Goal: Transaction & Acquisition: Book appointment/travel/reservation

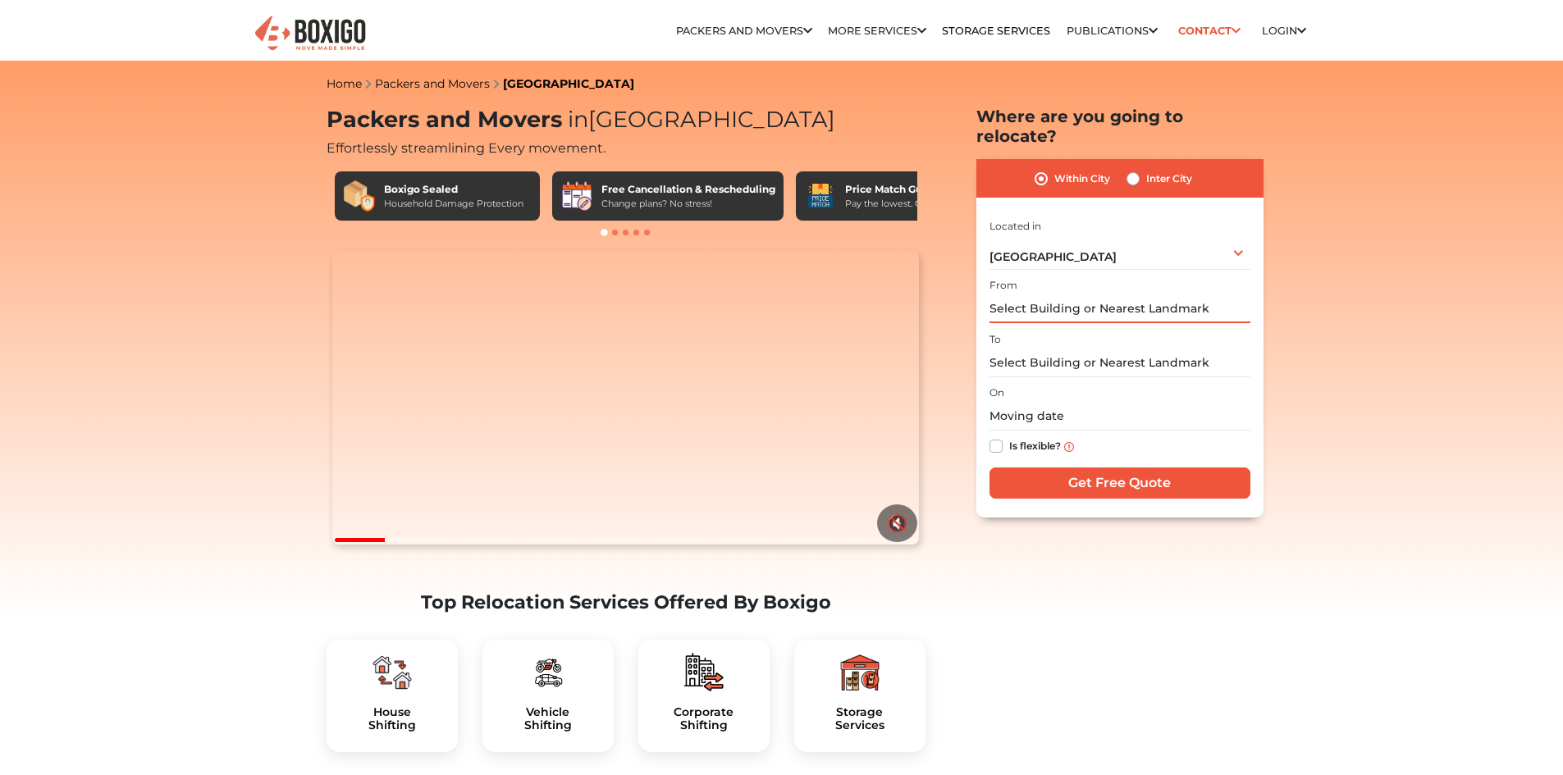
click at [1029, 294] on input "text" at bounding box center [1119, 308] width 261 height 29
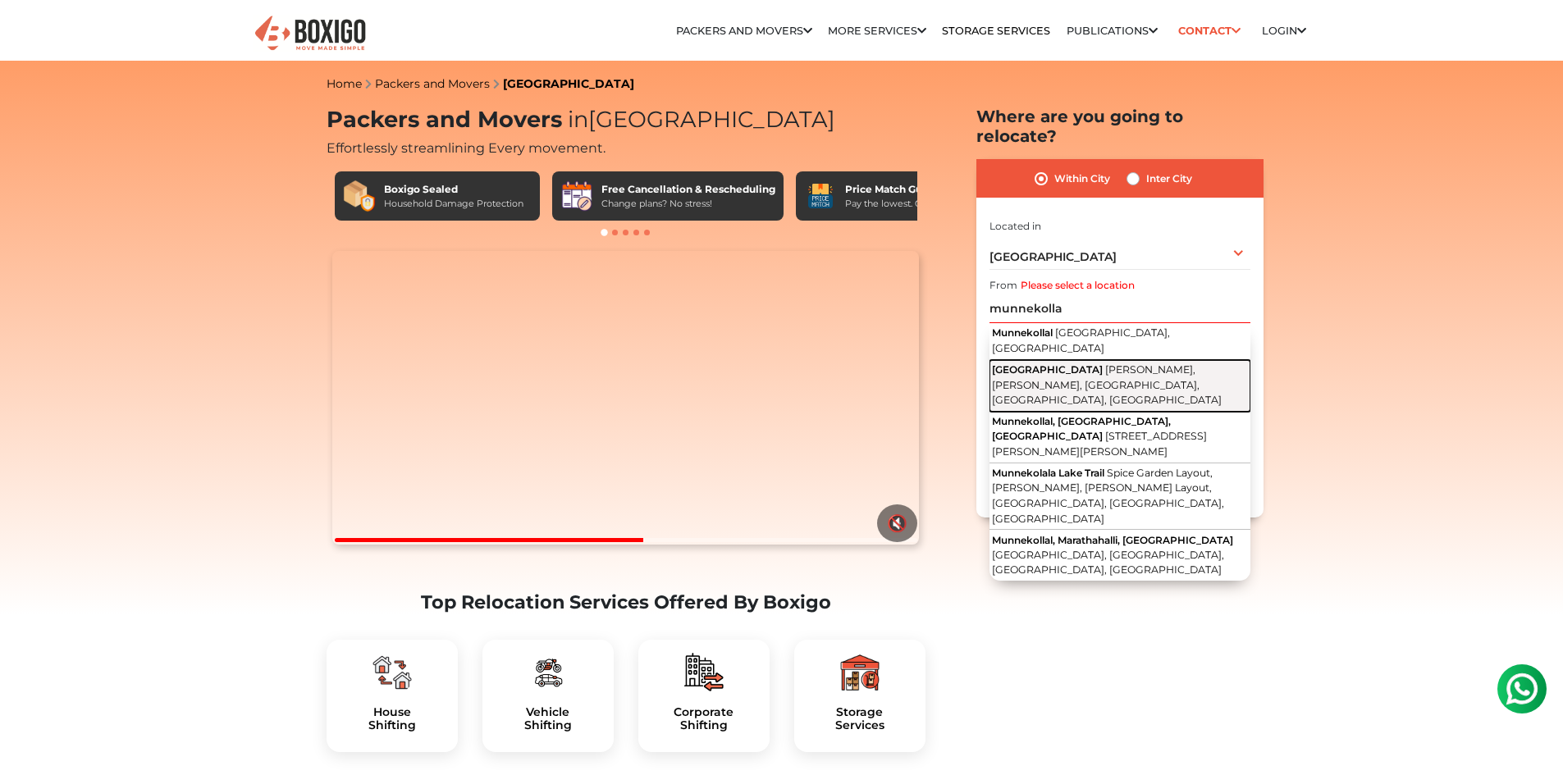
click at [1046, 360] on button "Munnekollal [GEOGRAPHIC_DATA][PERSON_NAME], [GEOGRAPHIC_DATA], [GEOGRAPHIC_DATA…" at bounding box center [1119, 386] width 261 height 52
type input "[GEOGRAPHIC_DATA][PERSON_NAME], [GEOGRAPHIC_DATA], [GEOGRAPHIC_DATA], [GEOGRAPH…"
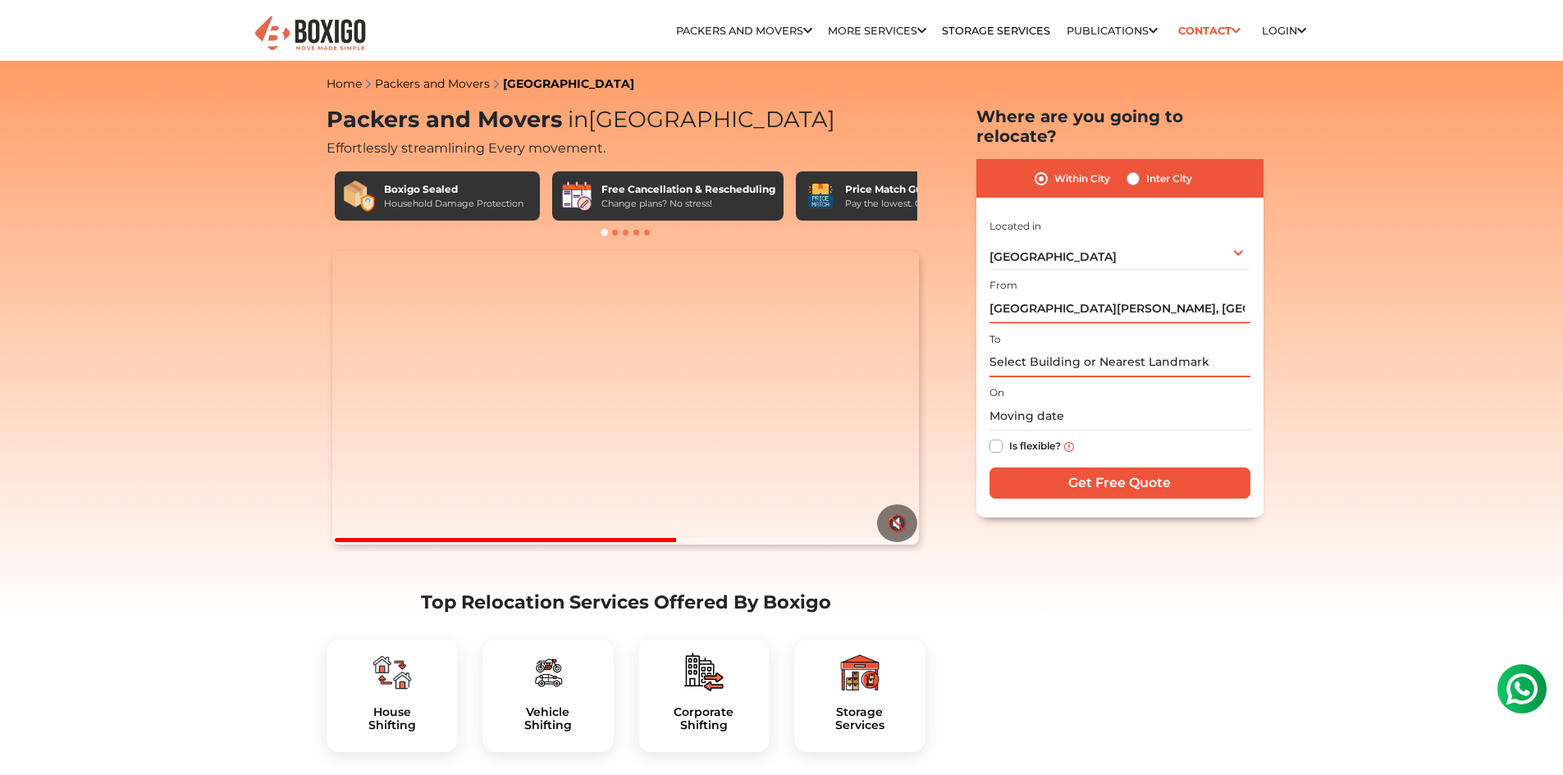
click at [1042, 349] on input "text" at bounding box center [1119, 363] width 261 height 29
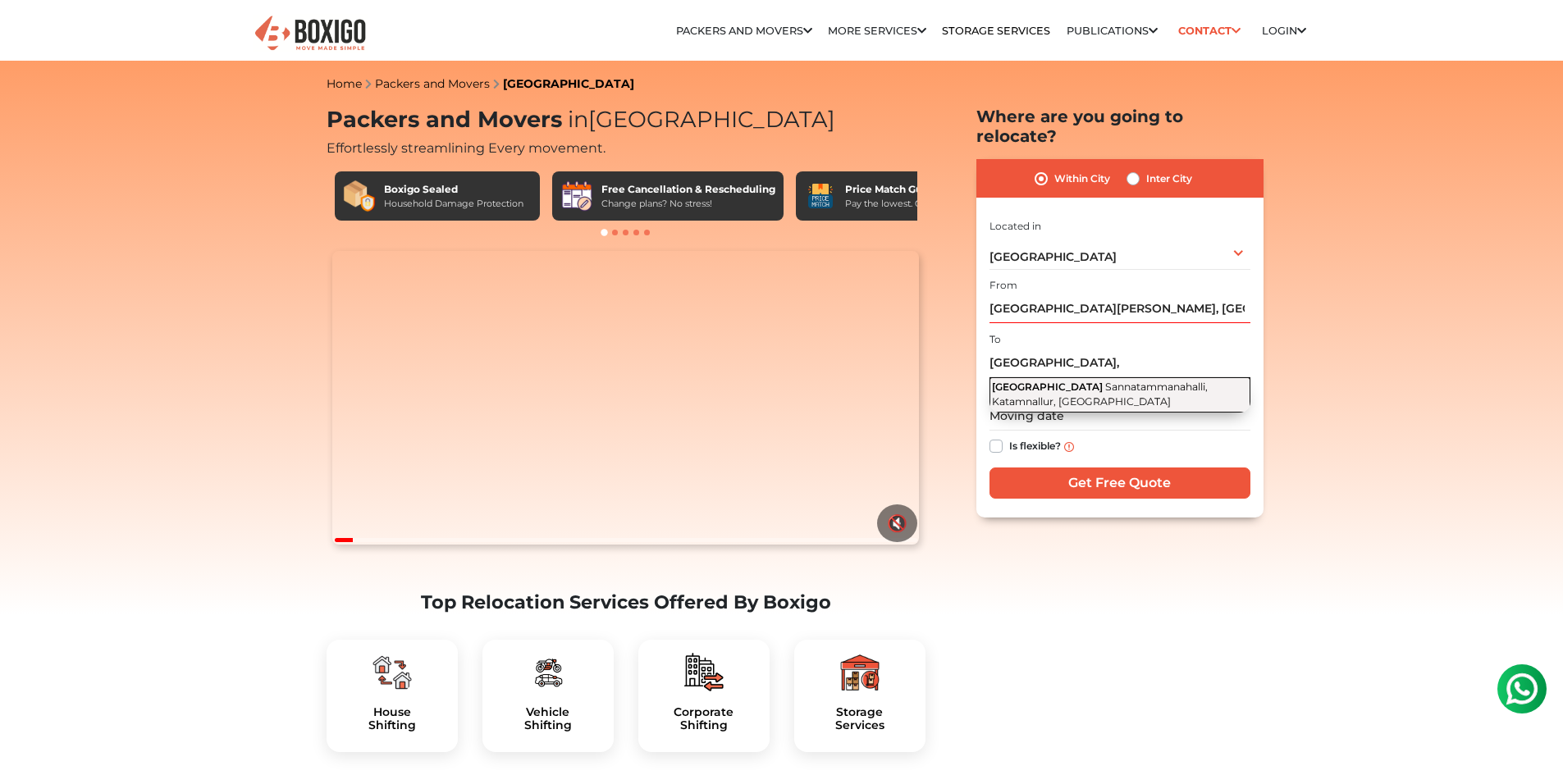
click at [1101, 381] on span "Sannatammanahalli, Katamnallur, [GEOGRAPHIC_DATA]" at bounding box center [1100, 395] width 216 height 28
type input "[GEOGRAPHIC_DATA], Sannatammanahalli, [GEOGRAPHIC_DATA], [GEOGRAPHIC_DATA]"
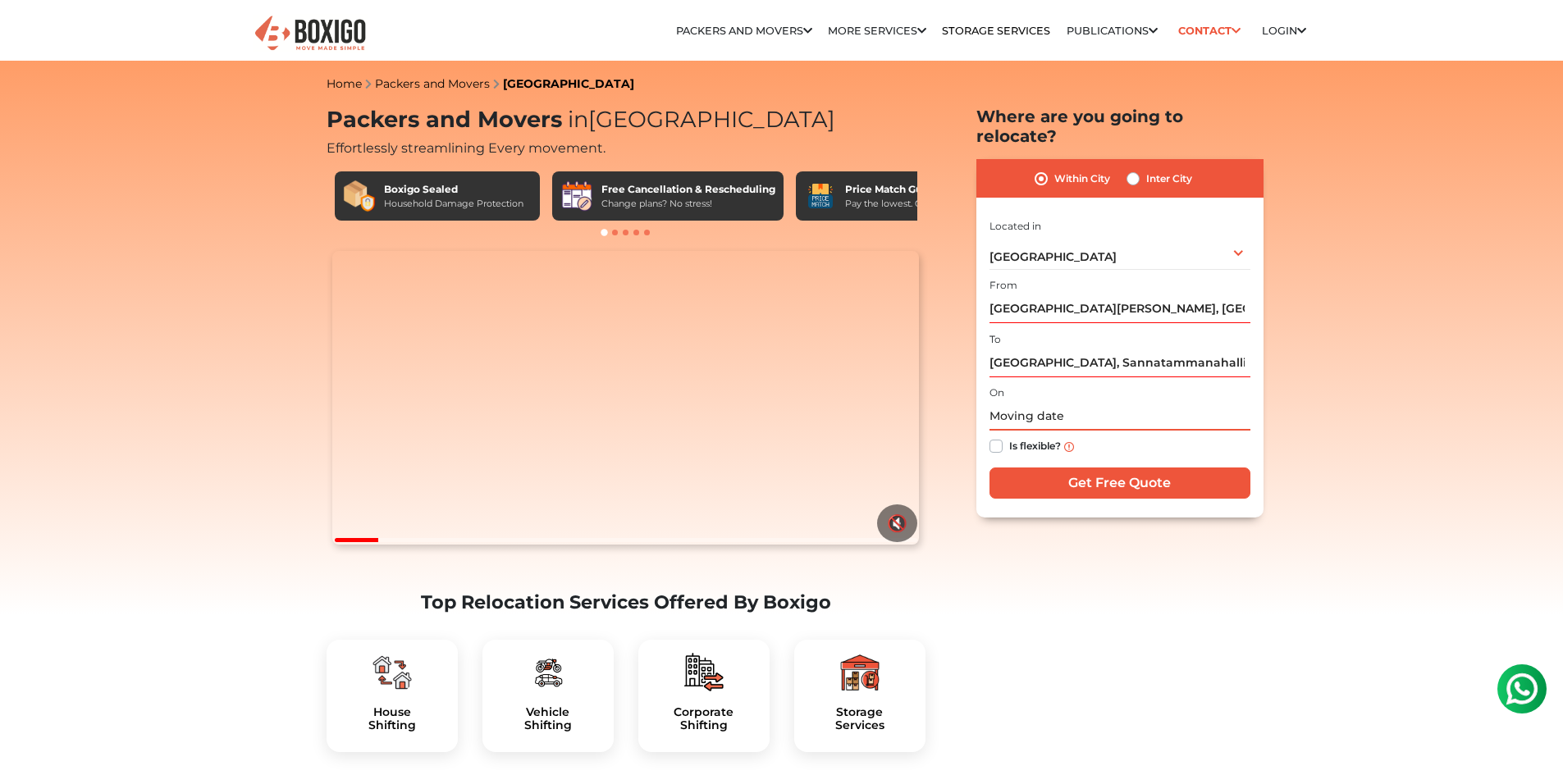
click at [1073, 402] on input "text" at bounding box center [1119, 416] width 261 height 29
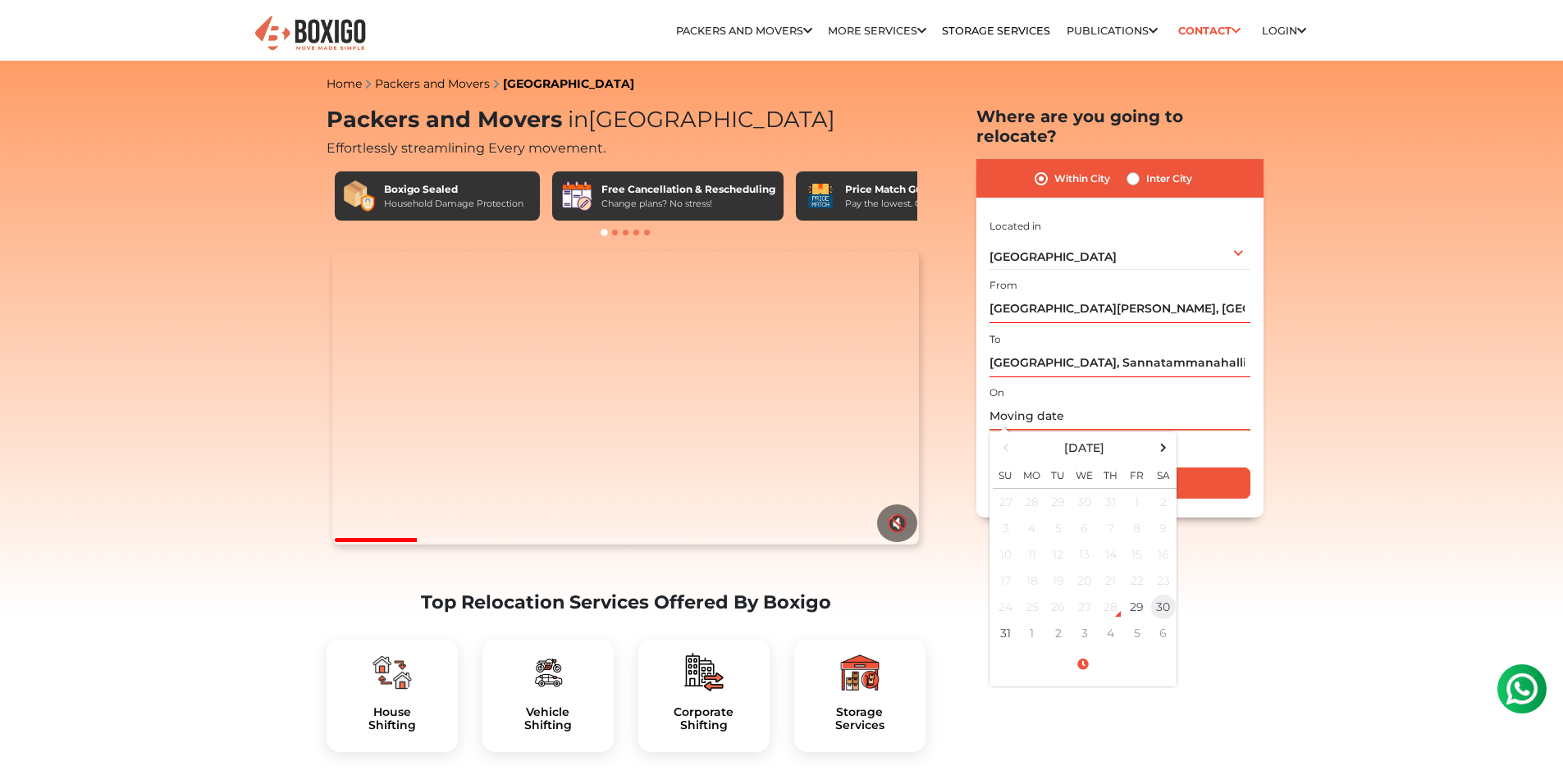
click at [1164, 594] on td "30" at bounding box center [1163, 607] width 26 height 26
click at [1127, 402] on input "[DATE] 12:00 AM" at bounding box center [1119, 416] width 261 height 29
click at [1090, 650] on span at bounding box center [1082, 664] width 180 height 29
click at [1103, 572] on span at bounding box center [1104, 588] width 33 height 33
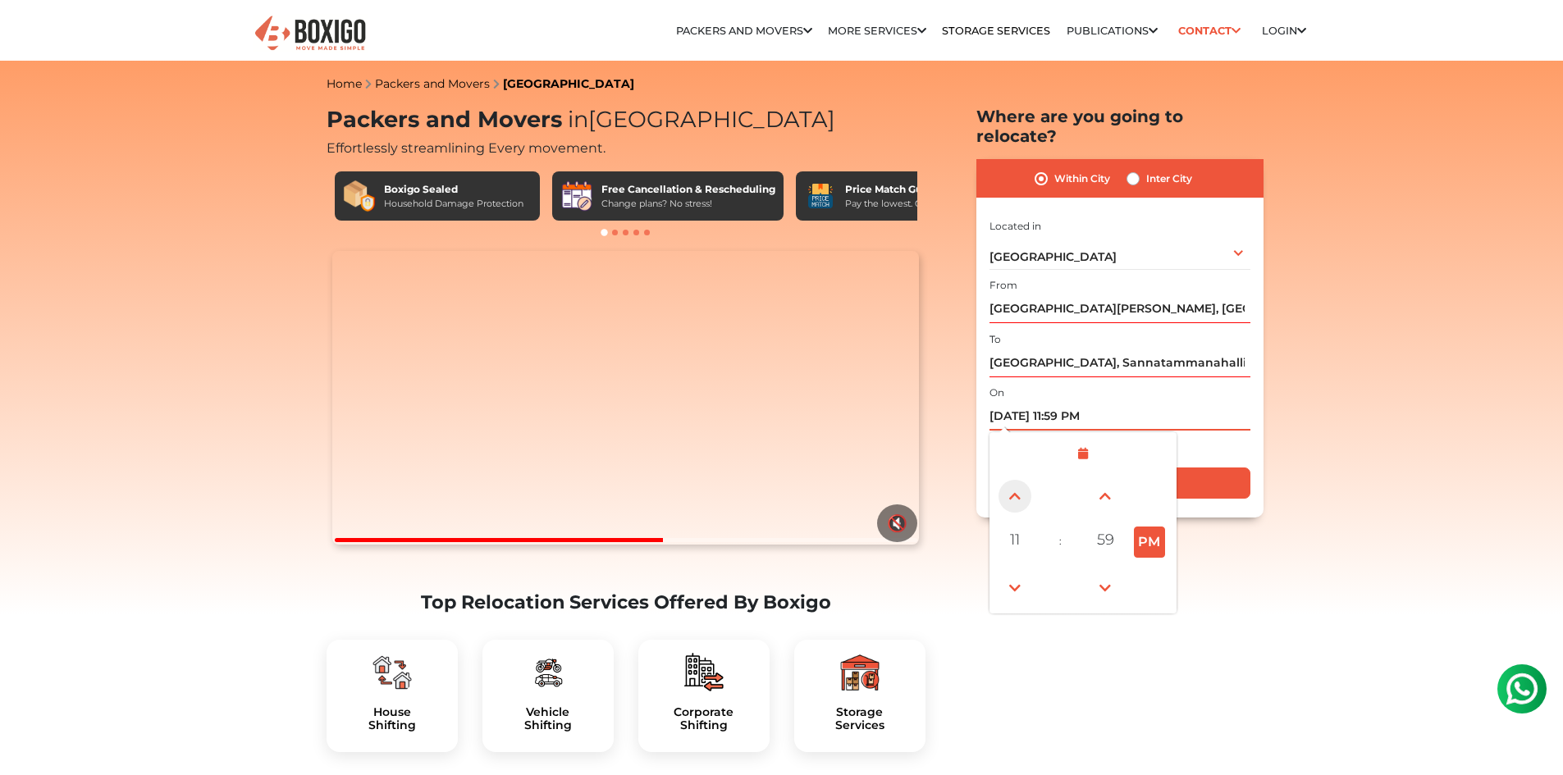
click at [1019, 485] on span at bounding box center [1014, 496] width 33 height 33
click at [1018, 485] on span at bounding box center [1014, 496] width 33 height 33
click at [1148, 527] on button "AM" at bounding box center [1149, 542] width 31 height 31
click at [1113, 483] on span at bounding box center [1104, 496] width 33 height 33
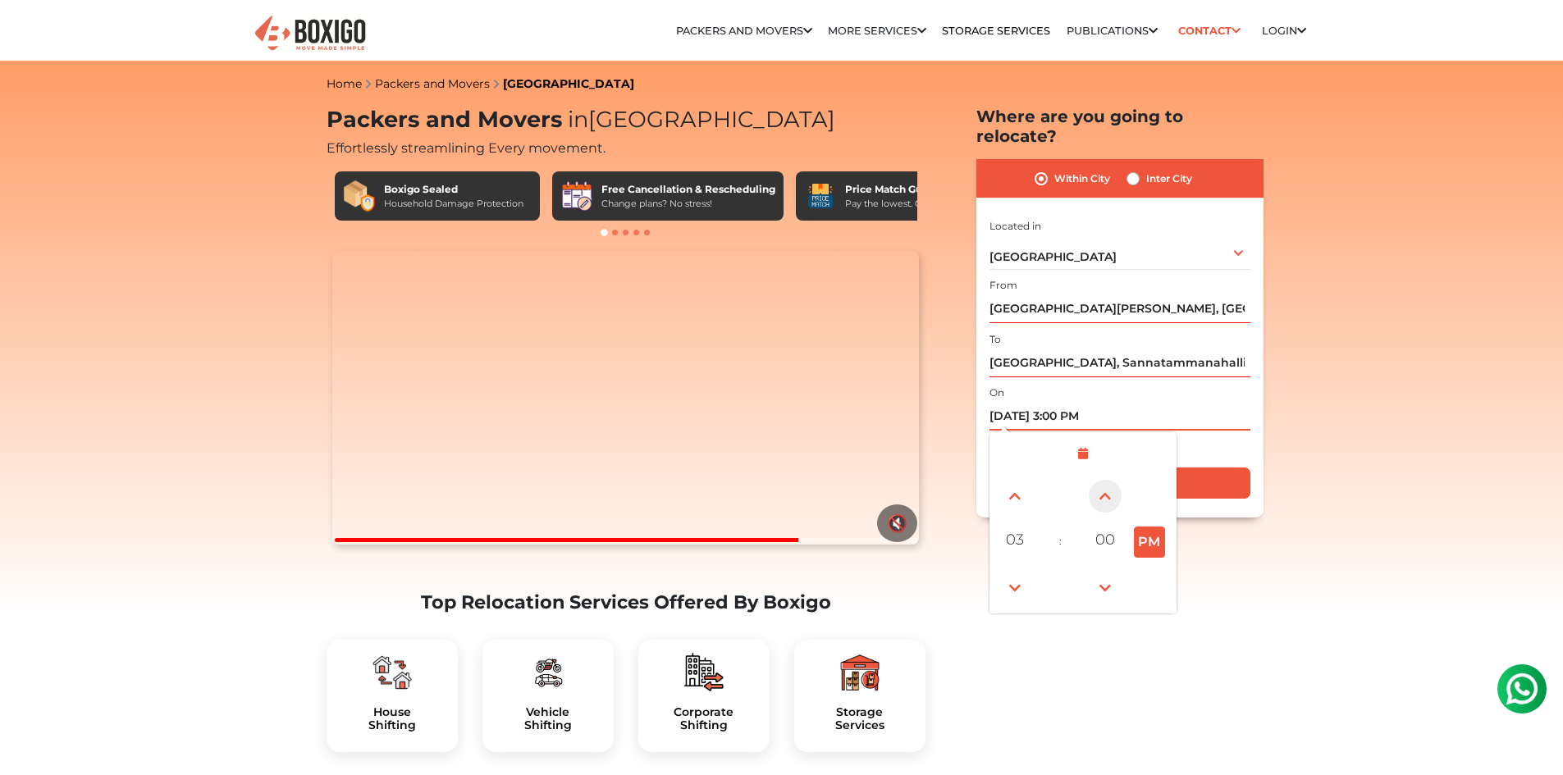
click at [1113, 483] on span at bounding box center [1104, 496] width 33 height 33
click at [1026, 480] on span at bounding box center [1014, 496] width 33 height 33
click at [1020, 572] on span at bounding box center [1014, 588] width 33 height 33
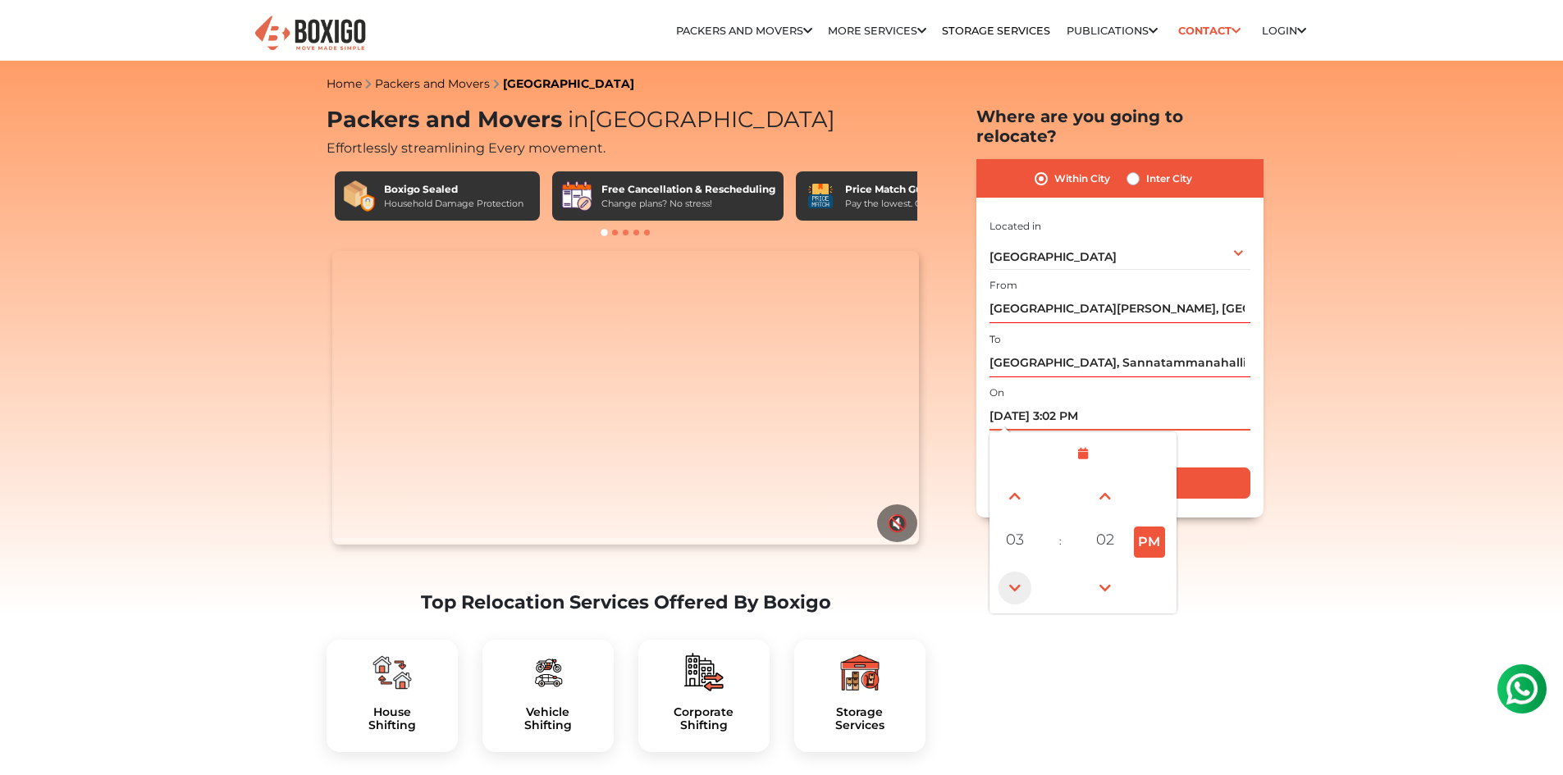
type input "[DATE] 2:02 PM"
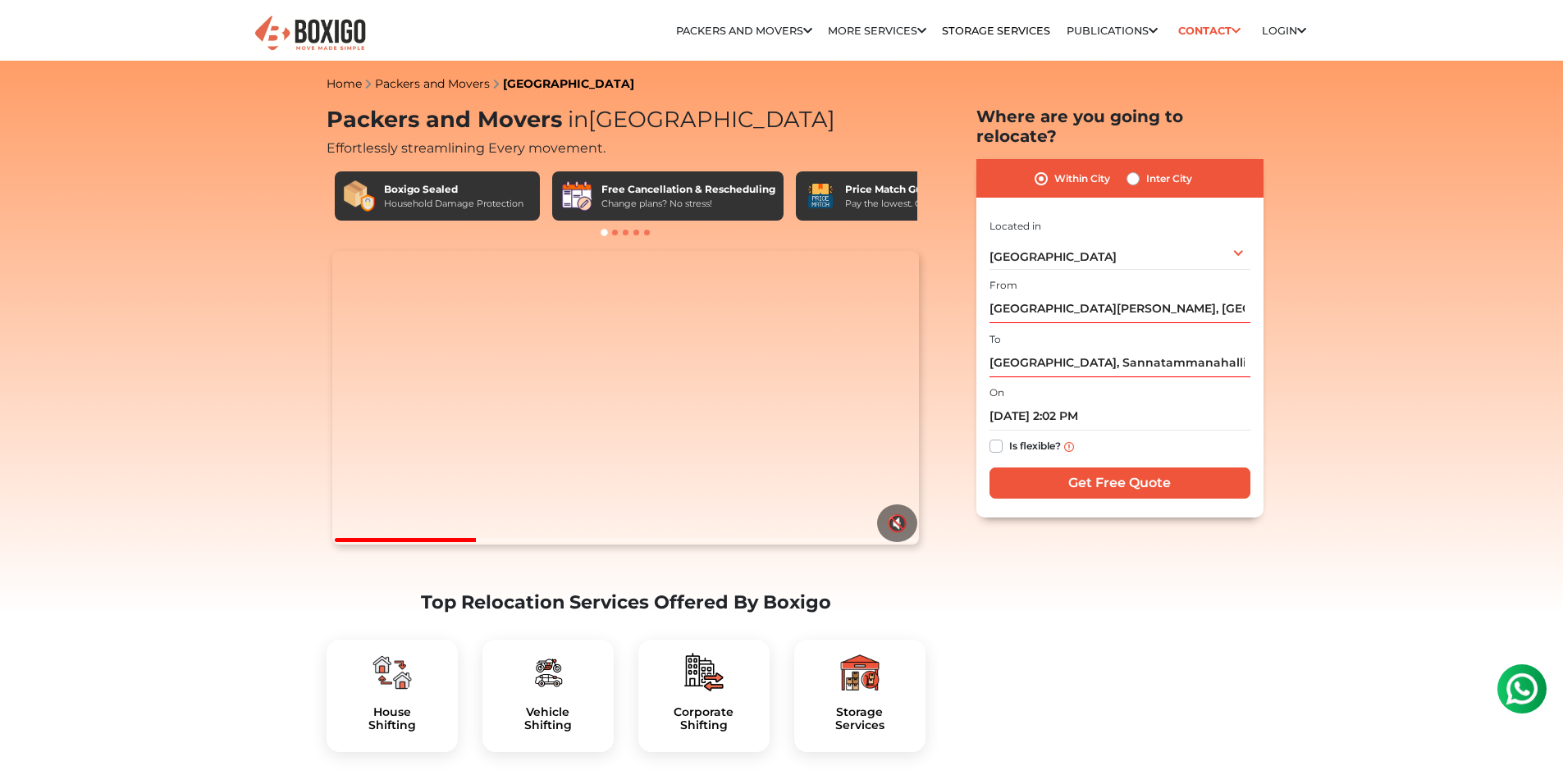
click at [1009, 436] on label "Is flexible?" at bounding box center [1035, 444] width 52 height 17
click at [995, 436] on input "Is flexible?" at bounding box center [995, 444] width 13 height 16
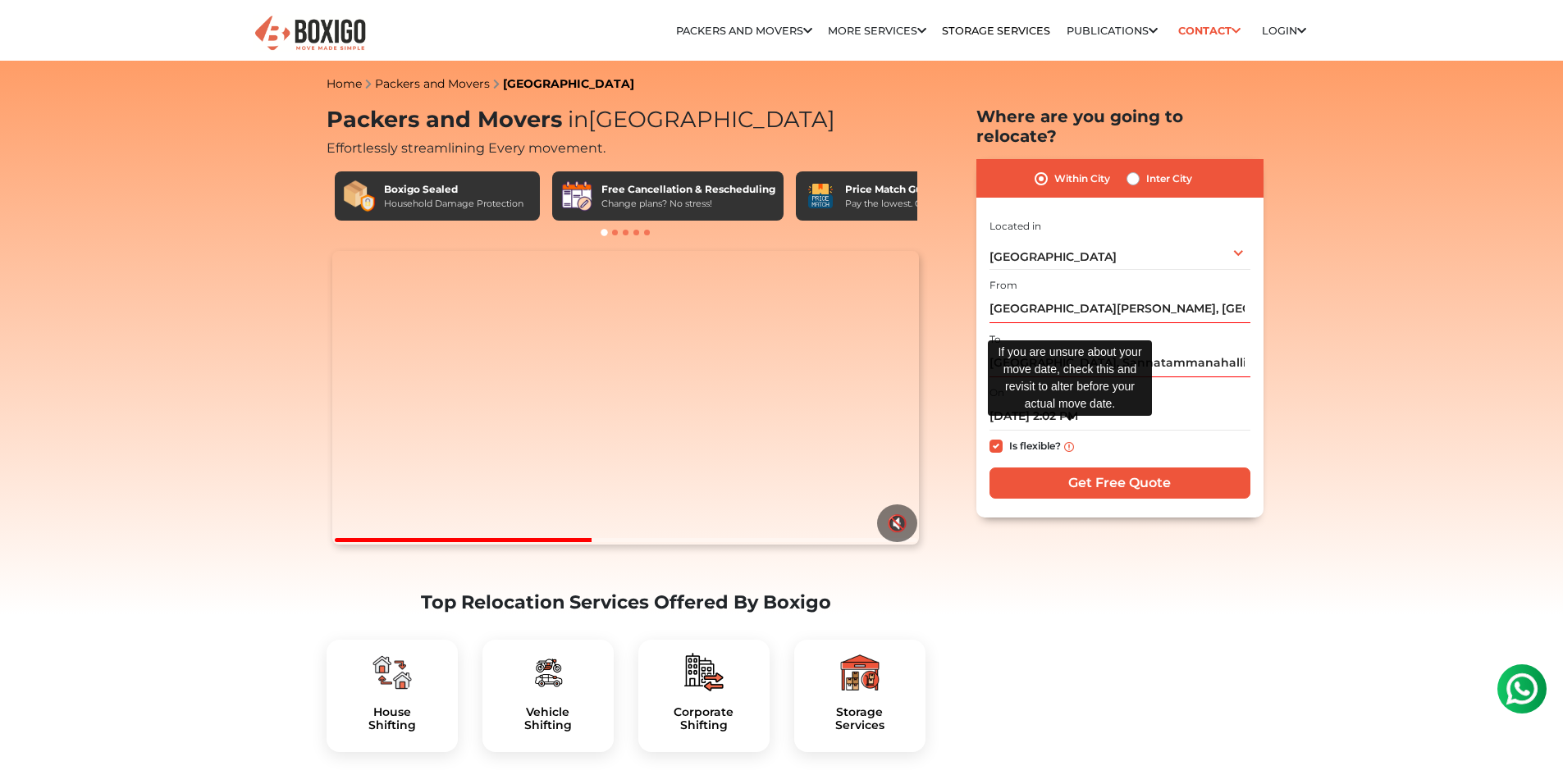
click at [1066, 442] on img at bounding box center [1069, 447] width 10 height 10
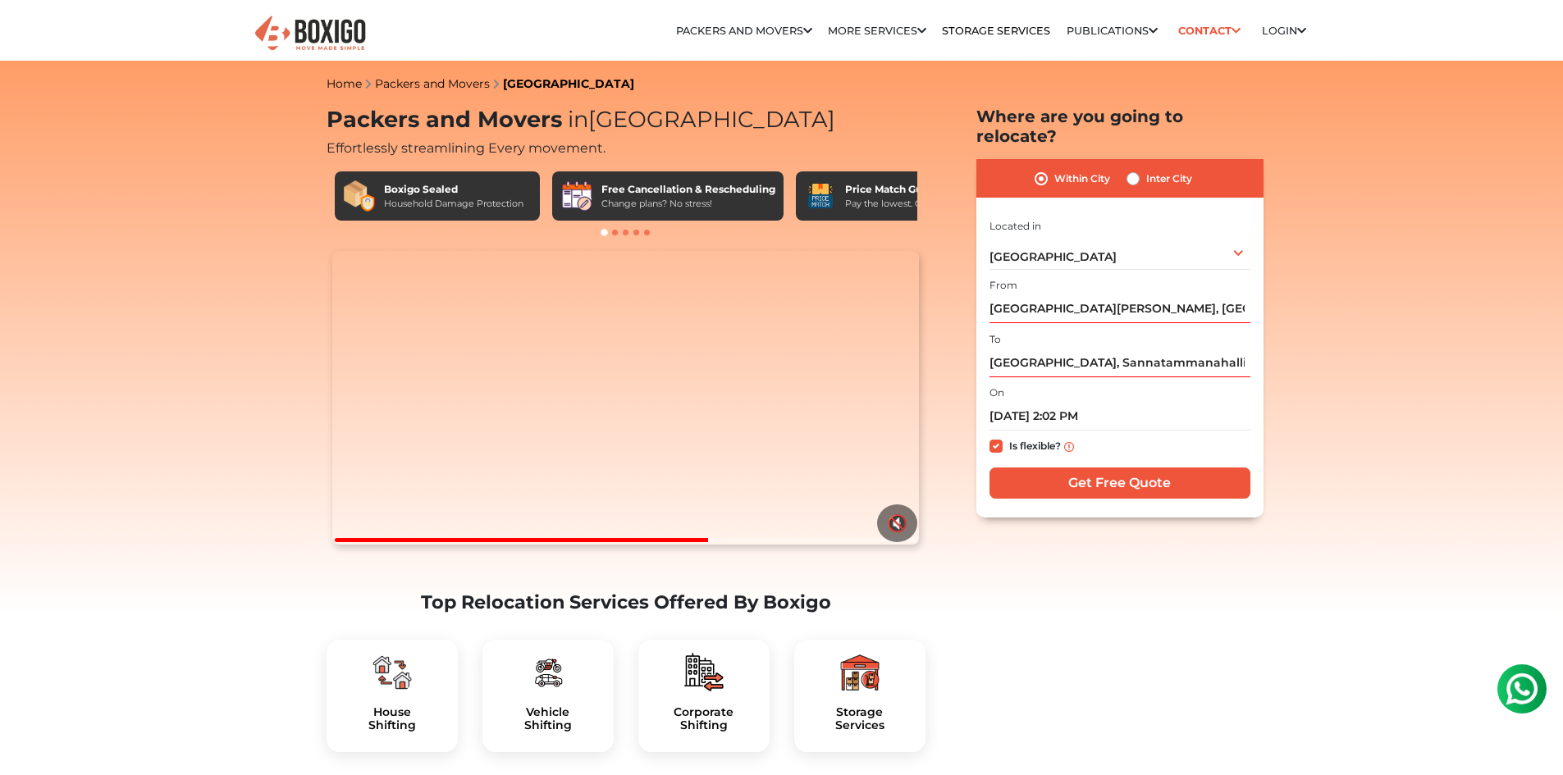
click at [1009, 436] on label "Is flexible?" at bounding box center [1035, 444] width 52 height 17
click at [996, 436] on input "Is flexible?" at bounding box center [995, 444] width 13 height 16
checkbox input "false"
click at [1079, 468] on input "Get Free Quote" at bounding box center [1119, 483] width 261 height 31
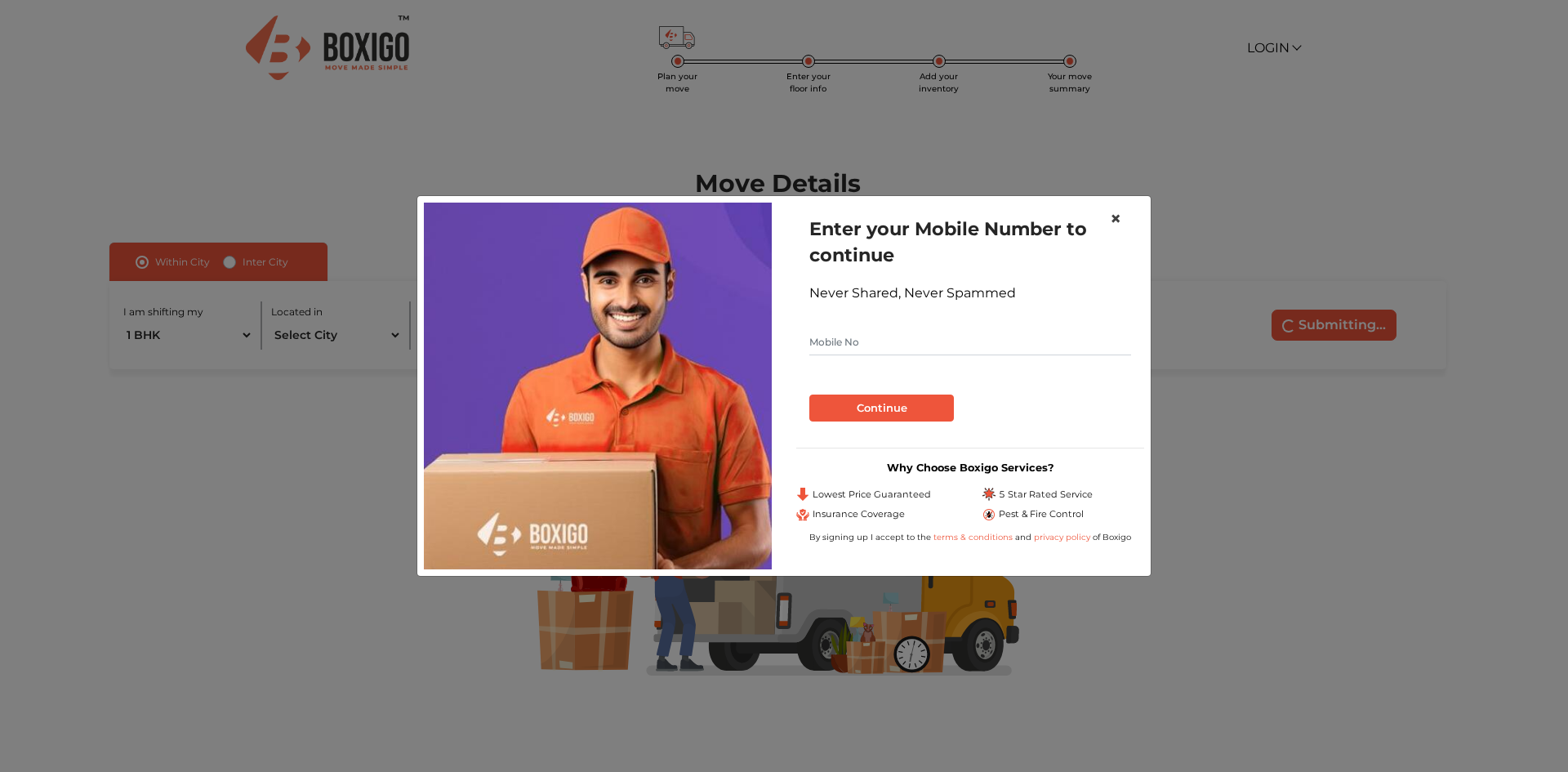
click at [1120, 222] on span "×" at bounding box center [1115, 219] width 11 height 24
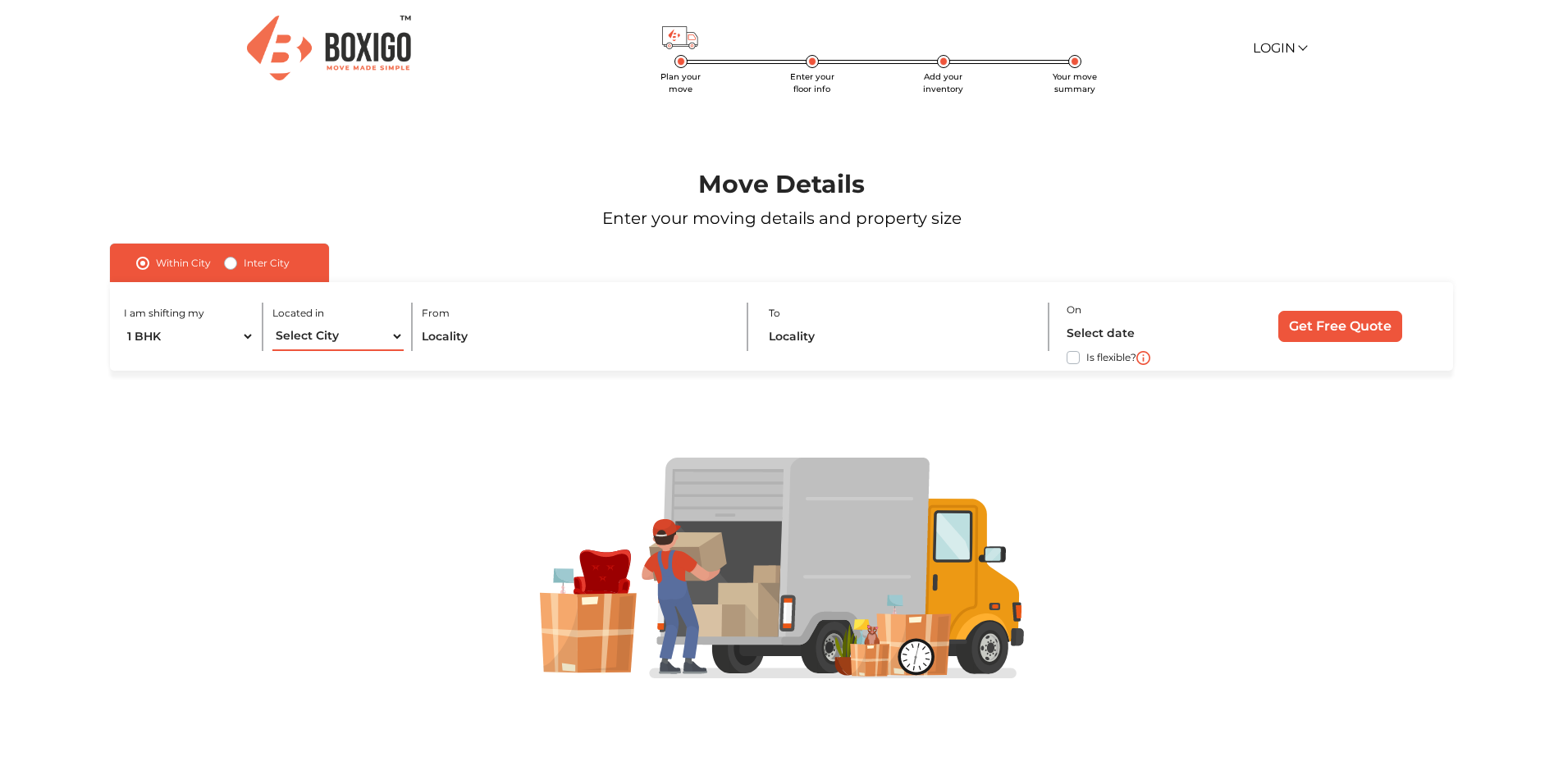
click at [338, 340] on select "Select City Bangalore Bengaluru Bhopal Bhubaneswar Chennai Coimbatore Cuttack D…" at bounding box center [337, 336] width 131 height 29
select select "[GEOGRAPHIC_DATA]"
click at [272, 322] on select "Select City Bangalore Bengaluru Bhopal Bhubaneswar Chennai Coimbatore Cuttack D…" at bounding box center [337, 336] width 131 height 29
click at [462, 345] on input "text" at bounding box center [576, 336] width 308 height 29
type input "M"
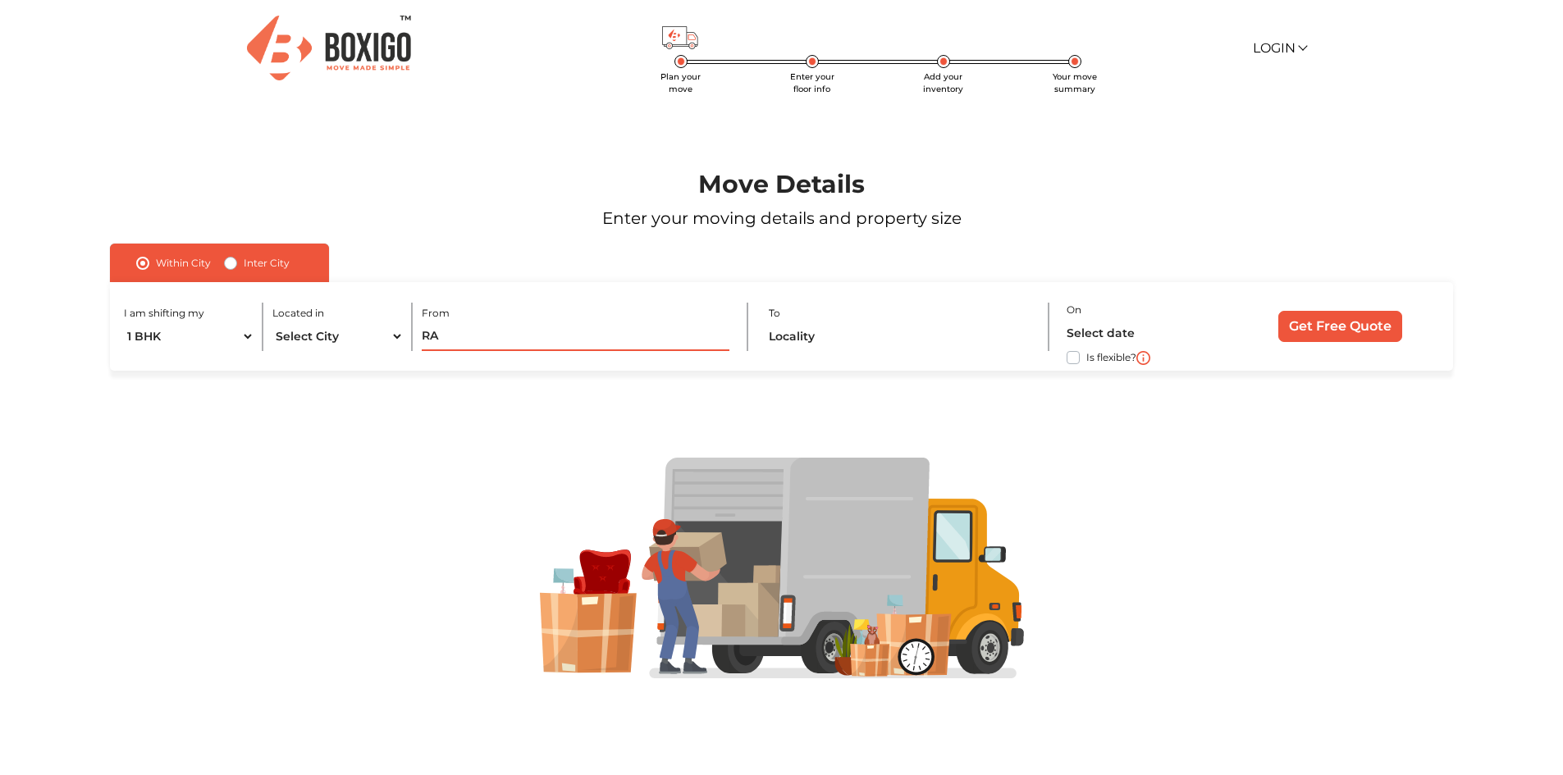
type input "R"
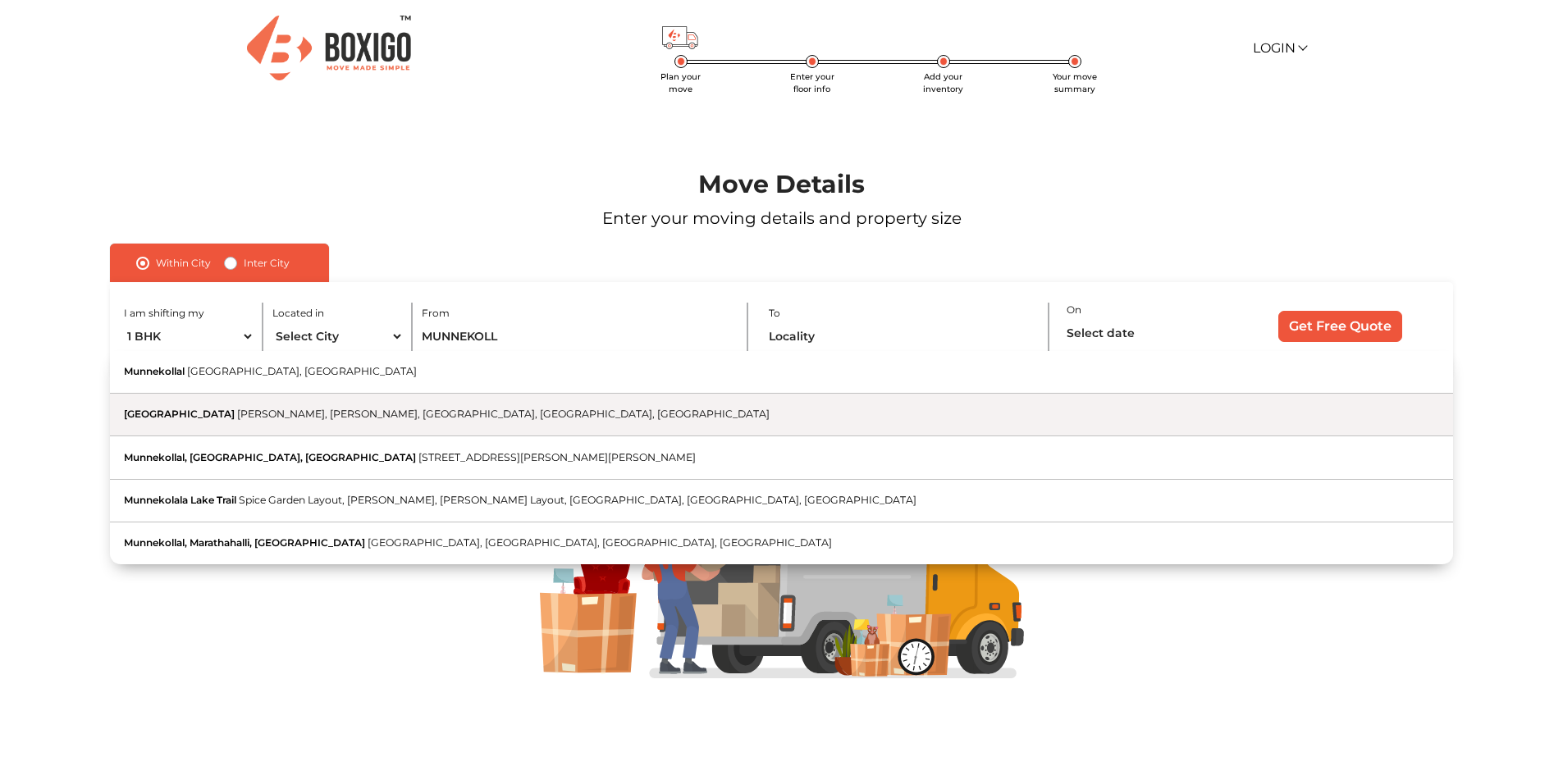
click at [460, 422] on button "Munnekollal Main Road Rajasree Layout, Gandhi Nagar, Munnekollal, Bengaluru, Ka…" at bounding box center [781, 415] width 1342 height 43
type input "[GEOGRAPHIC_DATA][PERSON_NAME], [GEOGRAPHIC_DATA], [GEOGRAPHIC_DATA], [GEOGRAPH…"
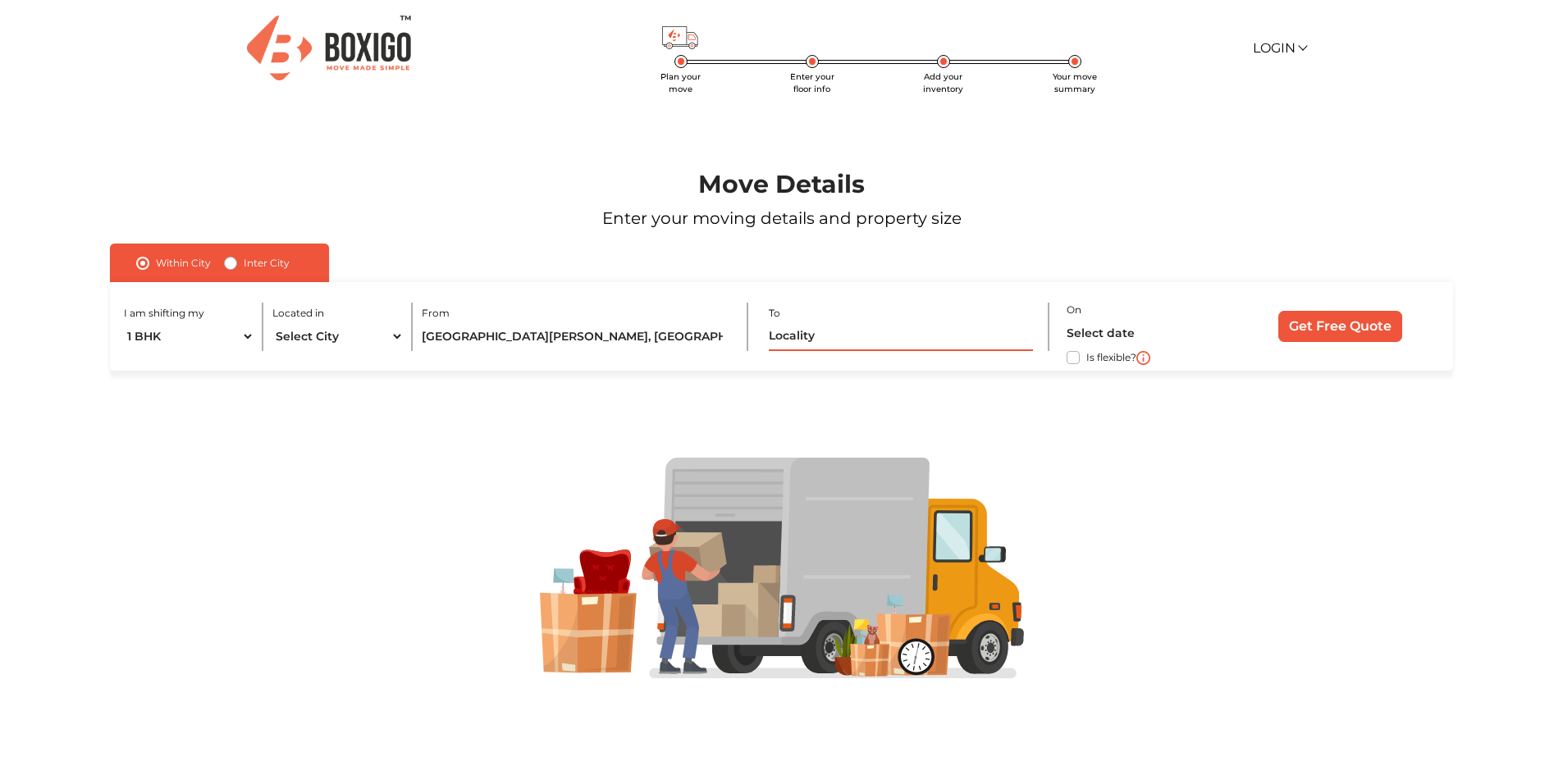
click at [824, 334] on input "text" at bounding box center [900, 336] width 263 height 29
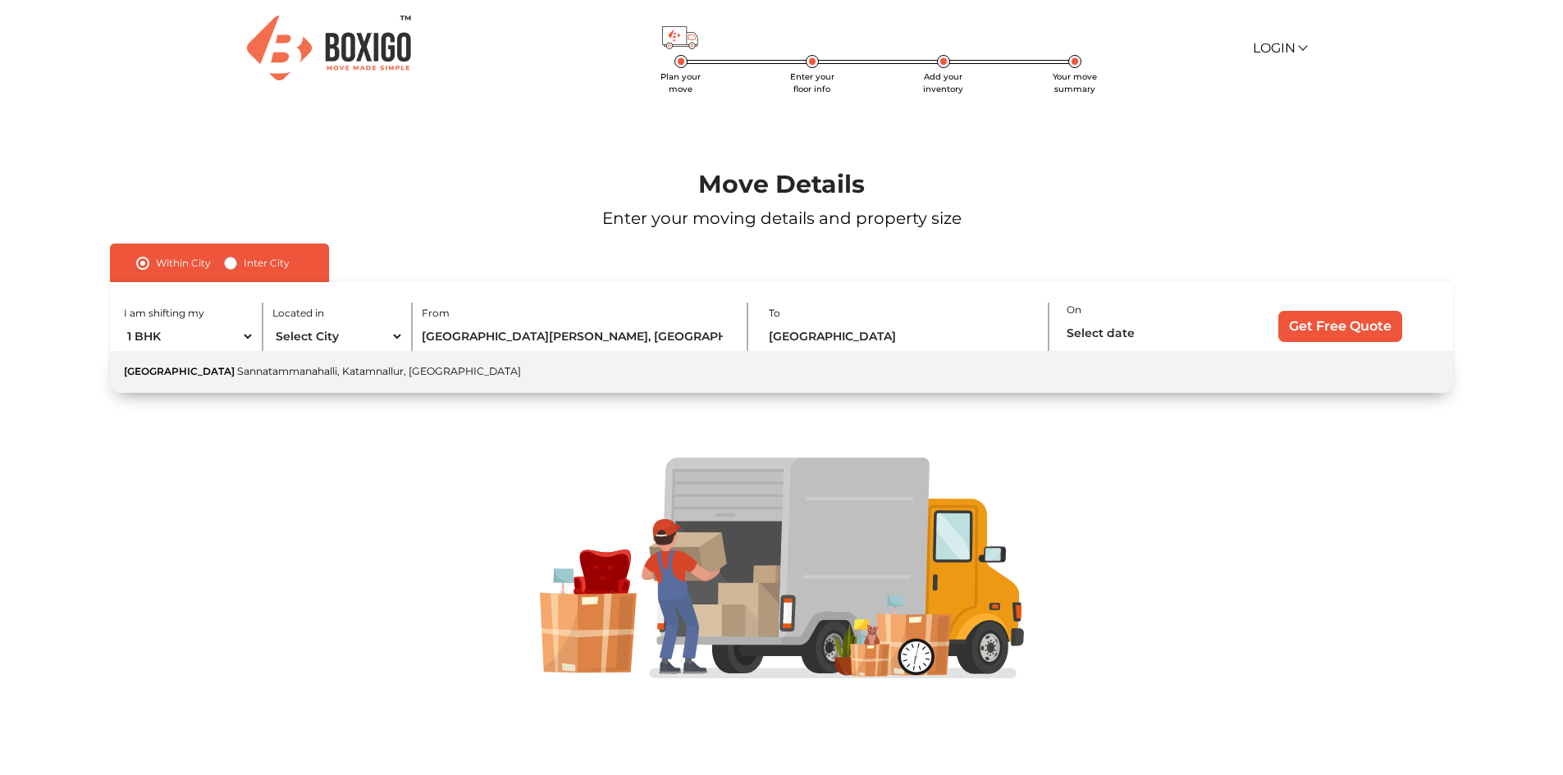
click at [769, 372] on button "[GEOGRAPHIC_DATA] Sannatammanahalli, [GEOGRAPHIC_DATA], [GEOGRAPHIC_DATA]" at bounding box center [781, 372] width 1342 height 42
type input "[GEOGRAPHIC_DATA], Sannatammanahalli, [GEOGRAPHIC_DATA], [GEOGRAPHIC_DATA]"
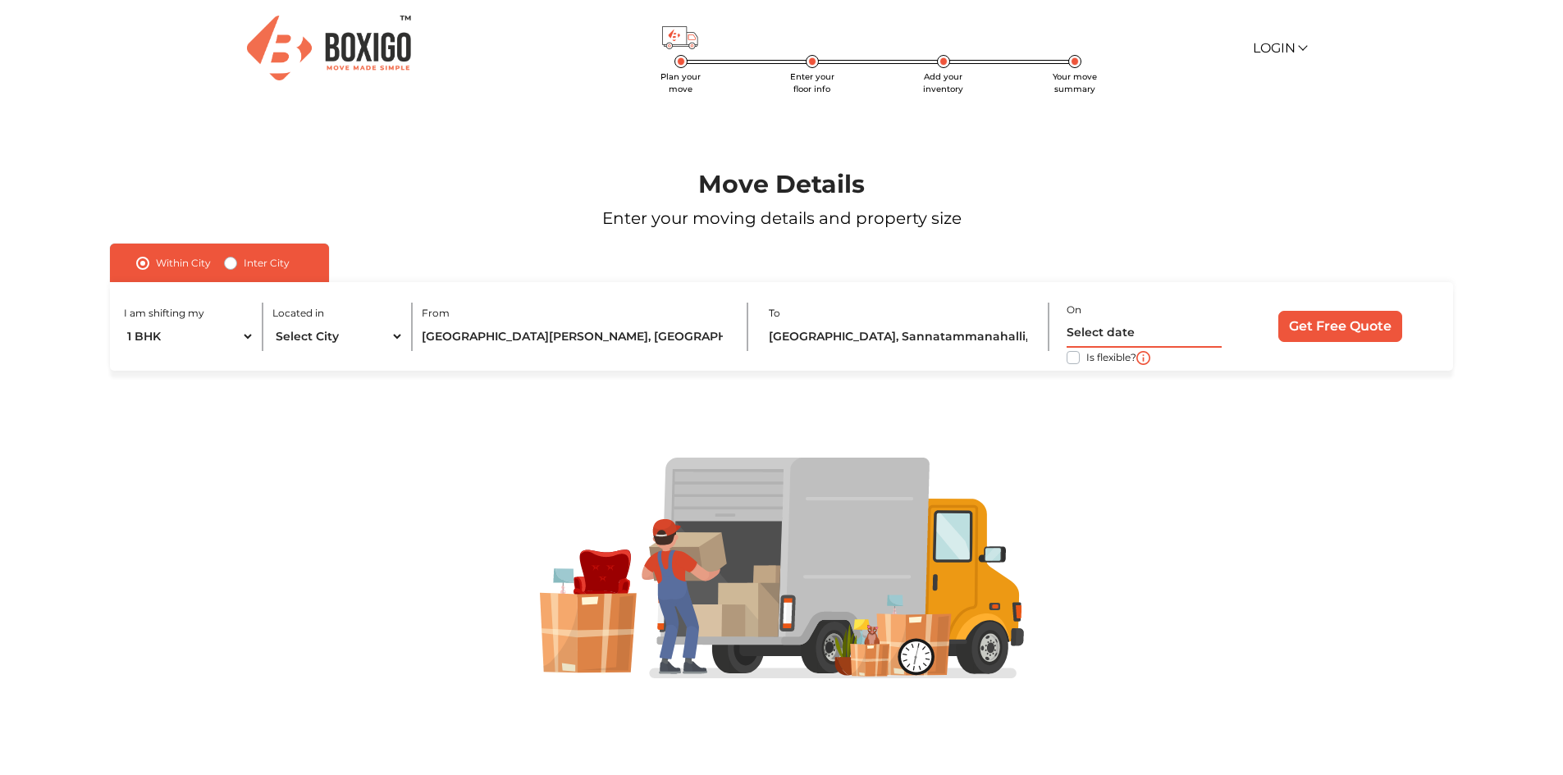
click at [1114, 323] on input "text" at bounding box center [1143, 333] width 155 height 29
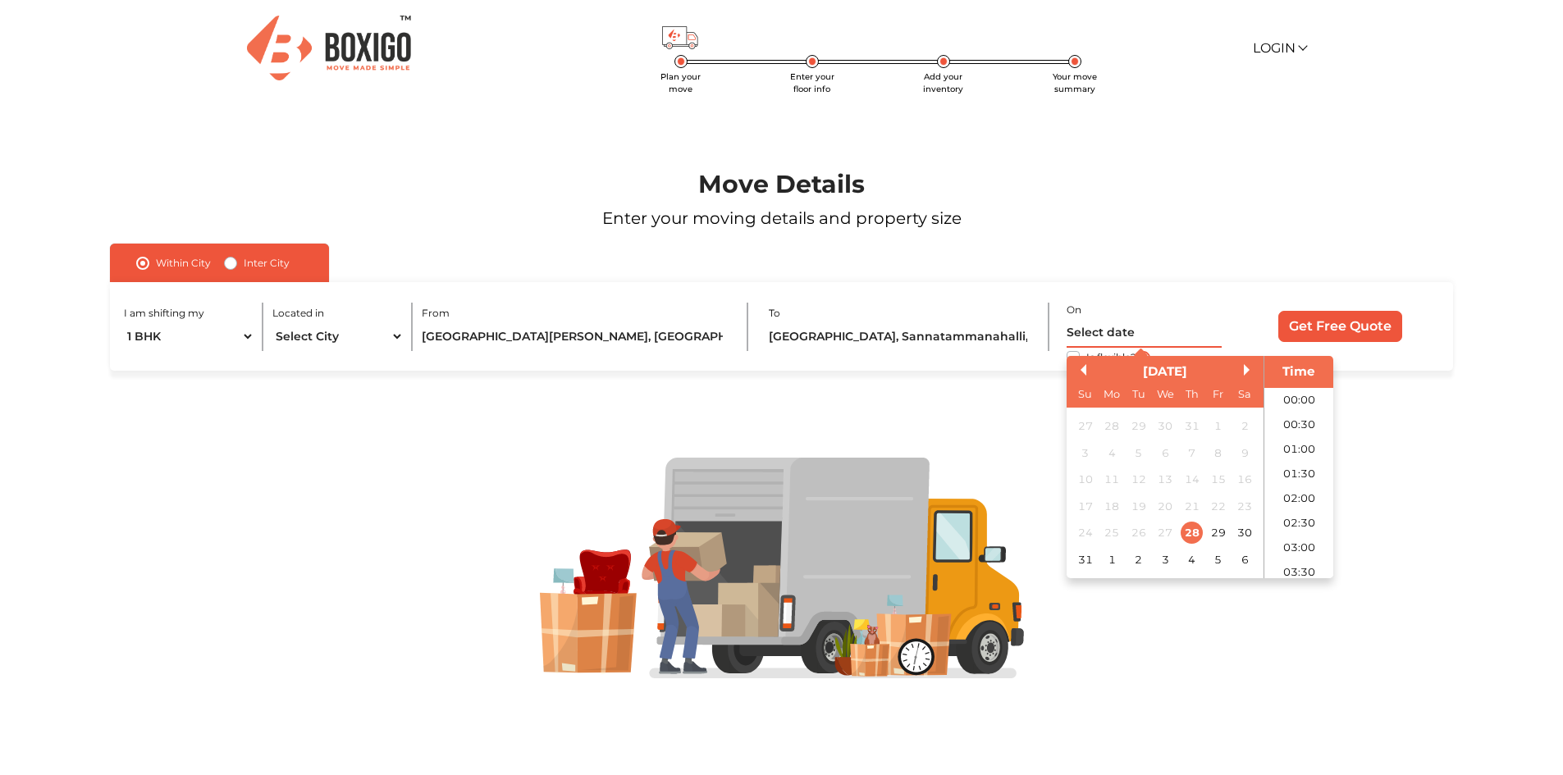
scroll to position [459, 0]
click at [1243, 529] on div "30" at bounding box center [1245, 533] width 22 height 22
click at [1220, 333] on input "30/08/2025 12:00 AM" at bounding box center [1143, 333] width 155 height 29
click at [1277, 460] on li "14:00" at bounding box center [1299, 466] width 70 height 25
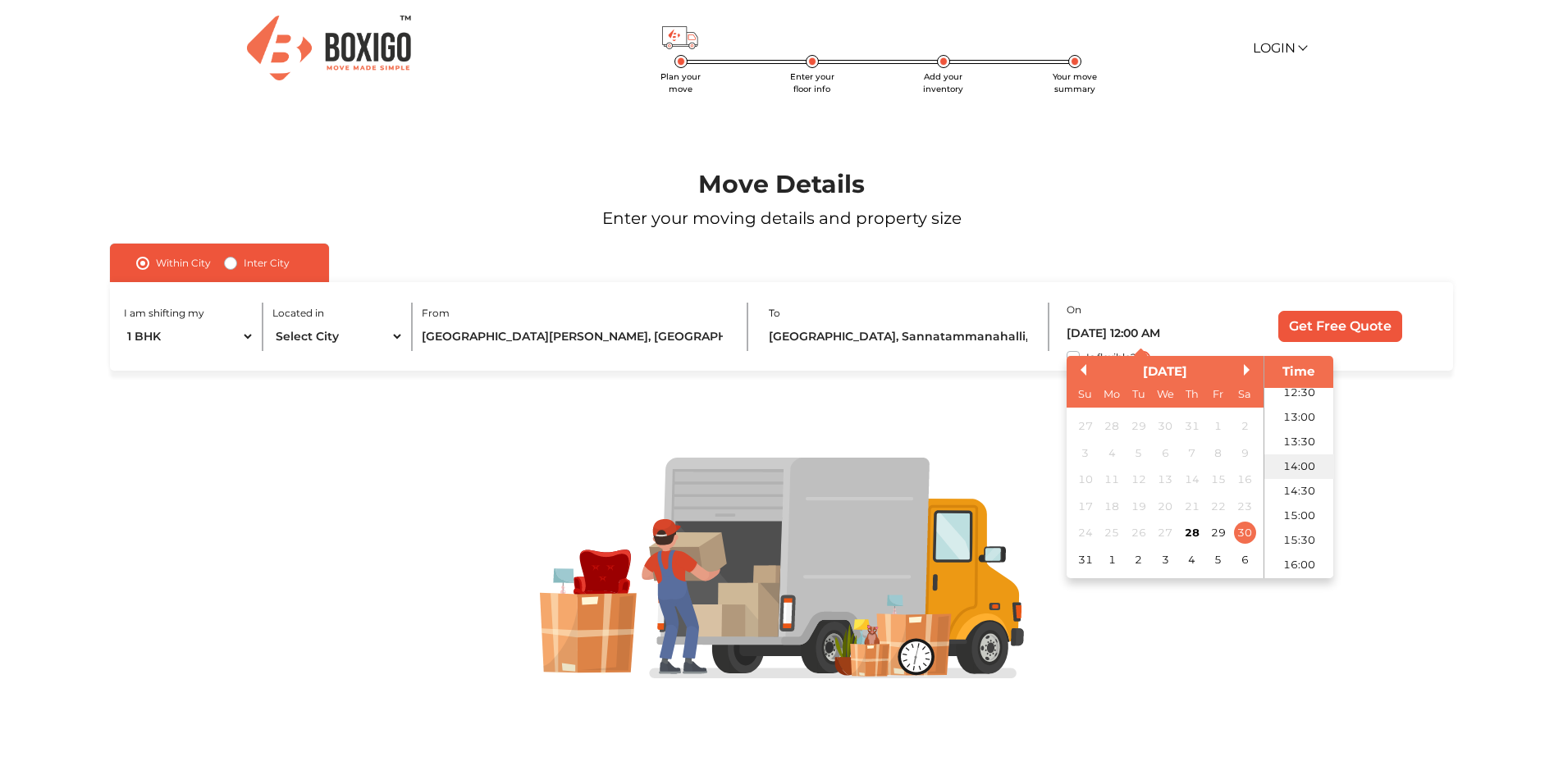
type input "30/08/2025 2:00 PM"
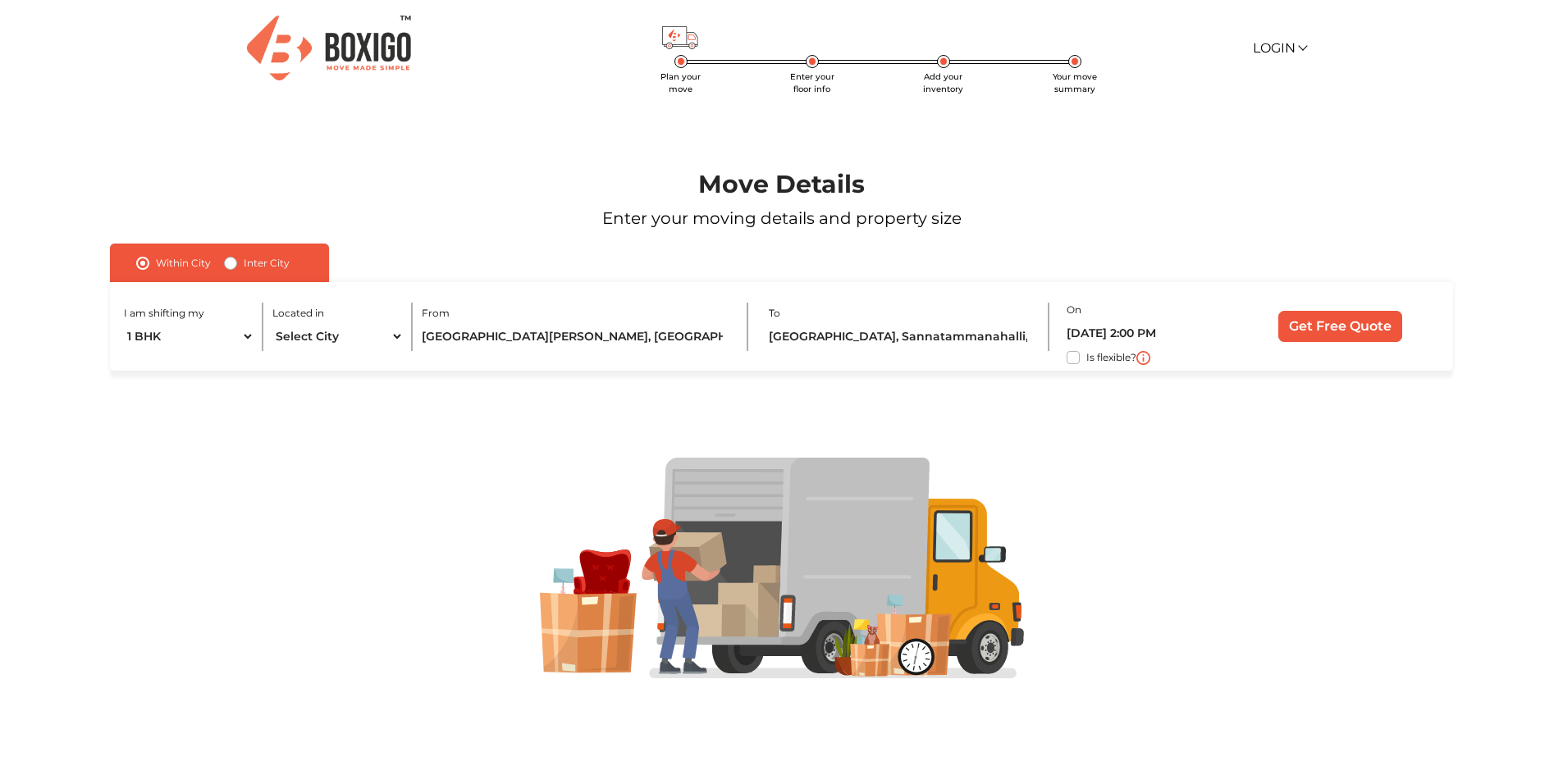
click at [1209, 495] on div at bounding box center [781, 568] width 1438 height 221
click at [1330, 338] on input "Get Free Quote" at bounding box center [1340, 326] width 124 height 31
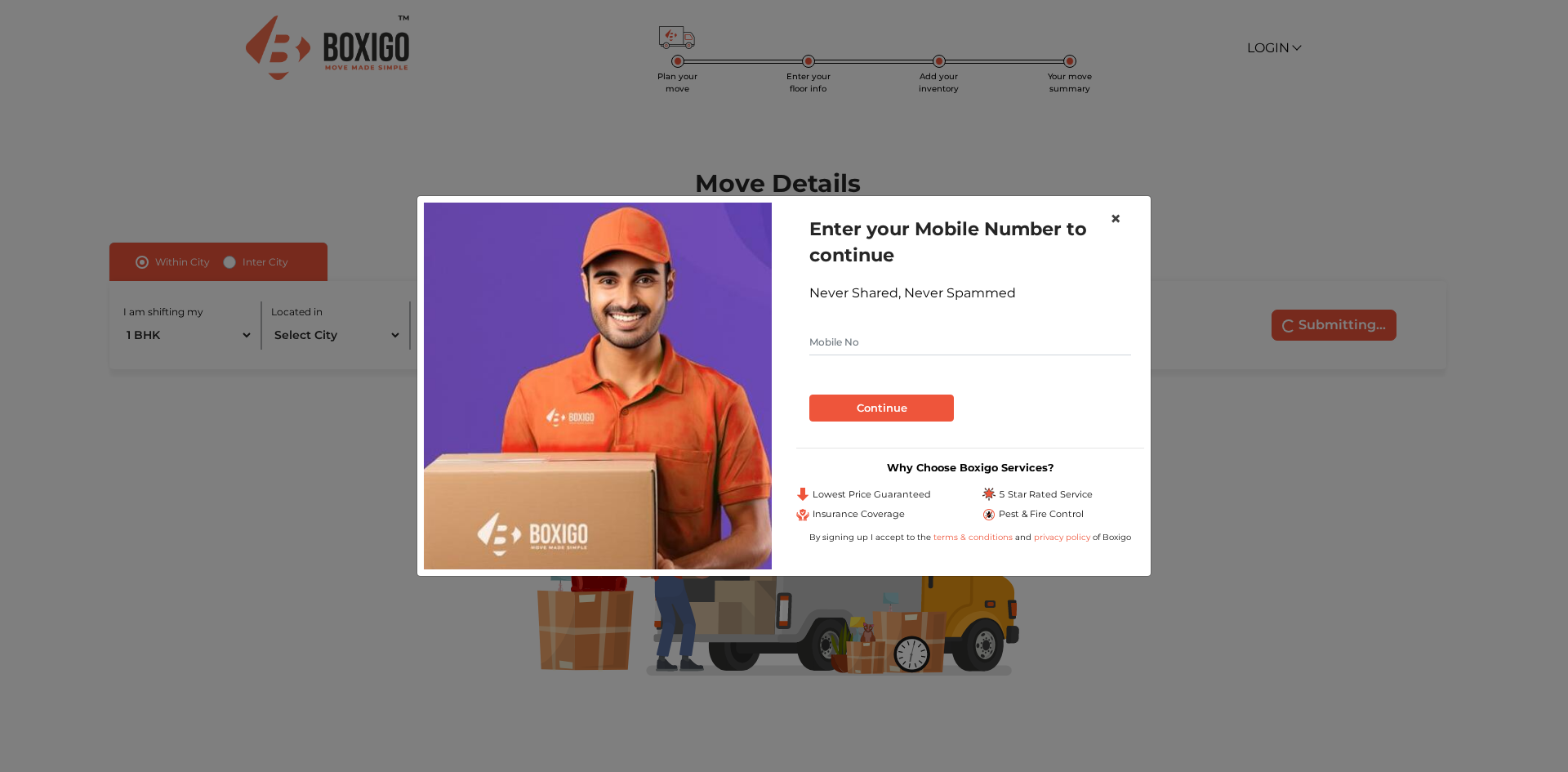
click at [1119, 221] on span "×" at bounding box center [1115, 219] width 11 height 24
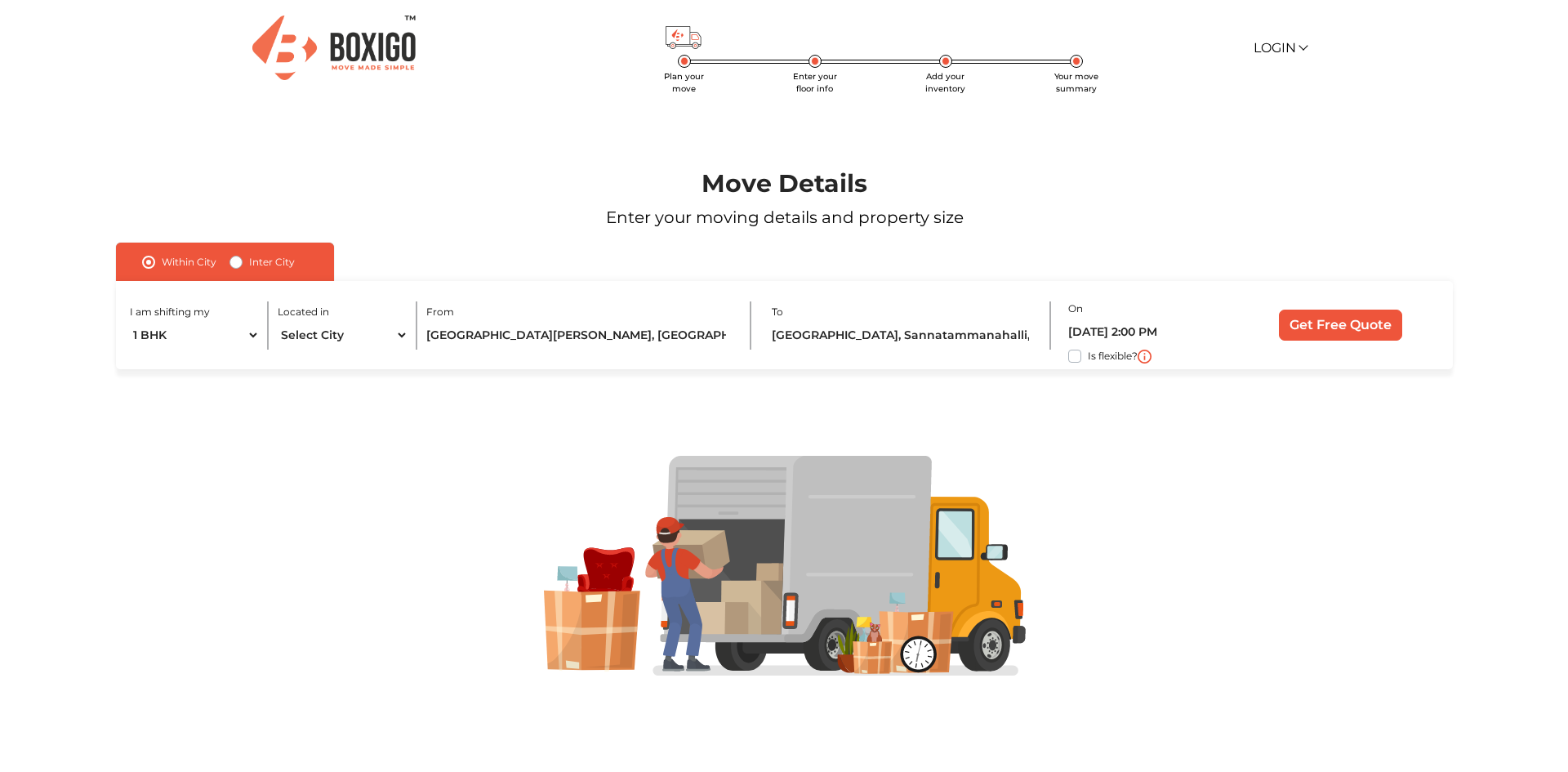
scroll to position [5, 0]
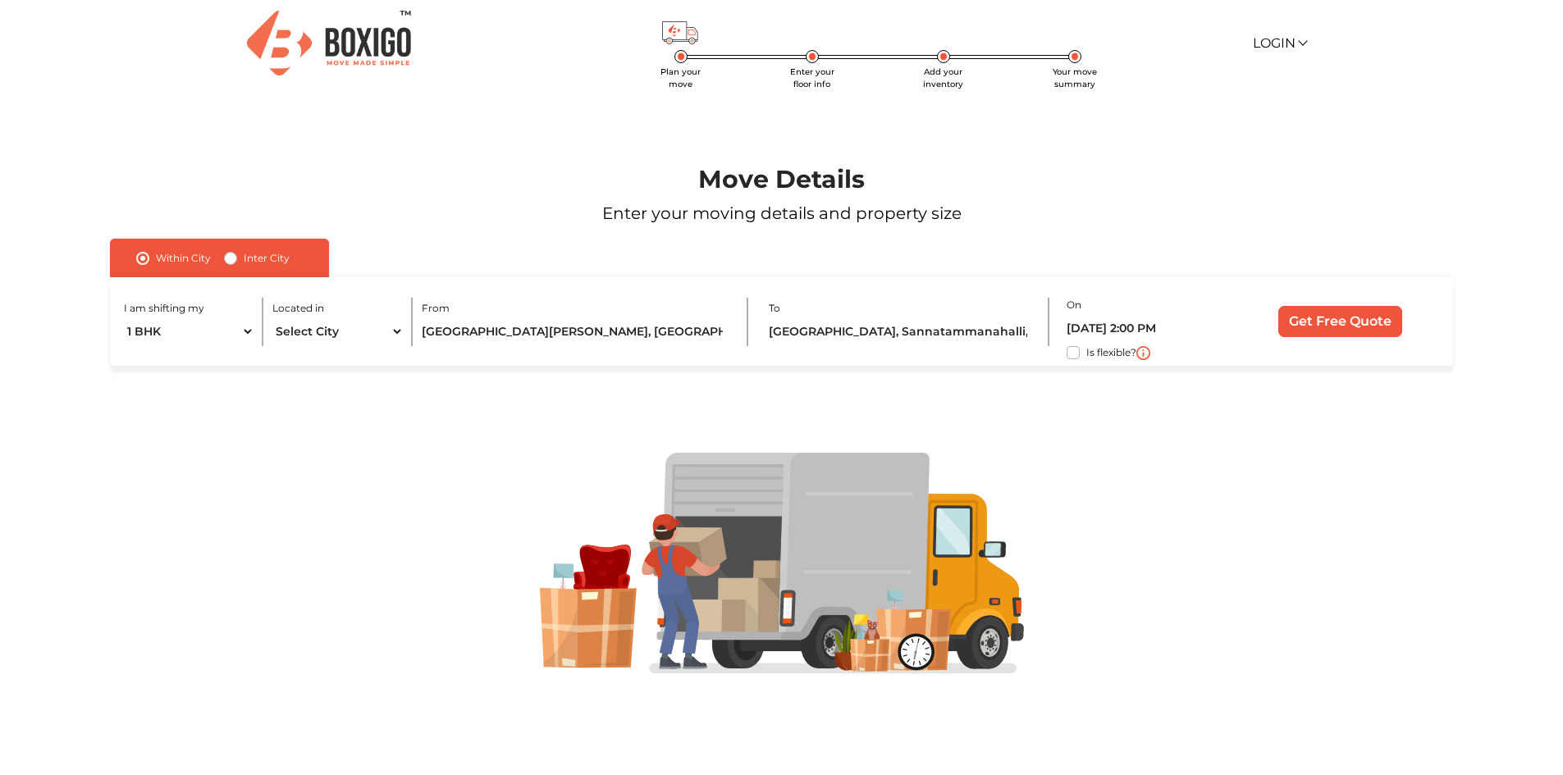
click at [1086, 356] on label "Is flexible?" at bounding box center [1111, 351] width 50 height 17
click at [123, 356] on input "Is flexible?" at bounding box center [116, 351] width 13 height 16
checkbox input "true"
click at [1285, 326] on input "Get Free Quote" at bounding box center [1340, 321] width 124 height 31
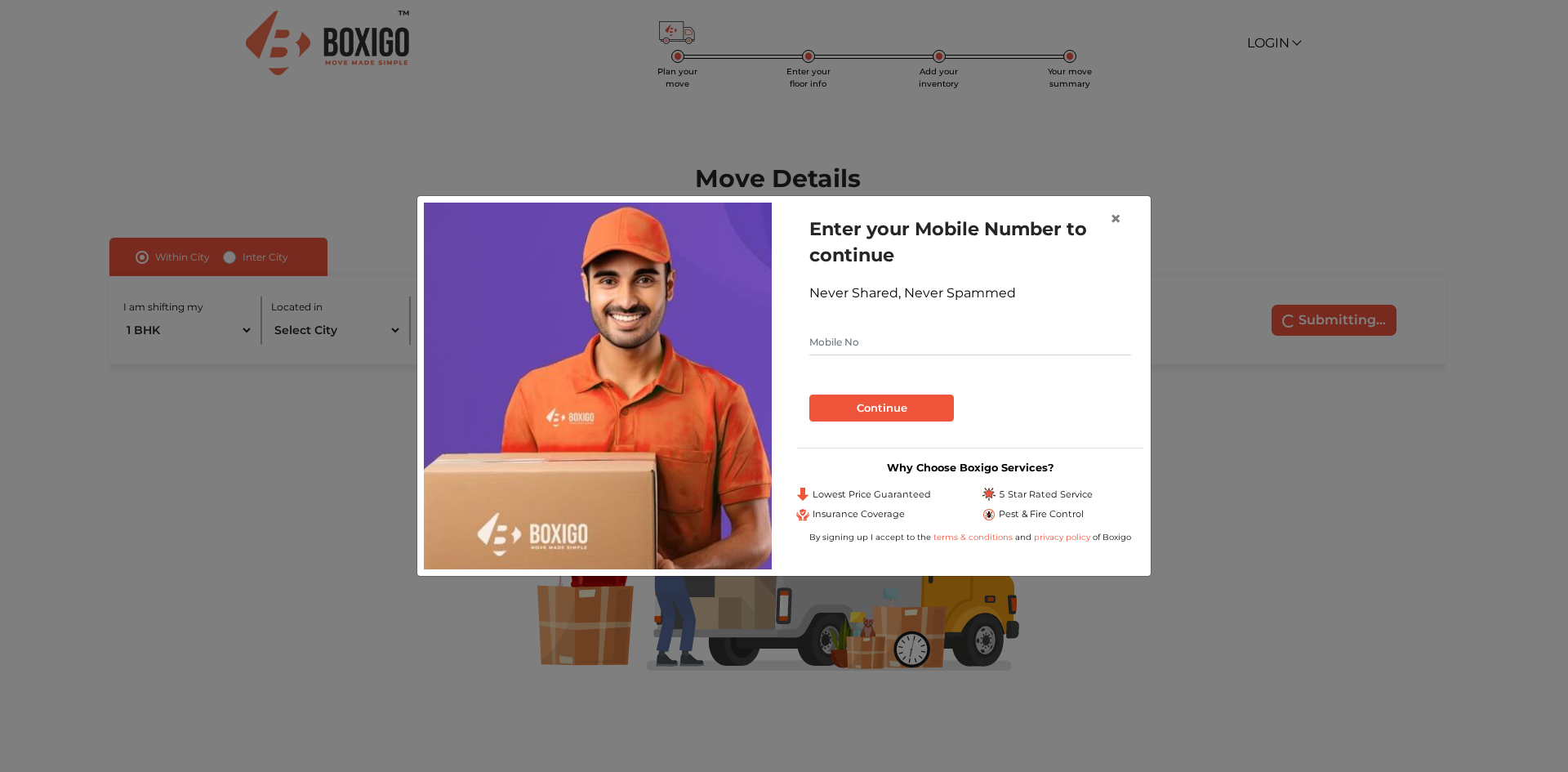
click at [884, 336] on input "text" at bounding box center [970, 343] width 322 height 26
type input "7386867623"
click at [856, 412] on button "Continue" at bounding box center [881, 408] width 144 height 28
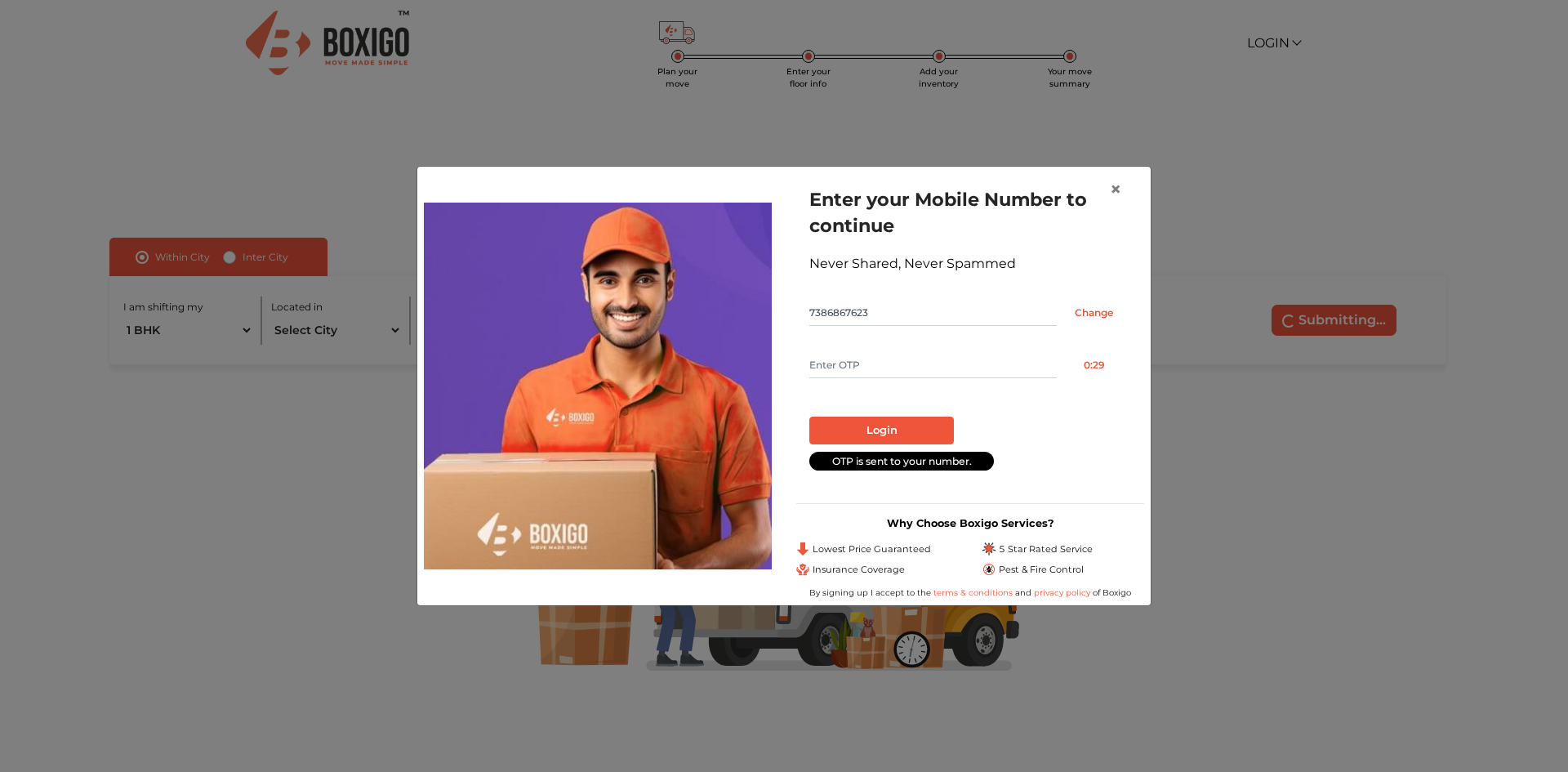
click at [861, 360] on input "text" at bounding box center [933, 366] width 248 height 26
type input "3961"
click at [860, 429] on button "Login" at bounding box center [881, 430] width 144 height 28
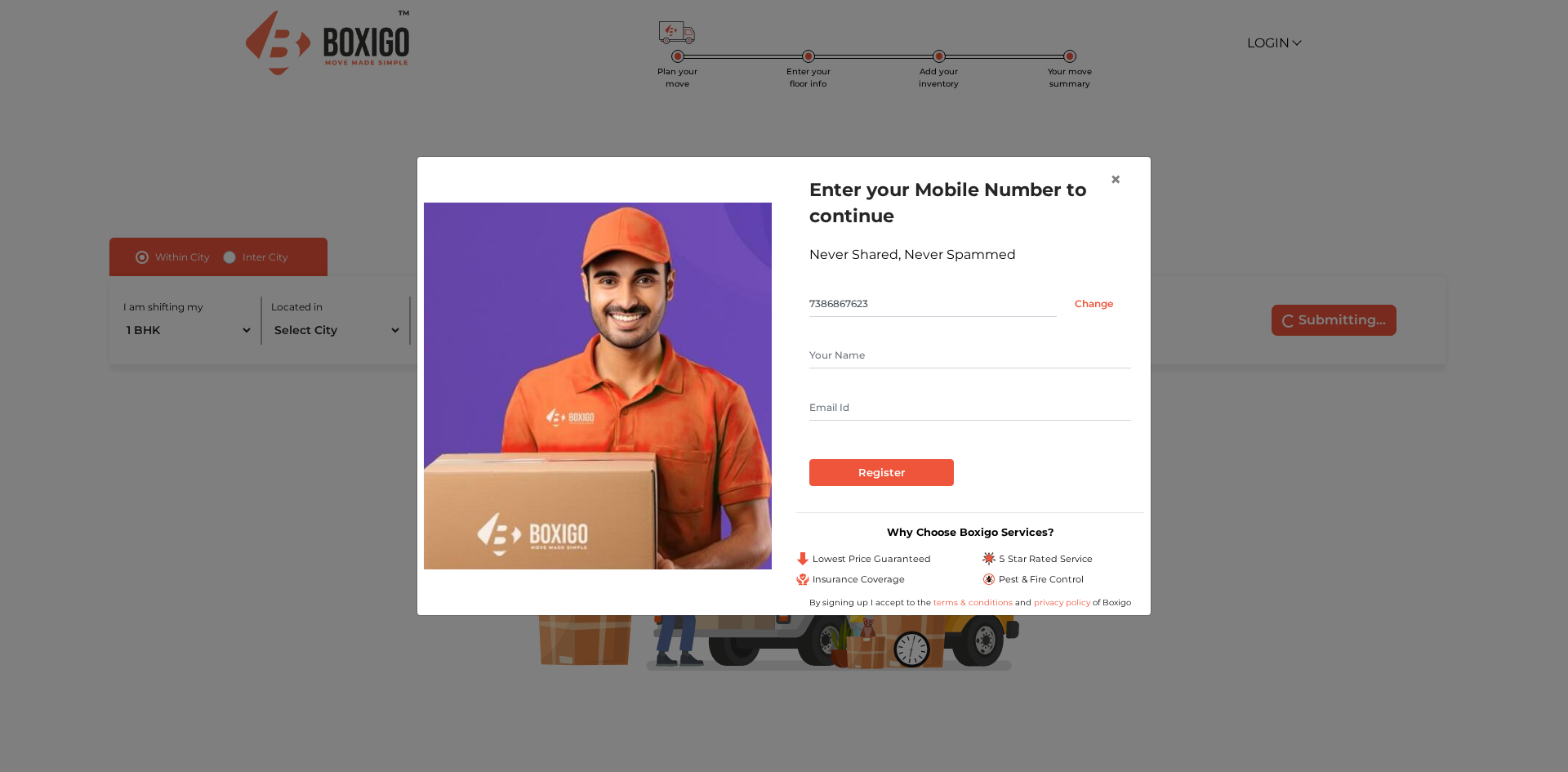
click at [856, 357] on input "text" at bounding box center [970, 356] width 322 height 26
type input "Ramakrishna"
click at [841, 395] on input "text" at bounding box center [970, 407] width 322 height 26
type input "ramakrishna0435@gmail.com"
click at [838, 470] on input "Register" at bounding box center [881, 473] width 144 height 28
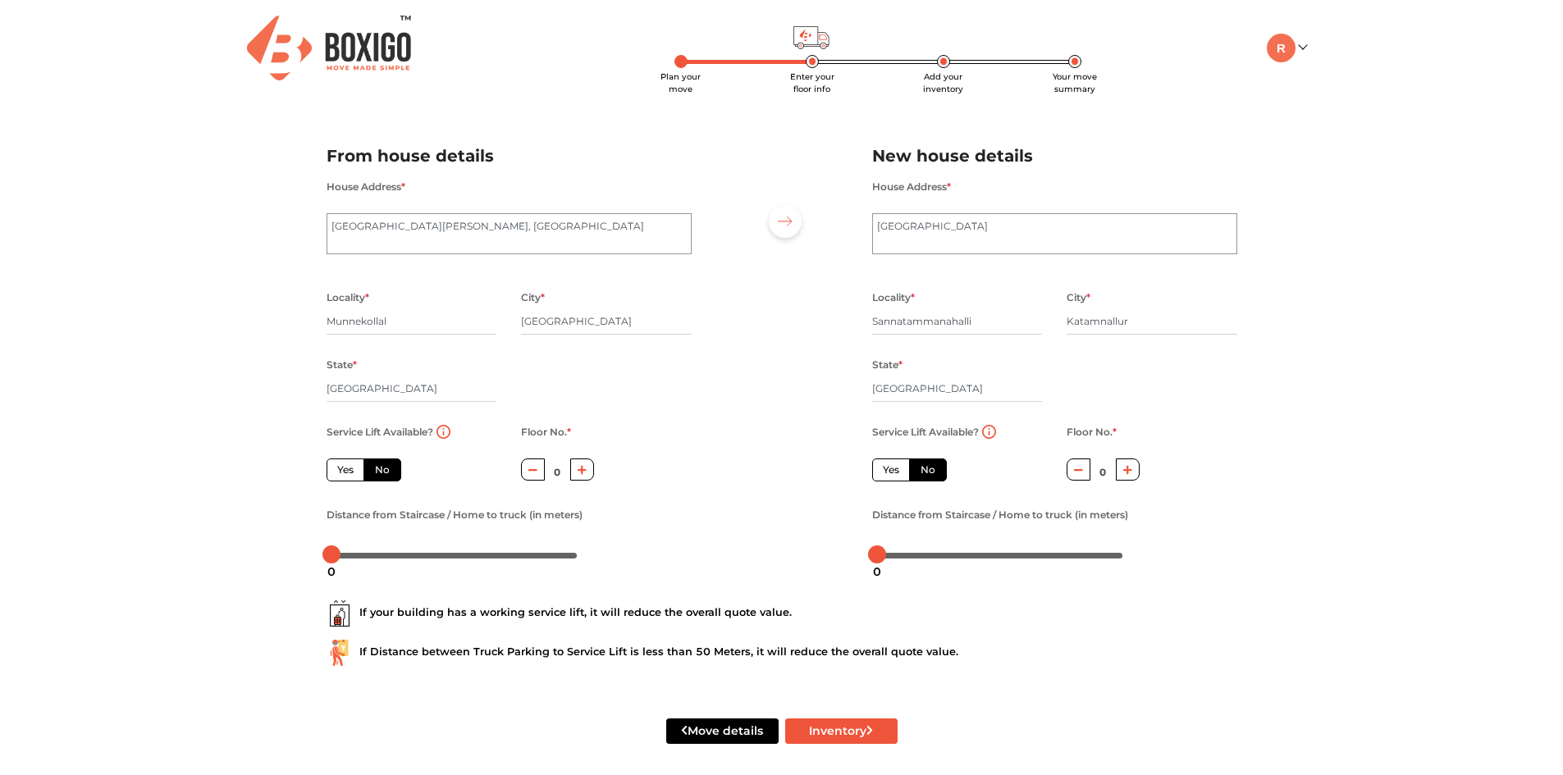
scroll to position [8, 0]
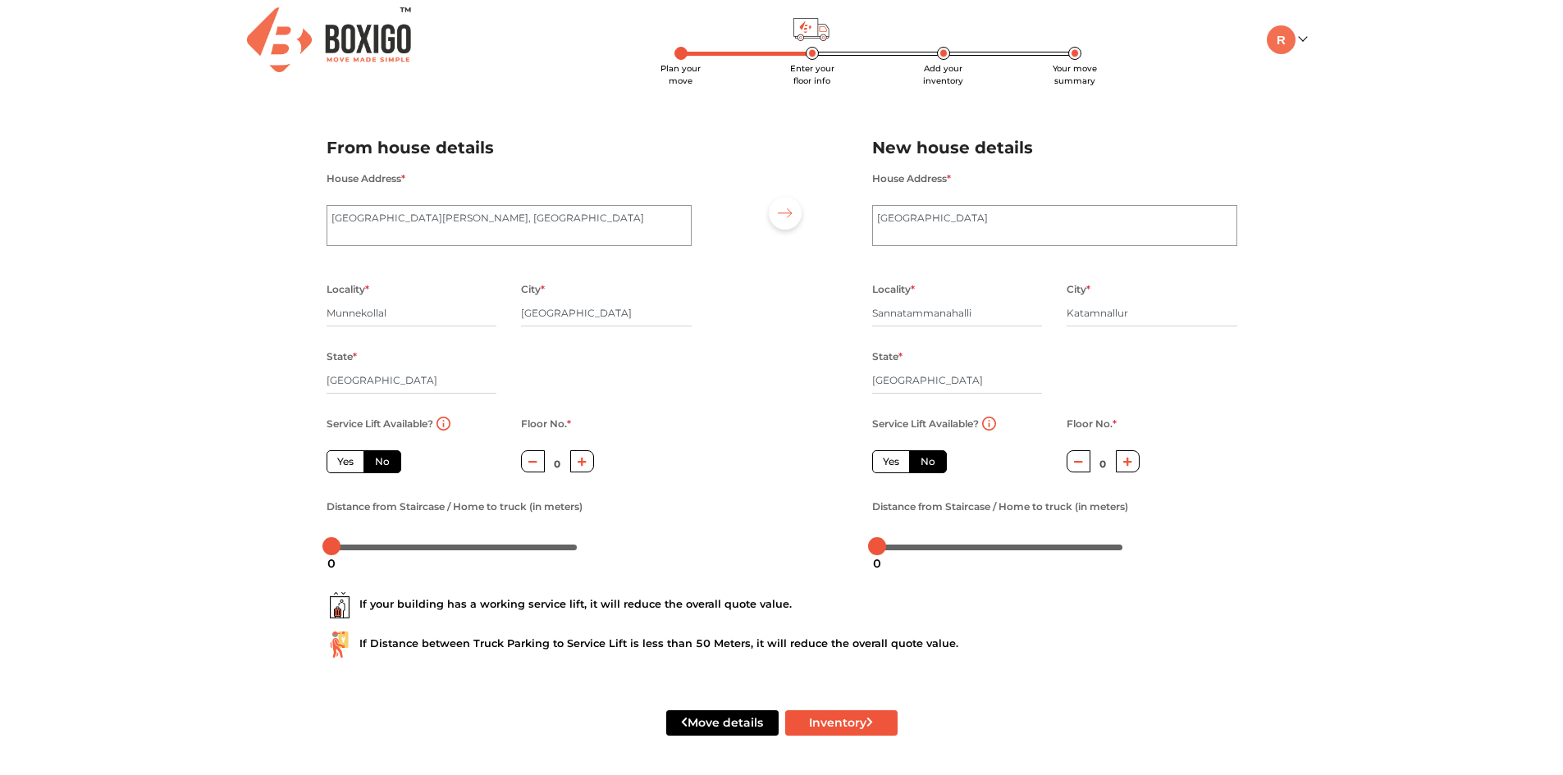
click at [585, 459] on icon "button" at bounding box center [581, 462] width 9 height 10
type input "1"
drag, startPoint x: 332, startPoint y: 545, endPoint x: 299, endPoint y: 559, distance: 35.6
click at [299, 559] on div "Plan your move Enter your floor info Add your inventory Your move summary My Mo…" at bounding box center [781, 383] width 1563 height 783
click at [892, 464] on label "Yes" at bounding box center [891, 461] width 38 height 23
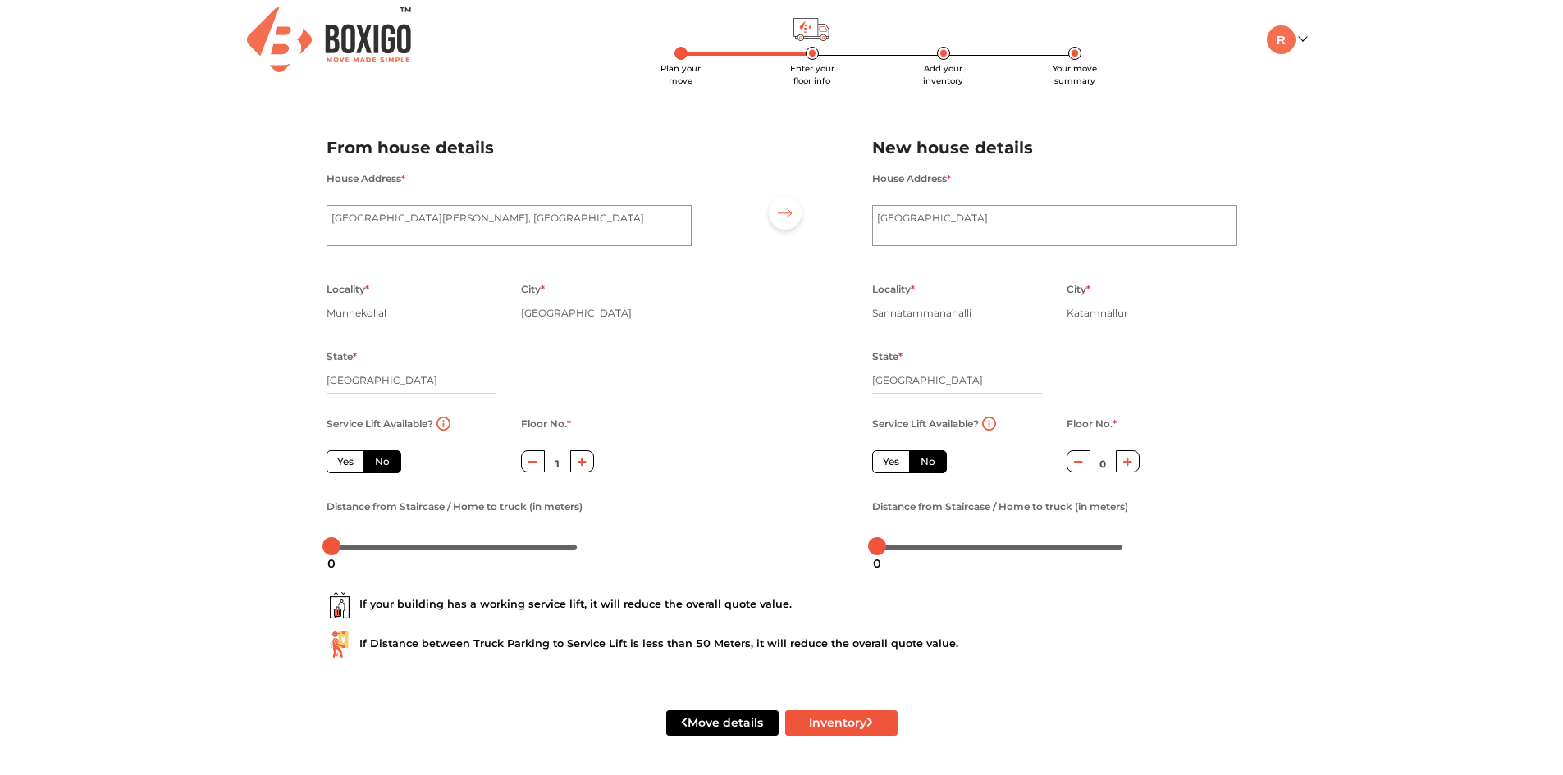
click at [892, 464] on input "Yes" at bounding box center [888, 459] width 11 height 11
radio input "true"
radio input "false"
click at [342, 549] on body "Plan your move Enter your floor info Add your inventory Your move summary My Mo…" at bounding box center [781, 379] width 1563 height 775
click at [332, 551] on body "Plan your move Enter your floor info Add your inventory Your move summary My Mo…" at bounding box center [781, 379] width 1563 height 775
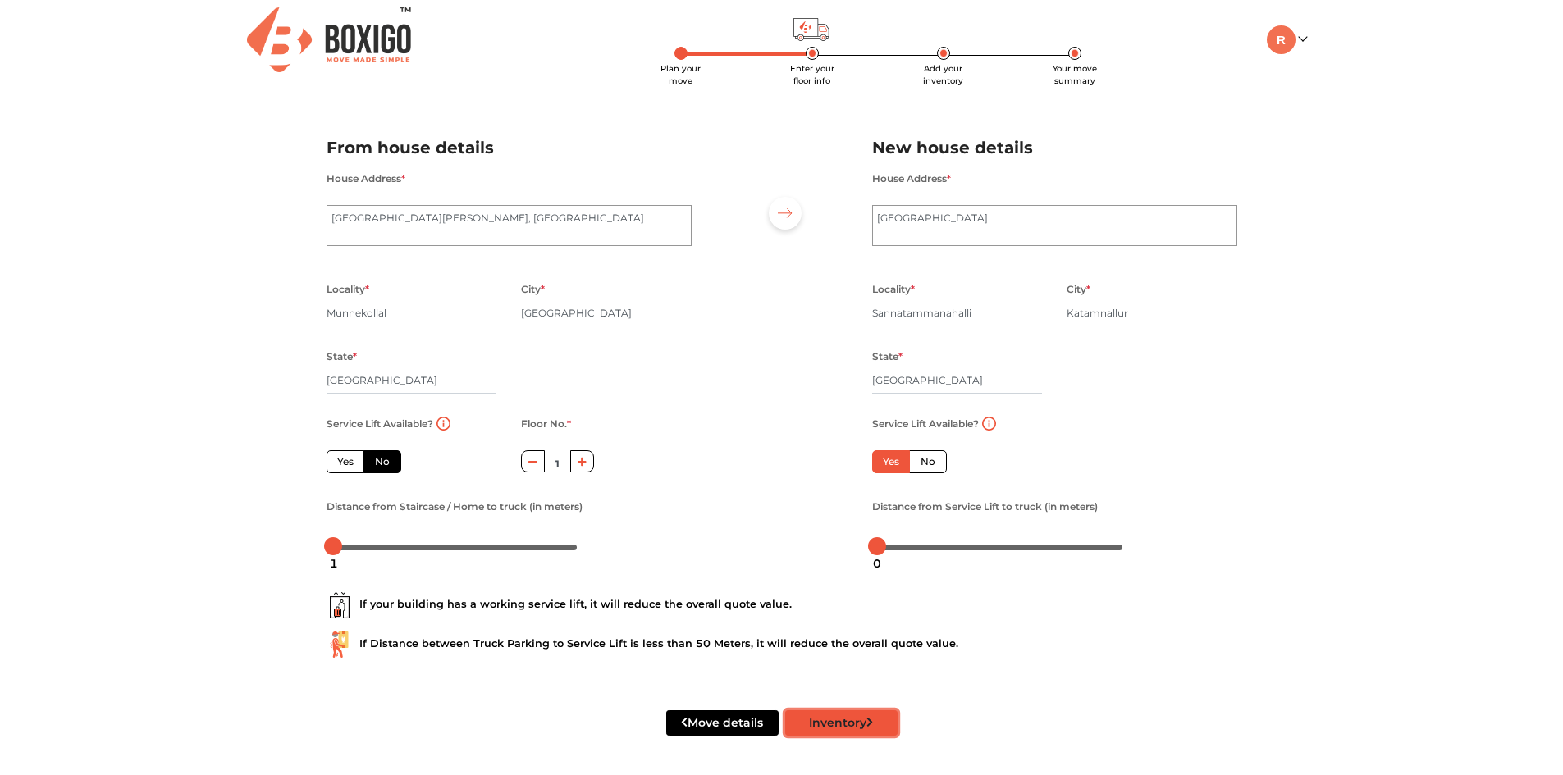
click at [821, 719] on button "Inventory" at bounding box center [841, 722] width 112 height 25
radio input "true"
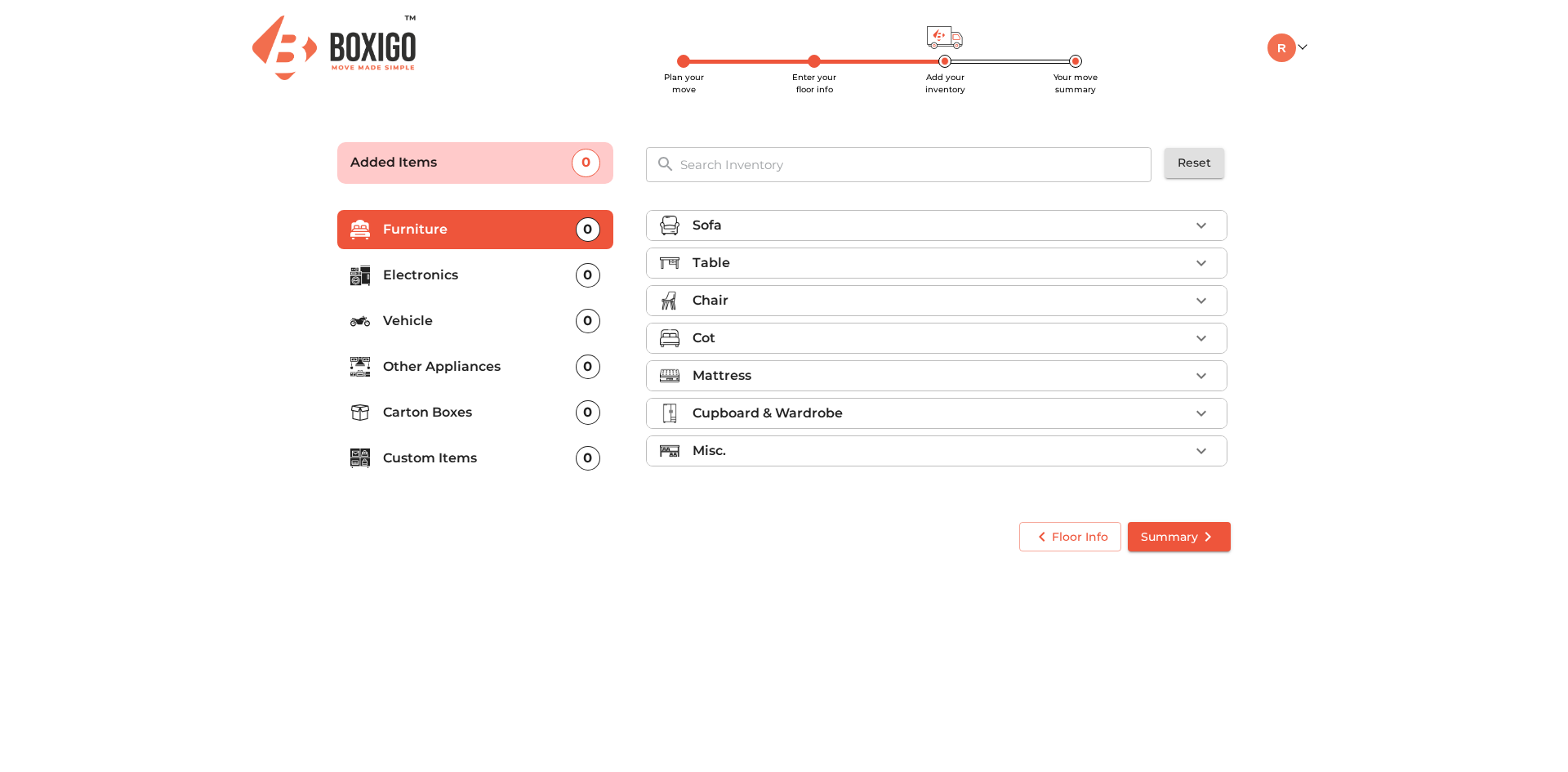
click at [790, 308] on div "Chair" at bounding box center [941, 301] width 497 height 20
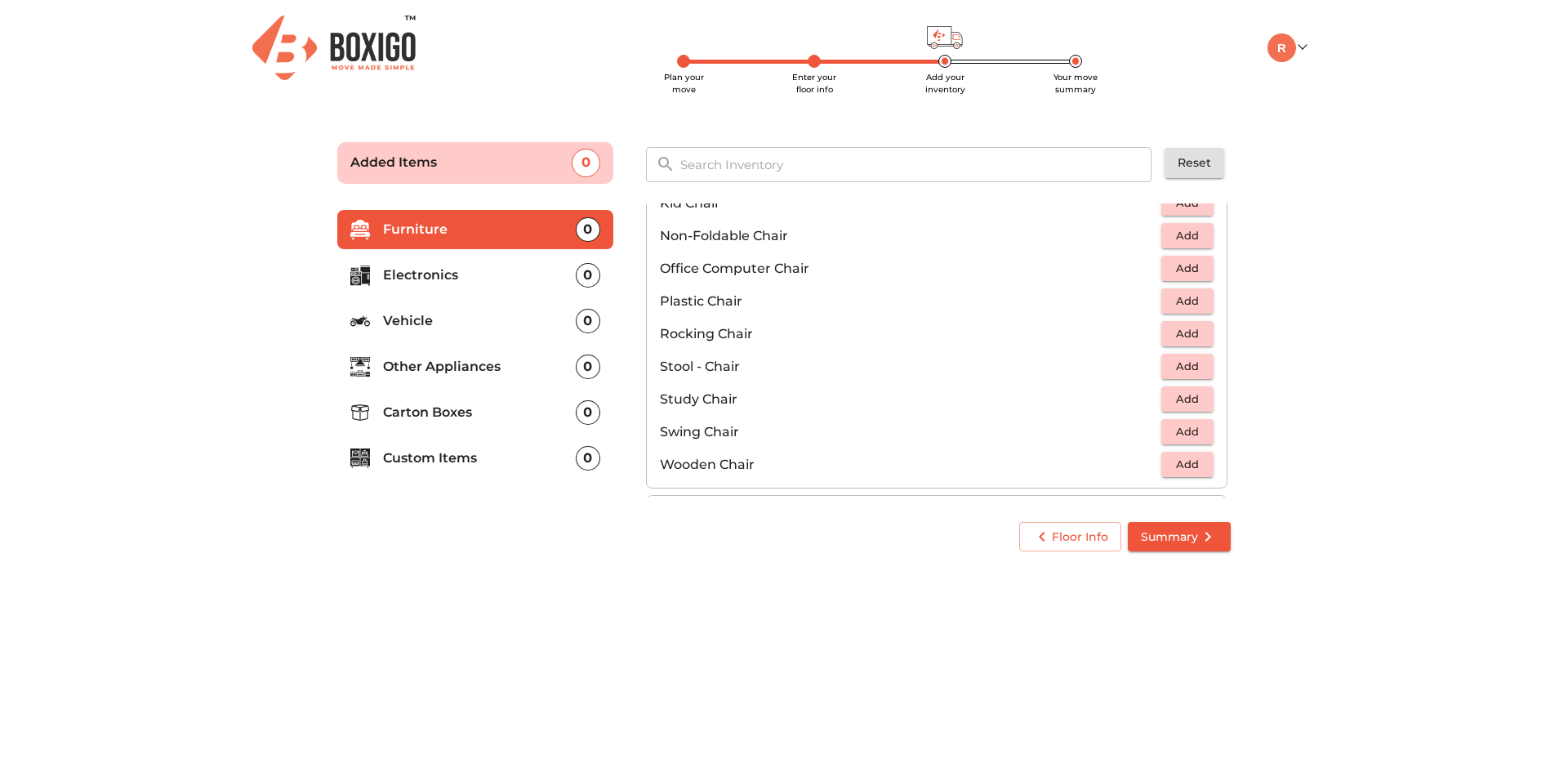
scroll to position [490, 0]
click at [1174, 340] on span "Add" at bounding box center [1188, 339] width 36 height 19
click at [1199, 343] on icon "button" at bounding box center [1202, 340] width 20 height 20
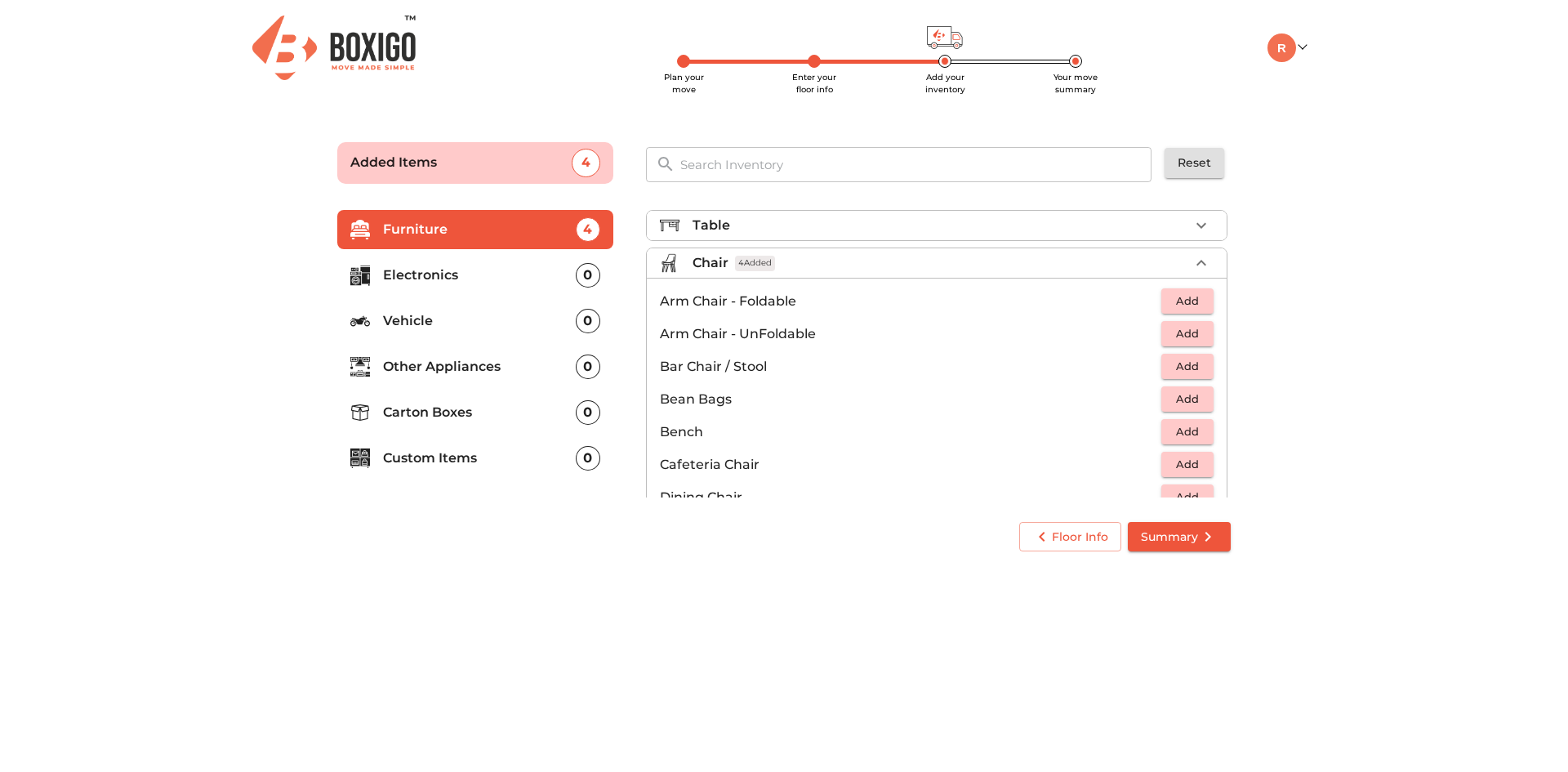
scroll to position [0, 0]
click at [883, 257] on div "Table" at bounding box center [941, 263] width 497 height 20
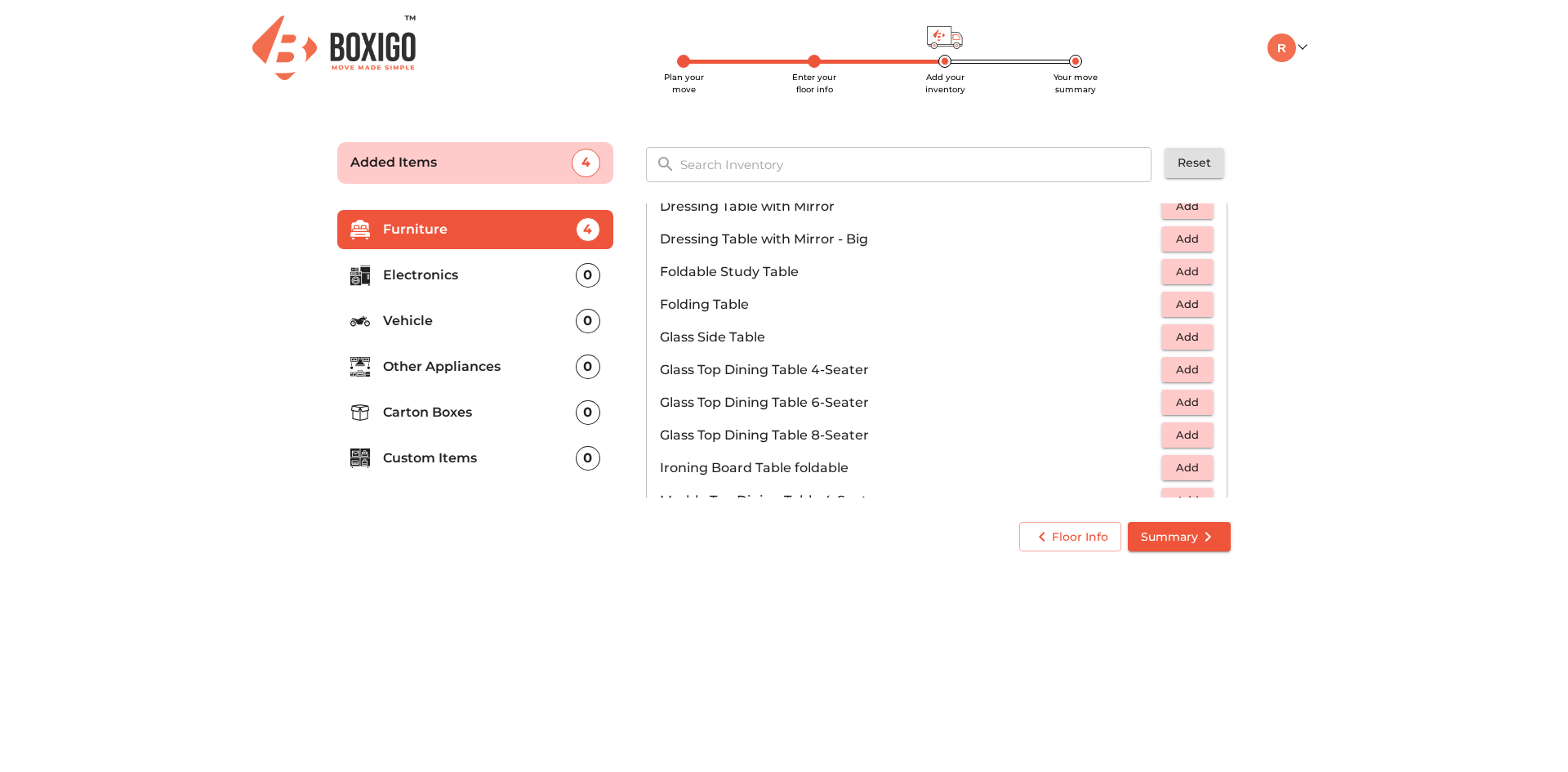
scroll to position [486, 0]
click at [1186, 301] on span "Add" at bounding box center [1188, 305] width 36 height 19
click at [1196, 307] on icon "button" at bounding box center [1202, 306] width 20 height 20
click at [1139, 306] on button "button" at bounding box center [1151, 305] width 25 height 25
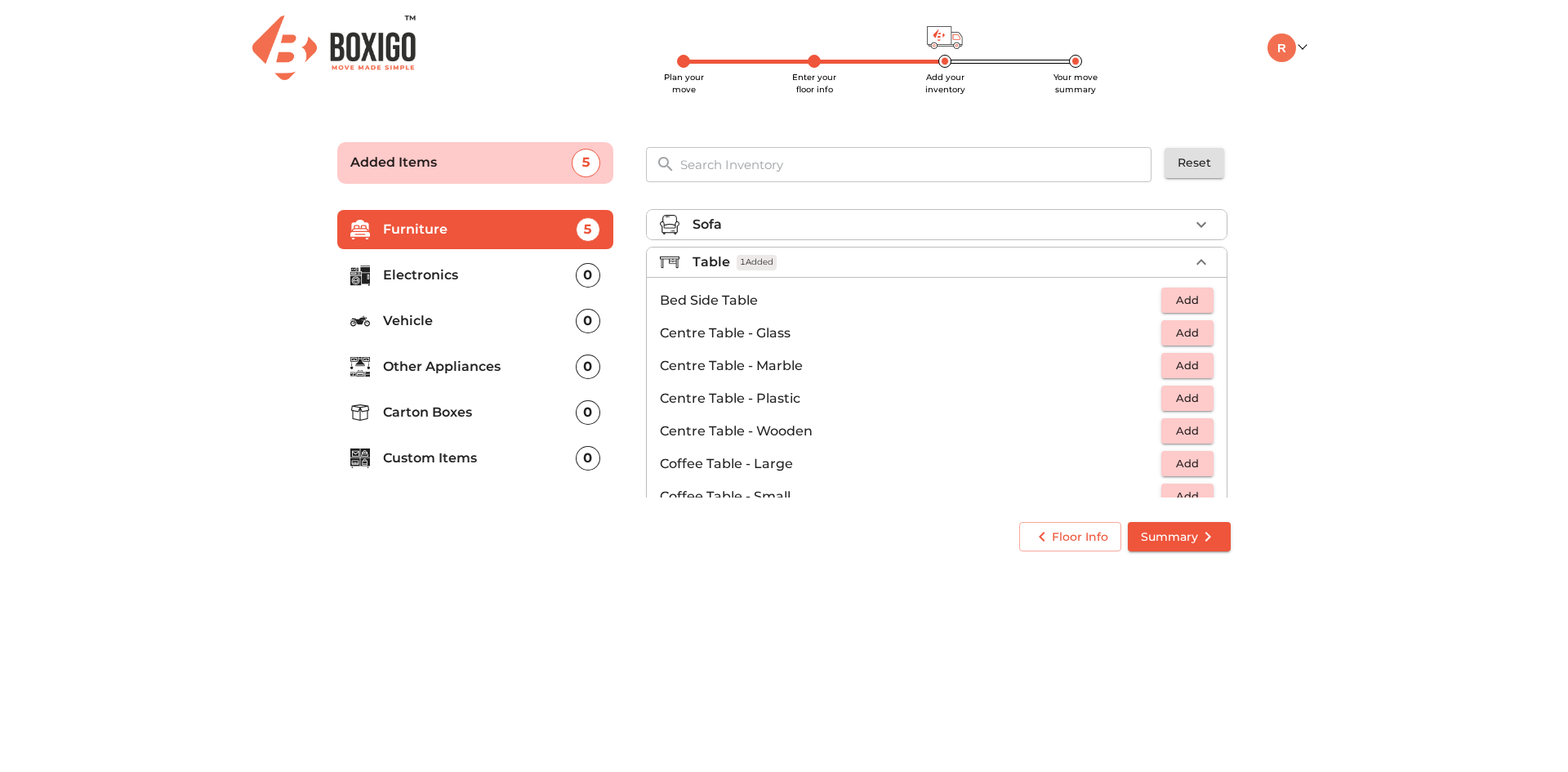
scroll to position [0, 0]
click at [968, 224] on div "Sofa" at bounding box center [941, 226] width 497 height 20
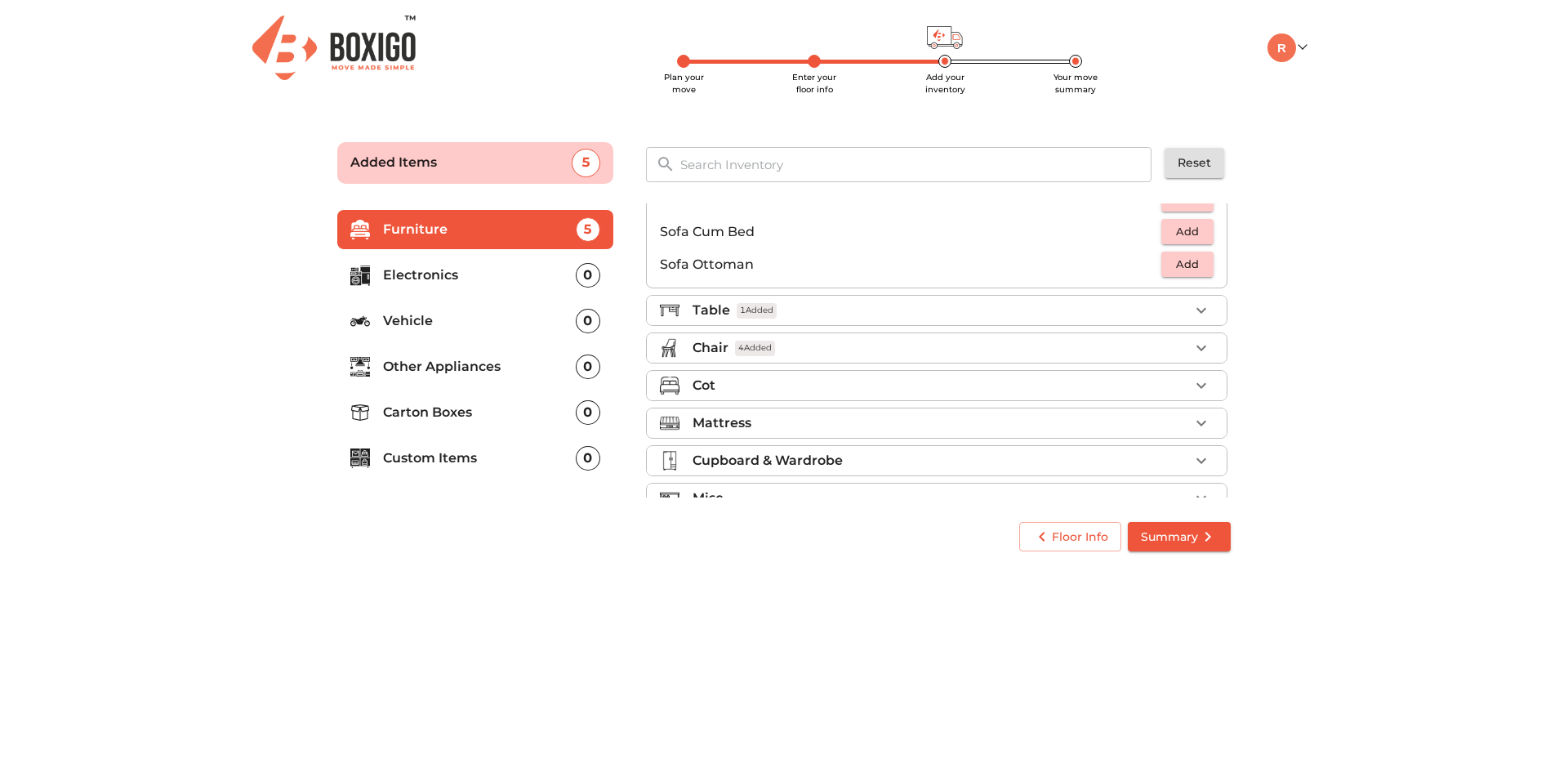
scroll to position [486, 0]
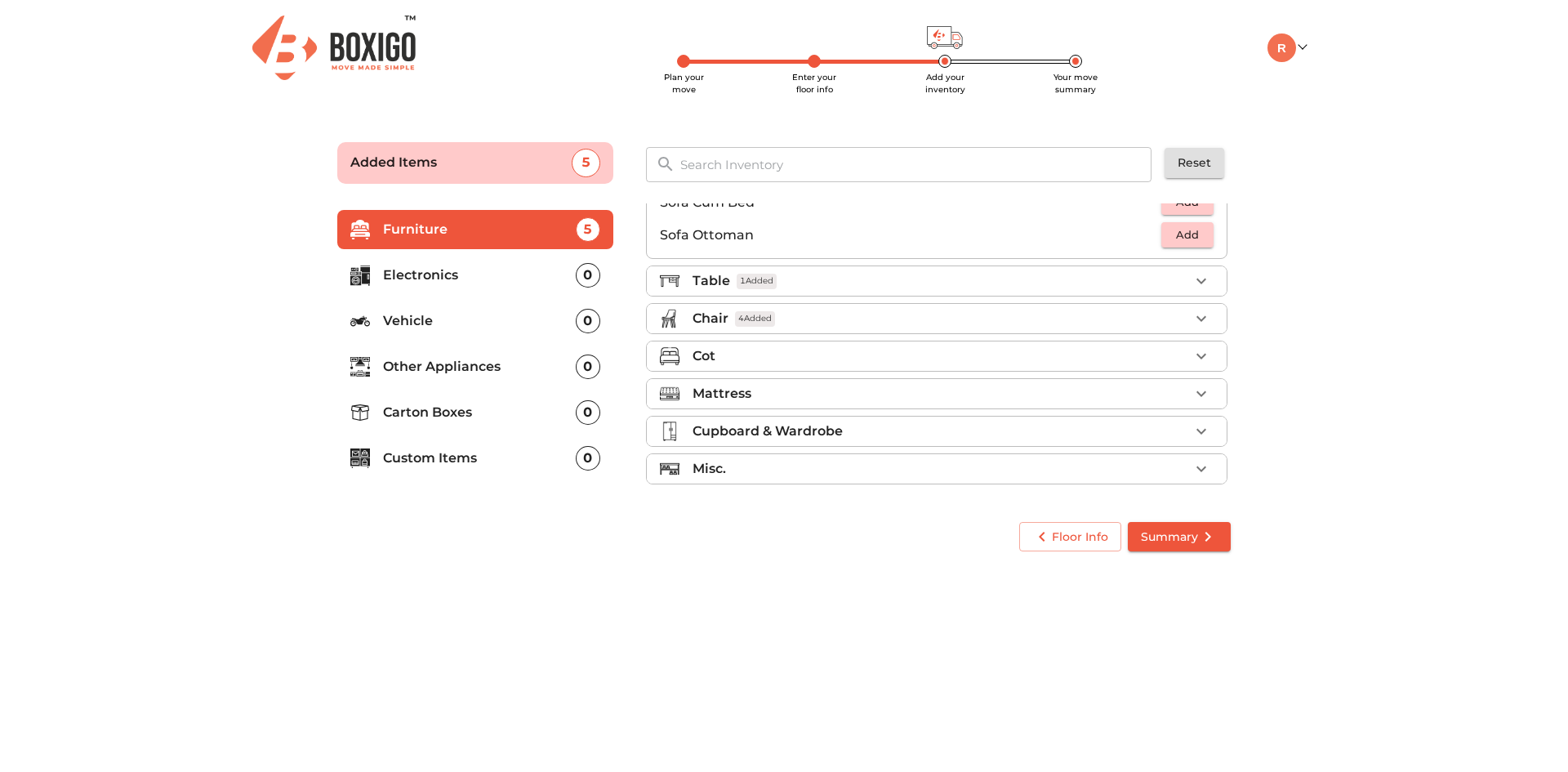
click at [925, 402] on div "Mattress" at bounding box center [941, 394] width 497 height 20
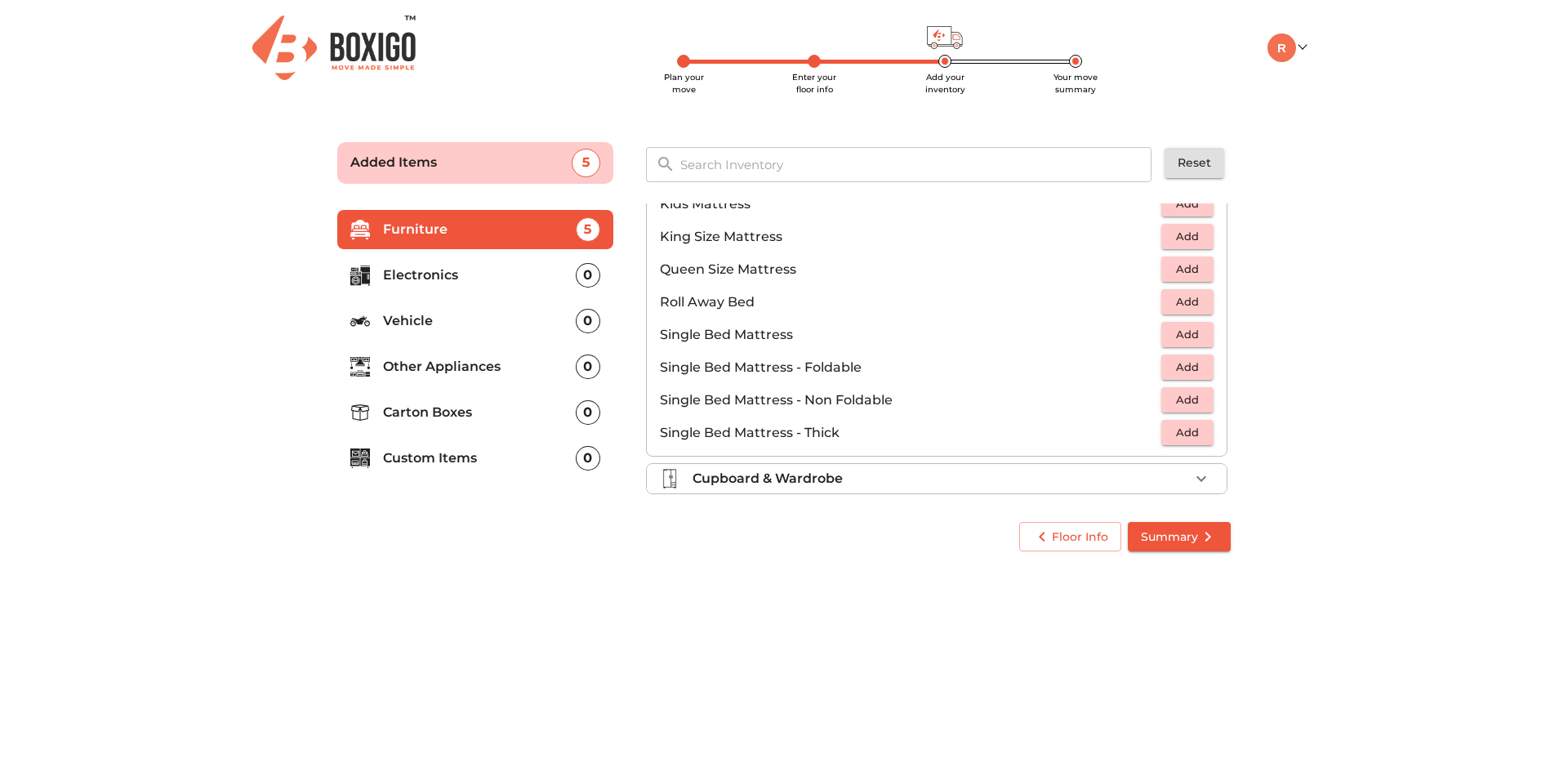
scroll to position [304, 0]
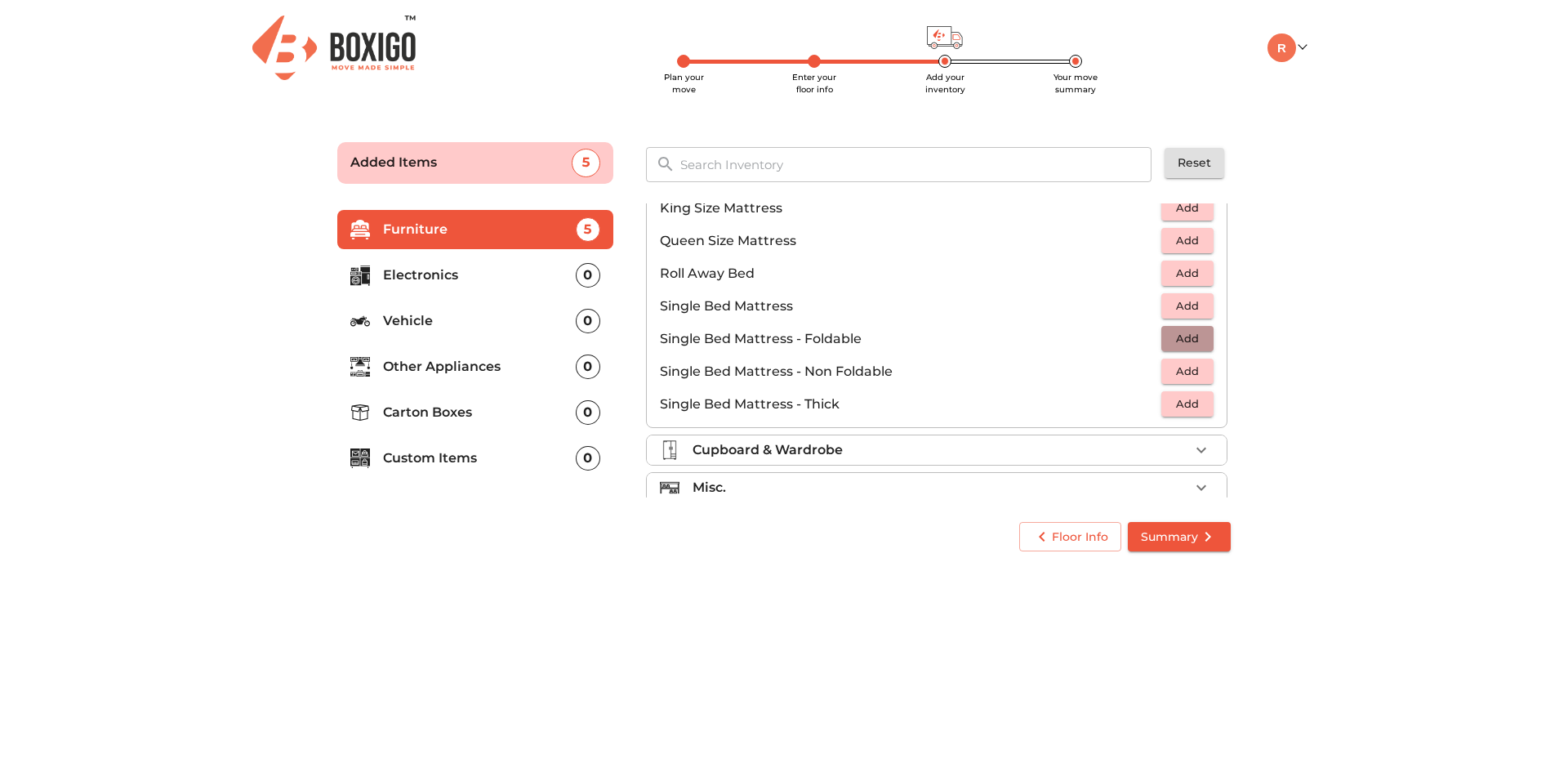
click at [1176, 334] on span "Add" at bounding box center [1188, 339] width 36 height 19
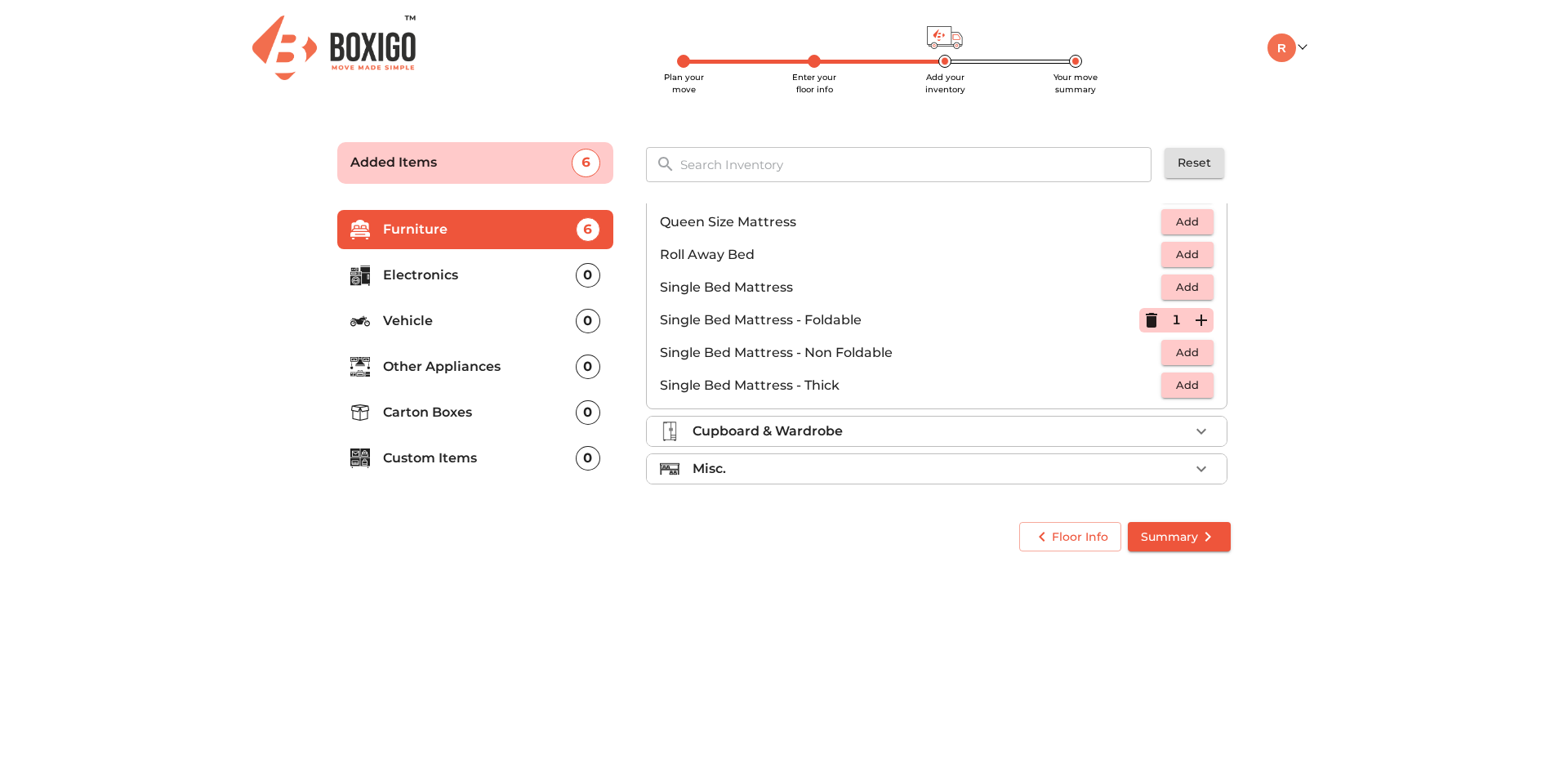
click at [921, 433] on div "Cupboard & Wardrobe" at bounding box center [941, 431] width 497 height 20
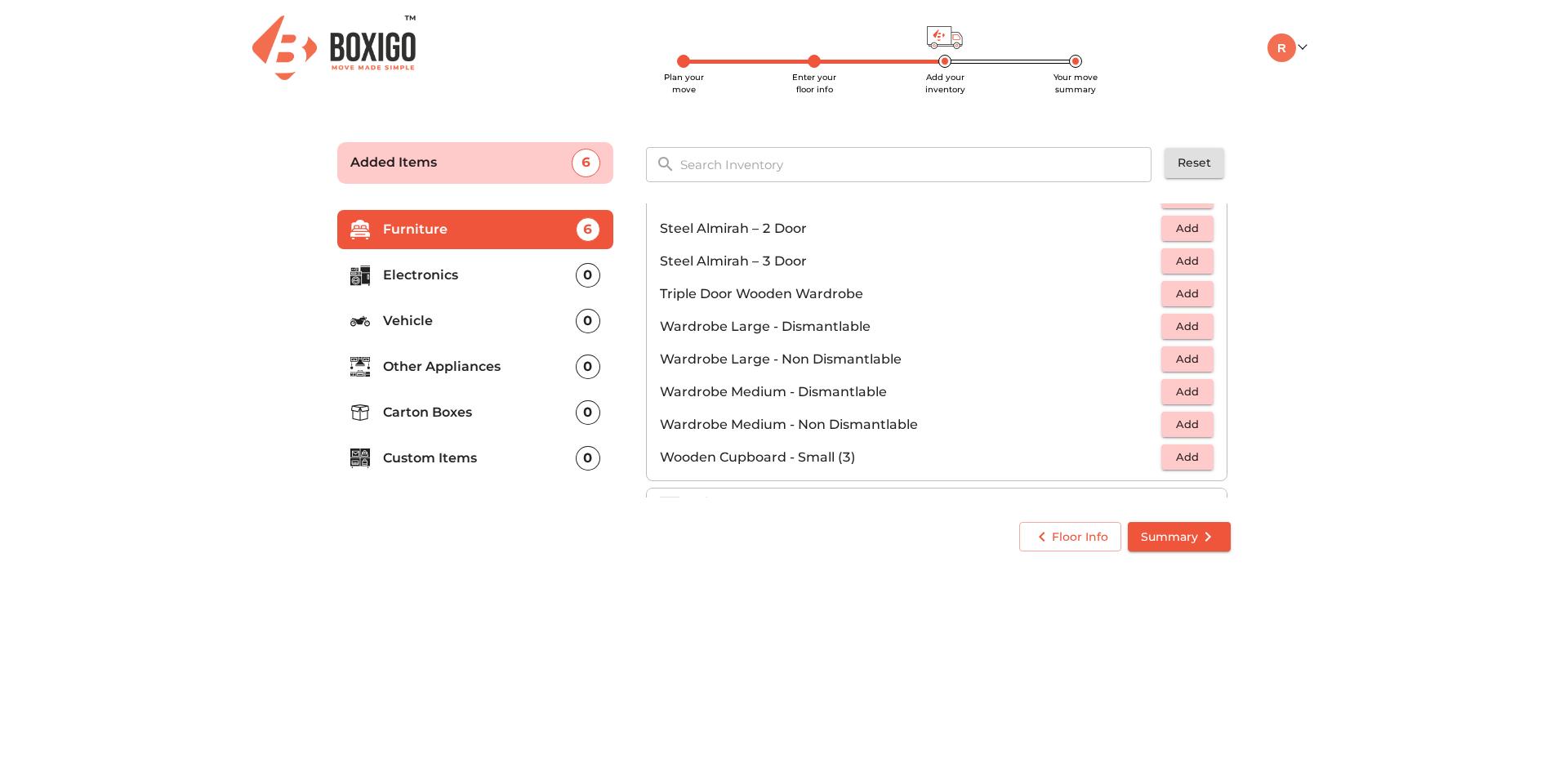
scroll to position [552, 0]
click at [871, 473] on div "Misc." at bounding box center [941, 469] width 497 height 20
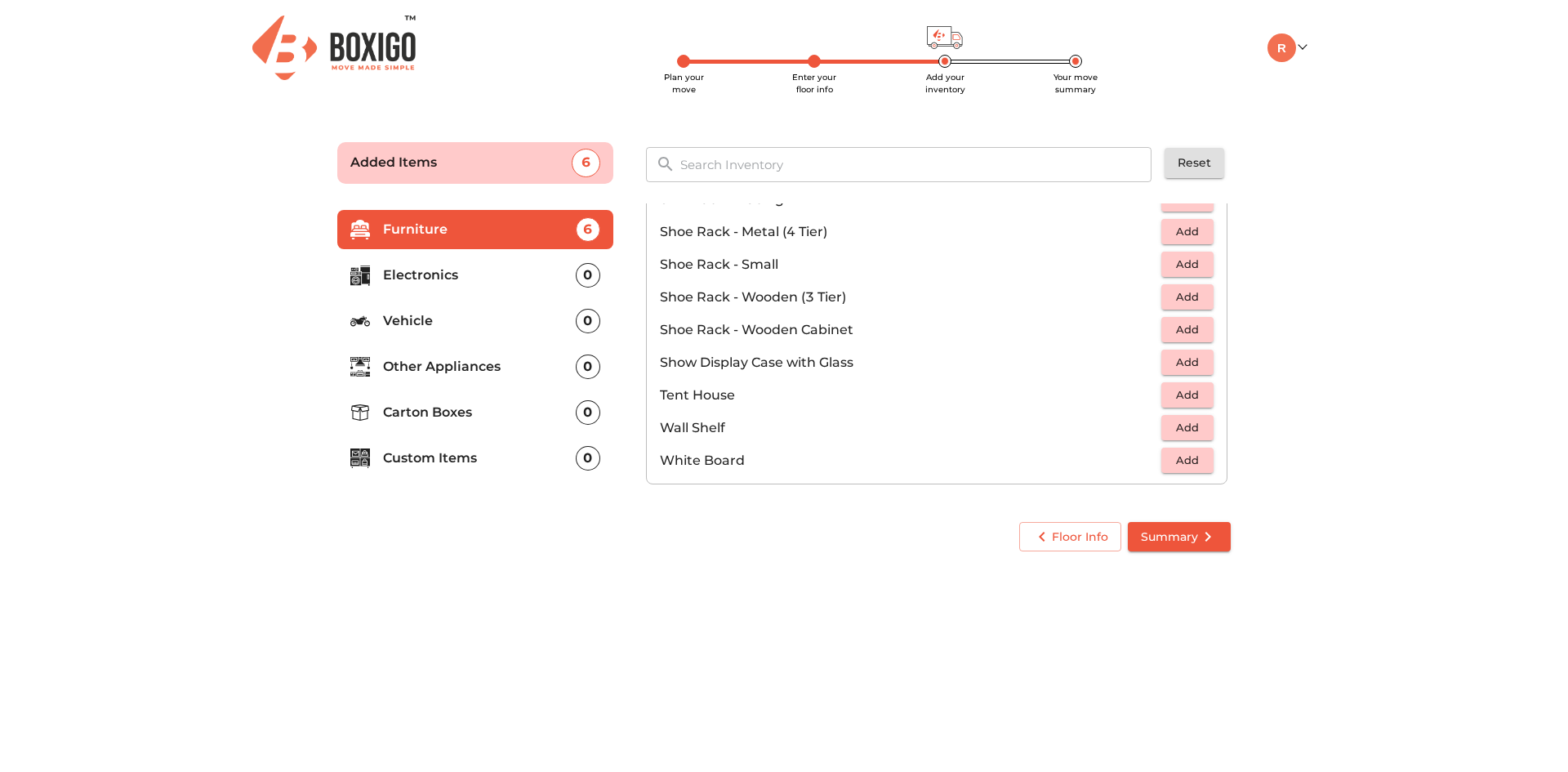
scroll to position [797, 0]
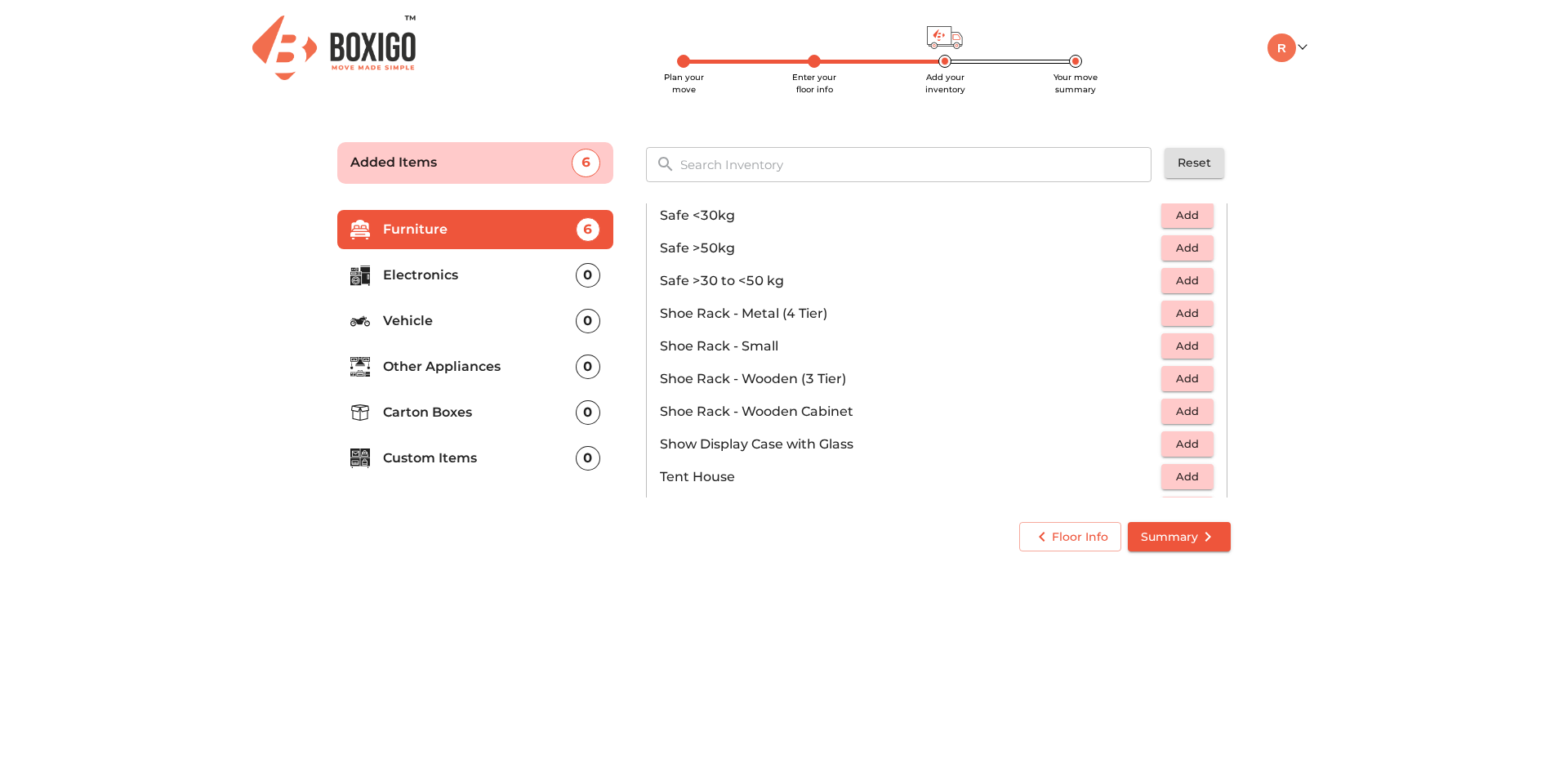
click at [1175, 349] on span "Add" at bounding box center [1188, 346] width 36 height 19
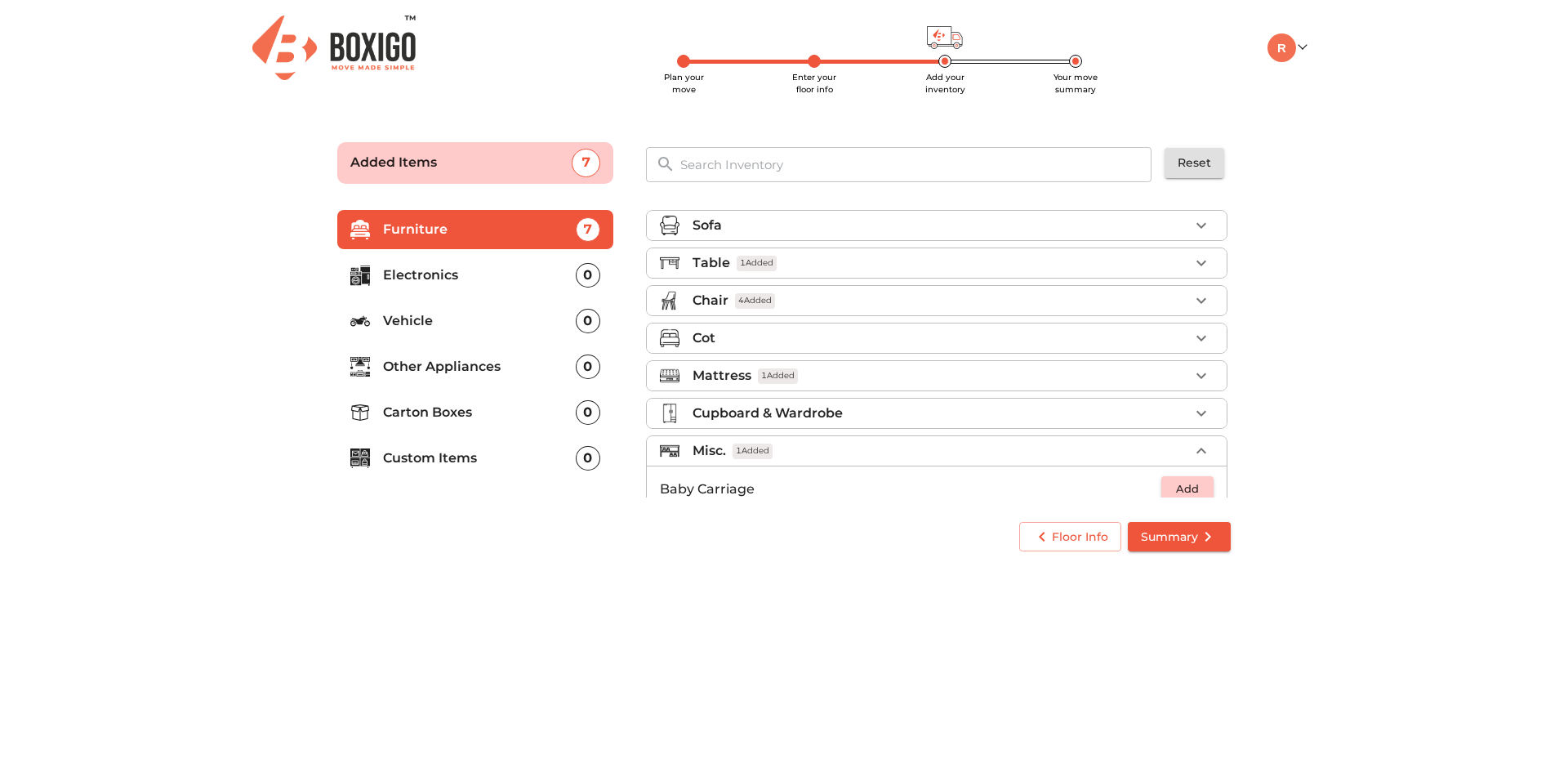
scroll to position [82, 0]
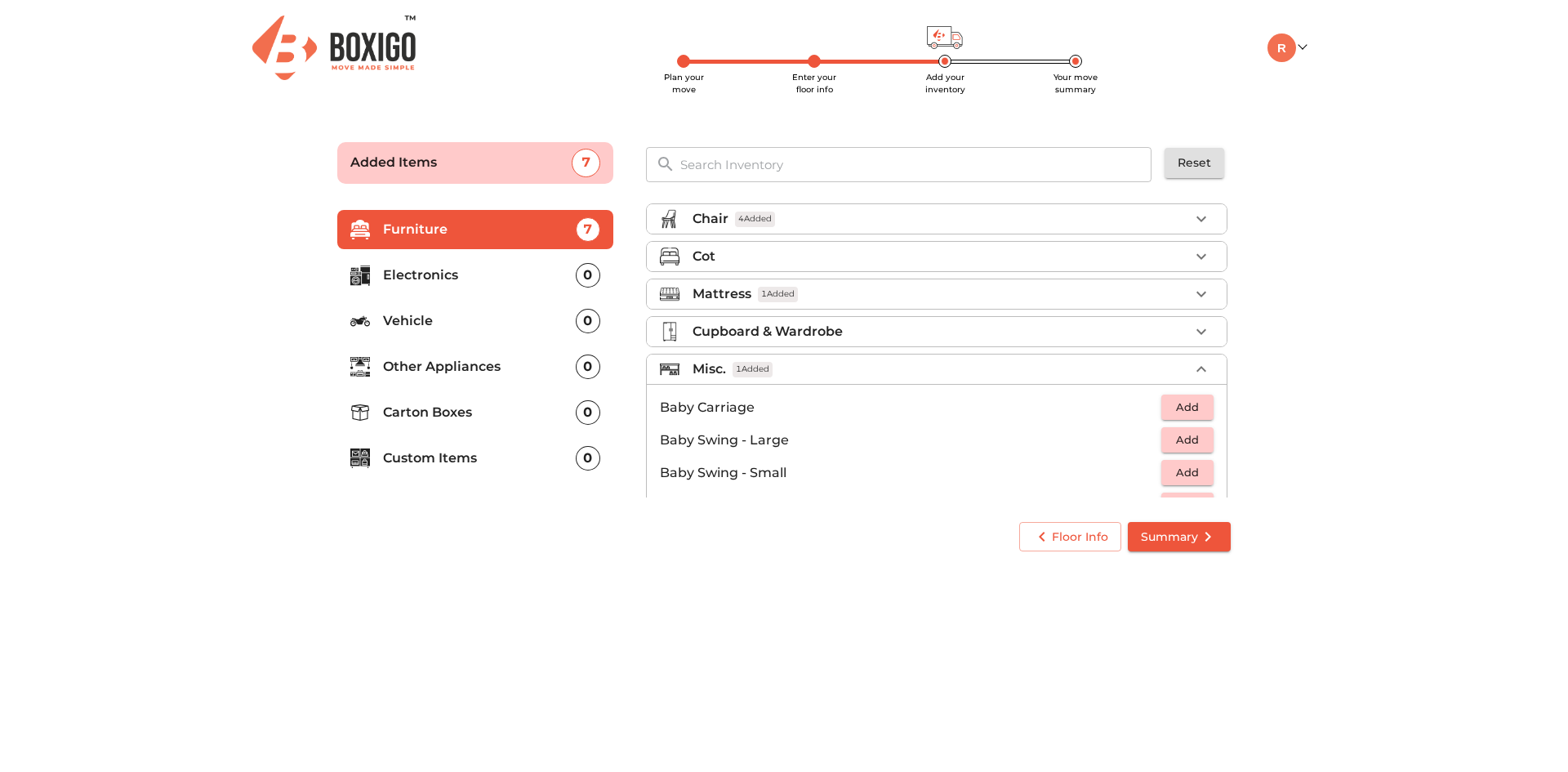
click at [859, 338] on div "Cupboard & Wardrobe" at bounding box center [941, 332] width 497 height 20
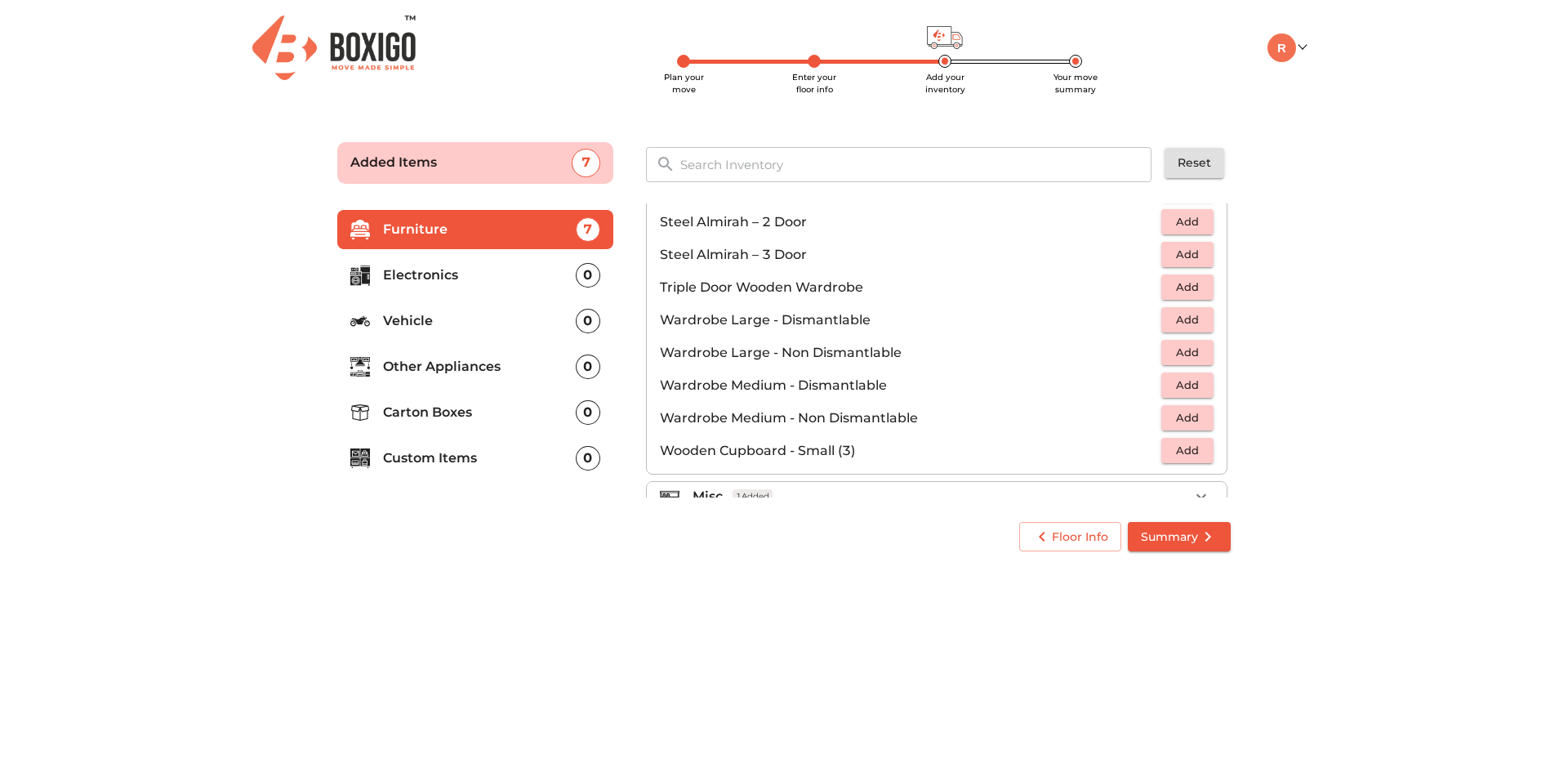
scroll to position [552, 0]
click at [541, 280] on p "Electronics" at bounding box center [480, 276] width 193 height 20
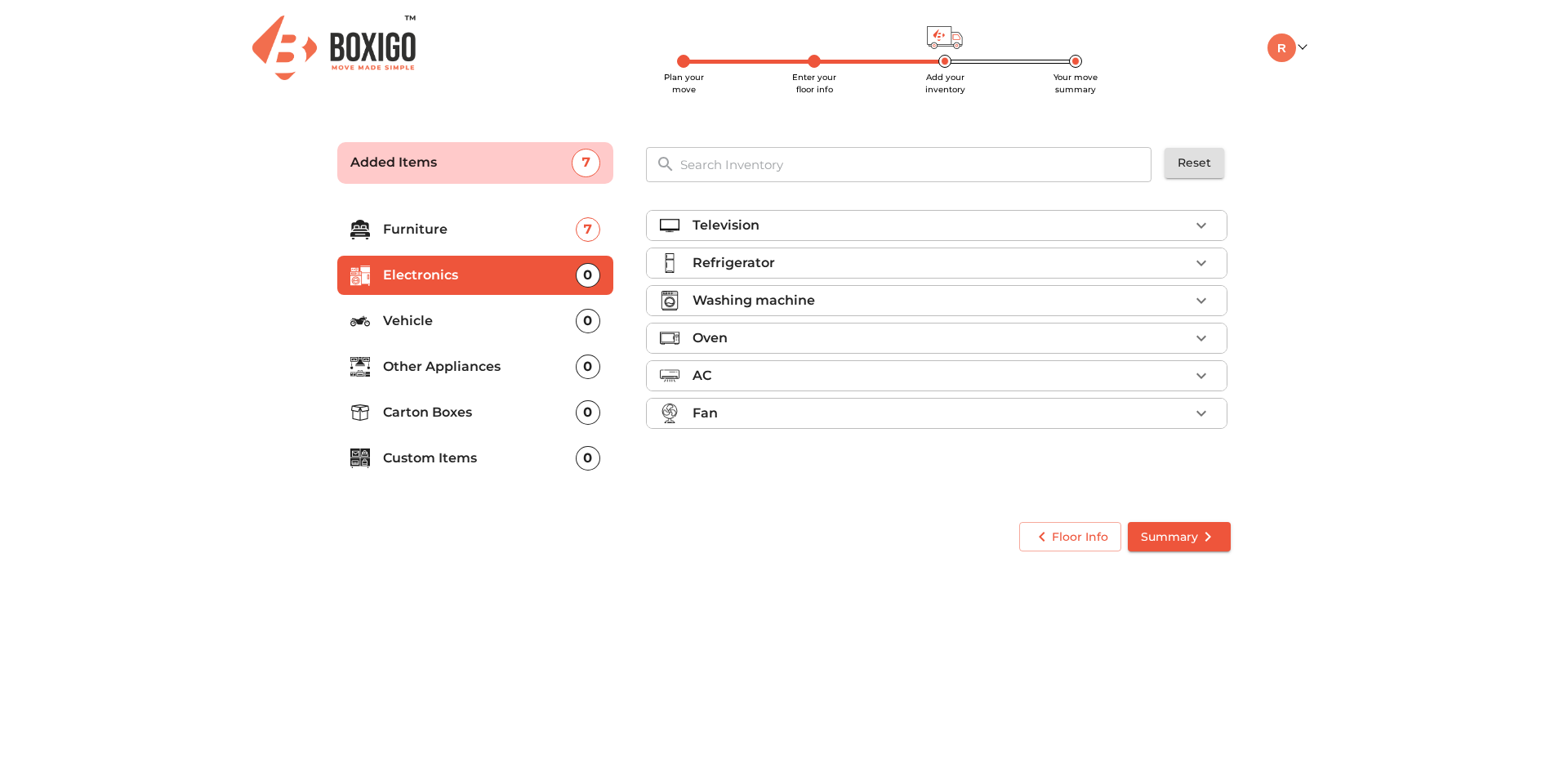
scroll to position [0, 0]
click at [784, 251] on li "Refrigerator" at bounding box center [937, 263] width 579 height 30
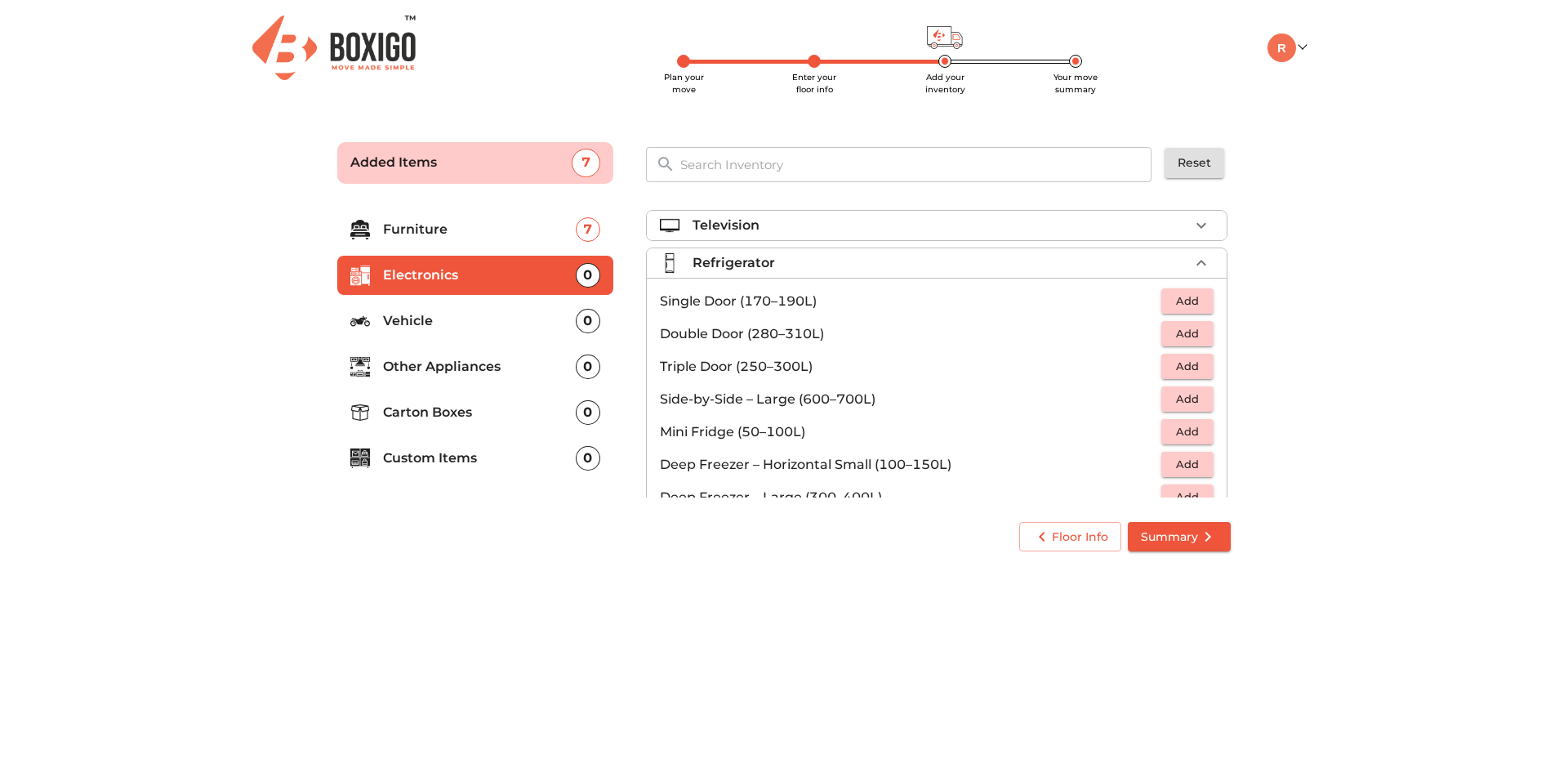
click at [1187, 302] on span "Add" at bounding box center [1188, 301] width 36 height 19
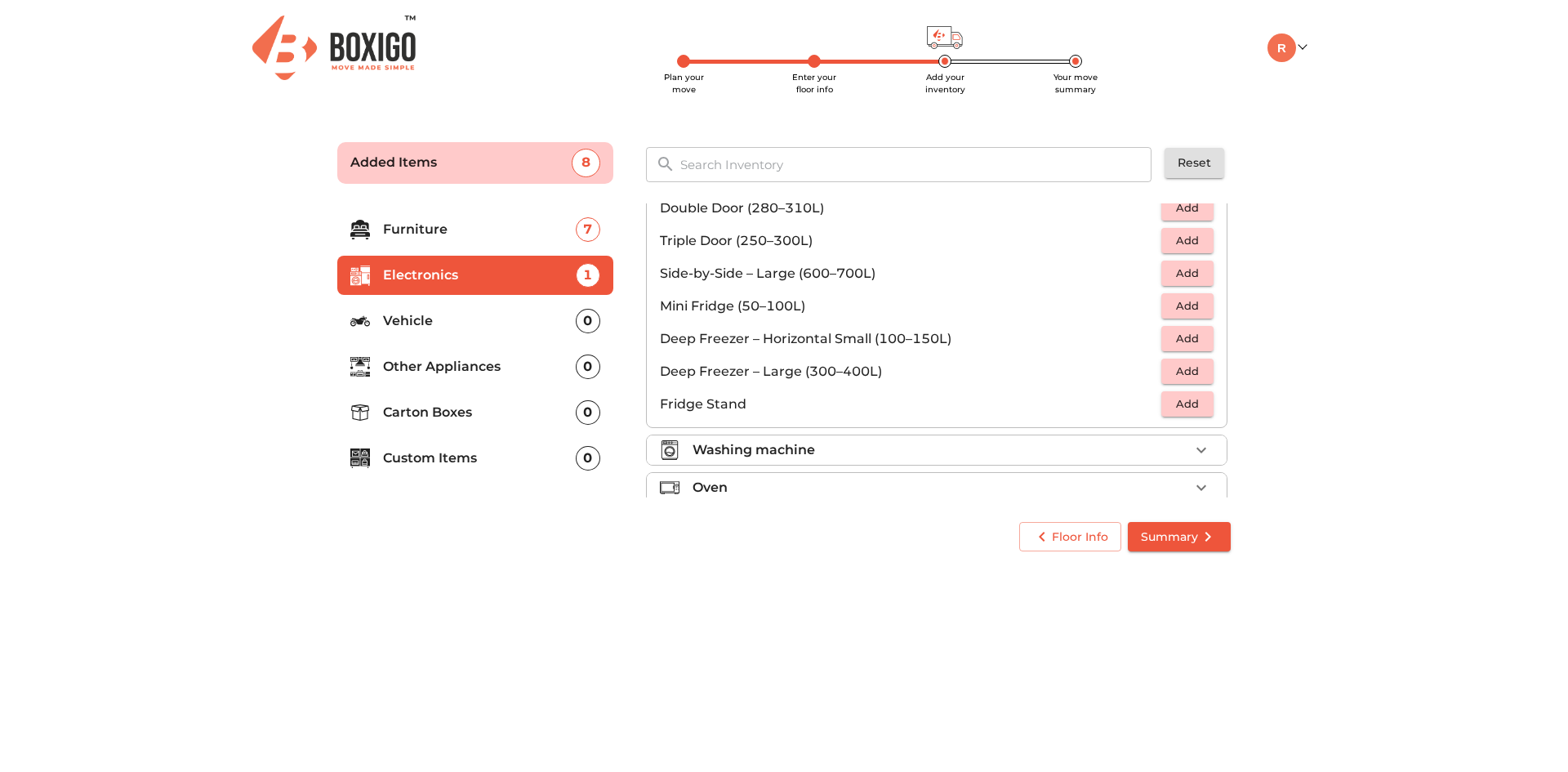
scroll to position [163, 0]
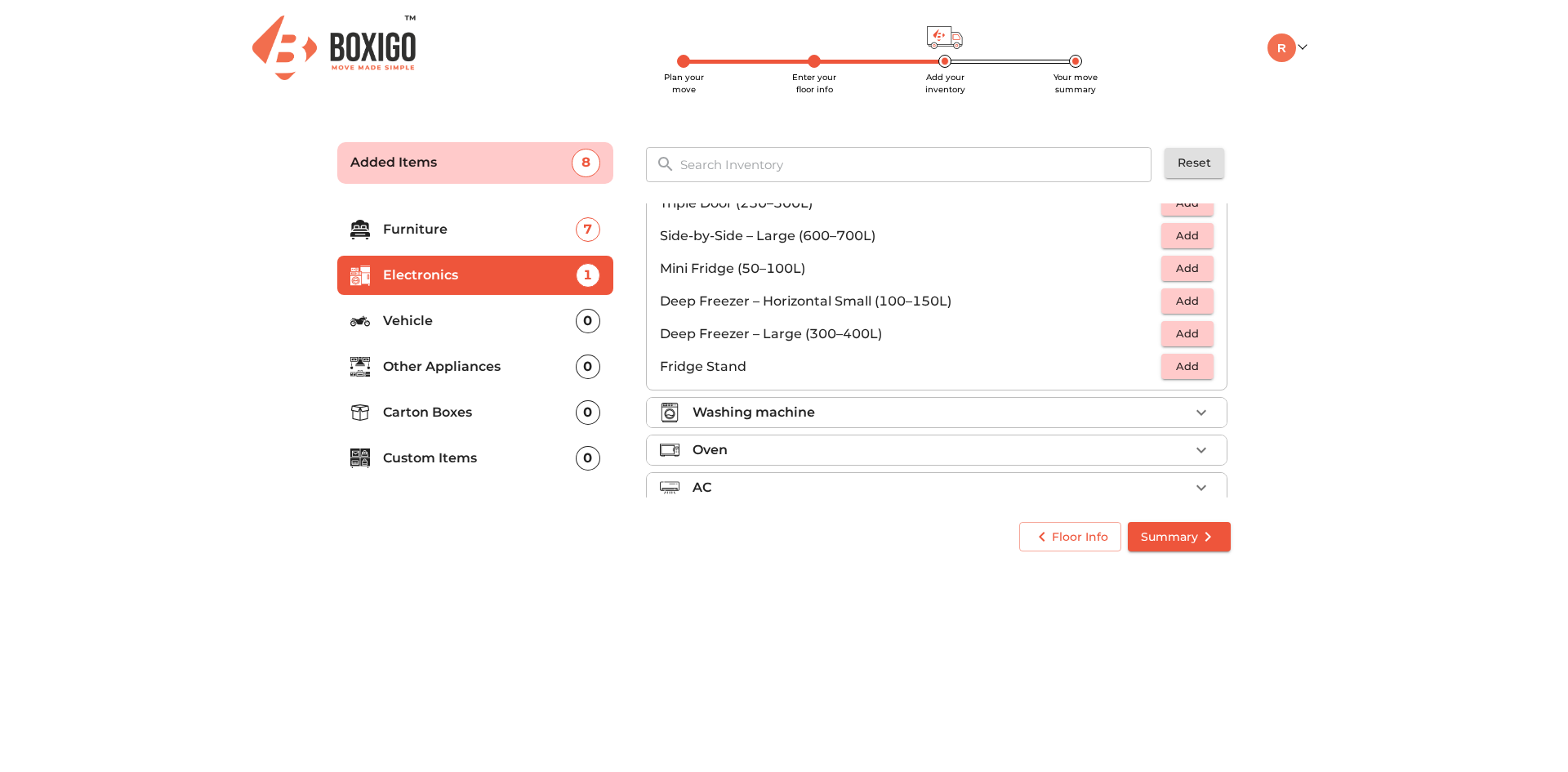
click at [879, 417] on div "Washing machine" at bounding box center [941, 412] width 497 height 20
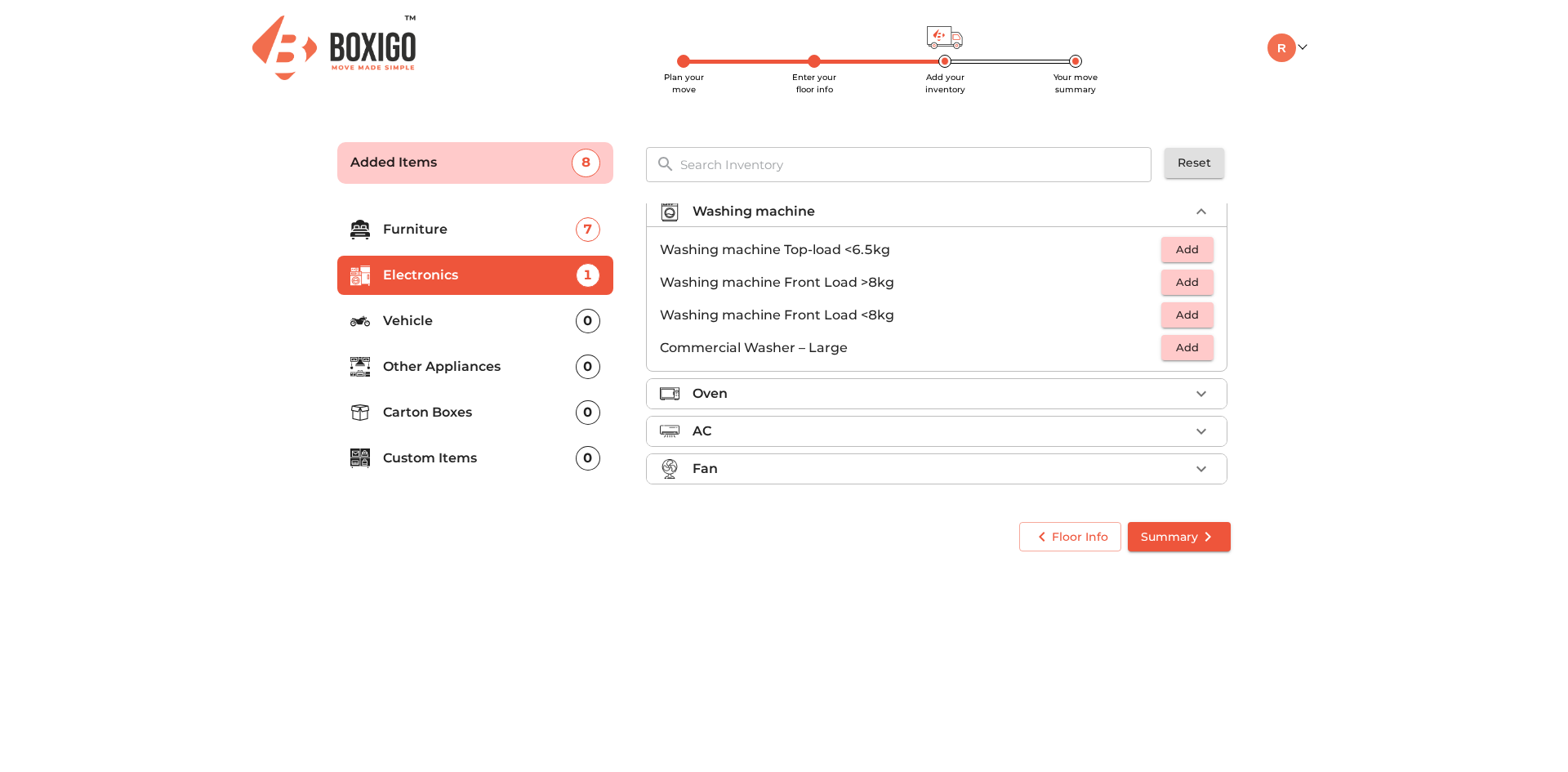
scroll to position [78, 0]
click at [1170, 261] on span "Add" at bounding box center [1188, 261] width 36 height 19
drag, startPoint x: 855, startPoint y: 483, endPoint x: 875, endPoint y: 439, distance: 48.3
click at [856, 483] on div "Fan" at bounding box center [941, 480] width 497 height 20
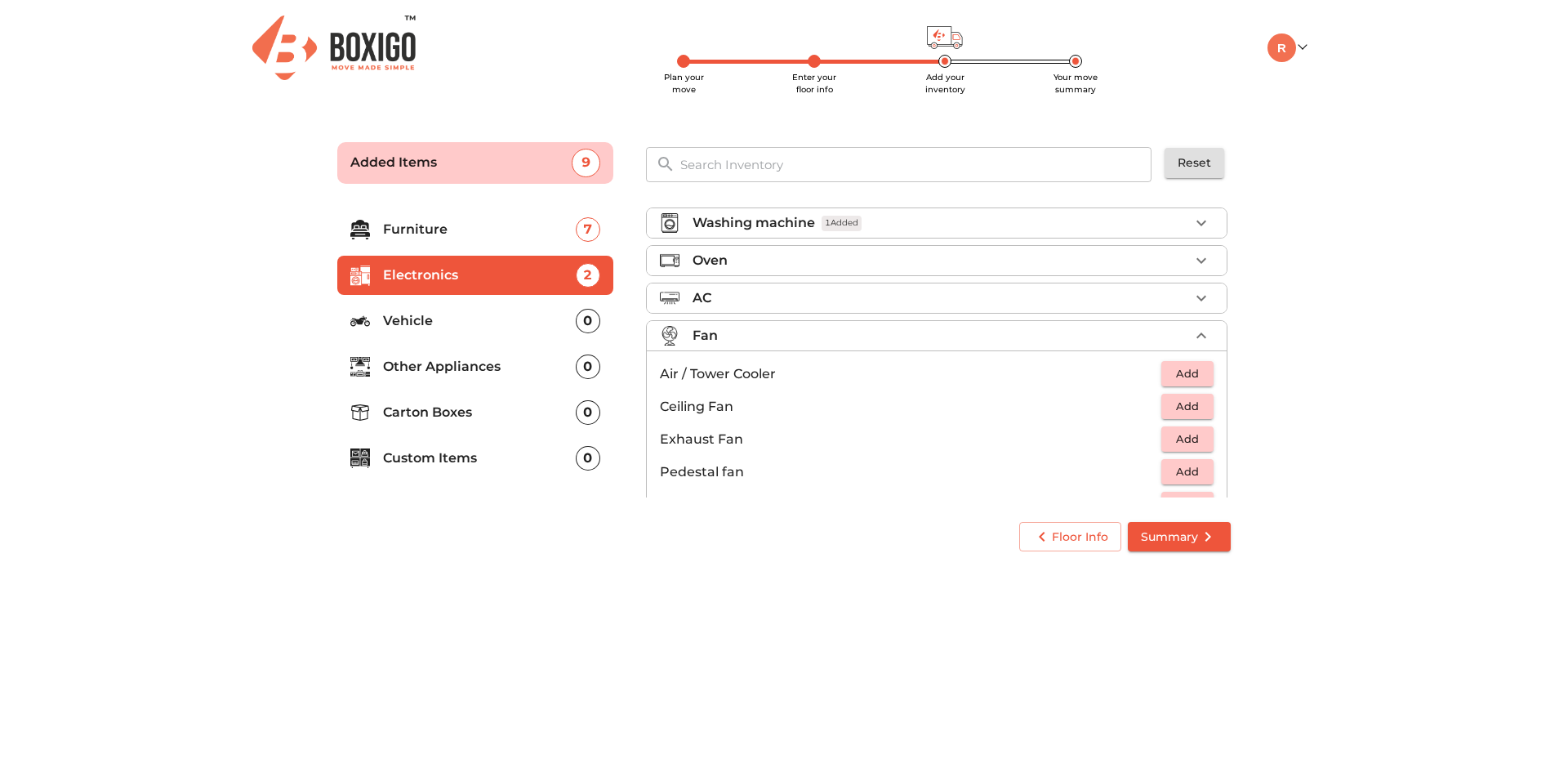
scroll to position [122, 0]
click at [506, 312] on p "Vehicle" at bounding box center [480, 322] width 193 height 20
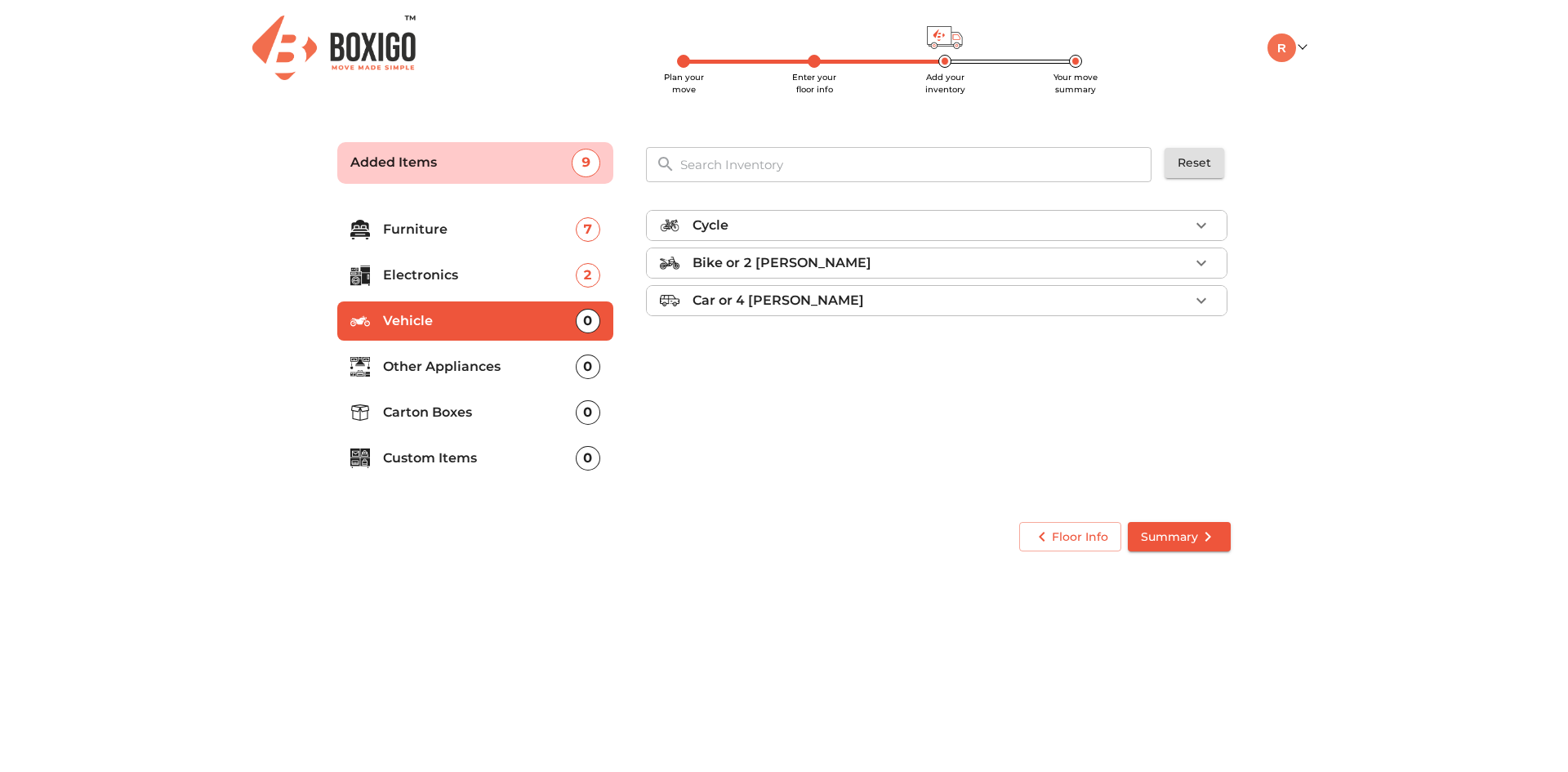
scroll to position [0, 0]
click at [447, 358] on p "Other Appliances" at bounding box center [480, 367] width 193 height 20
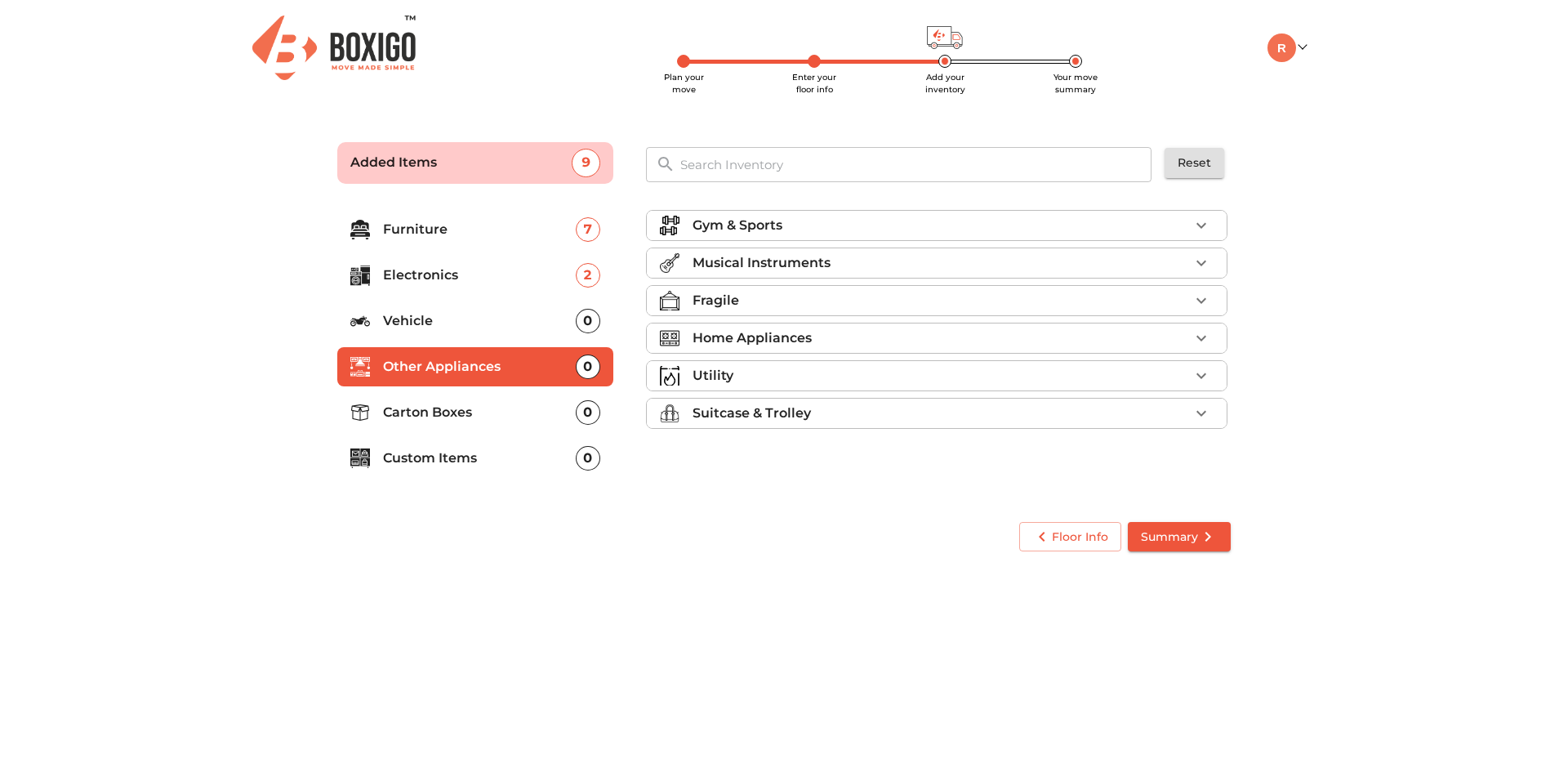
click at [786, 336] on p "Home Appliances" at bounding box center [753, 339] width 119 height 20
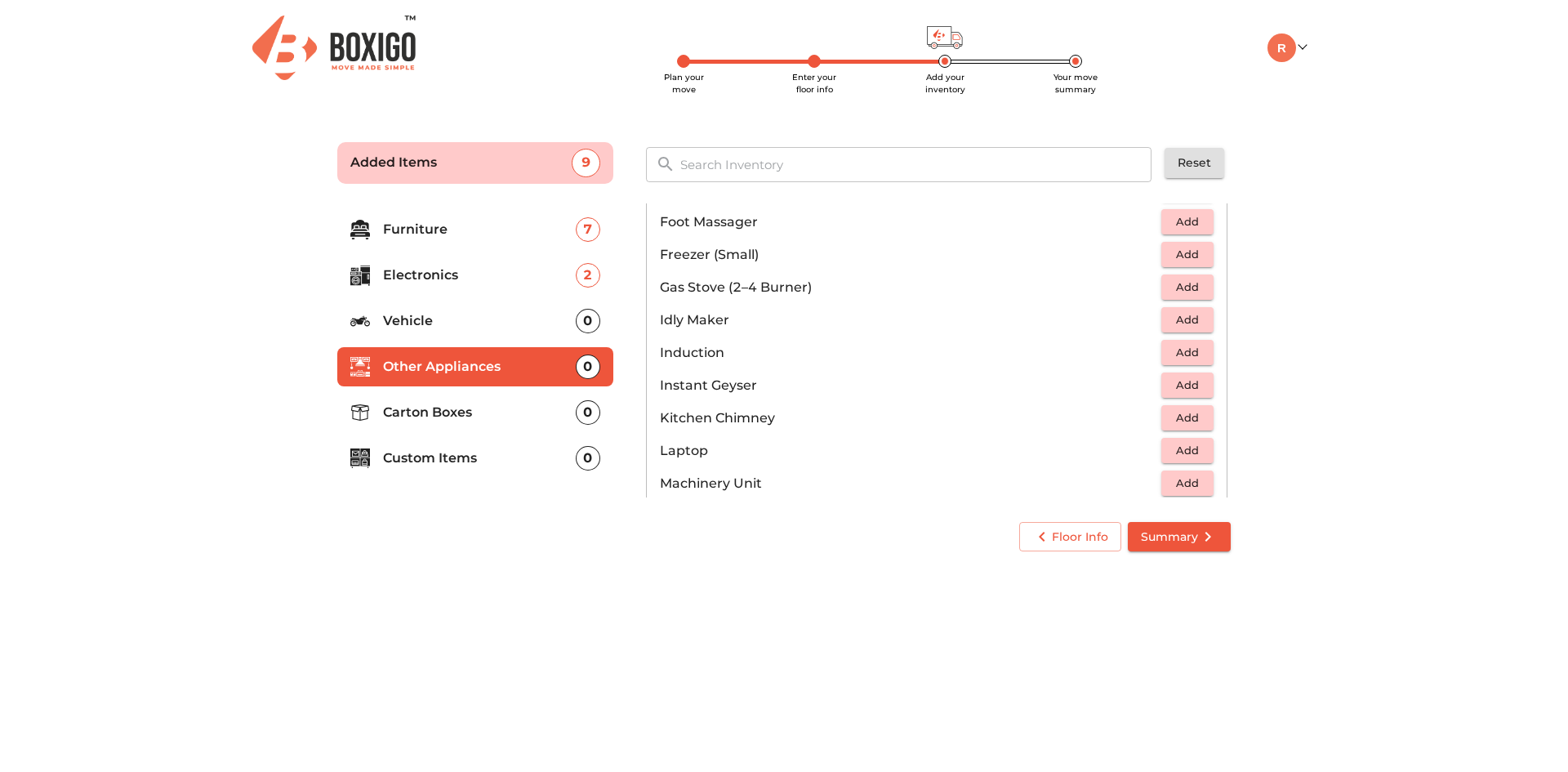
scroll to position [726, 0]
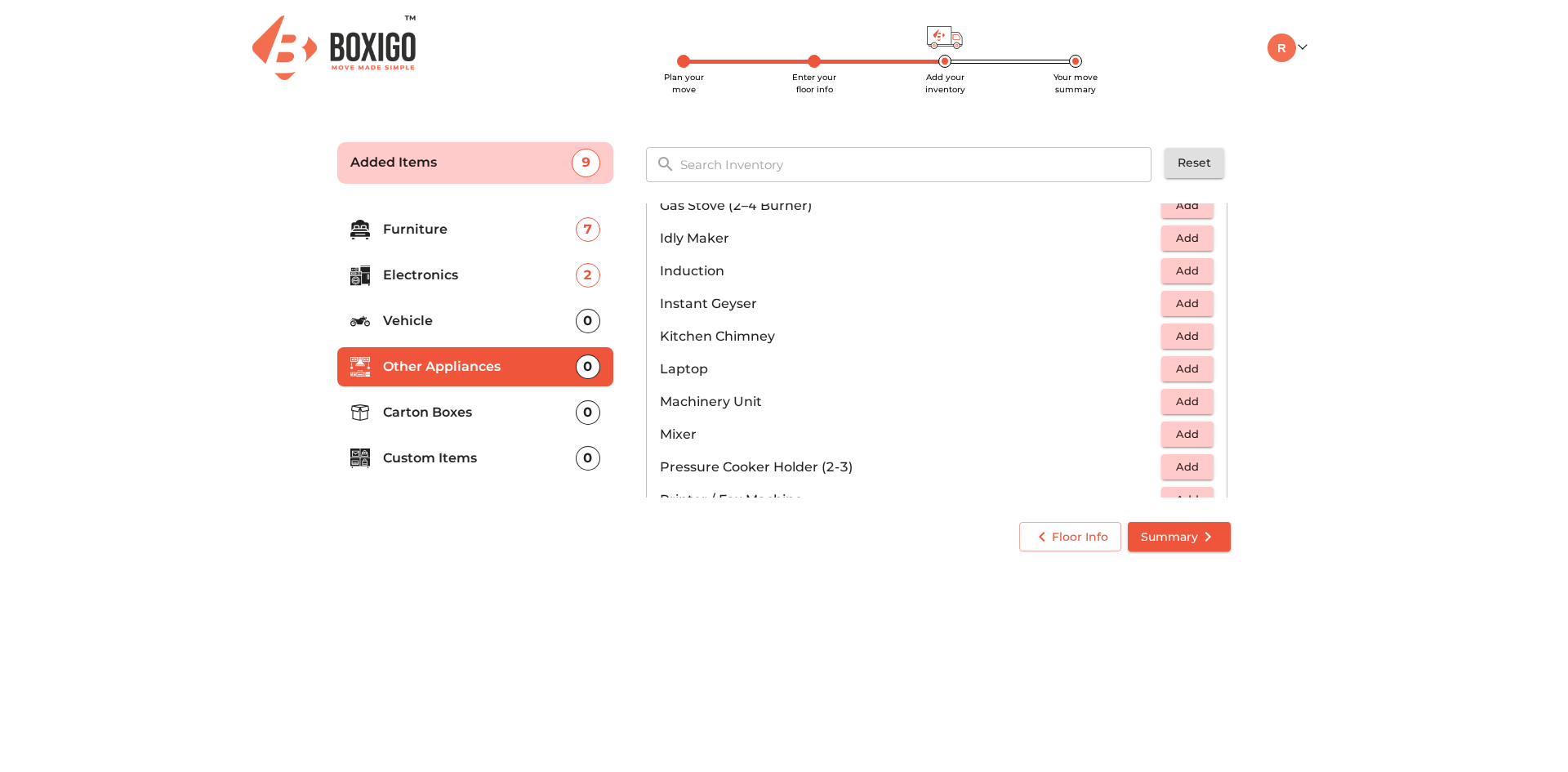
click at [1173, 369] on span "Add" at bounding box center [1188, 369] width 36 height 19
click at [511, 423] on li "Carton Boxes 0" at bounding box center [475, 412] width 276 height 39
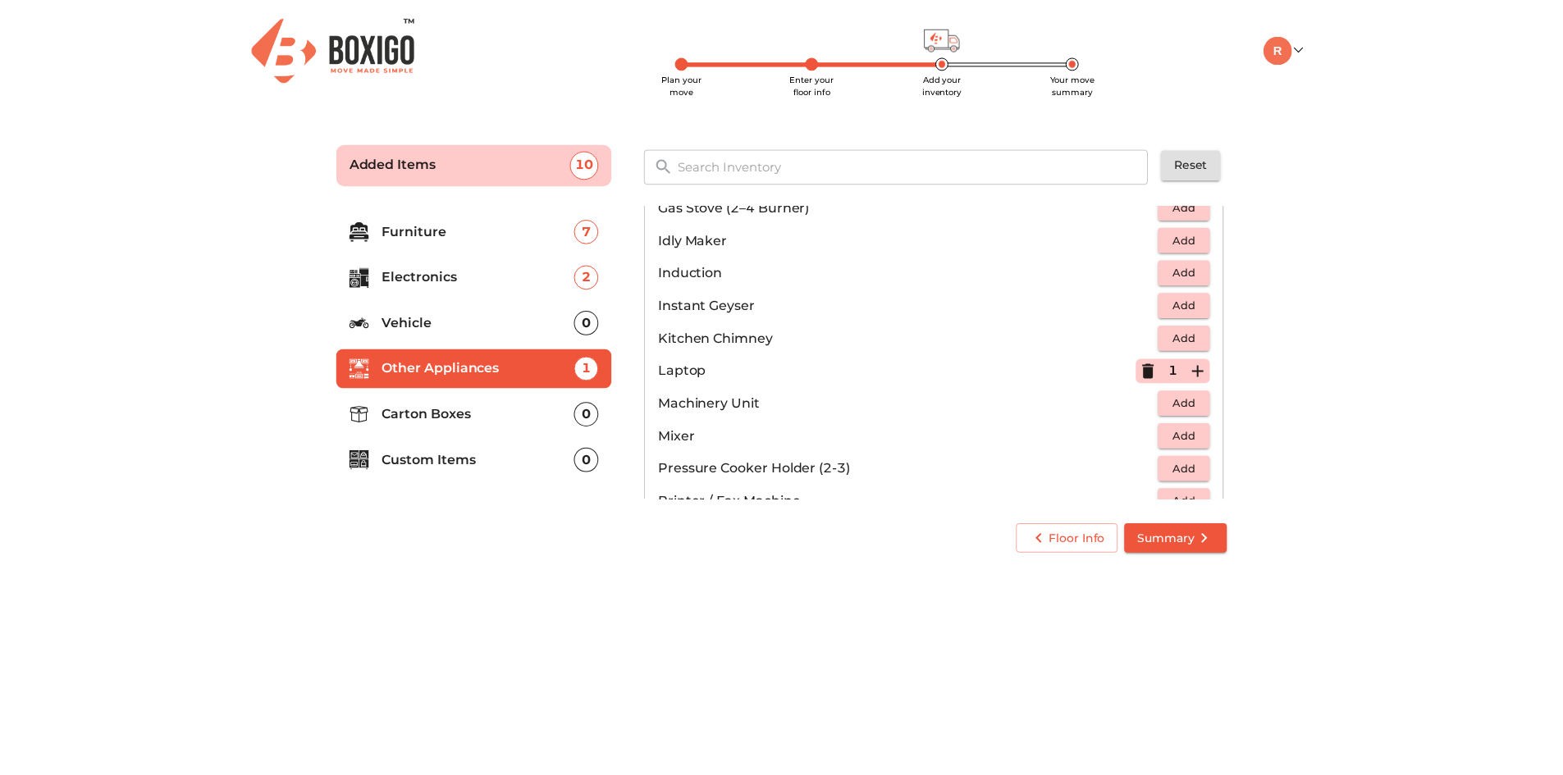
scroll to position [0, 0]
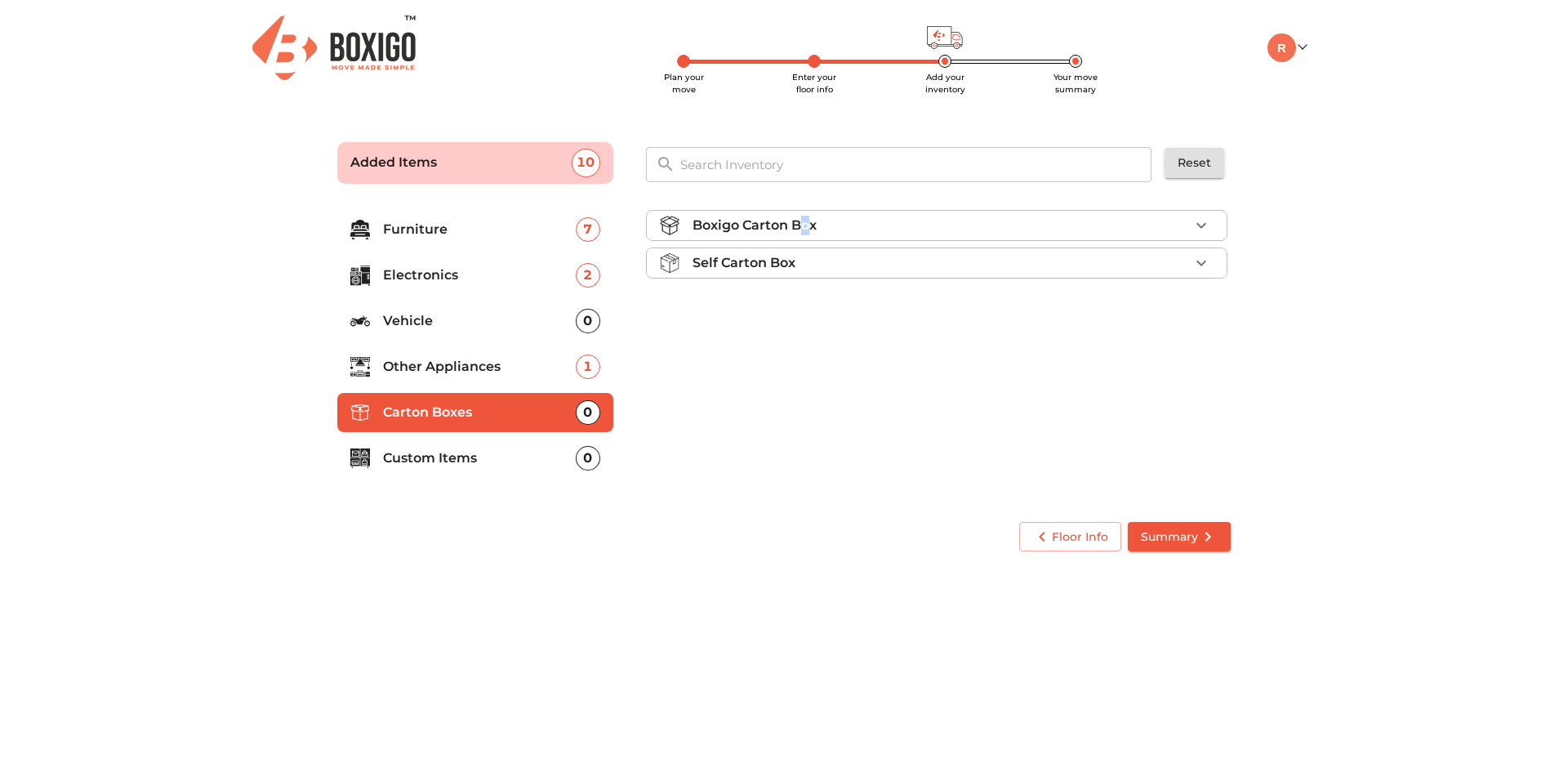
click at [805, 221] on p "Boxigo Carton Box" at bounding box center [755, 226] width 124 height 20
click at [767, 301] on p "Self Carton Box" at bounding box center [744, 310] width 103 height 20
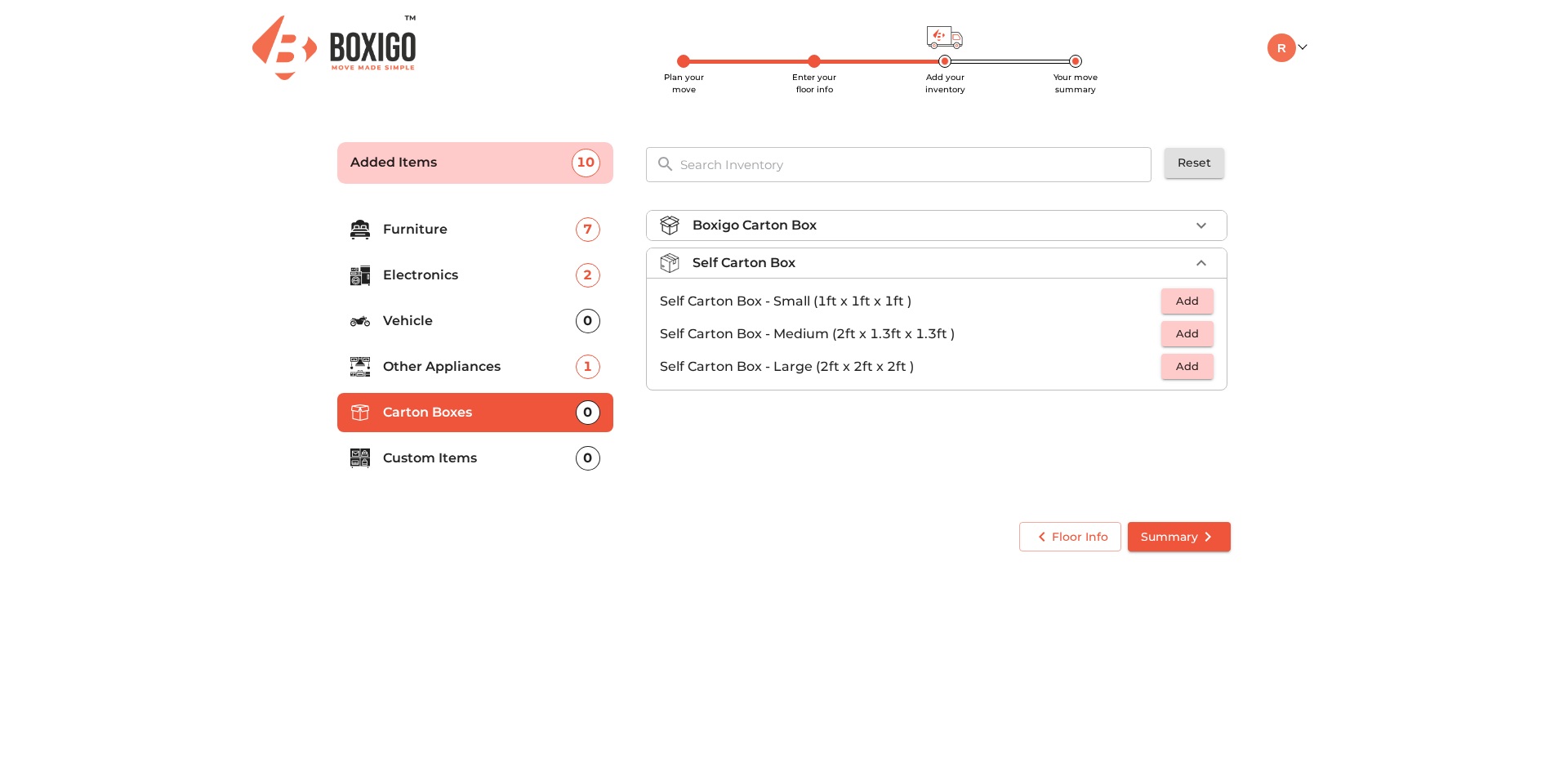
click at [486, 466] on p "Custom Items" at bounding box center [480, 458] width 193 height 20
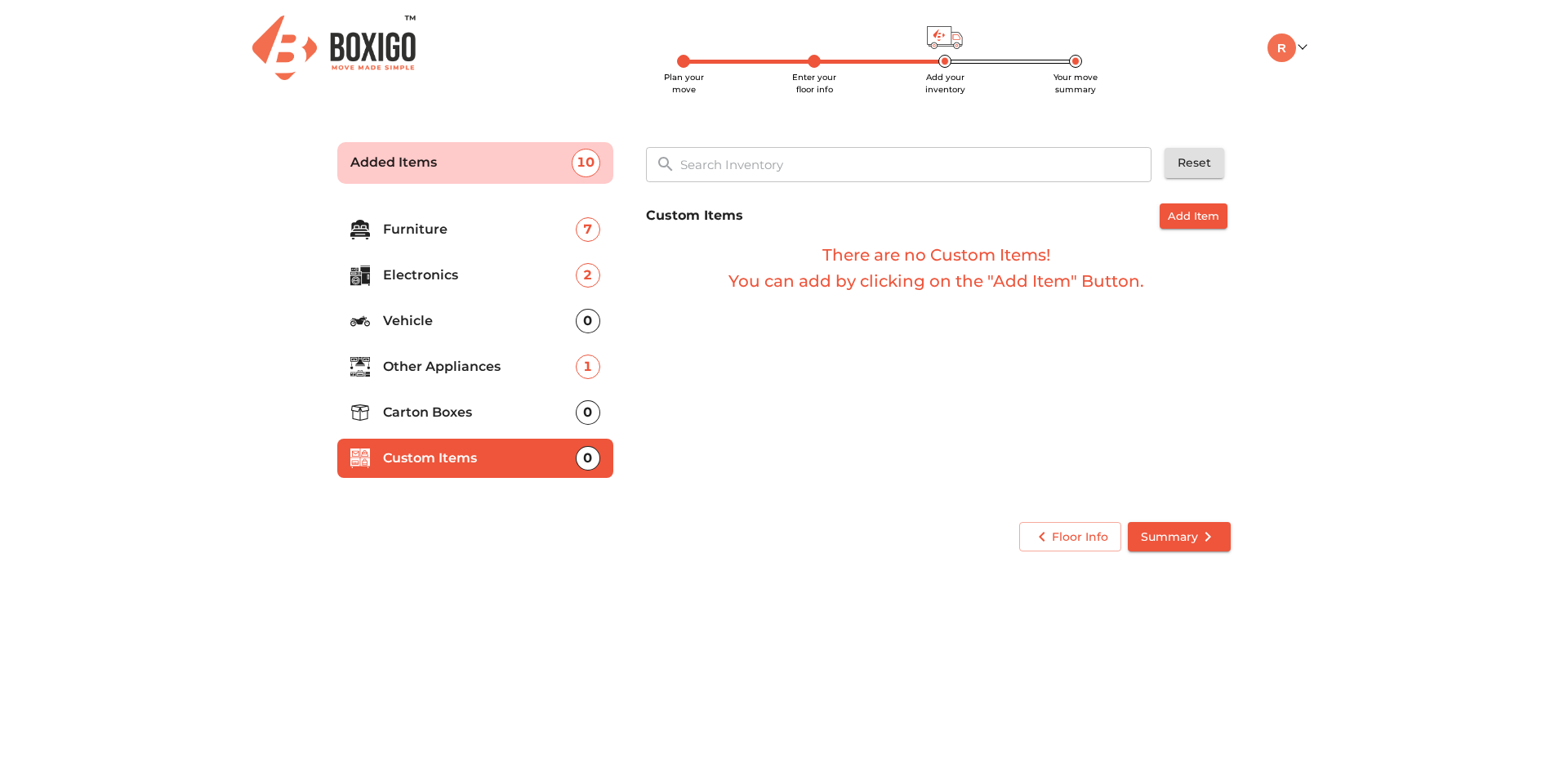
click at [466, 416] on p "Carton Boxes" at bounding box center [480, 412] width 193 height 20
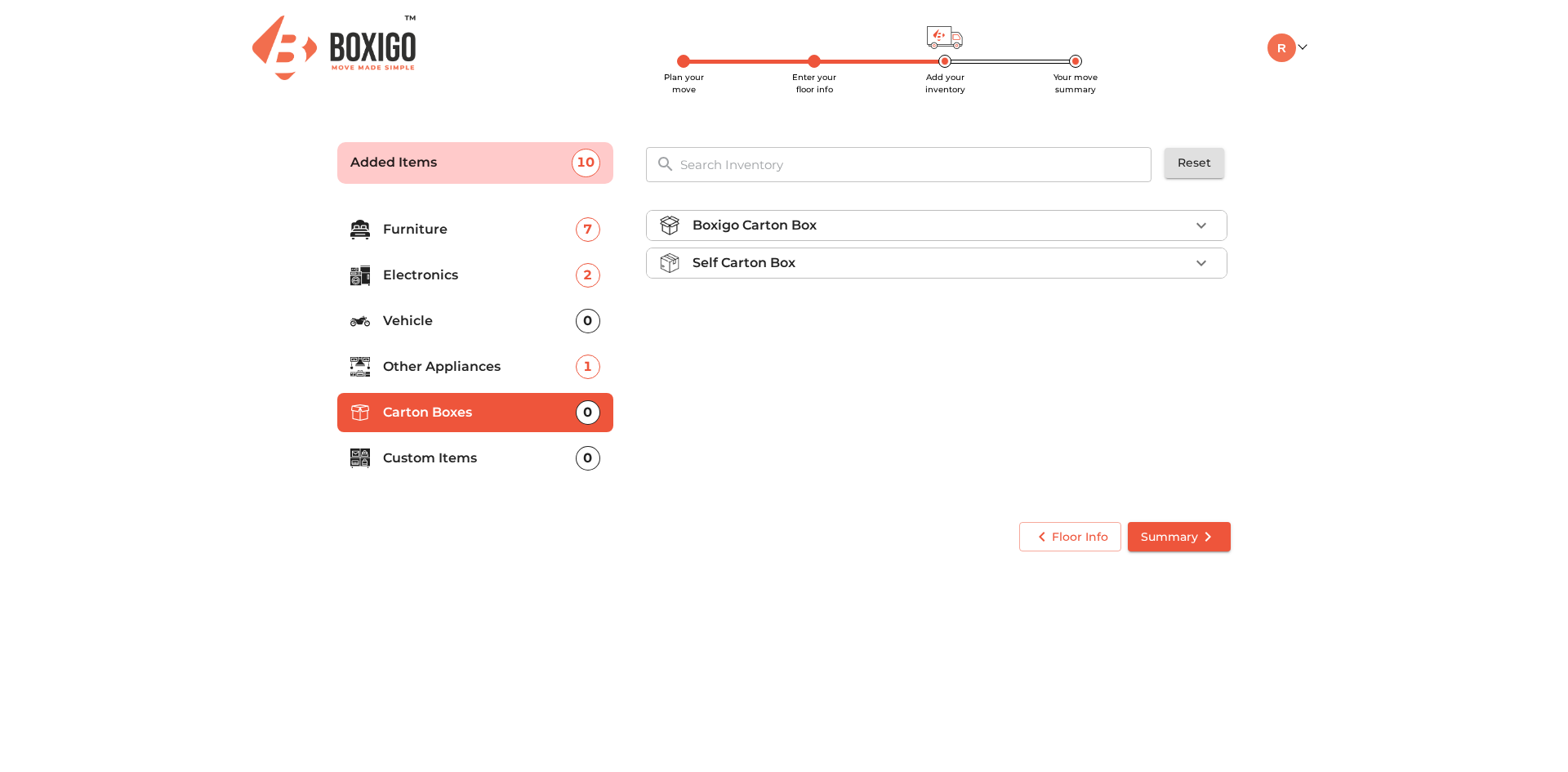
click at [832, 243] on ul "Boxigo Carton Box Self Carton Box" at bounding box center [937, 247] width 581 height 89
click at [806, 227] on p "Boxigo Carton Box" at bounding box center [755, 226] width 124 height 20
click at [874, 312] on div "Self Carton Box" at bounding box center [941, 310] width 497 height 20
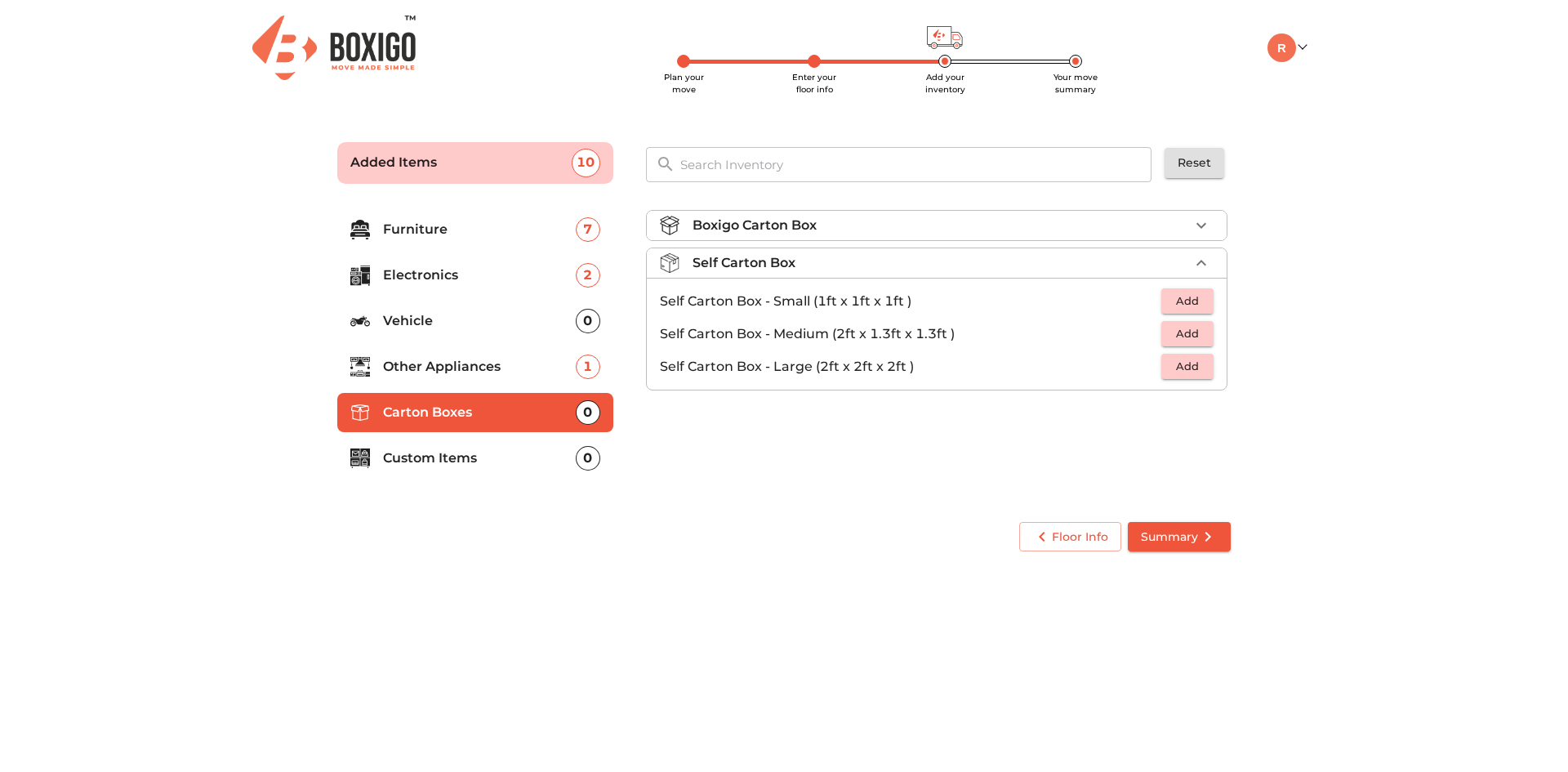
click at [847, 220] on div "Boxigo Carton Box" at bounding box center [941, 226] width 497 height 20
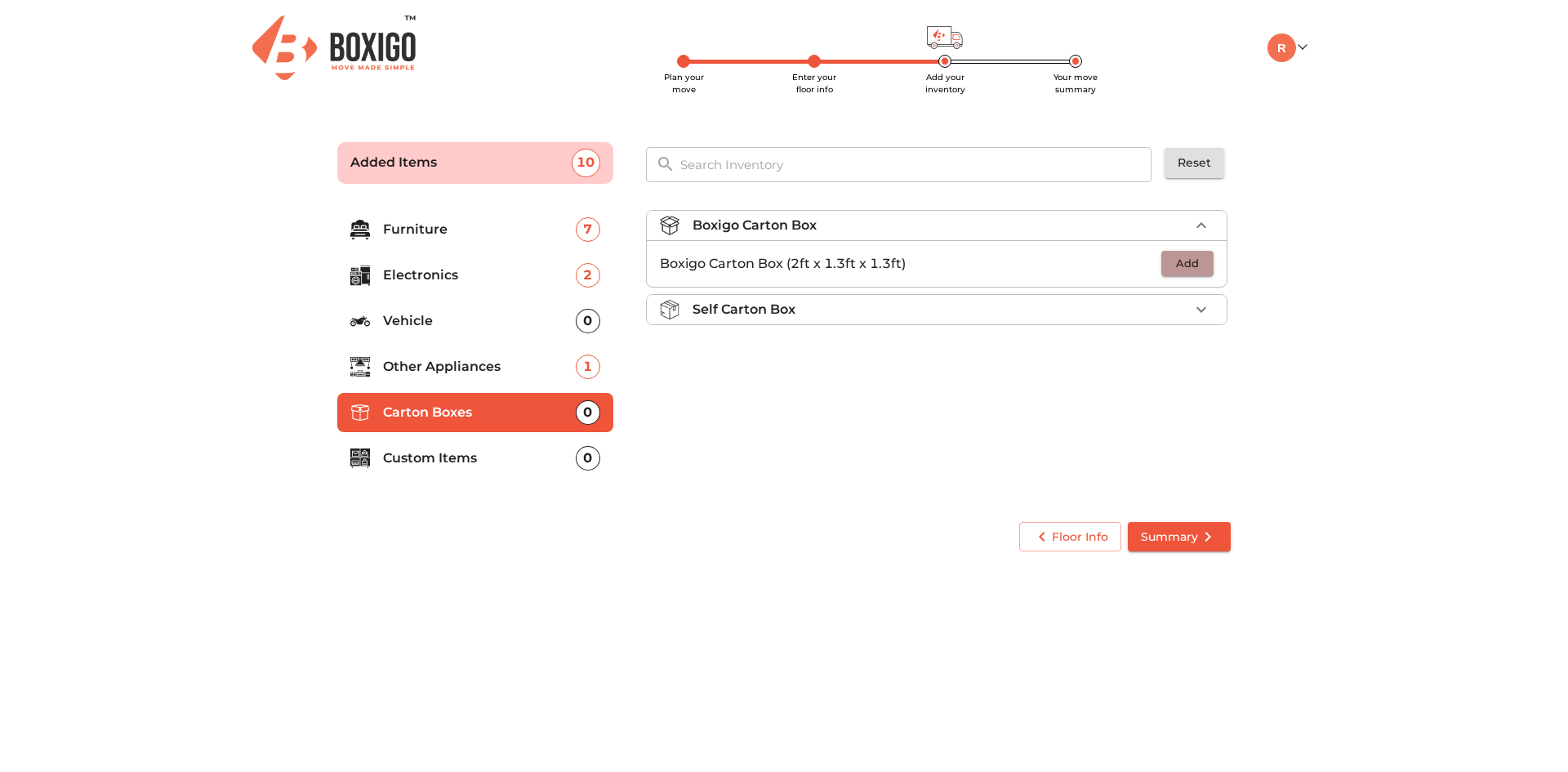
click at [1165, 260] on button "Add" at bounding box center [1187, 263] width 52 height 25
click at [1191, 268] on button "button" at bounding box center [1201, 264] width 25 height 25
click at [1190, 268] on button "button" at bounding box center [1201, 264] width 25 height 25
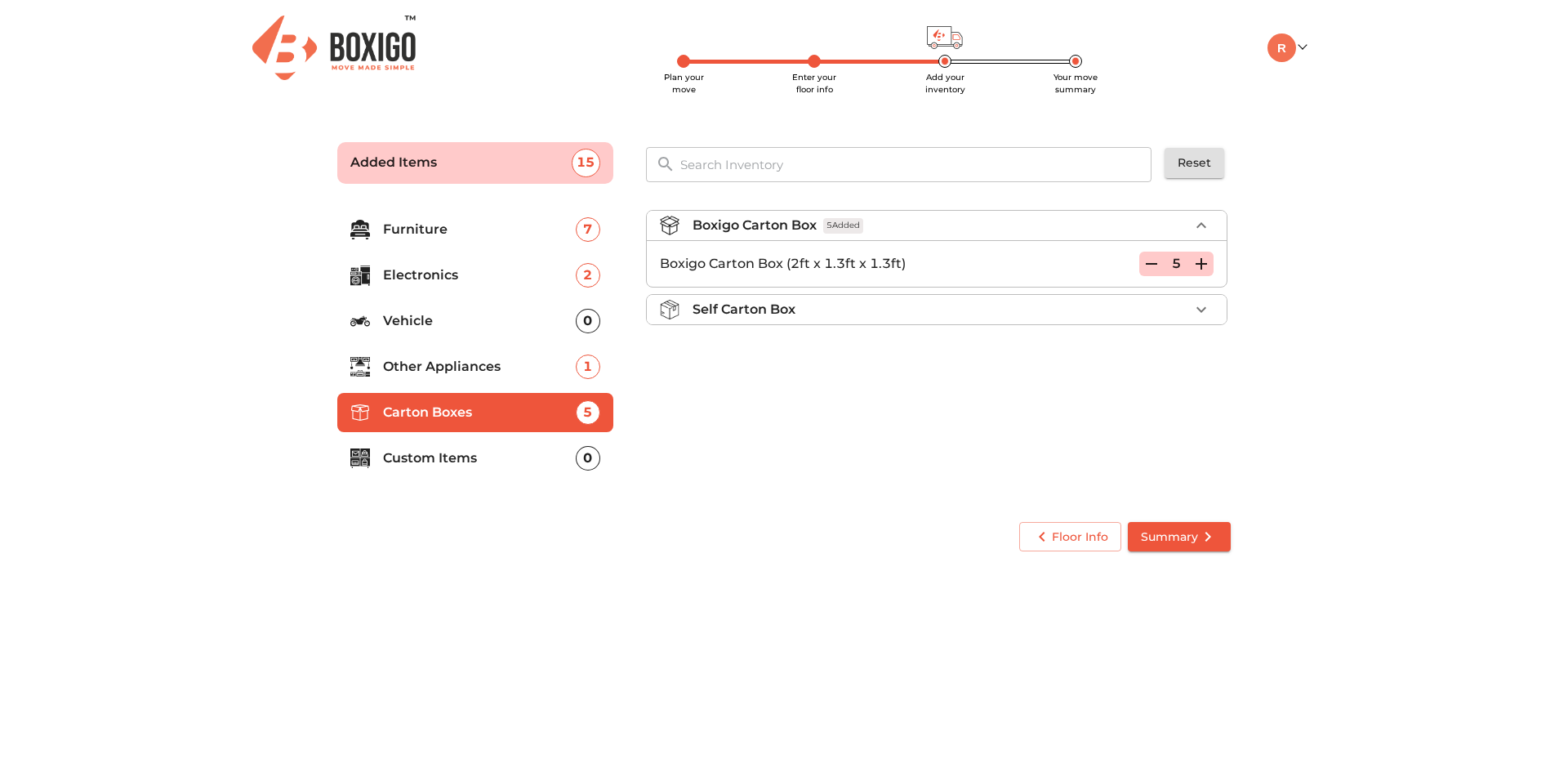
click at [957, 373] on div "Boxigo Carton Box 5 Added Boxigo Carton Box (2ft x 1.3ft x 1.3ft) 5 Self Carton…" at bounding box center [938, 352] width 597 height 309
click at [717, 312] on p "Self Carton Box" at bounding box center [744, 310] width 103 height 20
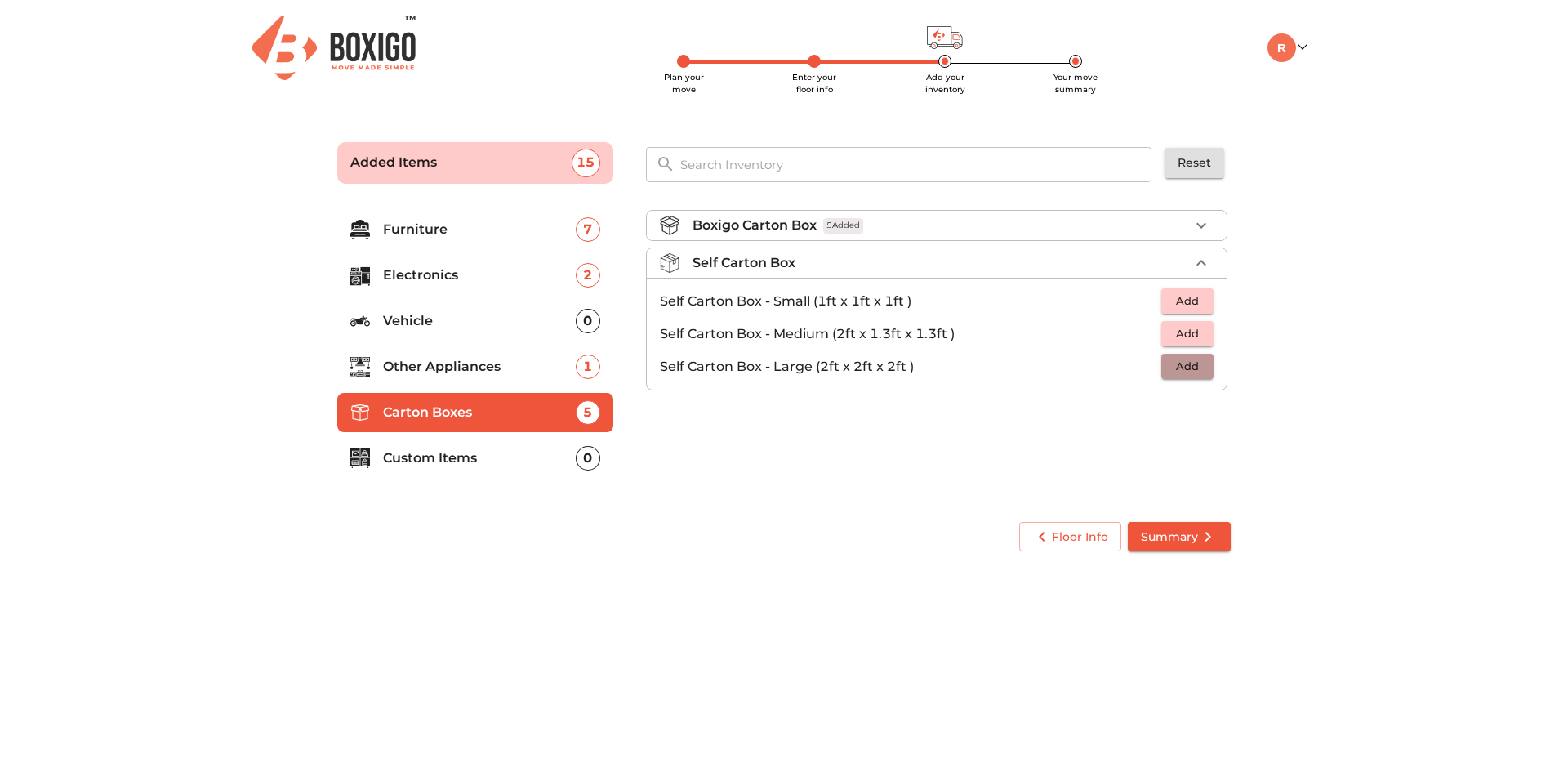
click at [1162, 377] on button "Add" at bounding box center [1187, 366] width 52 height 25
click at [1197, 371] on icon "button" at bounding box center [1202, 367] width 20 height 20
click at [1029, 410] on div "Boxigo Carton Box 5 Added Self Carton Box 3 Added Self Carton Box - Small (1ft …" at bounding box center [938, 352] width 597 height 309
drag, startPoint x: 1187, startPoint y: 553, endPoint x: 1175, endPoint y: 545, distance: 14.4
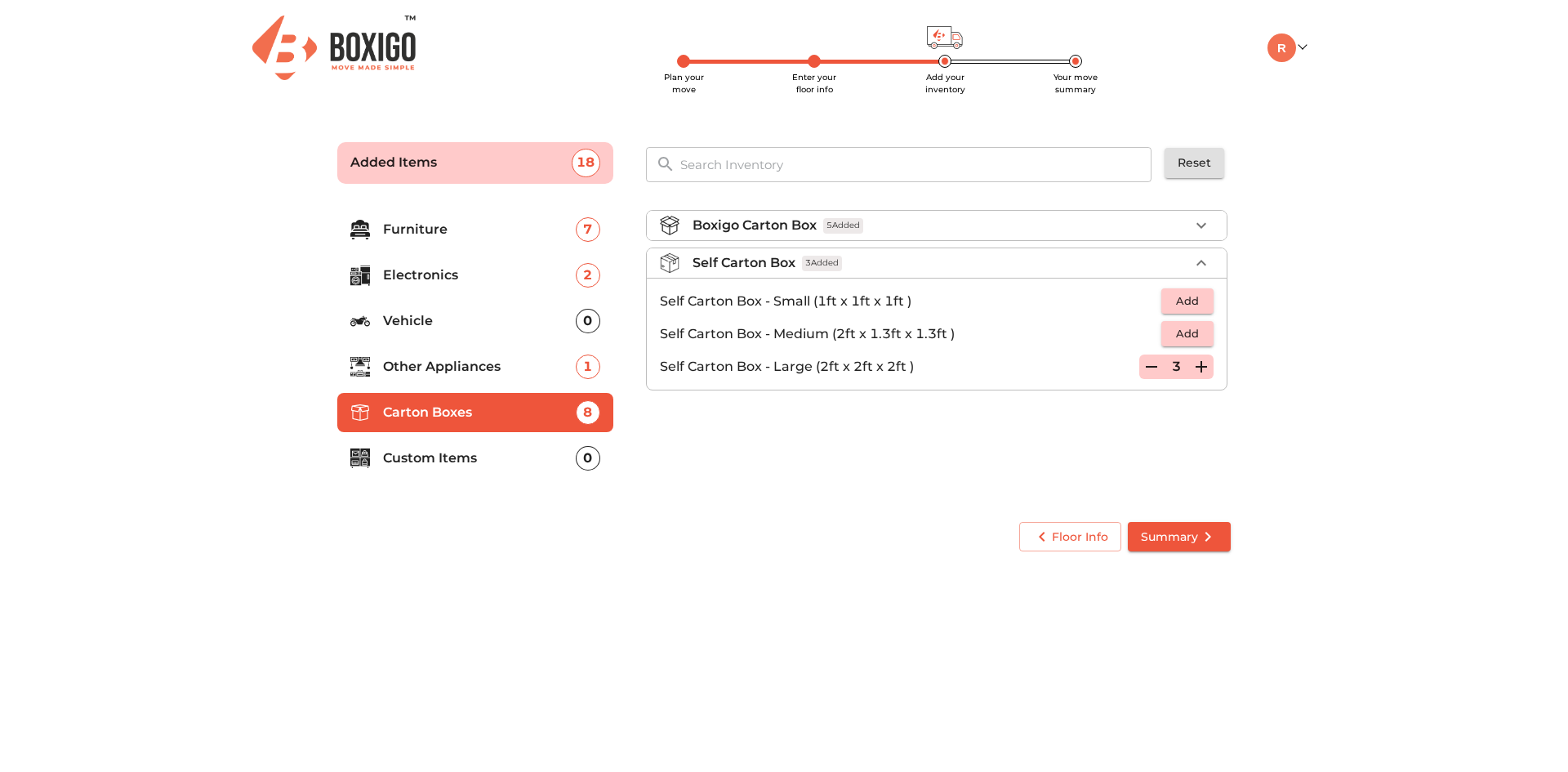
click at [1185, 553] on div "Floor Info Summary" at bounding box center [784, 537] width 906 height 43
click at [1155, 532] on span "Summary" at bounding box center [1179, 537] width 77 height 21
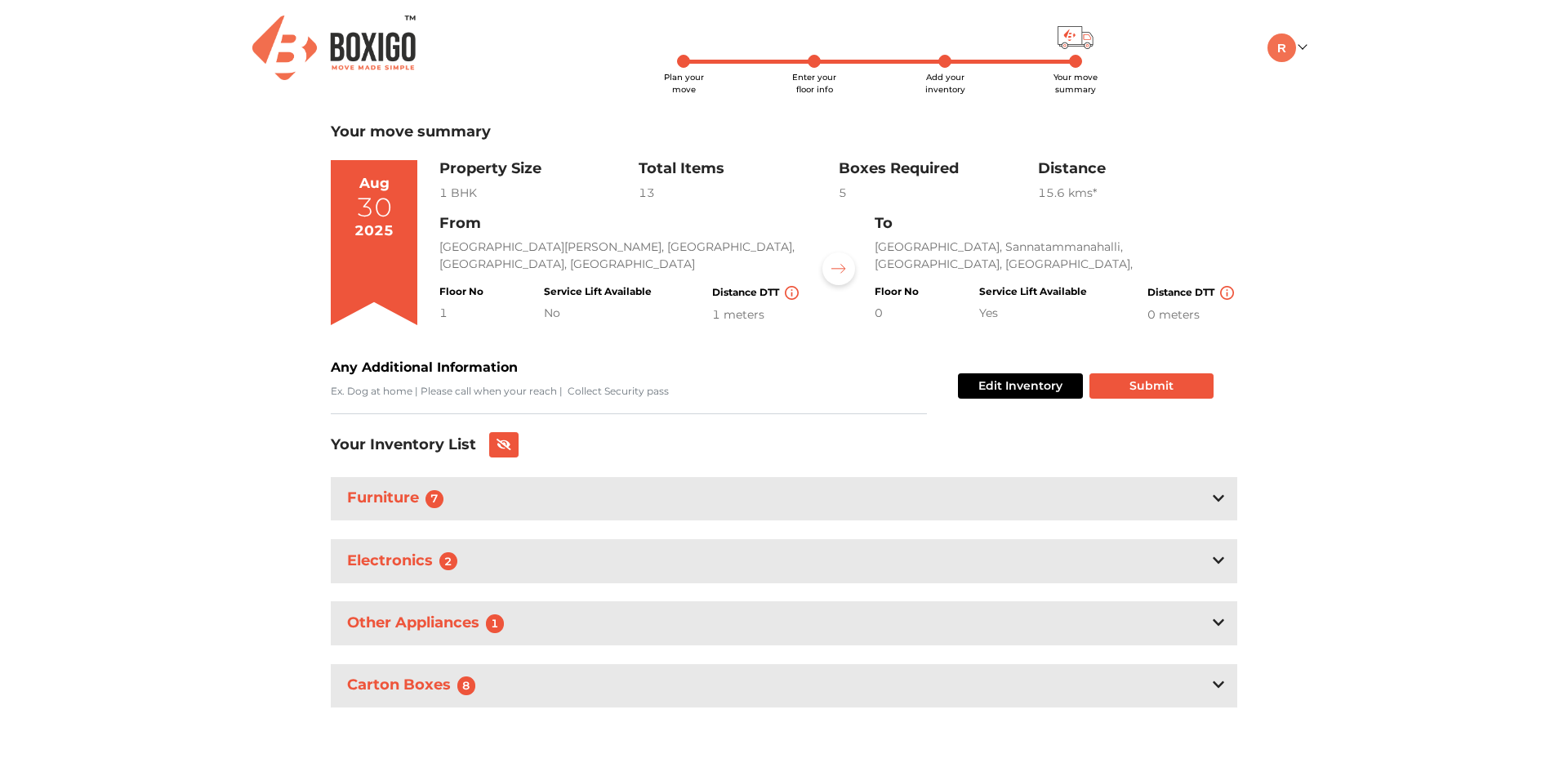
click at [679, 520] on div "Furniture 7" at bounding box center [784, 498] width 906 height 43
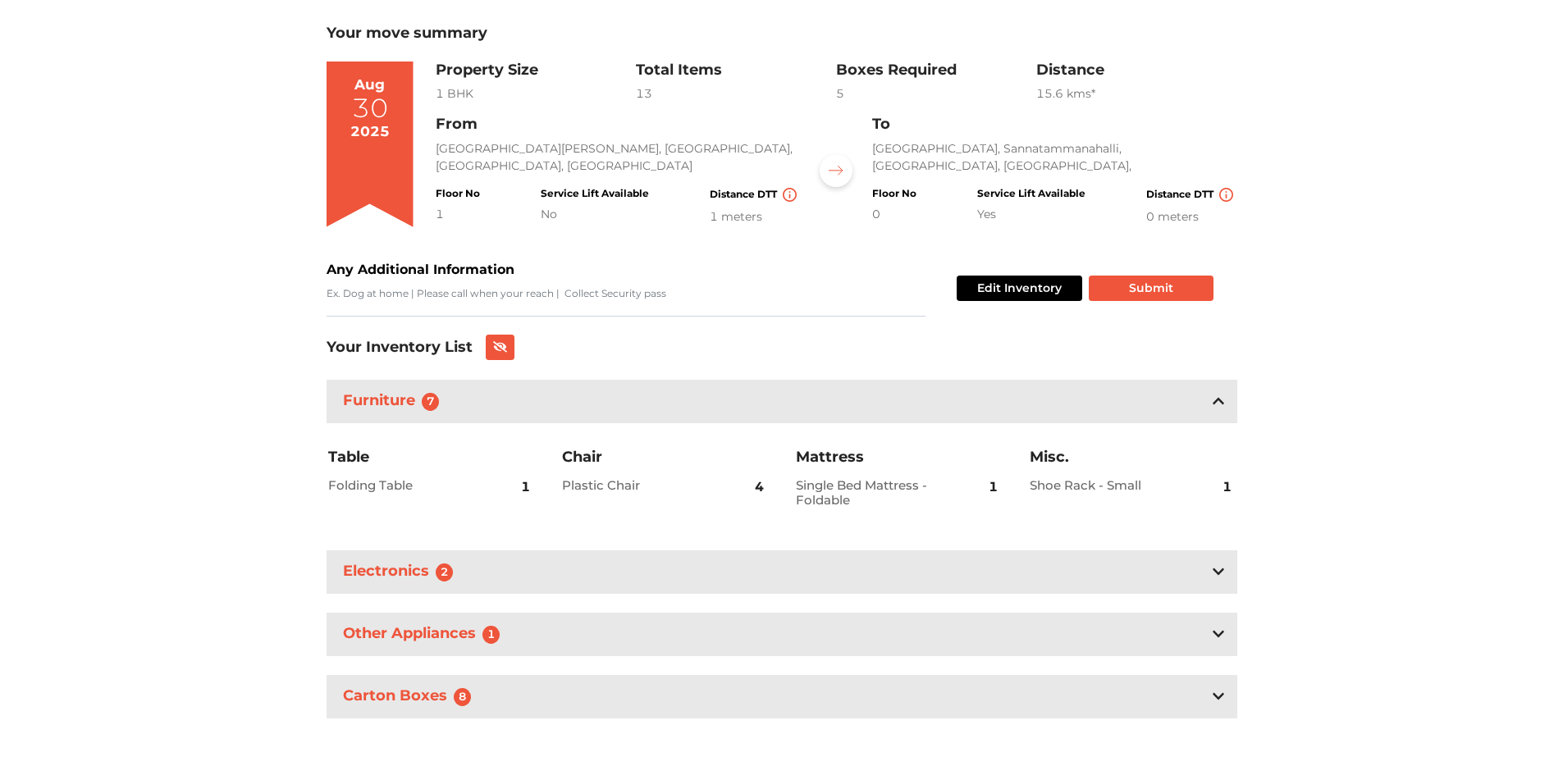
scroll to position [101, 0]
click at [646, 574] on div "Electronics 2" at bounding box center [781, 570] width 910 height 43
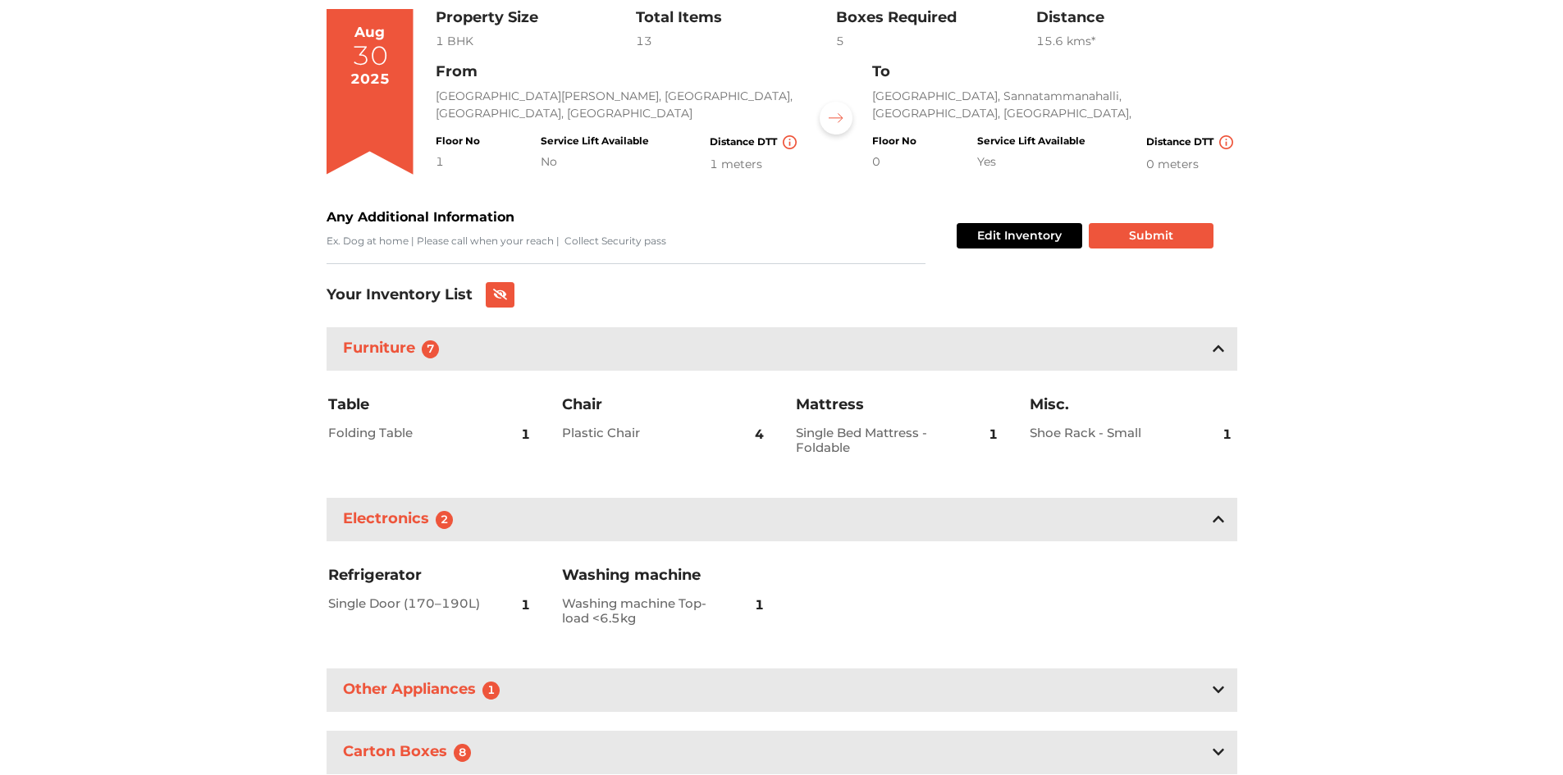
scroll to position [209, 0]
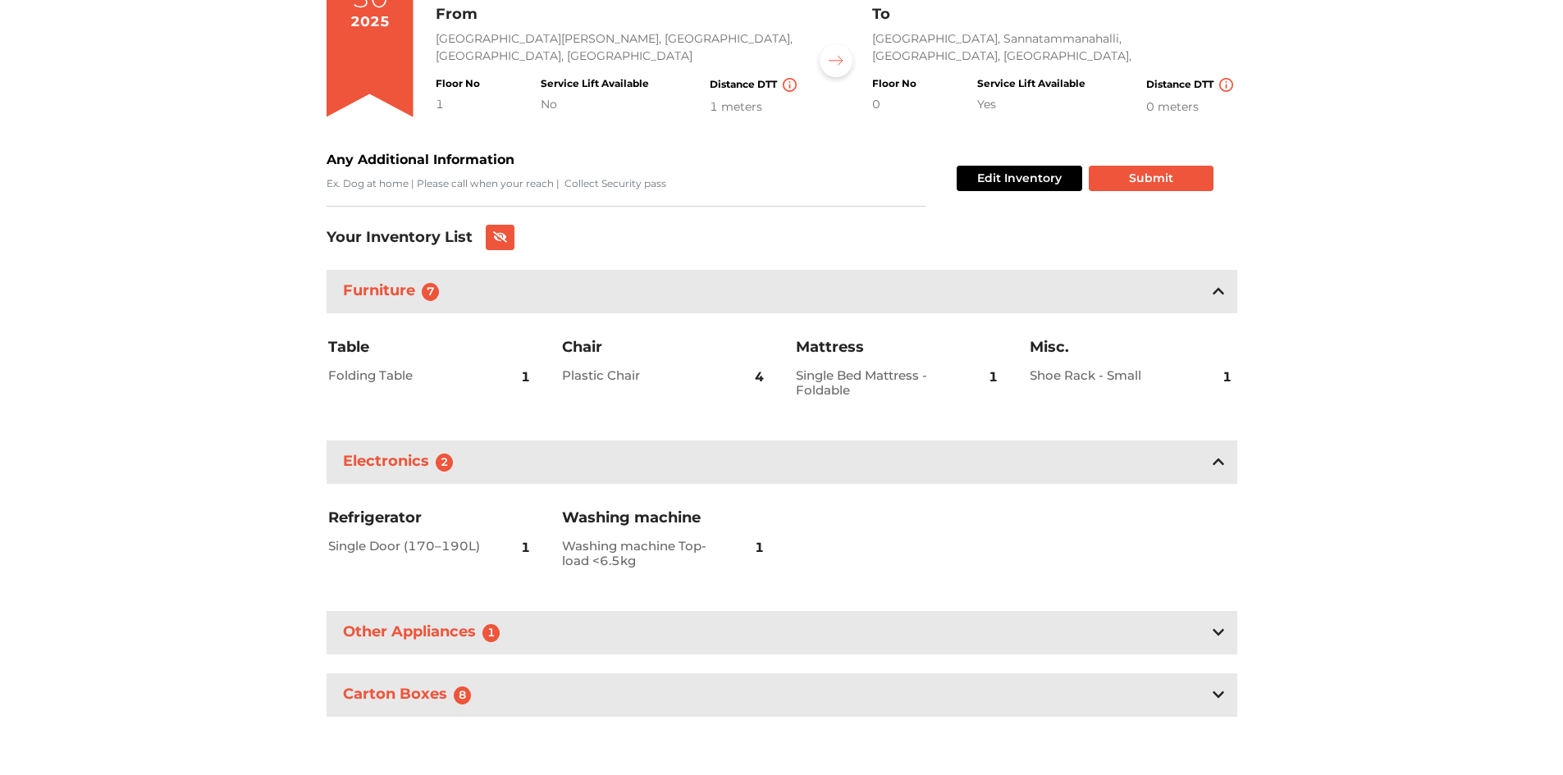
click at [635, 632] on div "Other Appliances 1" at bounding box center [781, 632] width 910 height 43
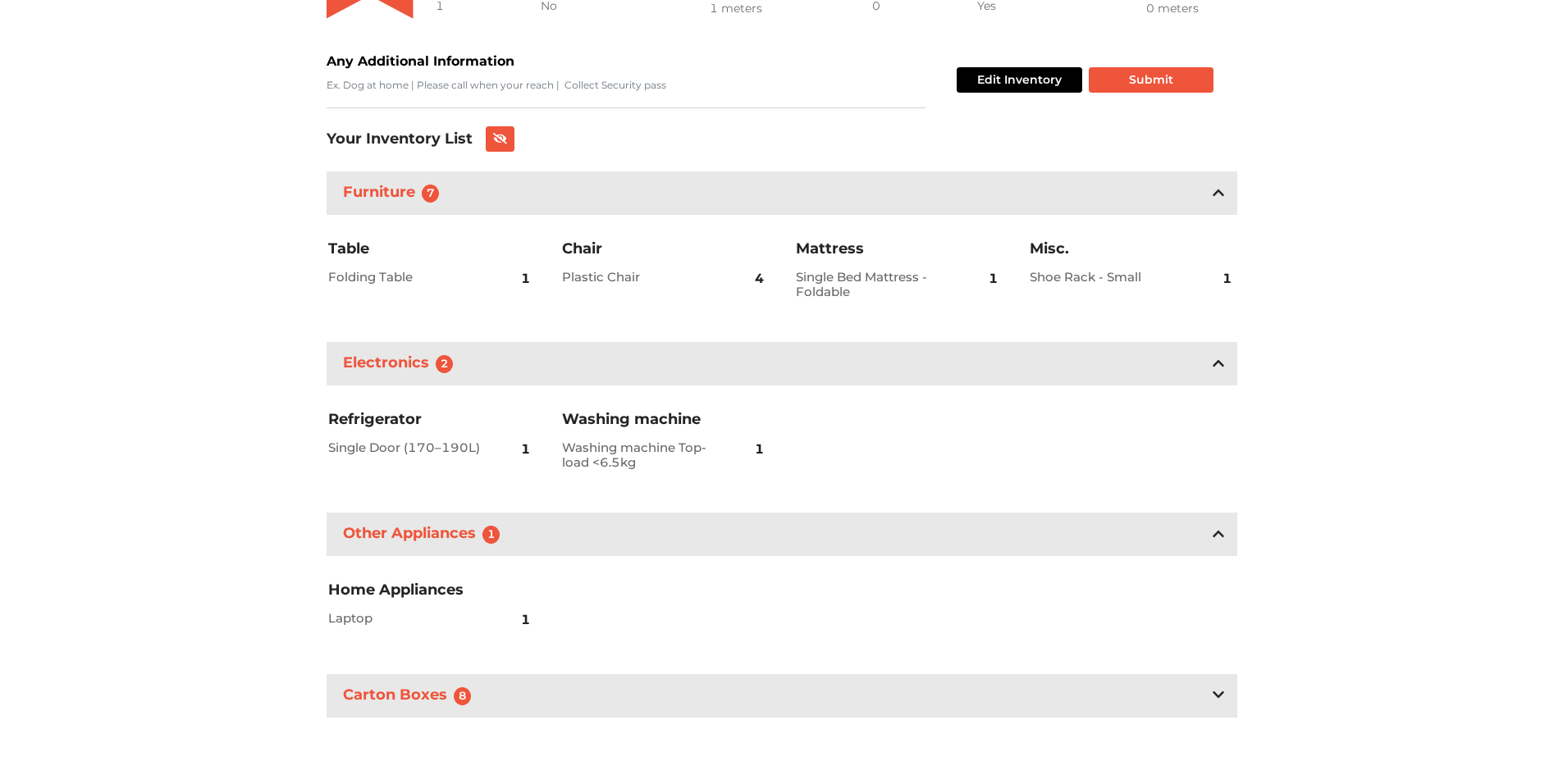
scroll to position [308, 0]
click at [584, 706] on div "Carton Boxes 8" at bounding box center [781, 694] width 910 height 43
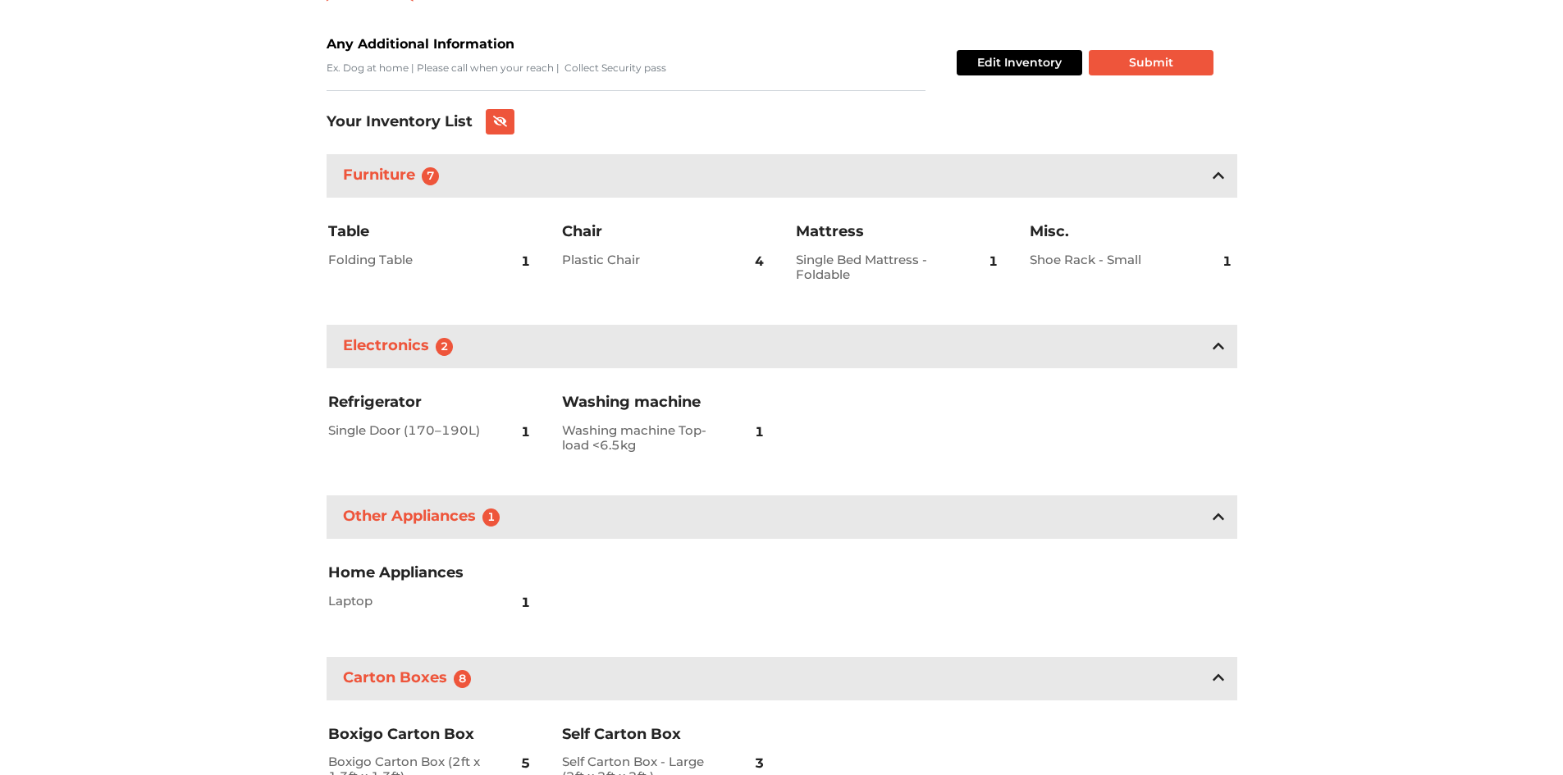
scroll to position [0, 0]
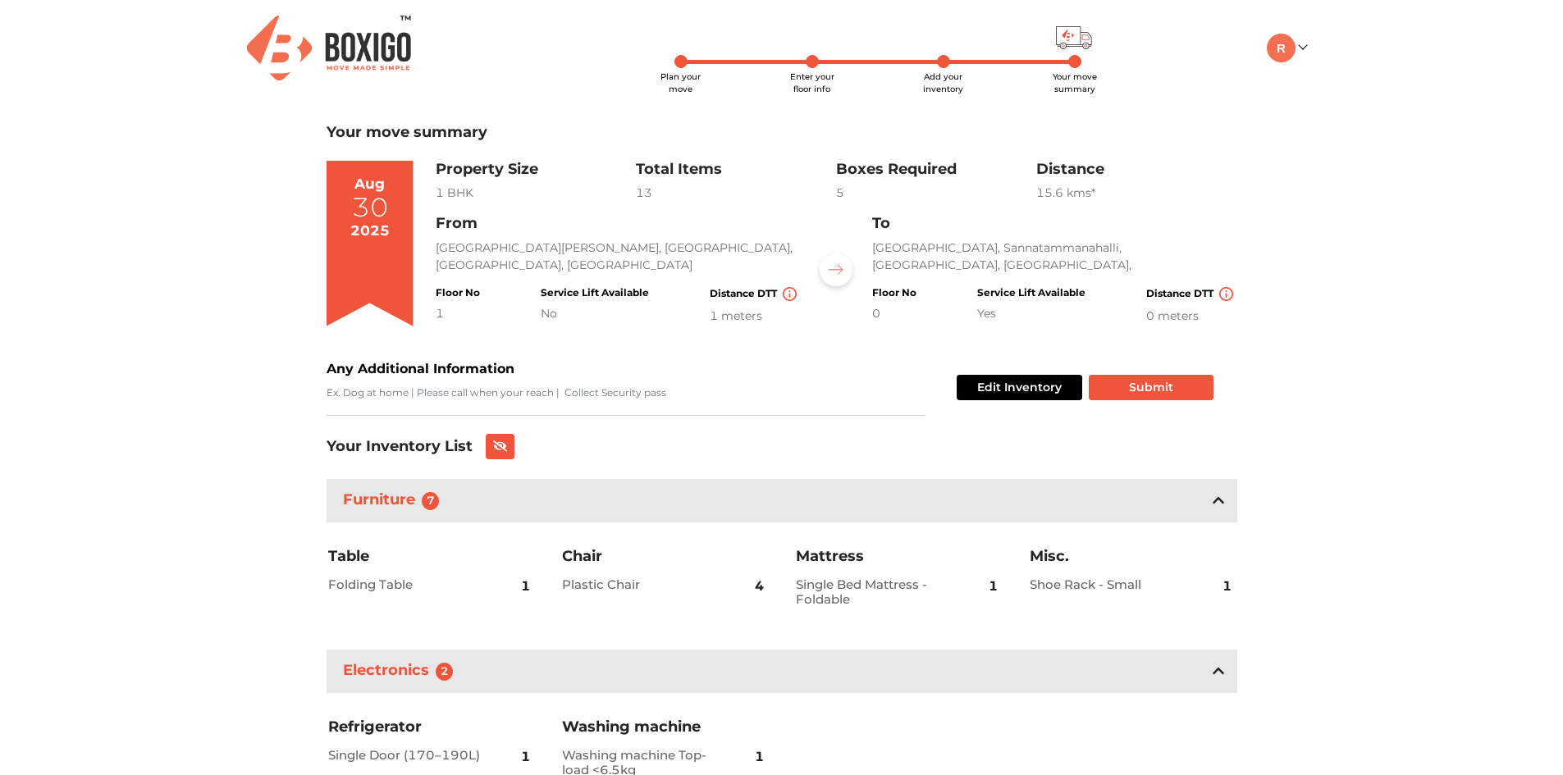
click at [878, 305] on div "0" at bounding box center [894, 313] width 44 height 17
click at [884, 293] on h4 "Floor No" at bounding box center [894, 292] width 44 height 11
click at [878, 308] on div "0" at bounding box center [894, 313] width 44 height 17
click at [835, 273] on img at bounding box center [835, 270] width 15 height 10
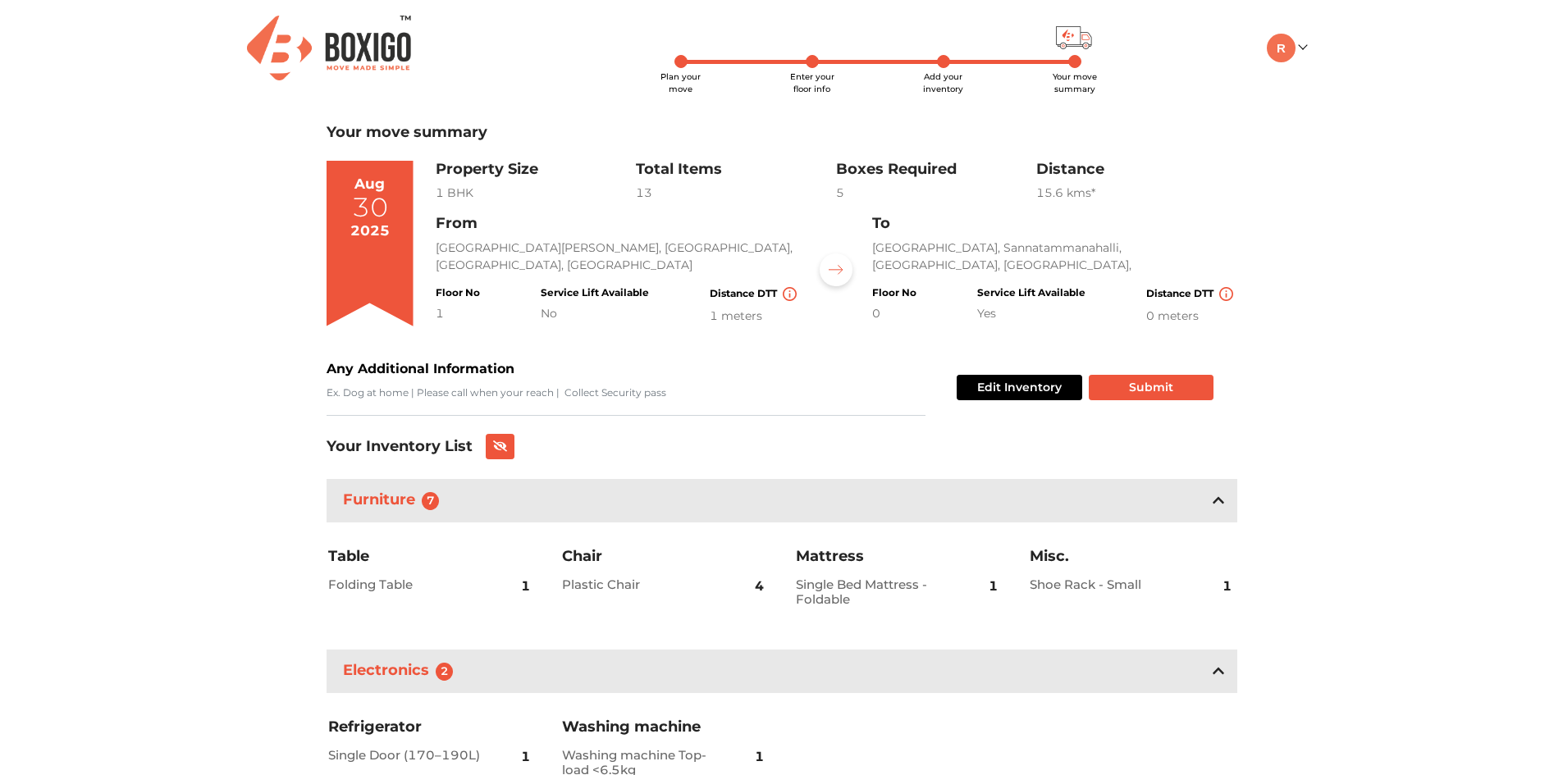
click at [875, 316] on div "0" at bounding box center [894, 313] width 44 height 17
click at [1005, 386] on button "Edit Inventory" at bounding box center [1018, 387] width 125 height 25
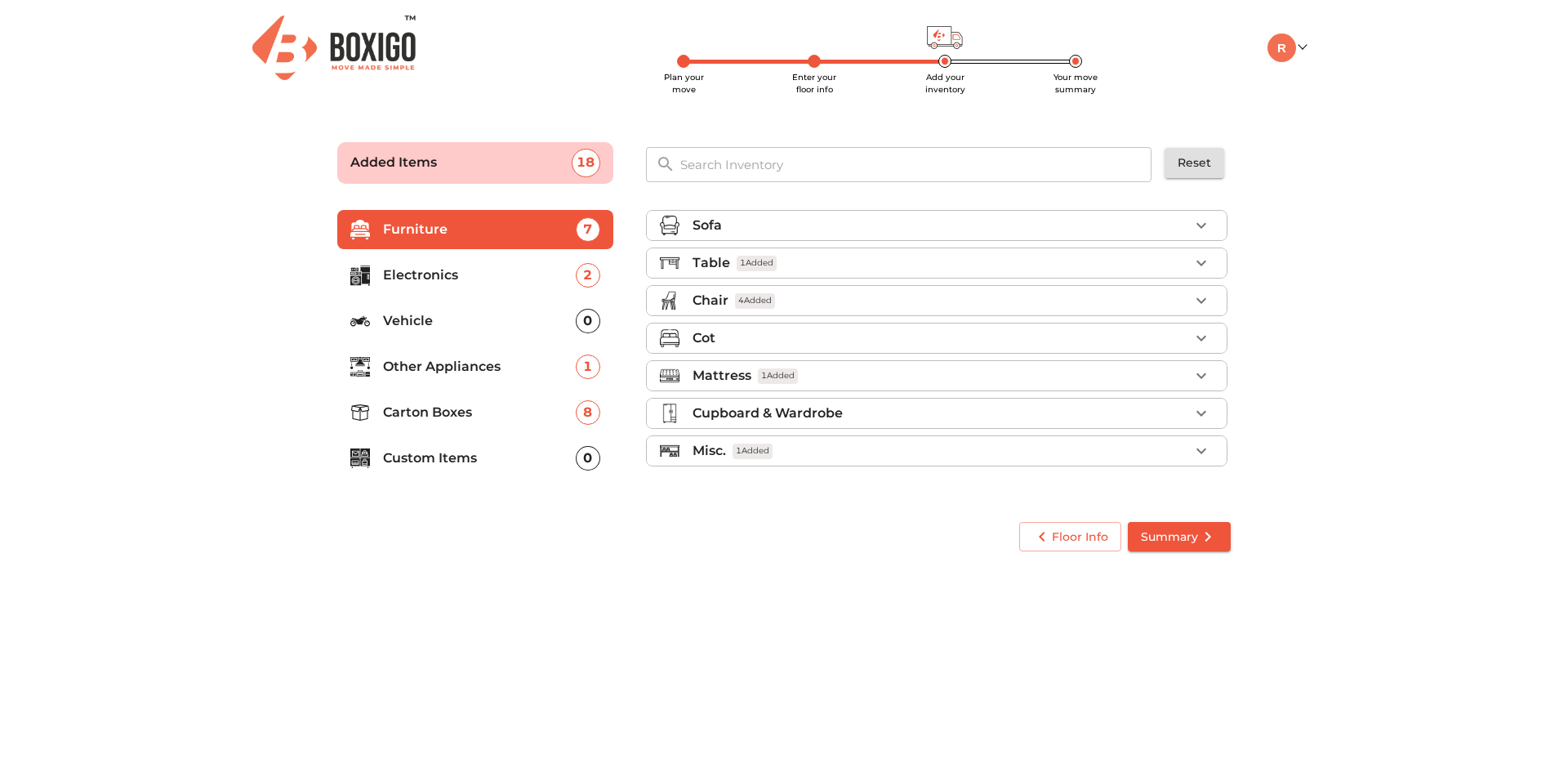
click at [536, 165] on p "Added Items" at bounding box center [461, 162] width 221 height 20
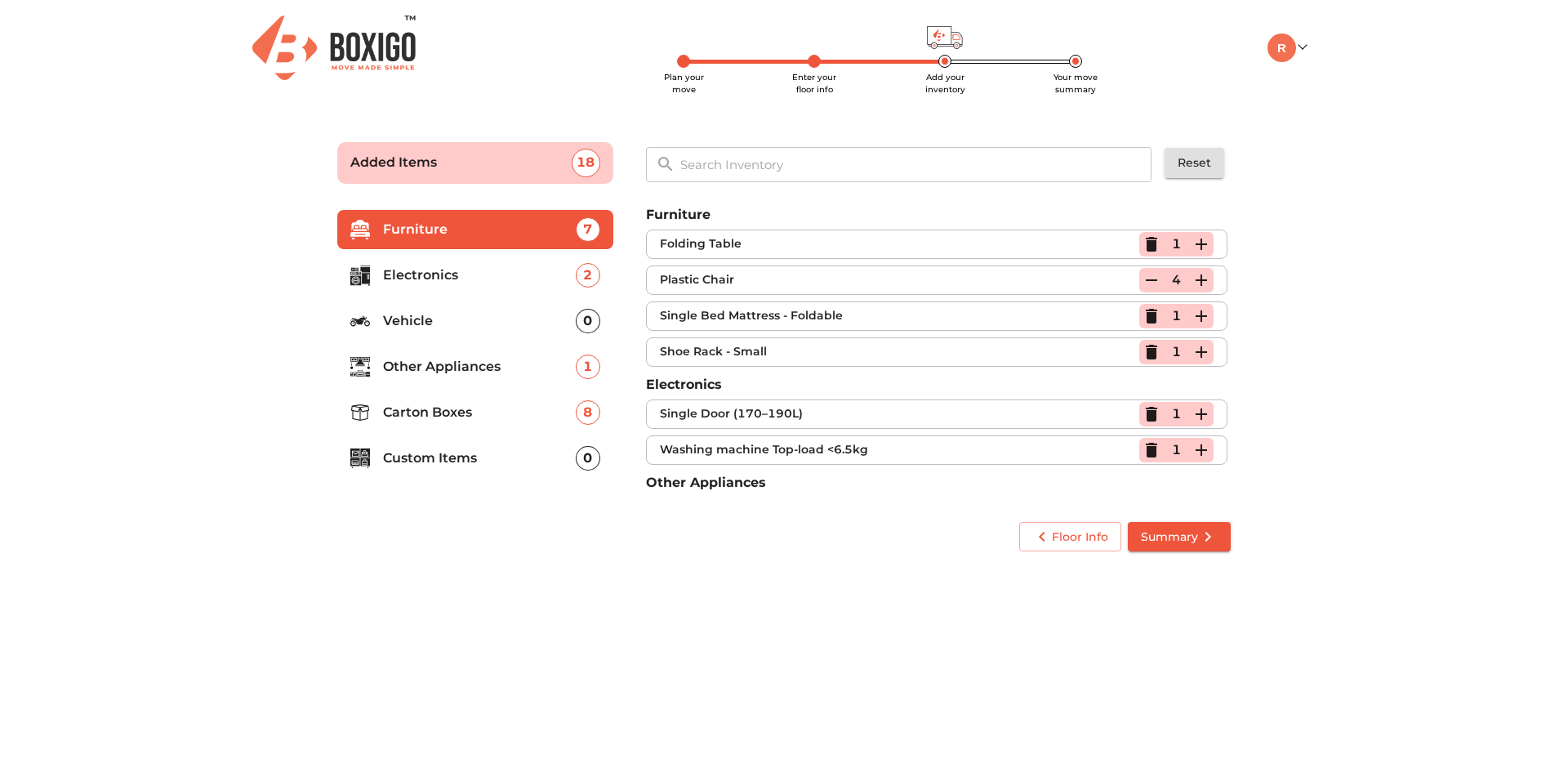
click at [536, 165] on p "Added Items" at bounding box center [461, 162] width 221 height 20
click at [1051, 532] on span "Floor Info" at bounding box center [1070, 537] width 76 height 21
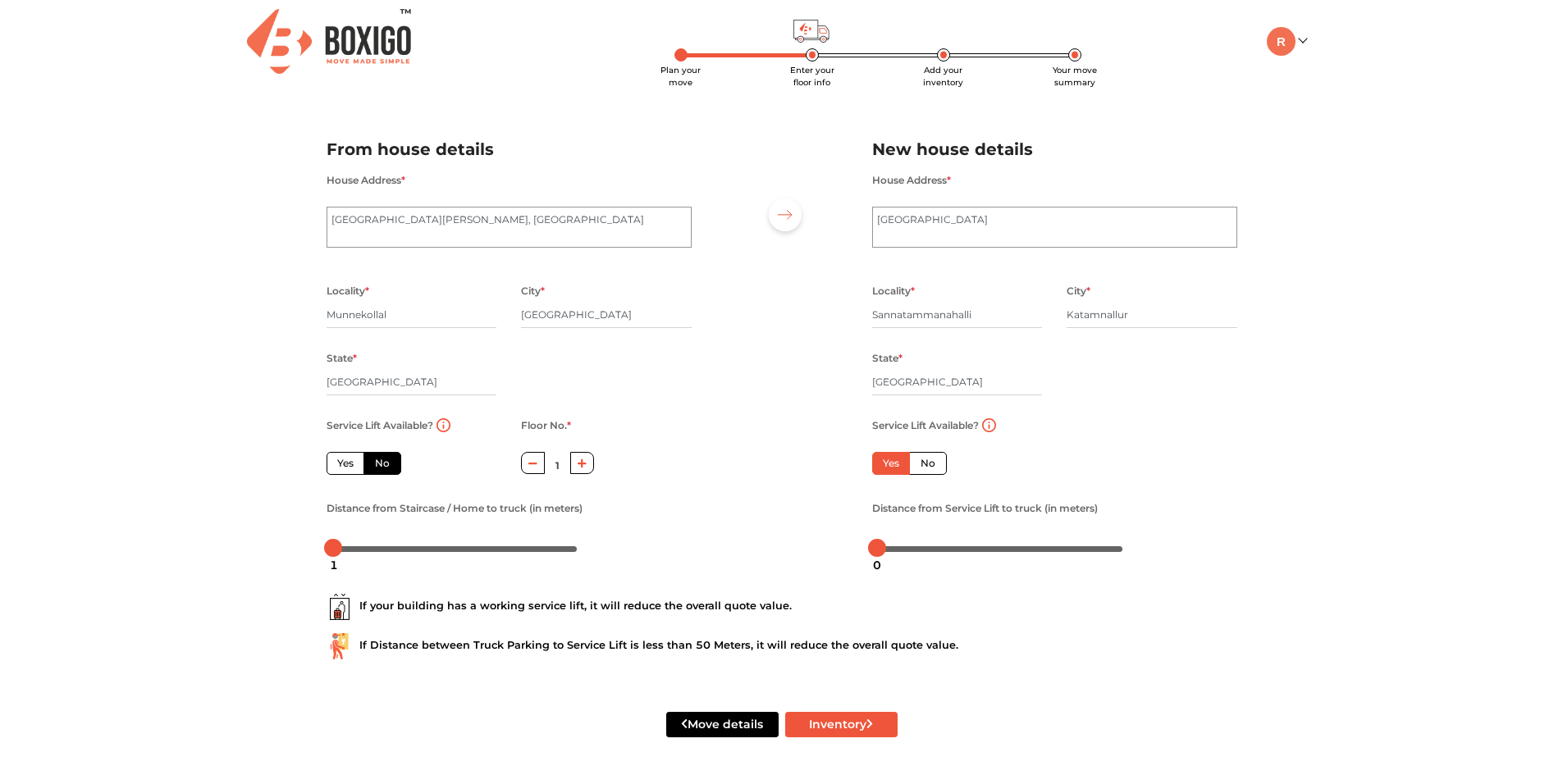
scroll to position [8, 0]
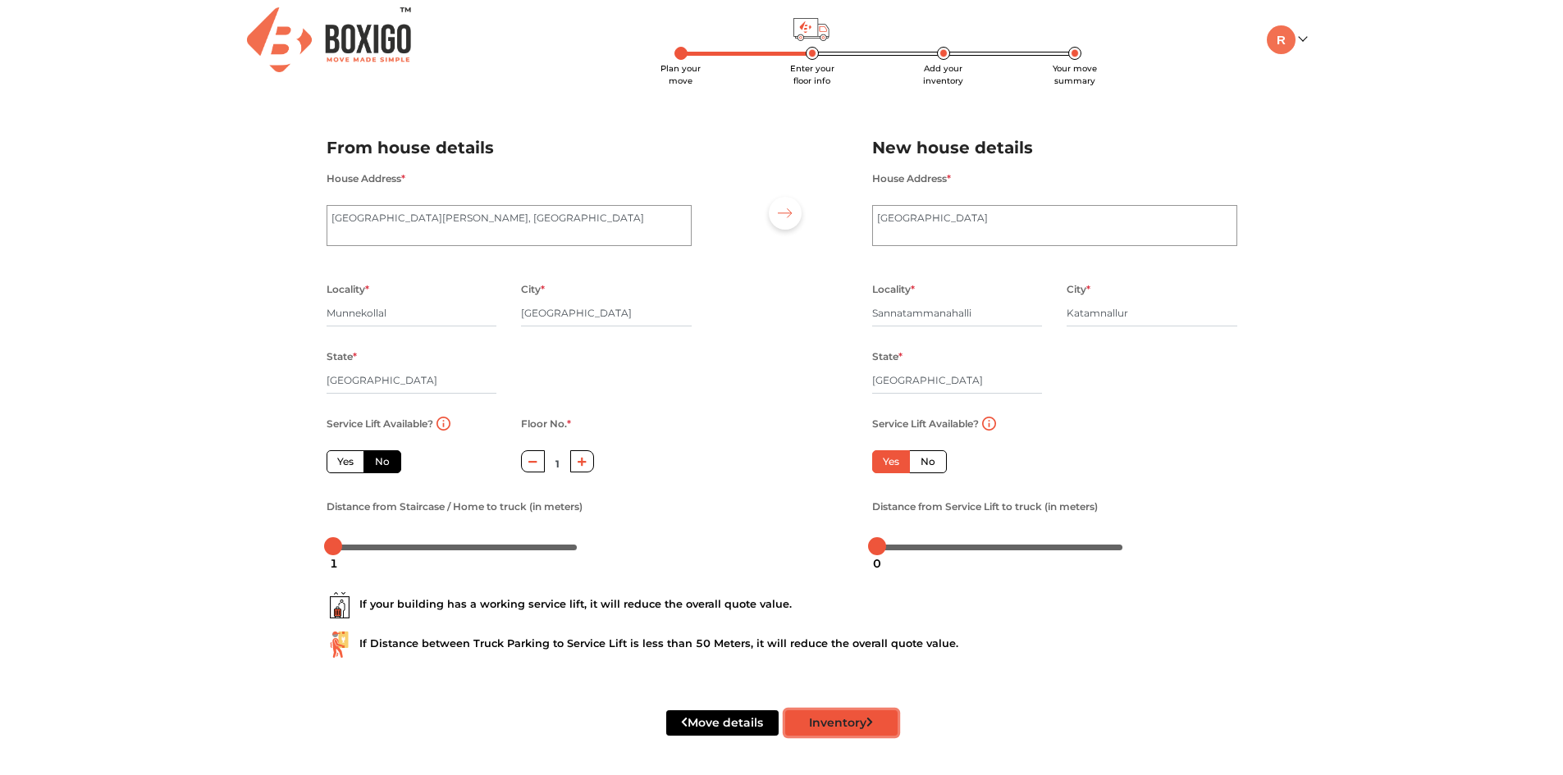
click at [865, 723] on button "Inventory" at bounding box center [841, 722] width 112 height 25
radio input "true"
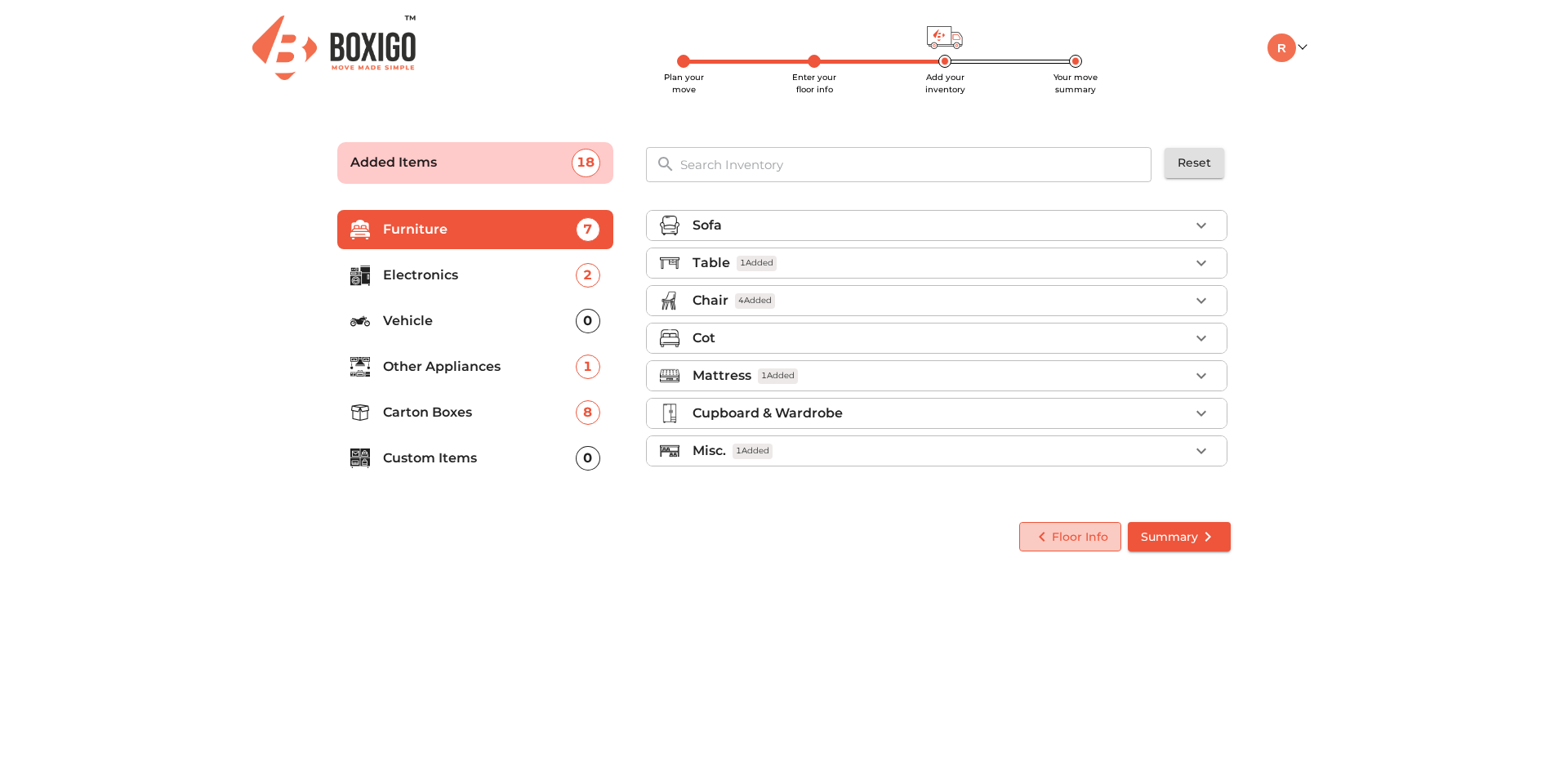
click at [1042, 532] on icon "button" at bounding box center [1042, 537] width 20 height 20
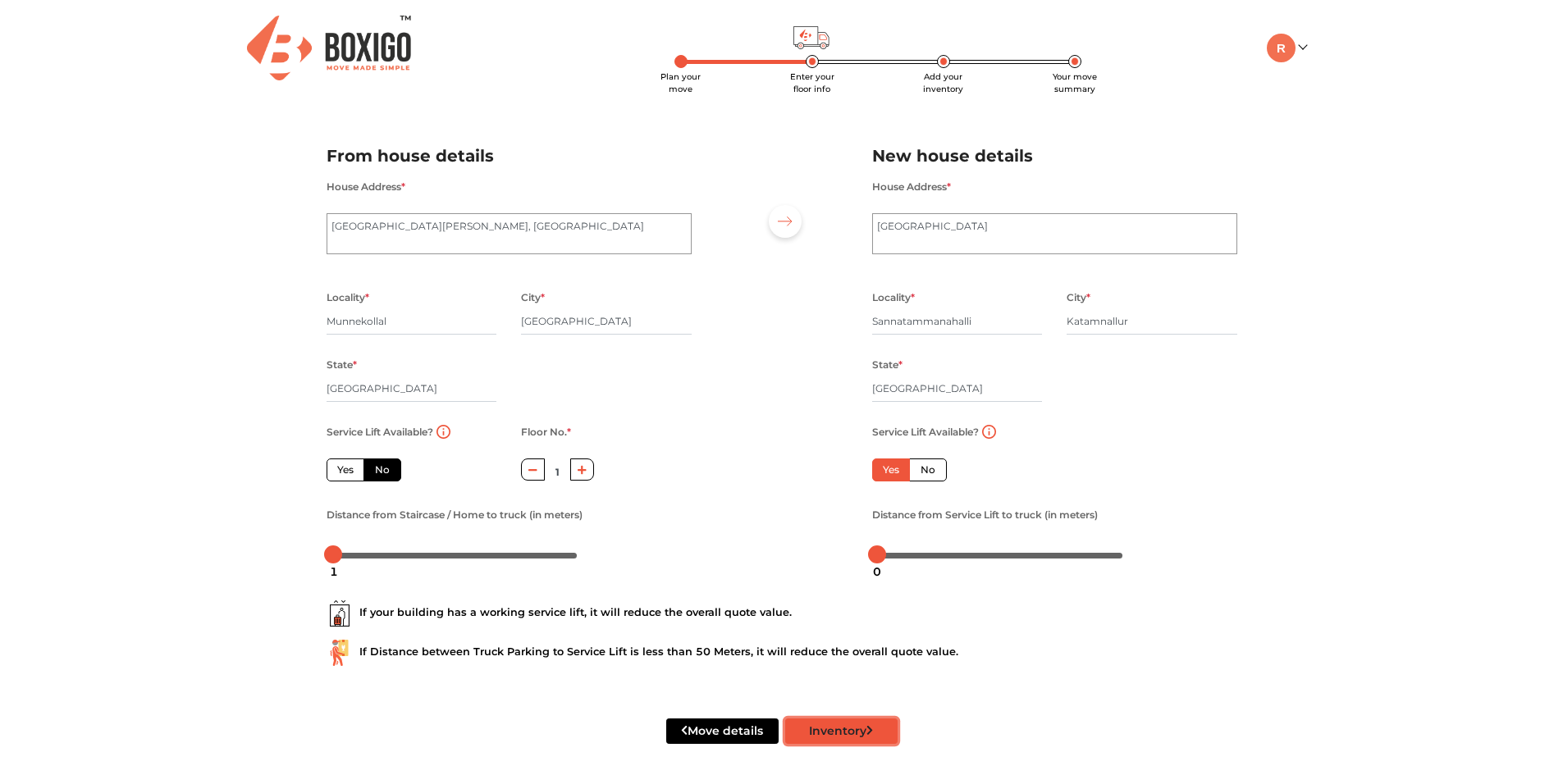
click at [846, 725] on button "Inventory" at bounding box center [841, 731] width 112 height 25
radio input "true"
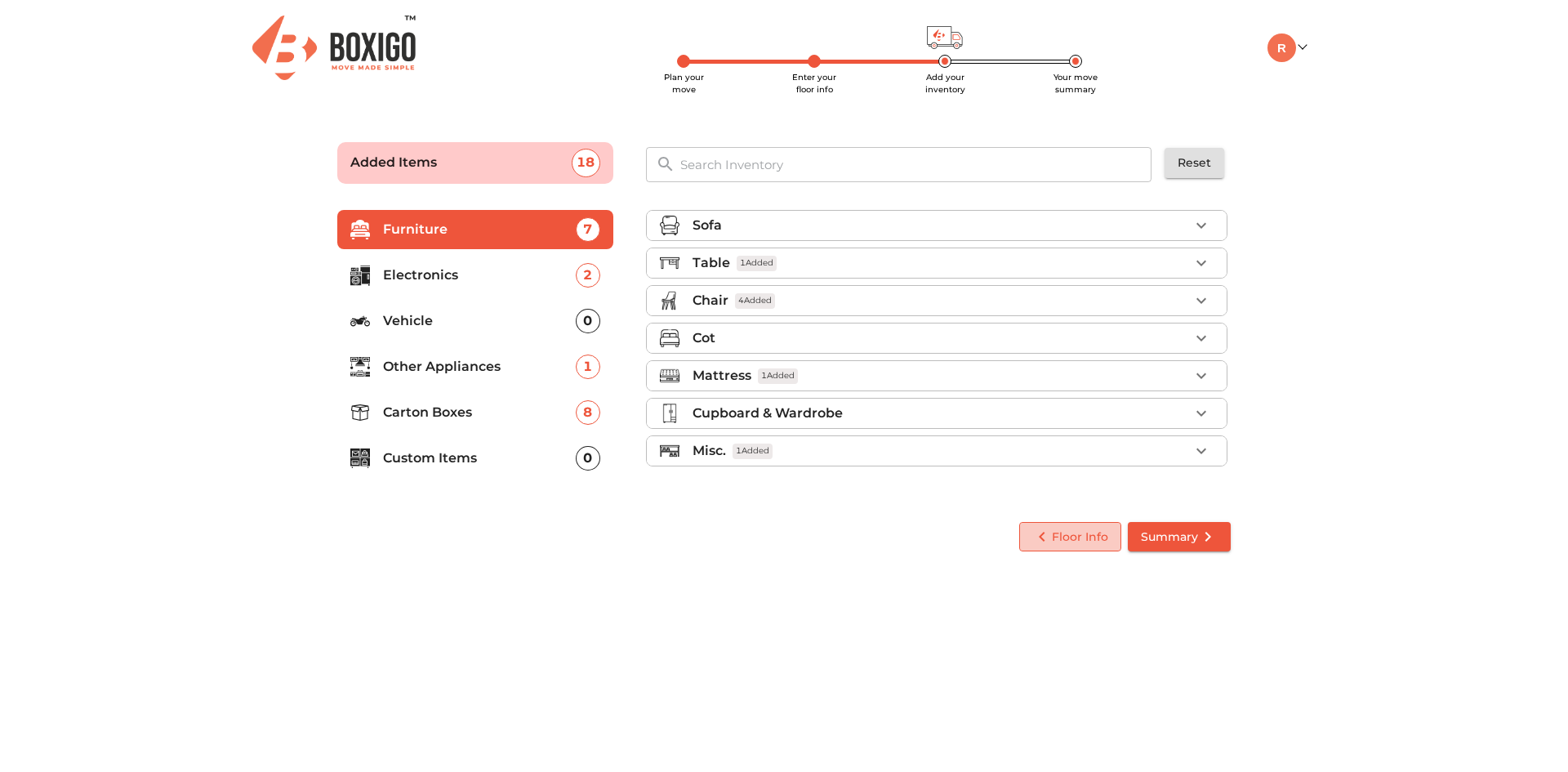
click at [1048, 543] on icon "button" at bounding box center [1042, 537] width 20 height 20
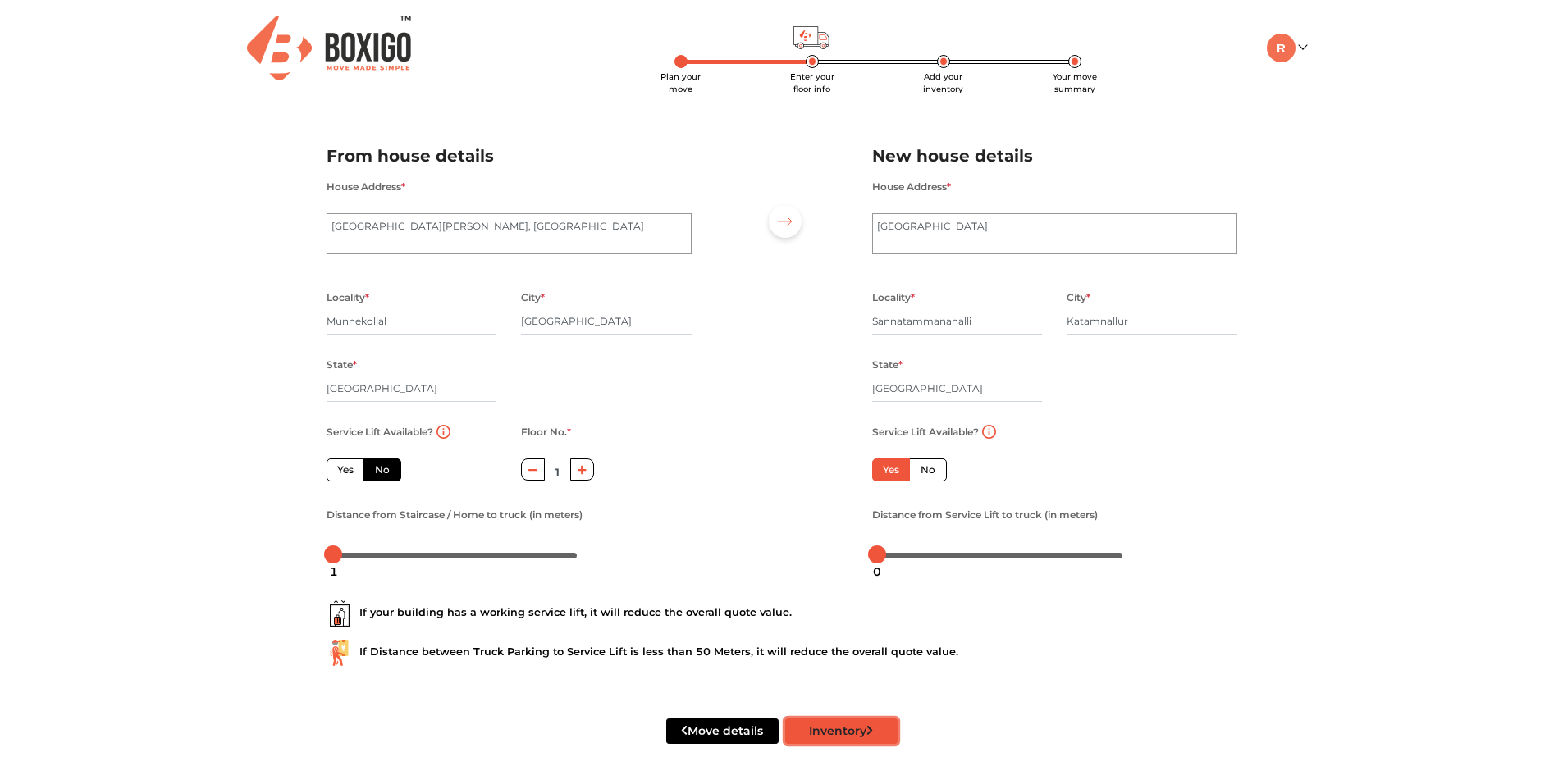
click at [874, 731] on button "Inventory" at bounding box center [841, 731] width 112 height 25
radio input "true"
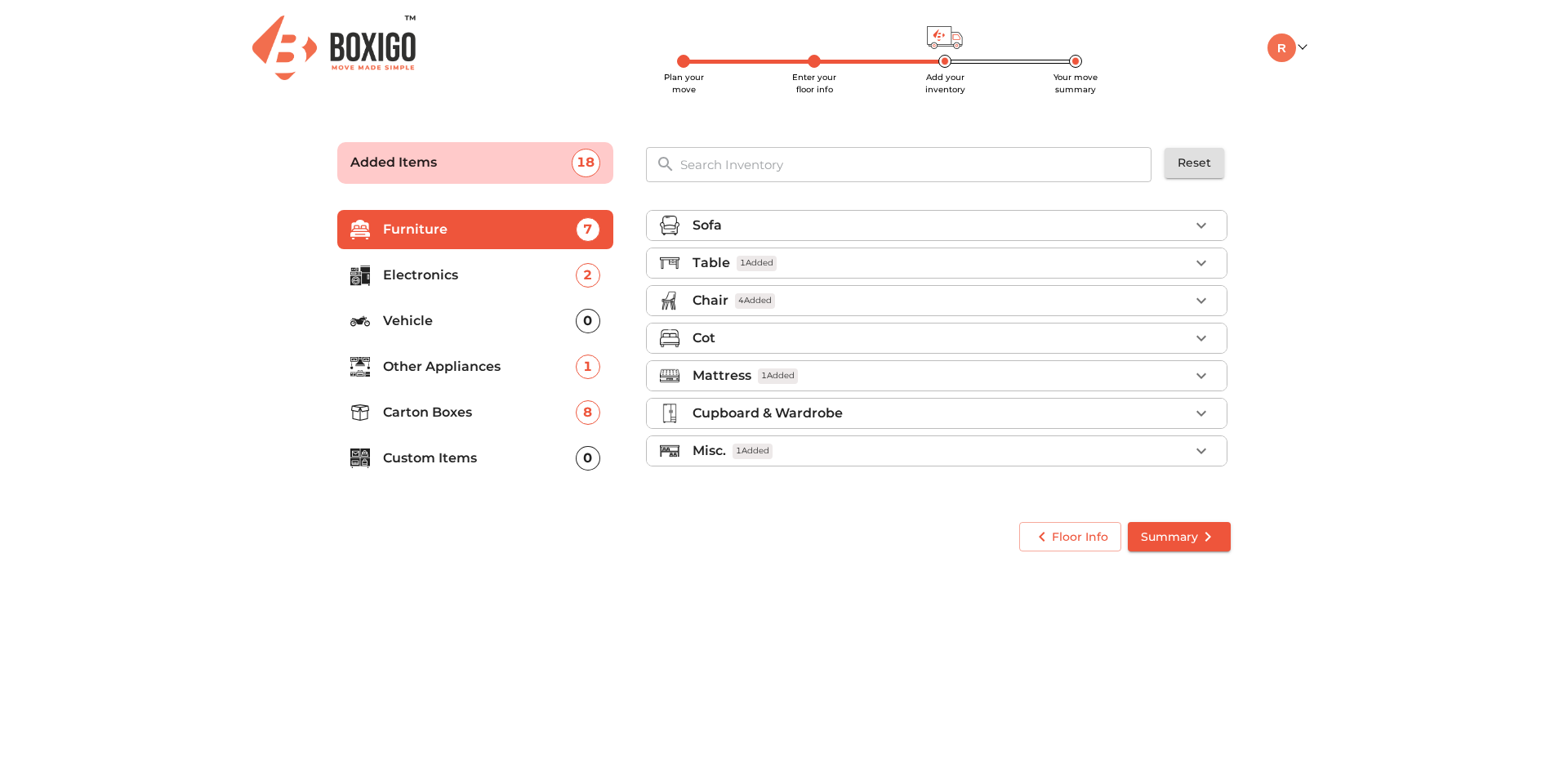
click at [1184, 529] on span "Summary" at bounding box center [1179, 537] width 77 height 21
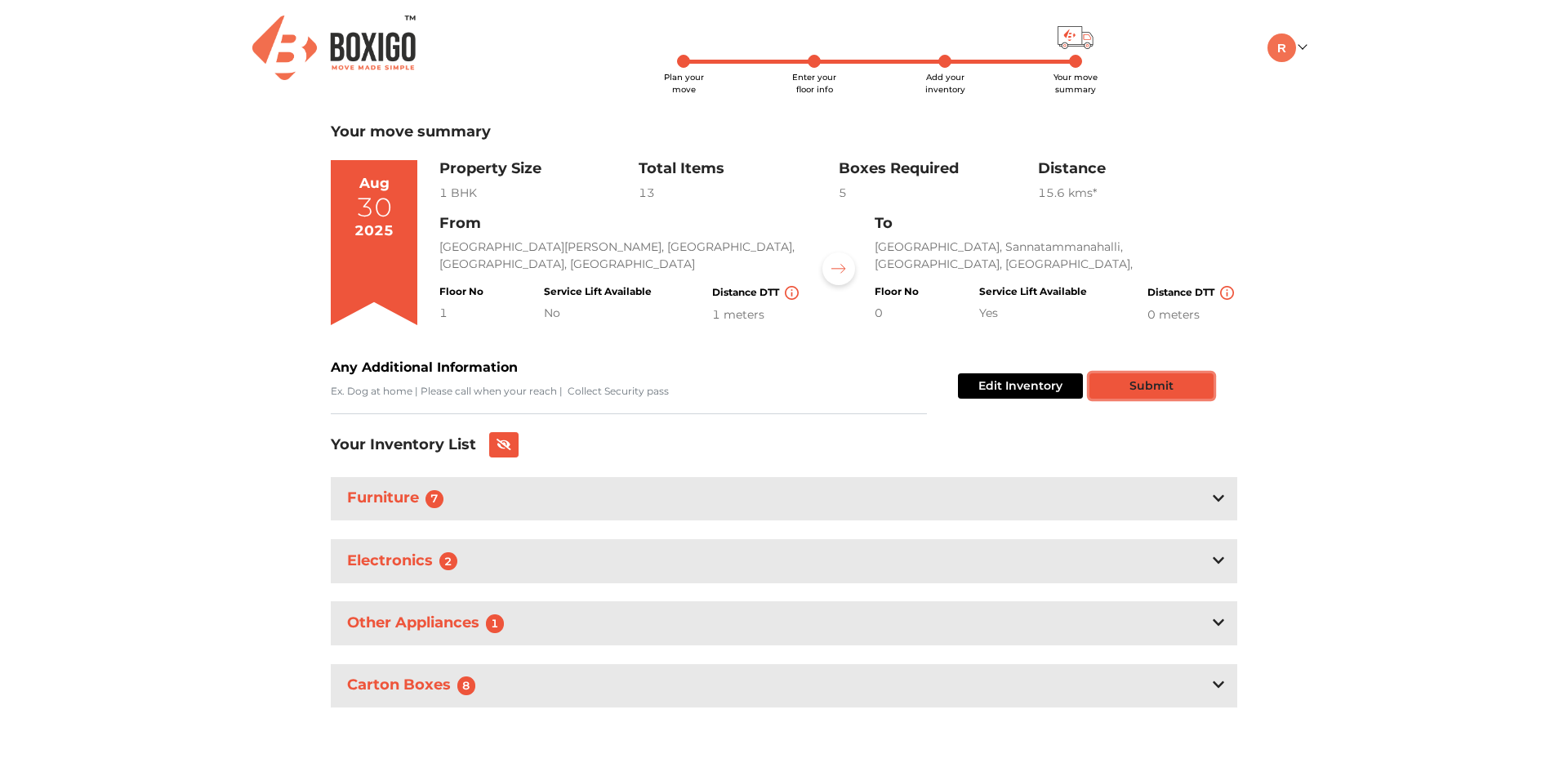
click at [1129, 375] on button "Submit" at bounding box center [1151, 386] width 124 height 25
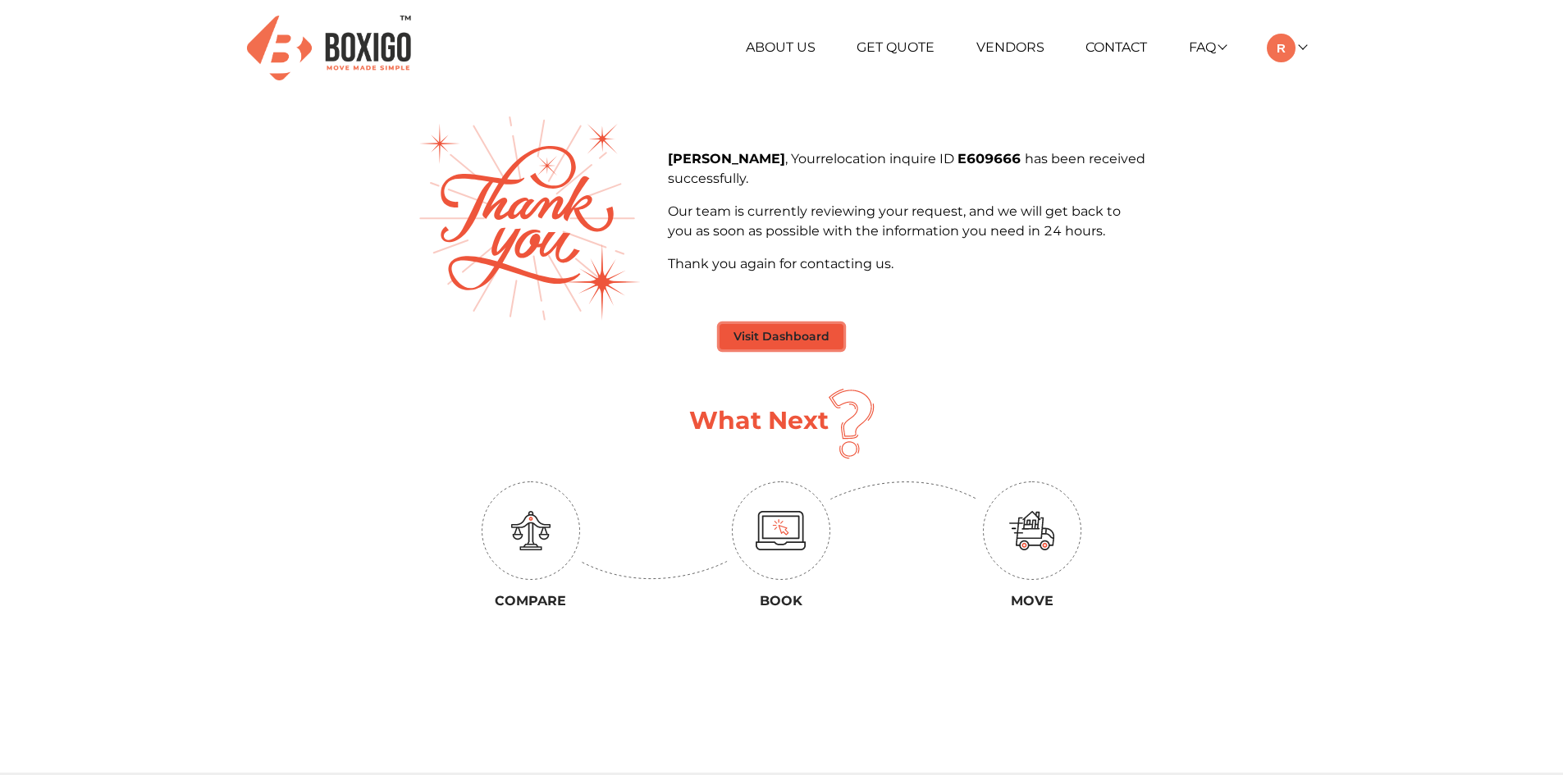
click at [764, 328] on button "Visit Dashboard" at bounding box center [781, 336] width 124 height 25
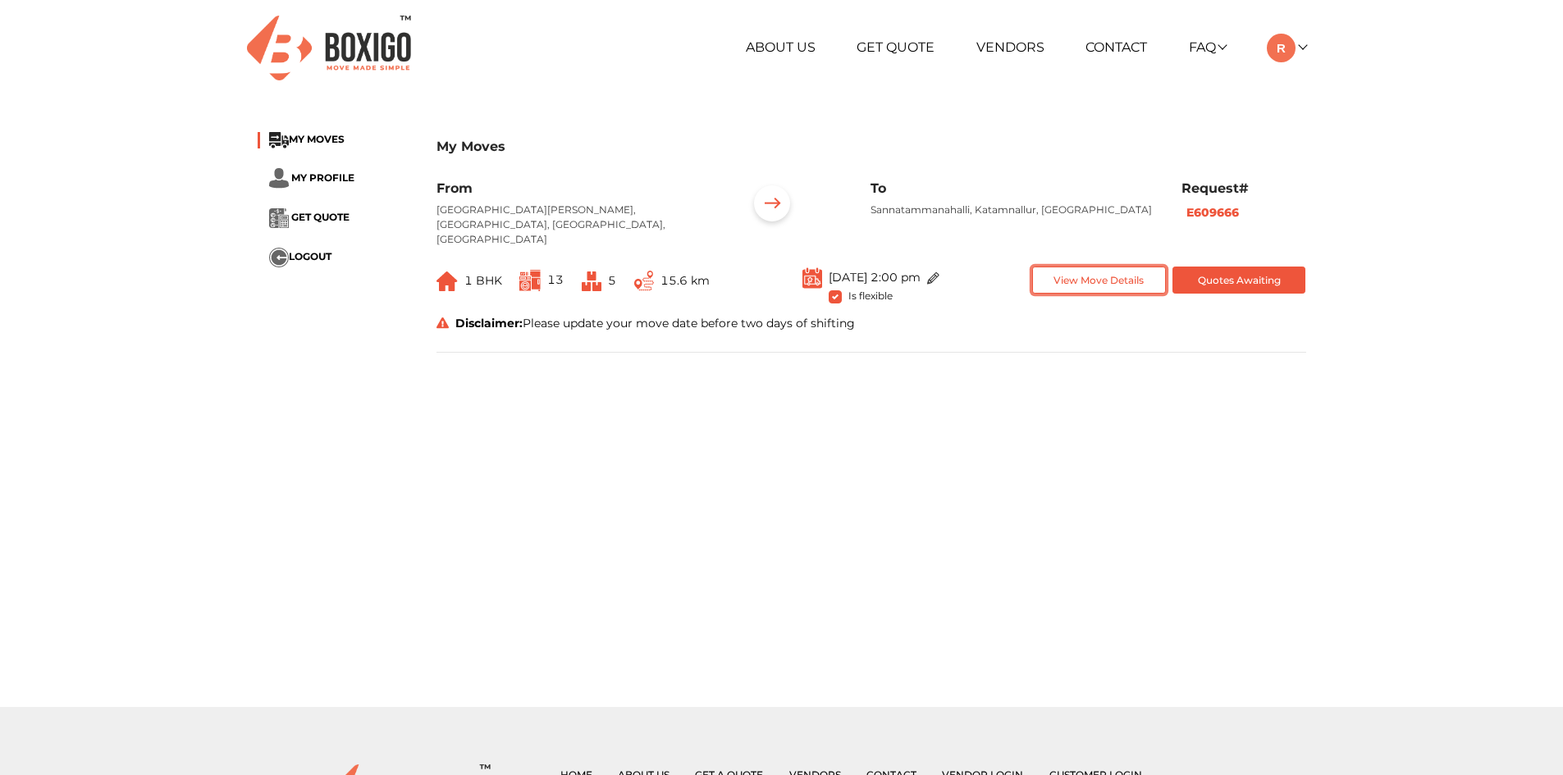
click at [1079, 267] on button "View Move Details" at bounding box center [1099, 280] width 134 height 27
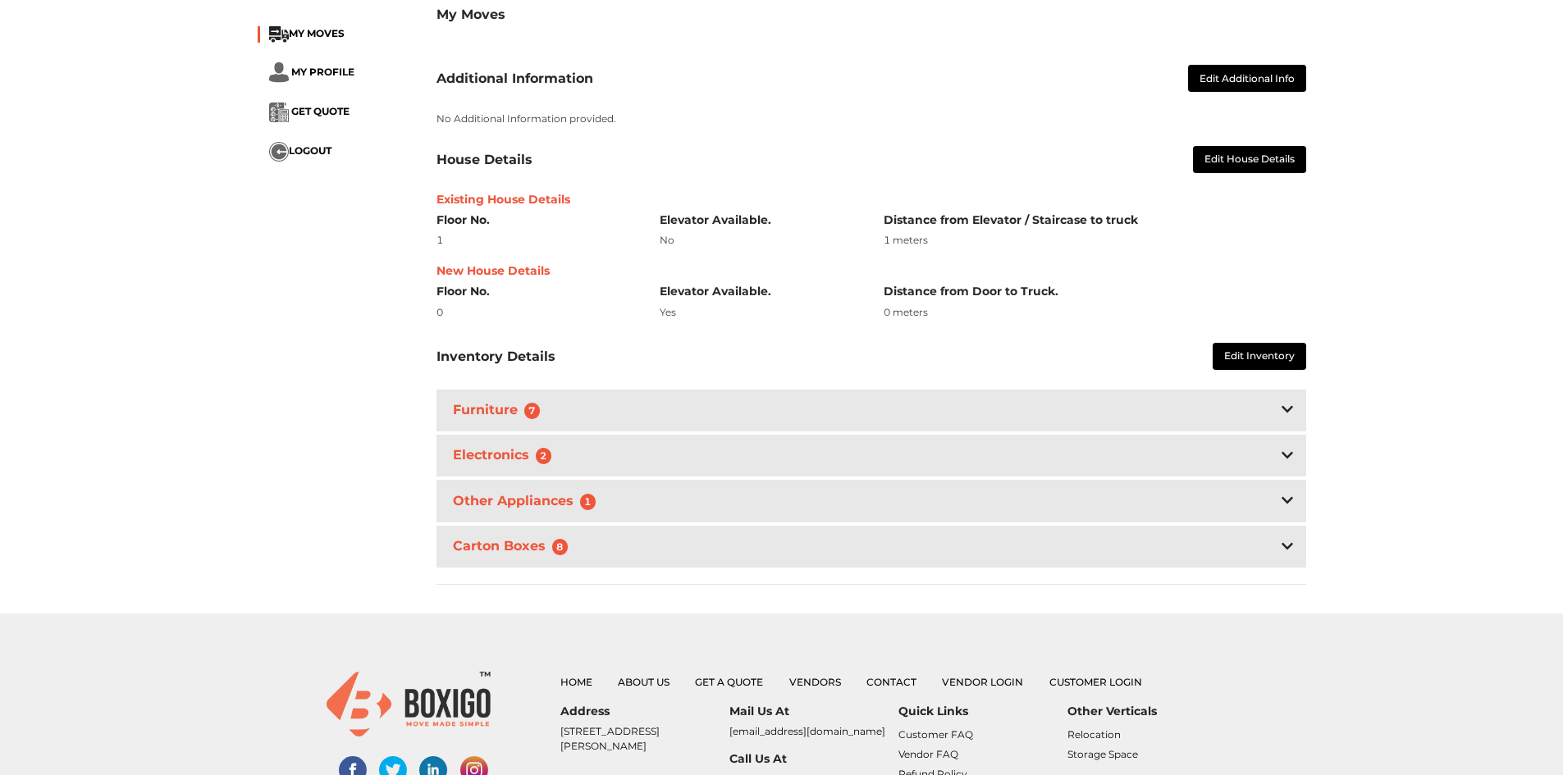
scroll to position [328, 0]
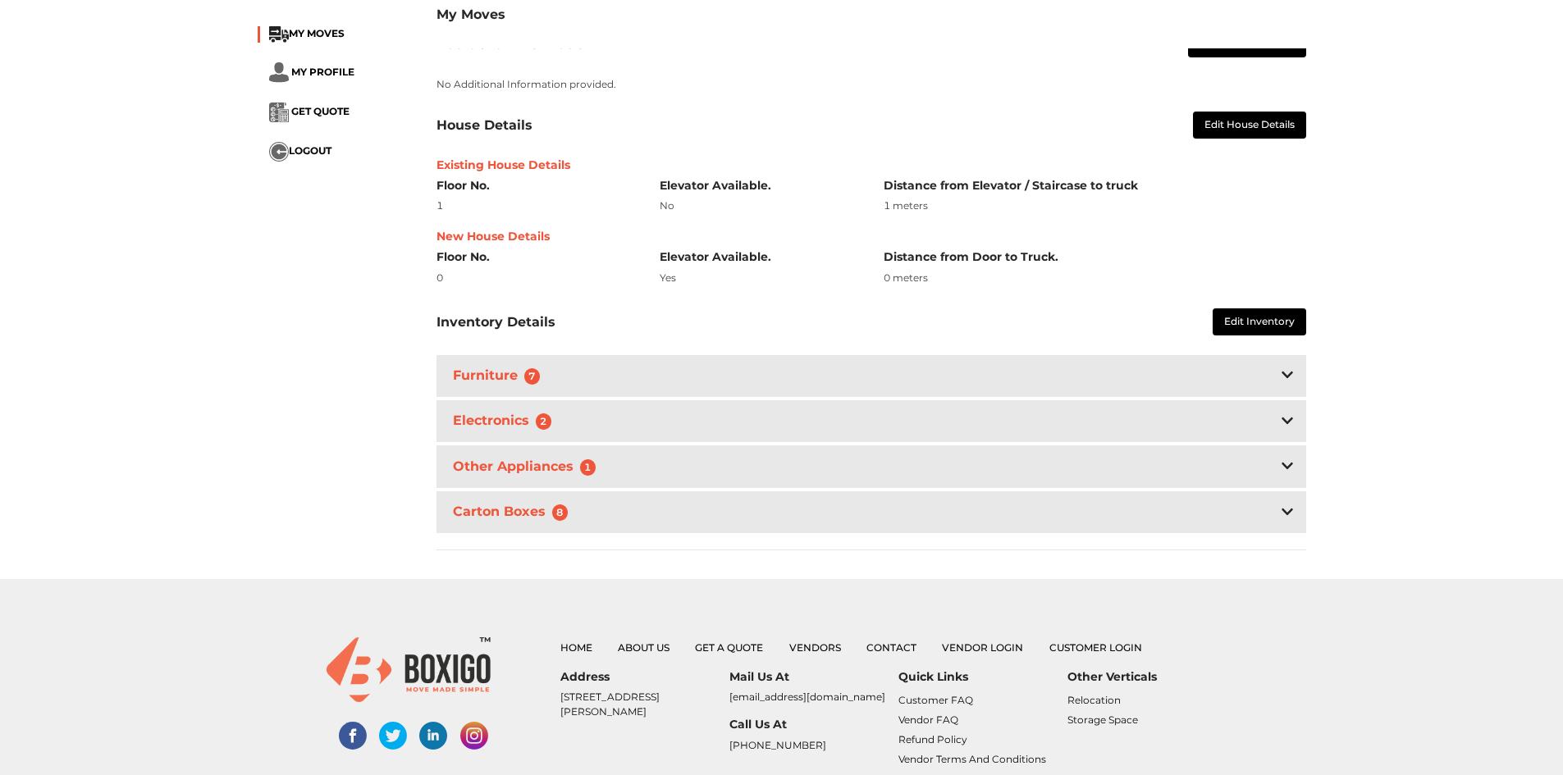
click at [823, 374] on div "Furniture 7" at bounding box center [870, 376] width 869 height 42
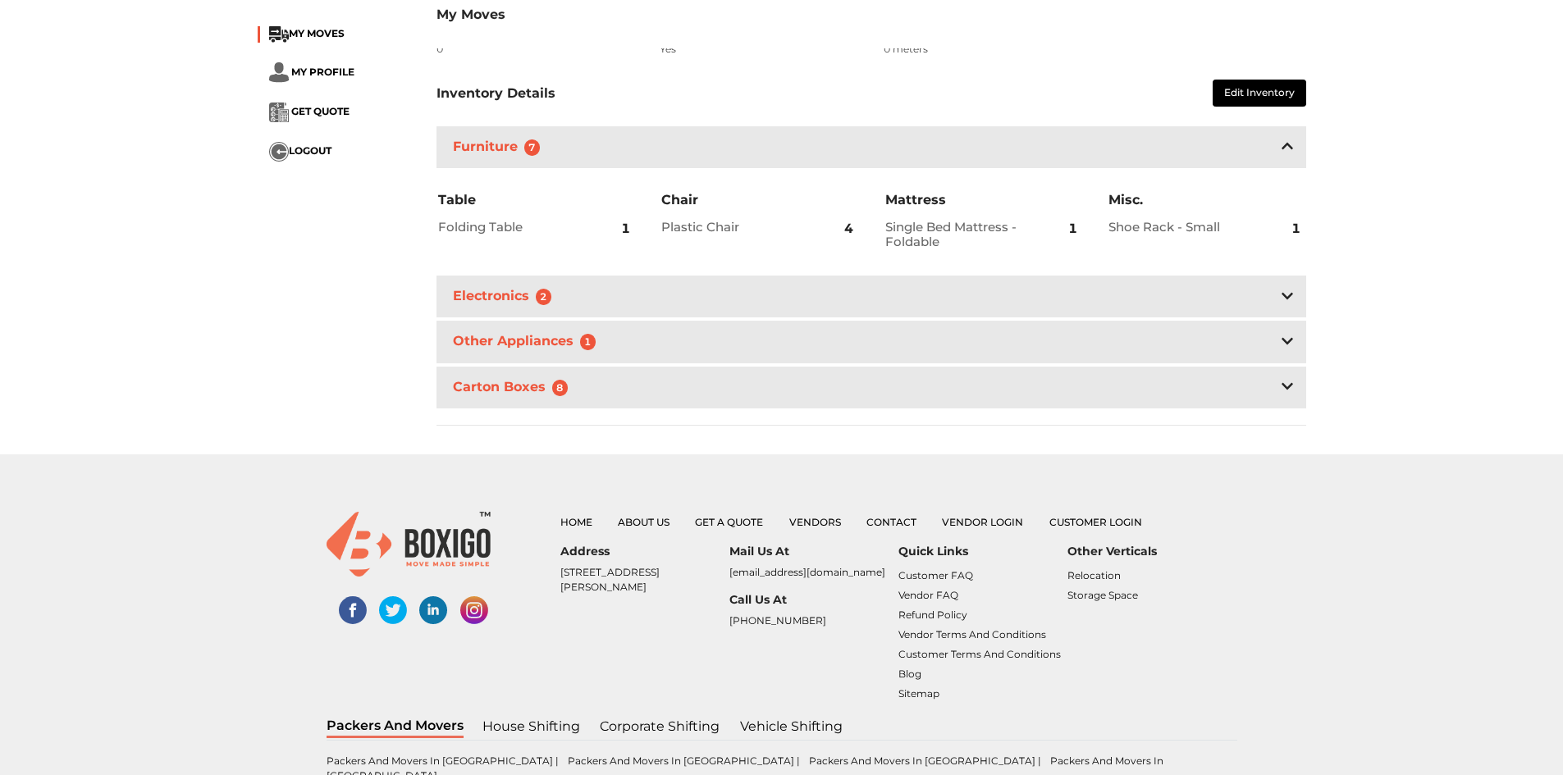
scroll to position [574, 0]
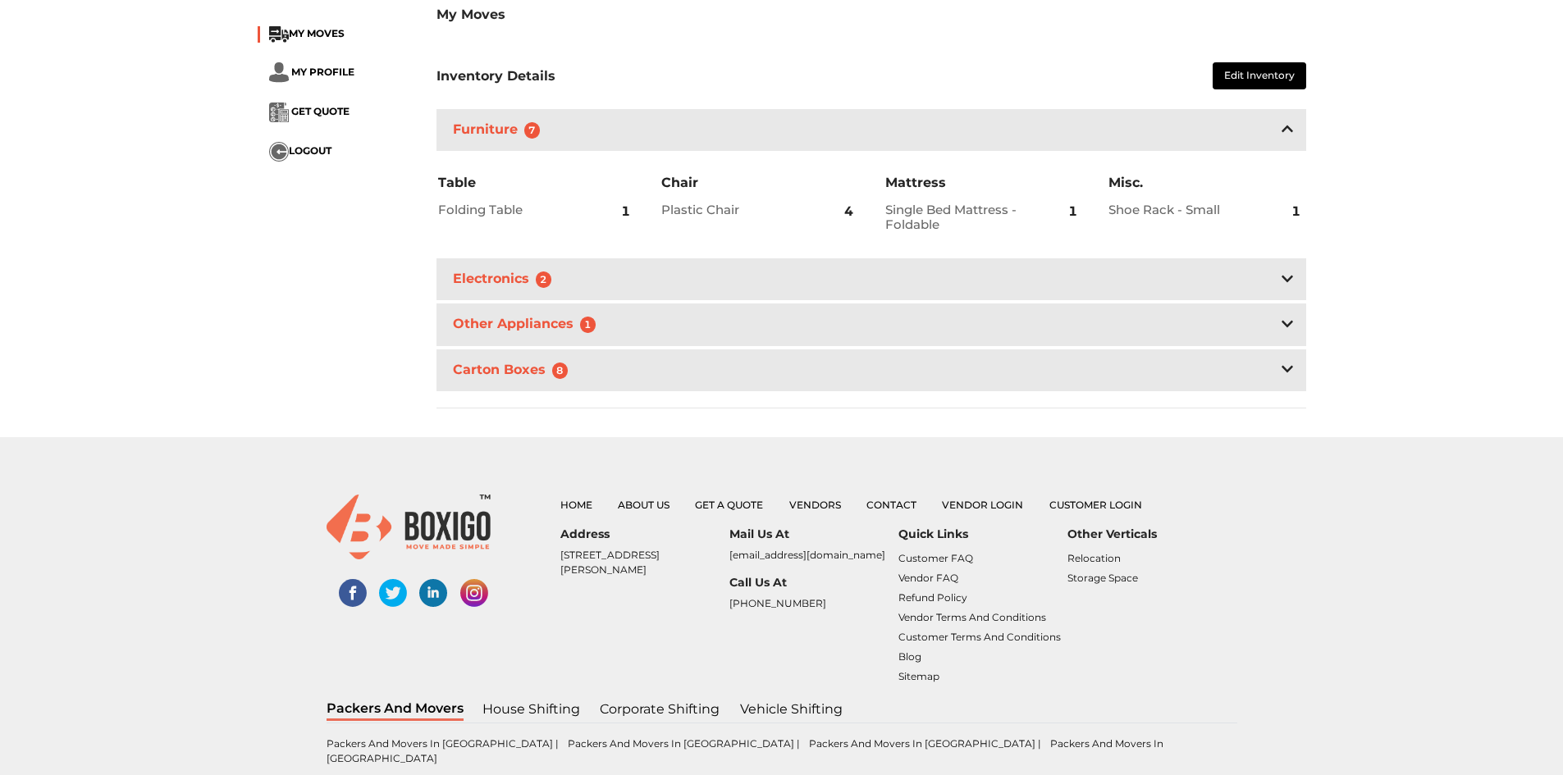
click at [823, 268] on div "Electronics 2" at bounding box center [870, 279] width 869 height 42
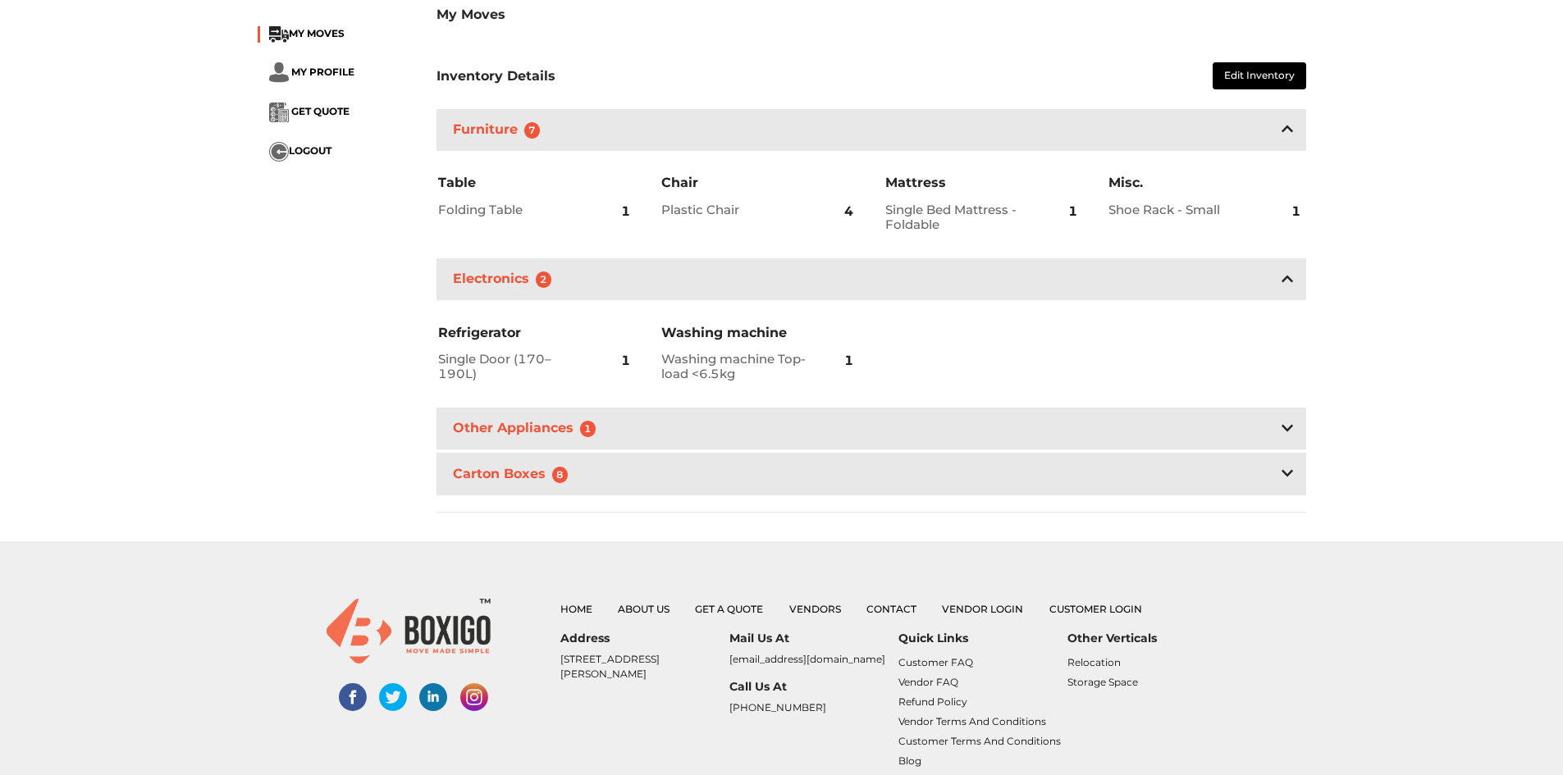
scroll to position [656, 0]
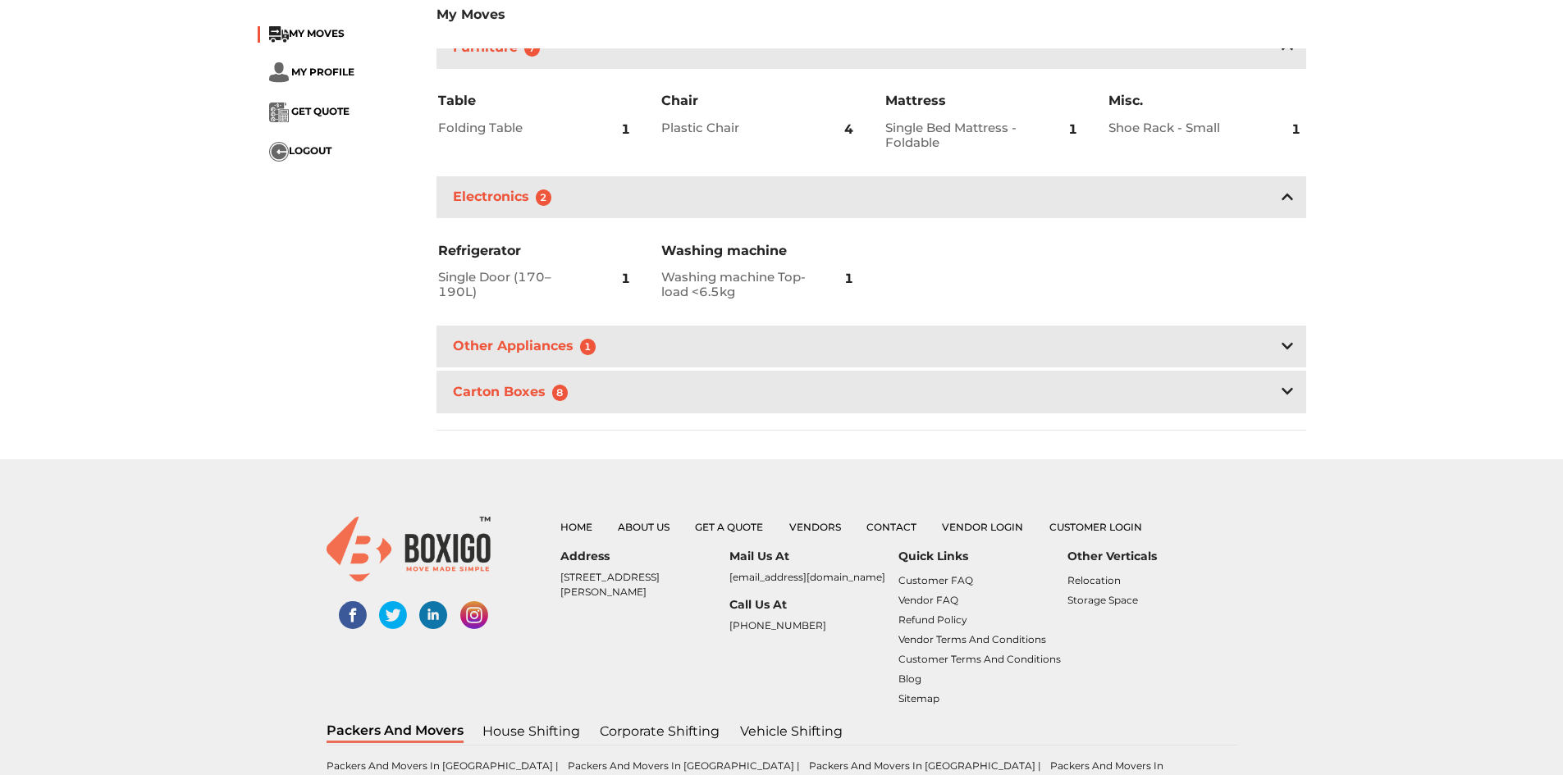
click at [818, 326] on div "Other Appliances 1" at bounding box center [870, 347] width 869 height 42
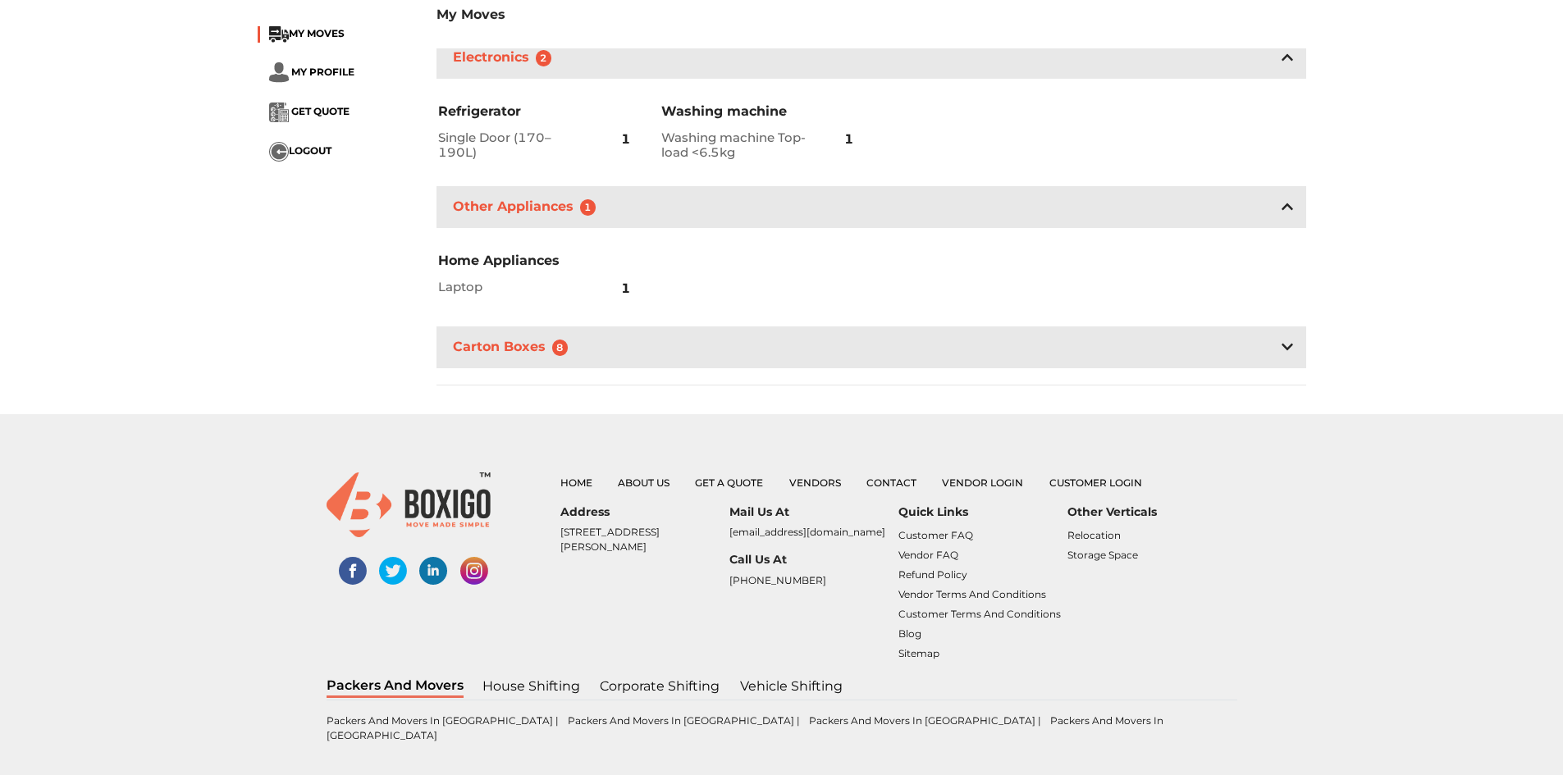
scroll to position [817, 0]
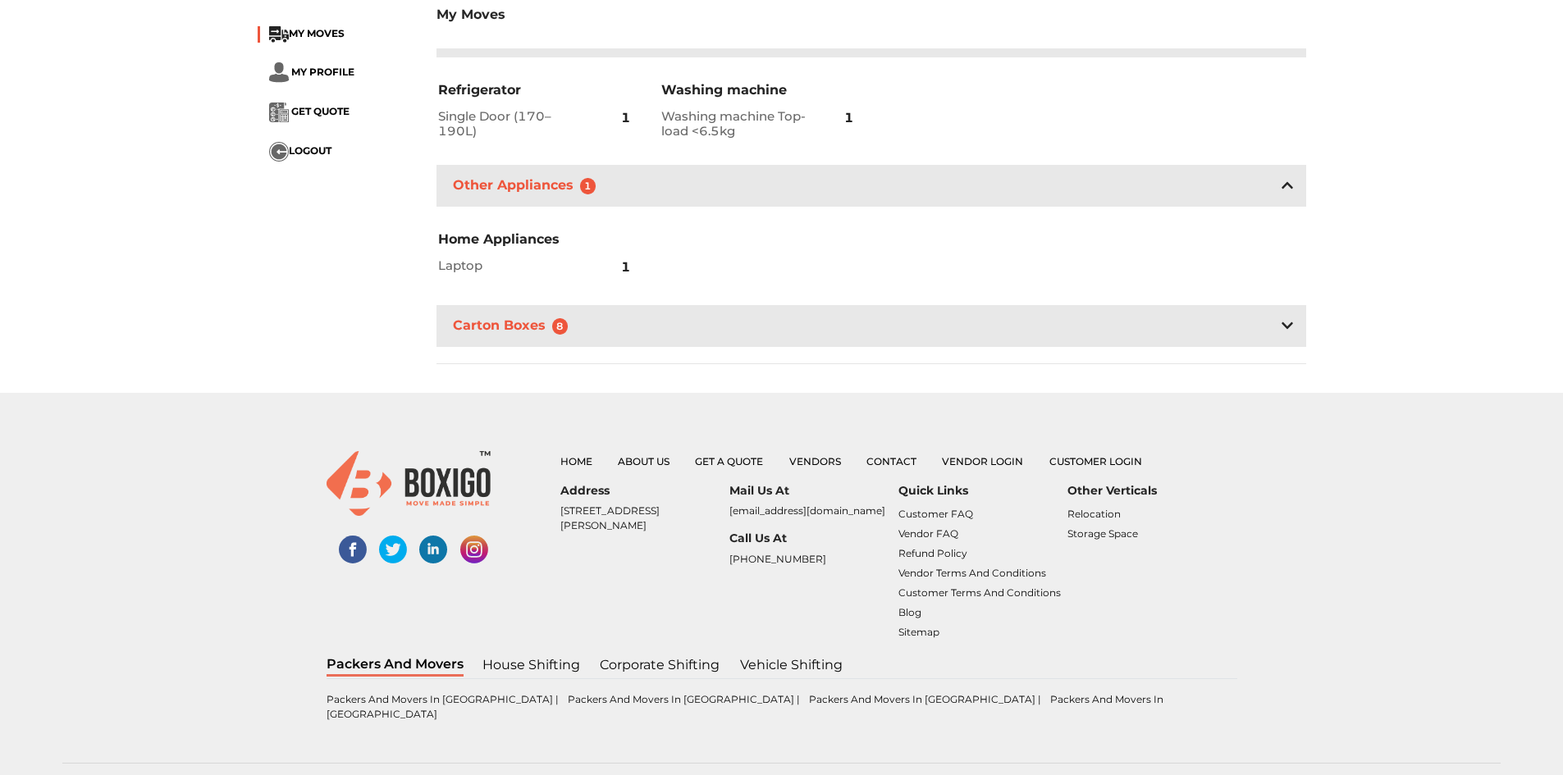
click at [814, 312] on div "Carton Boxes 8" at bounding box center [870, 326] width 869 height 42
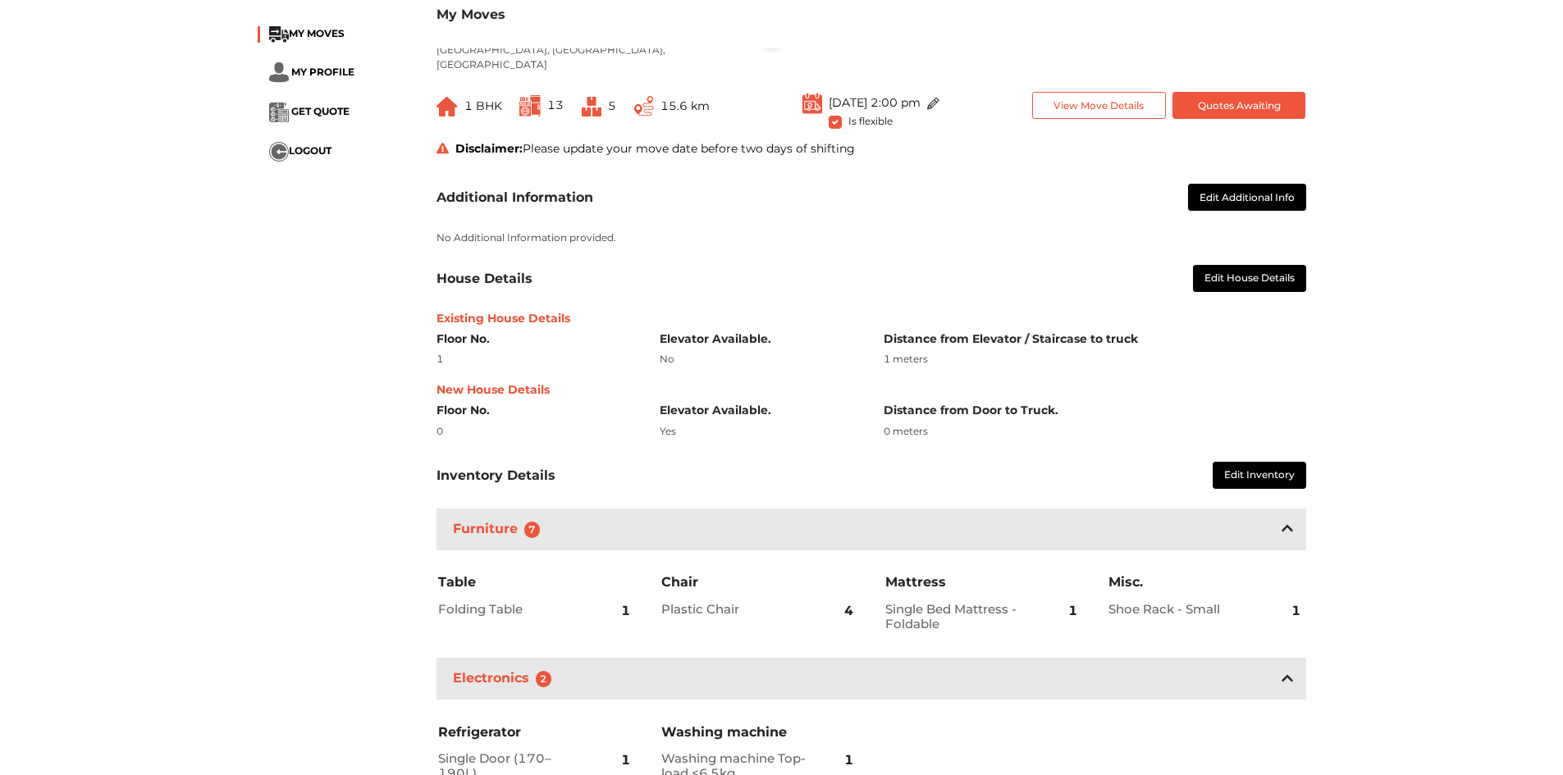
scroll to position [161, 0]
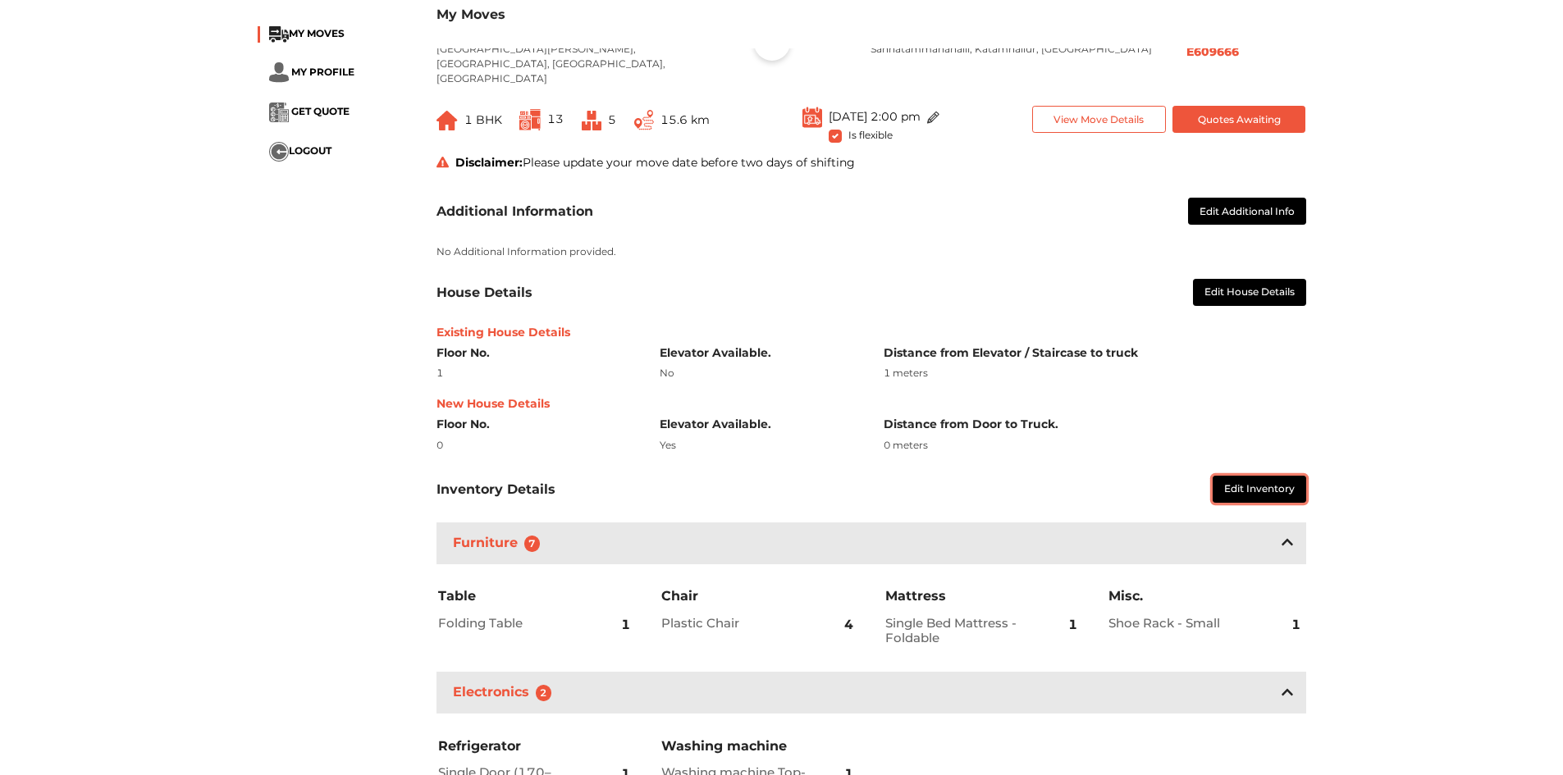
click at [1239, 476] on button "Edit Inventory" at bounding box center [1259, 489] width 94 height 27
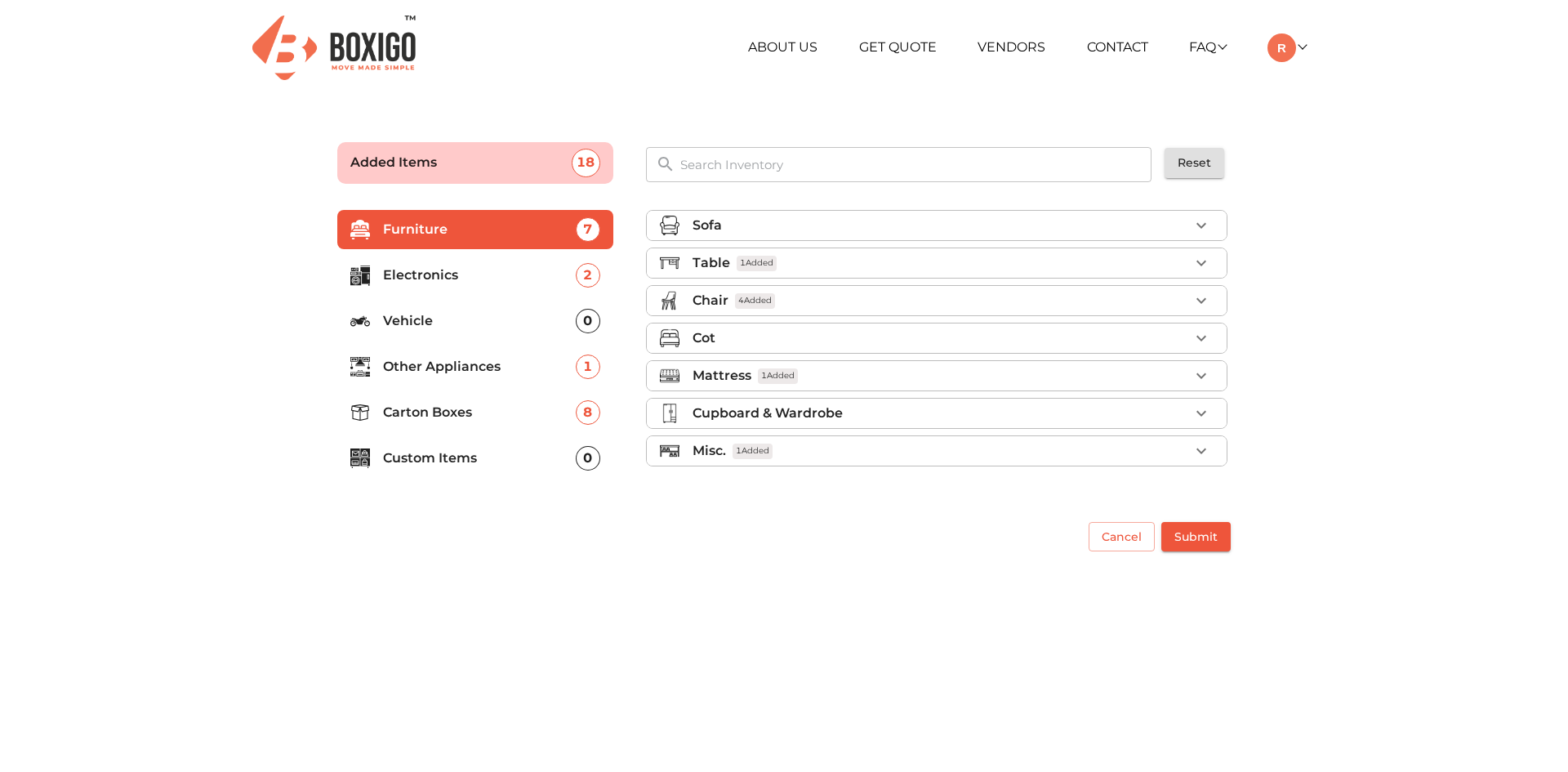
click at [422, 368] on p "Other Appliances" at bounding box center [480, 367] width 193 height 20
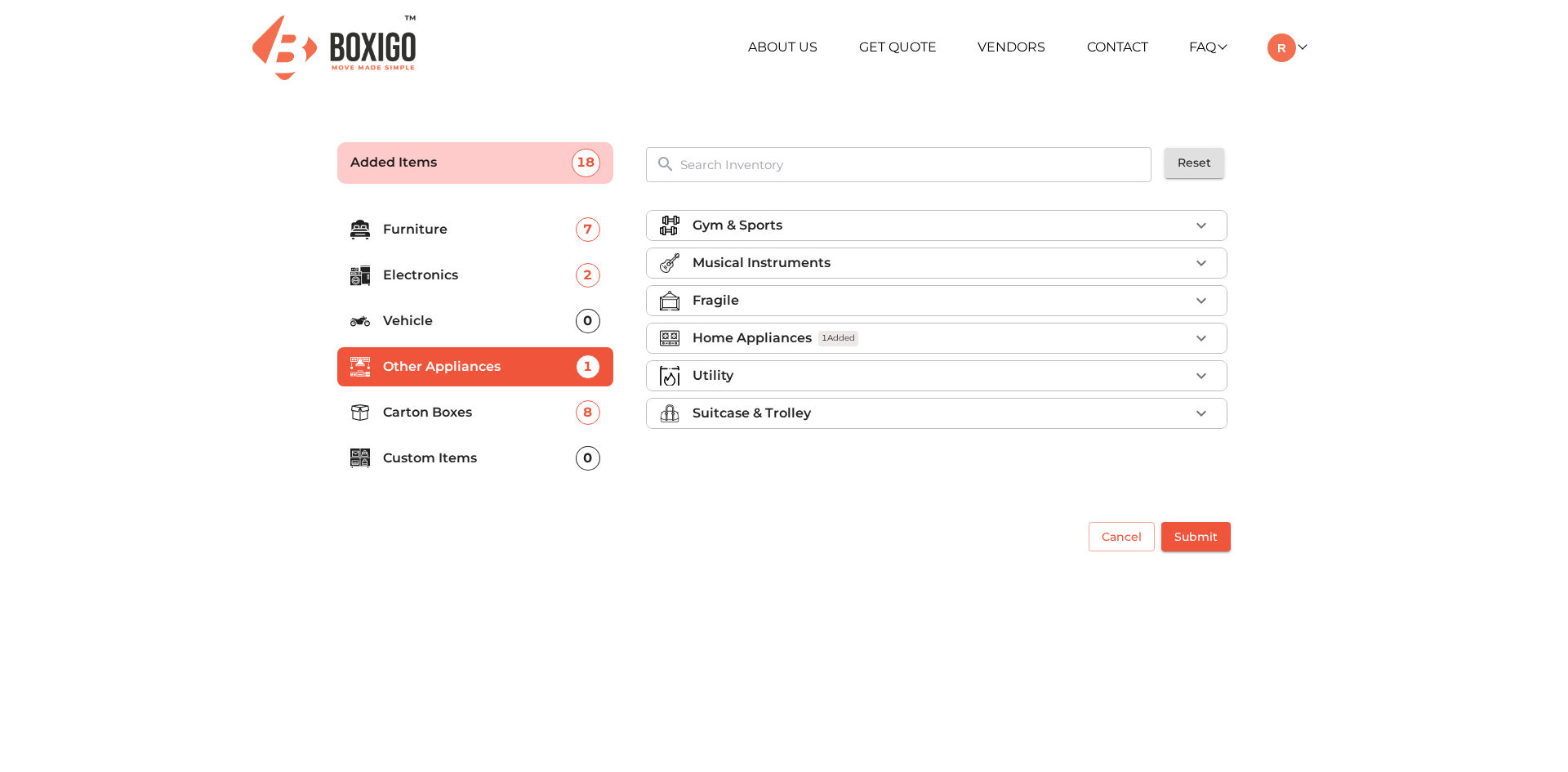
click at [726, 338] on p "Home Appliances" at bounding box center [753, 339] width 119 height 20
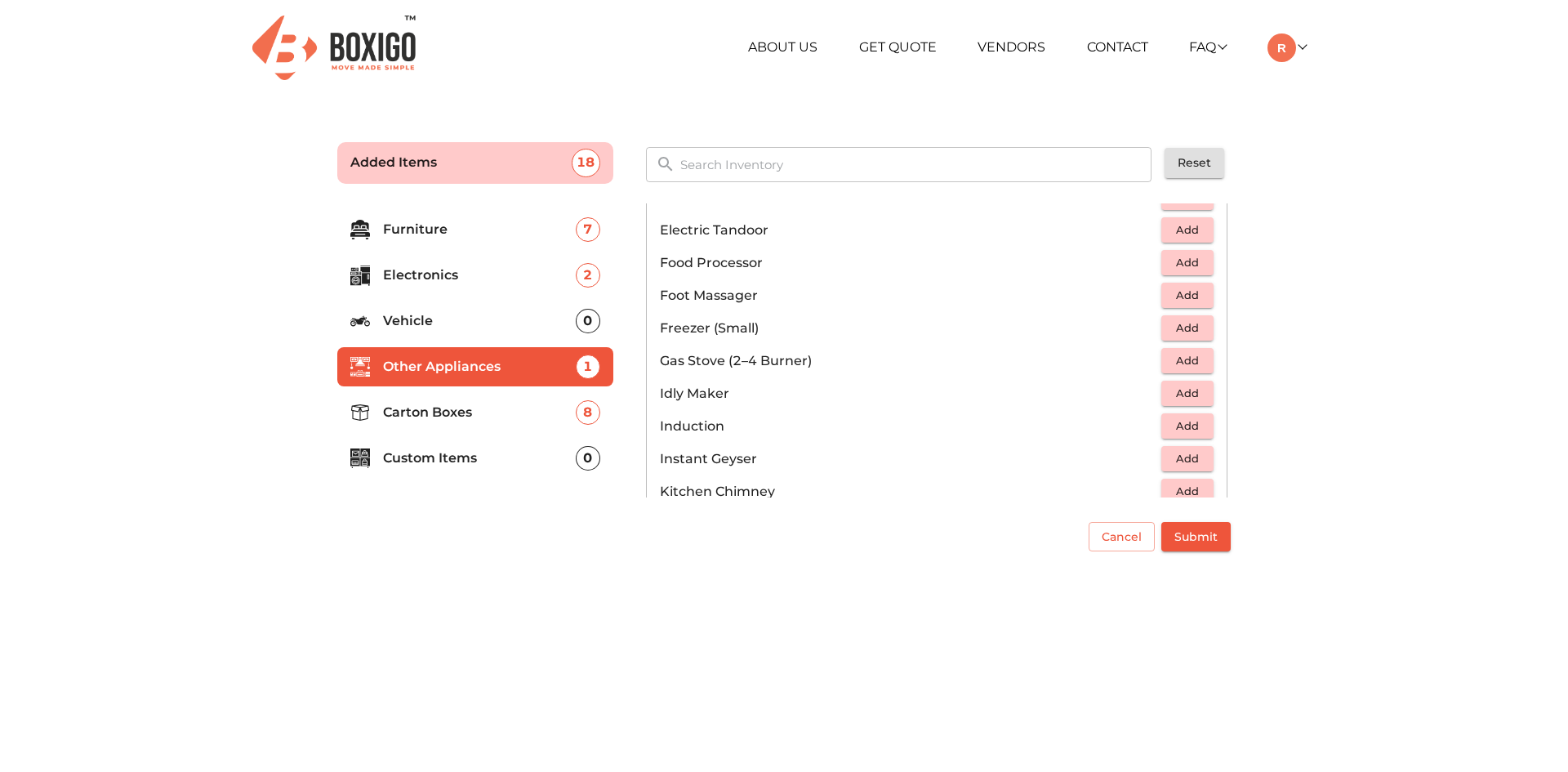
scroll to position [572, 0]
click at [1179, 354] on span "Add" at bounding box center [1188, 360] width 36 height 19
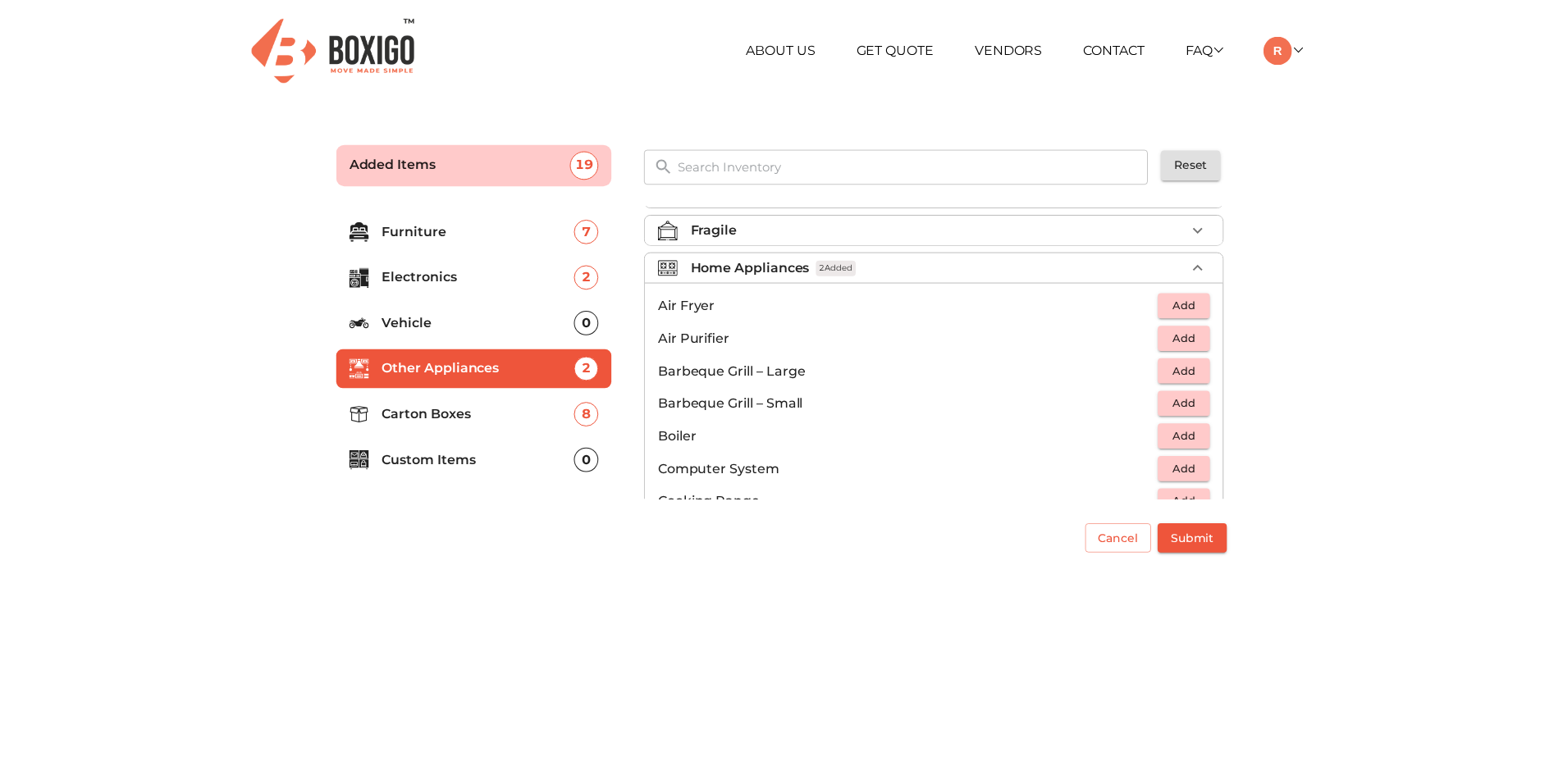
scroll to position [0, 0]
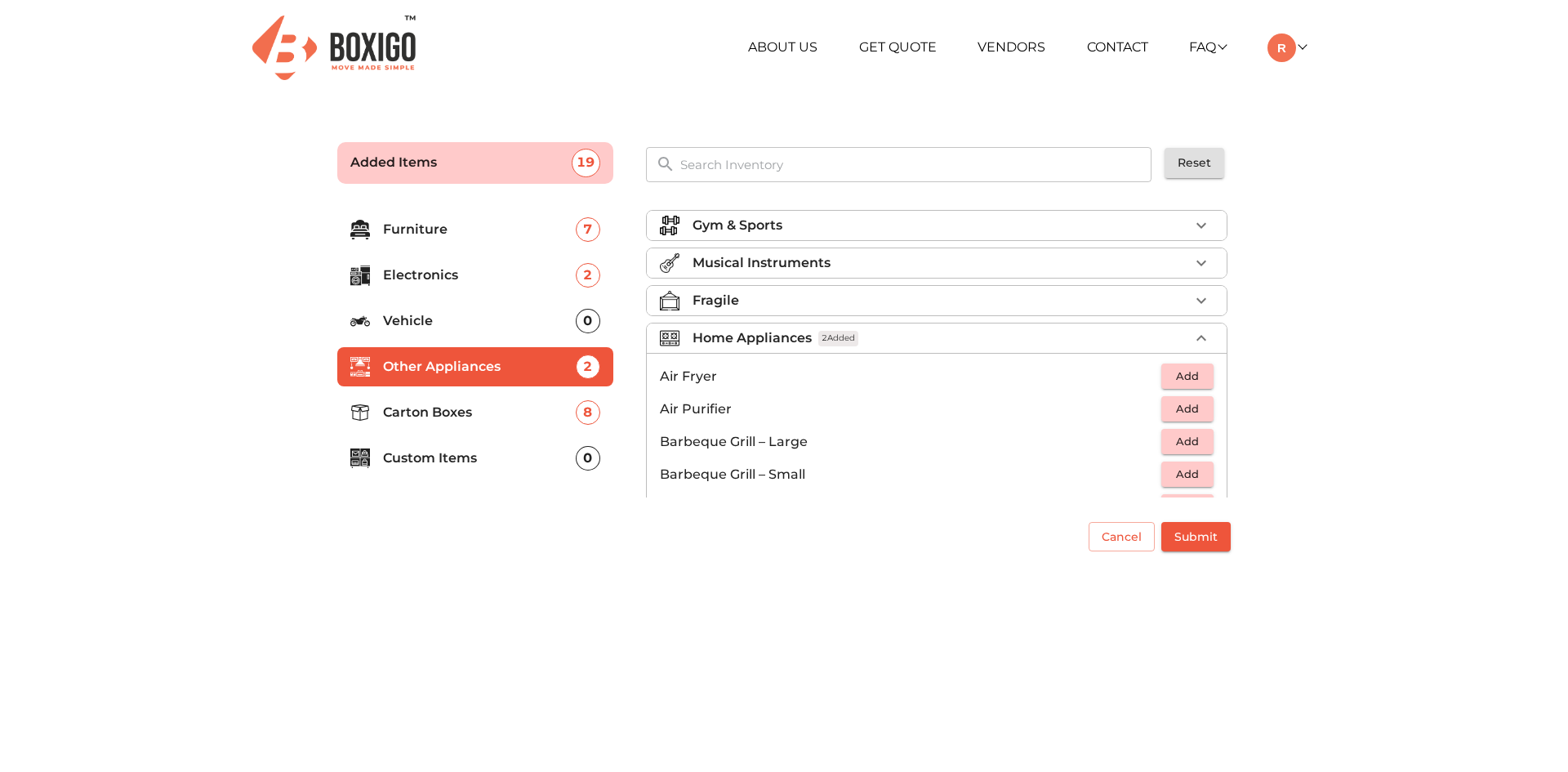
click at [1202, 536] on span "Submit" at bounding box center [1195, 537] width 43 height 21
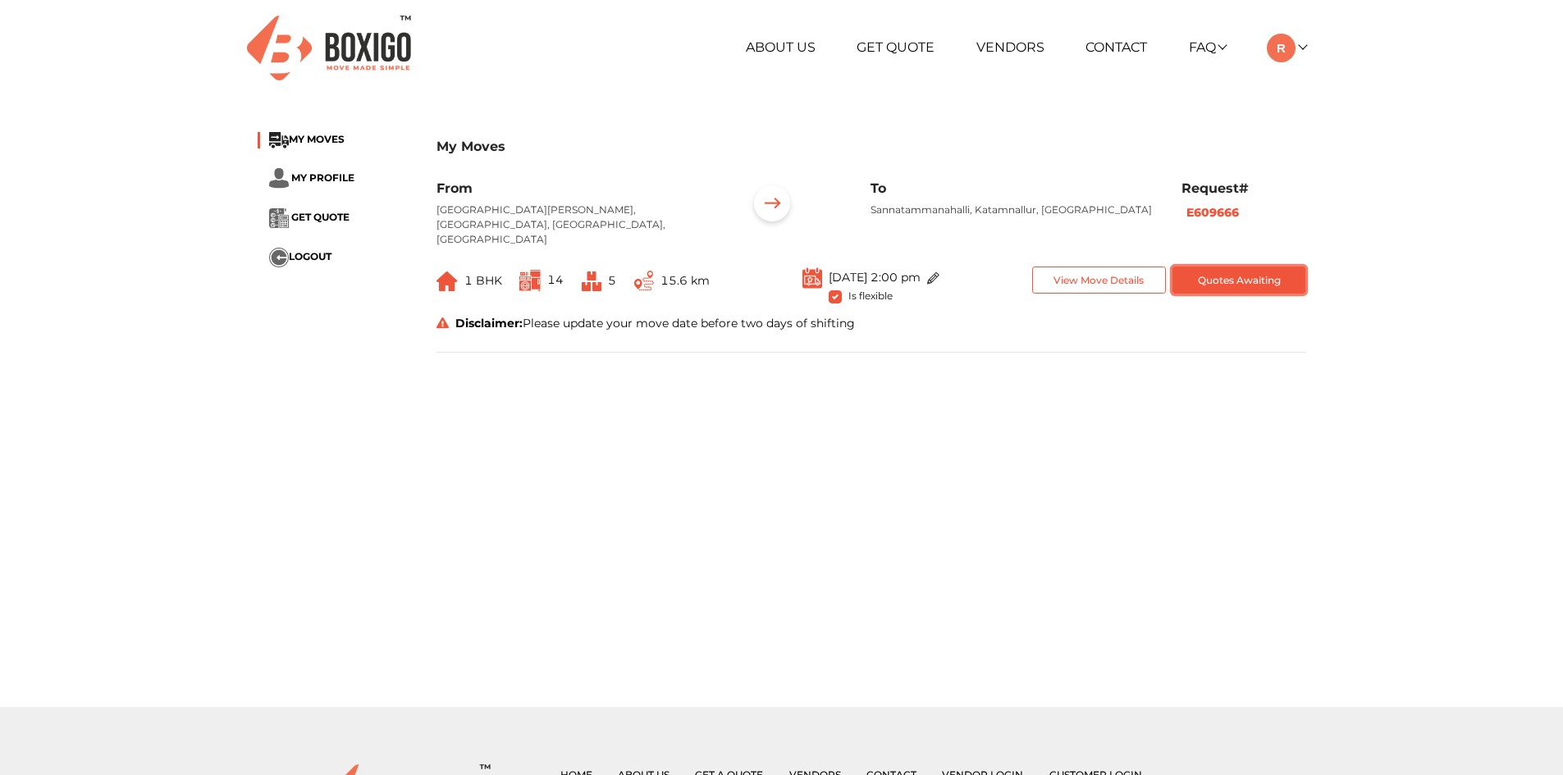
click at [1205, 269] on button "Quotes Awaiting" at bounding box center [1239, 280] width 134 height 27
click at [1091, 373] on main "My Moves MY MOVES MY PROFILE GET QUOTE LOGOUT My Moves From Munnekollal Main Ro…" at bounding box center [781, 411] width 1563 height 591
click at [1266, 275] on button "Quotes Awaiting" at bounding box center [1239, 280] width 134 height 27
click at [1257, 267] on button "Quotes Awaiting" at bounding box center [1239, 280] width 134 height 27
click at [901, 50] on link "Get Quote" at bounding box center [895, 47] width 78 height 16
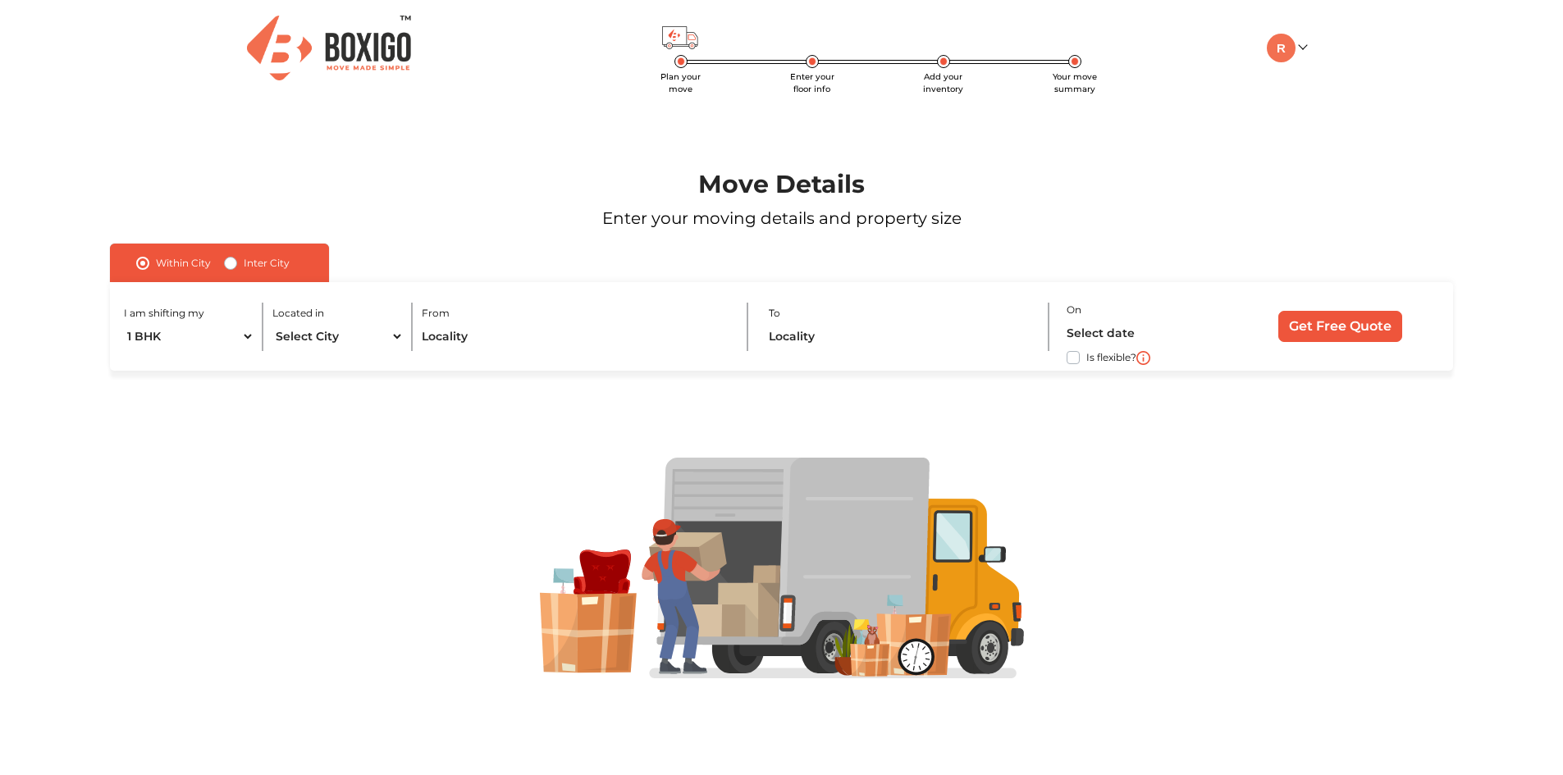
click at [1261, 58] on ul "My Moves My Profile Make Estimate LOGOUT" at bounding box center [1229, 48] width 154 height 29
click at [1289, 53] on img at bounding box center [1280, 48] width 29 height 29
click at [1336, 98] on link "My Profile" at bounding box center [1331, 102] width 131 height 30
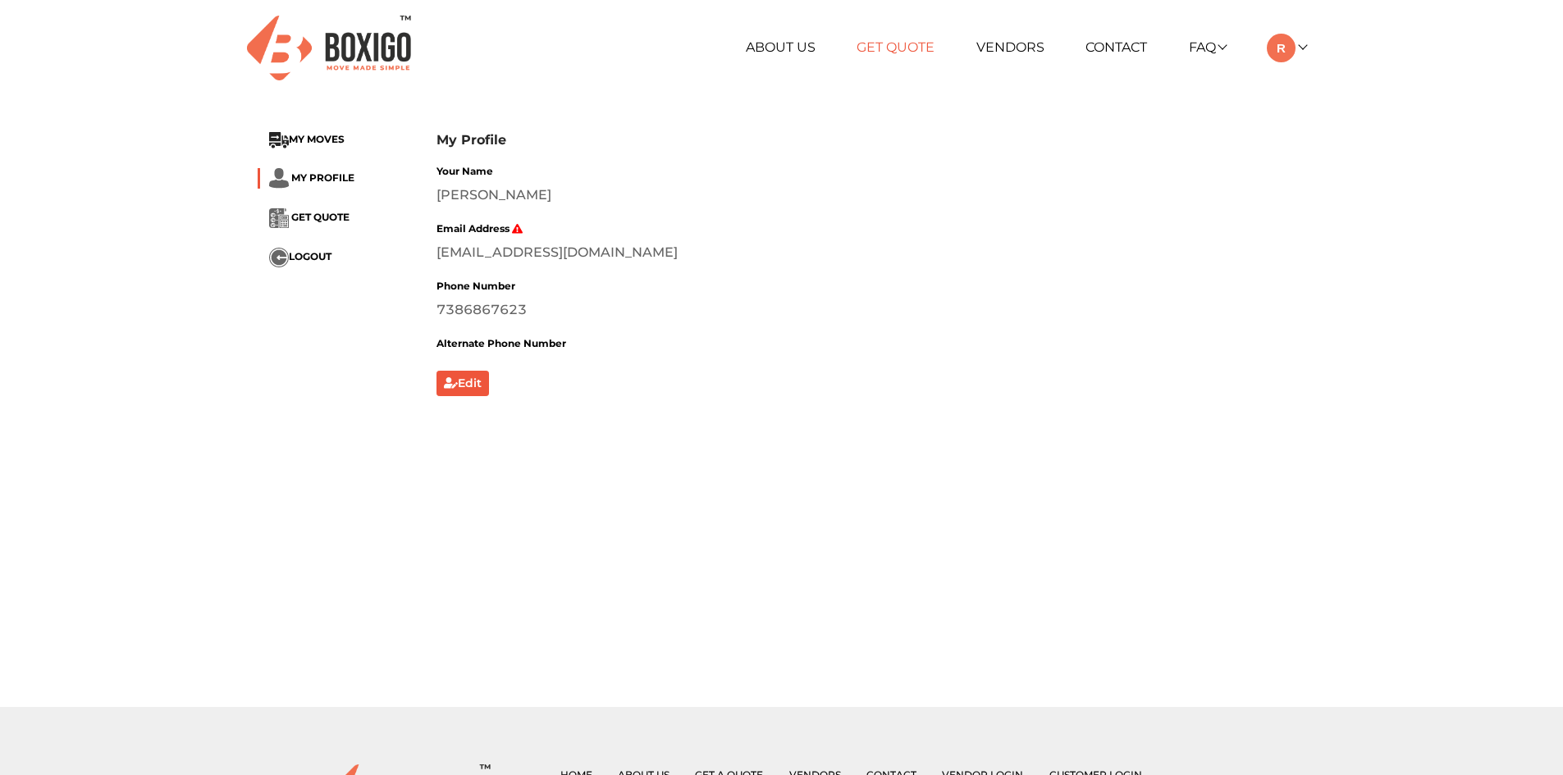
click at [878, 46] on link "Get Quote" at bounding box center [895, 47] width 78 height 16
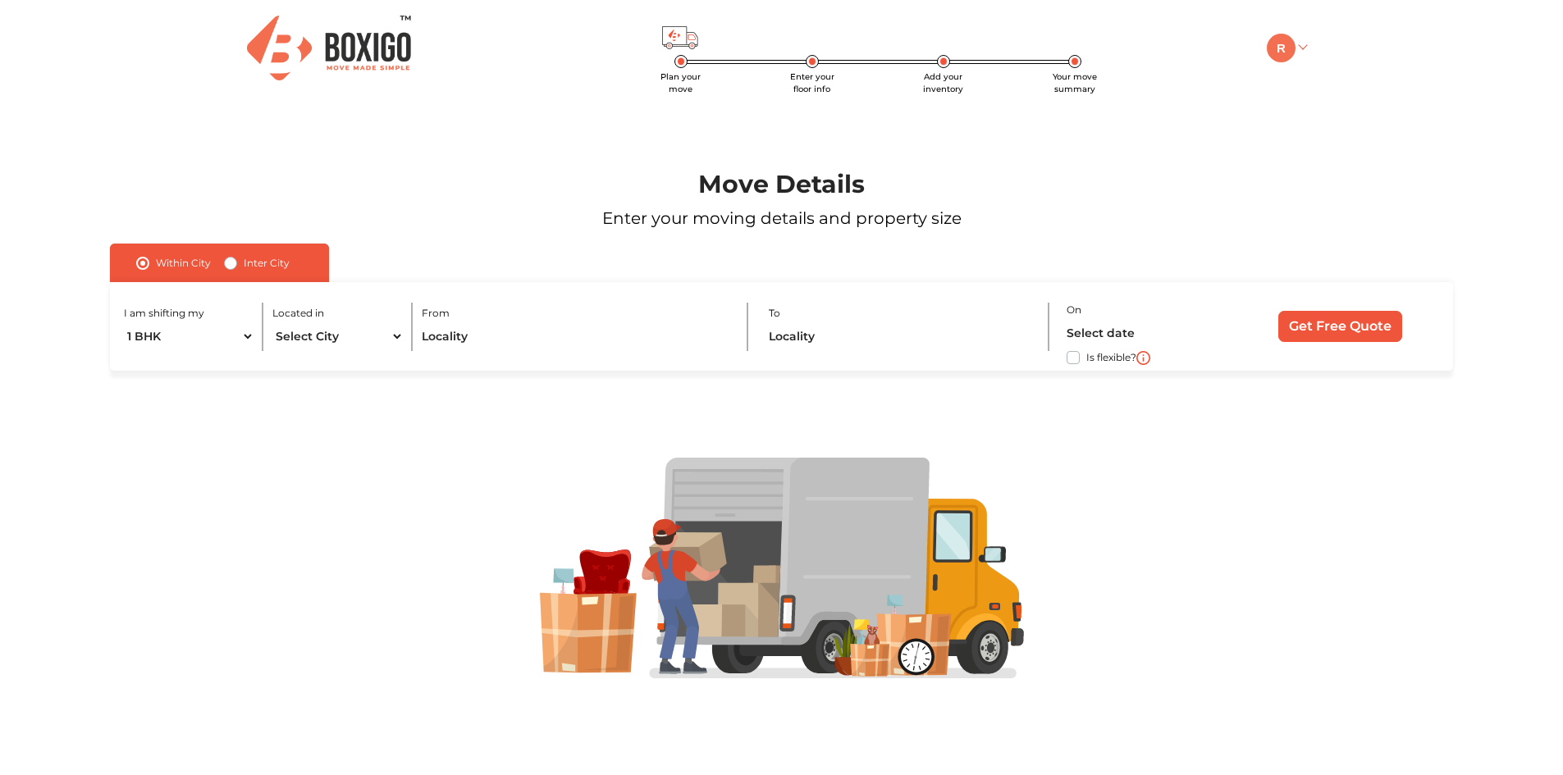
click at [1283, 53] on img at bounding box center [1280, 48] width 29 height 29
click at [1321, 132] on link "Make Estimate" at bounding box center [1331, 132] width 131 height 30
click at [1320, 139] on link "Make Estimate" at bounding box center [1331, 132] width 131 height 30
click at [1344, 167] on button "LOGOUT" at bounding box center [1331, 163] width 131 height 30
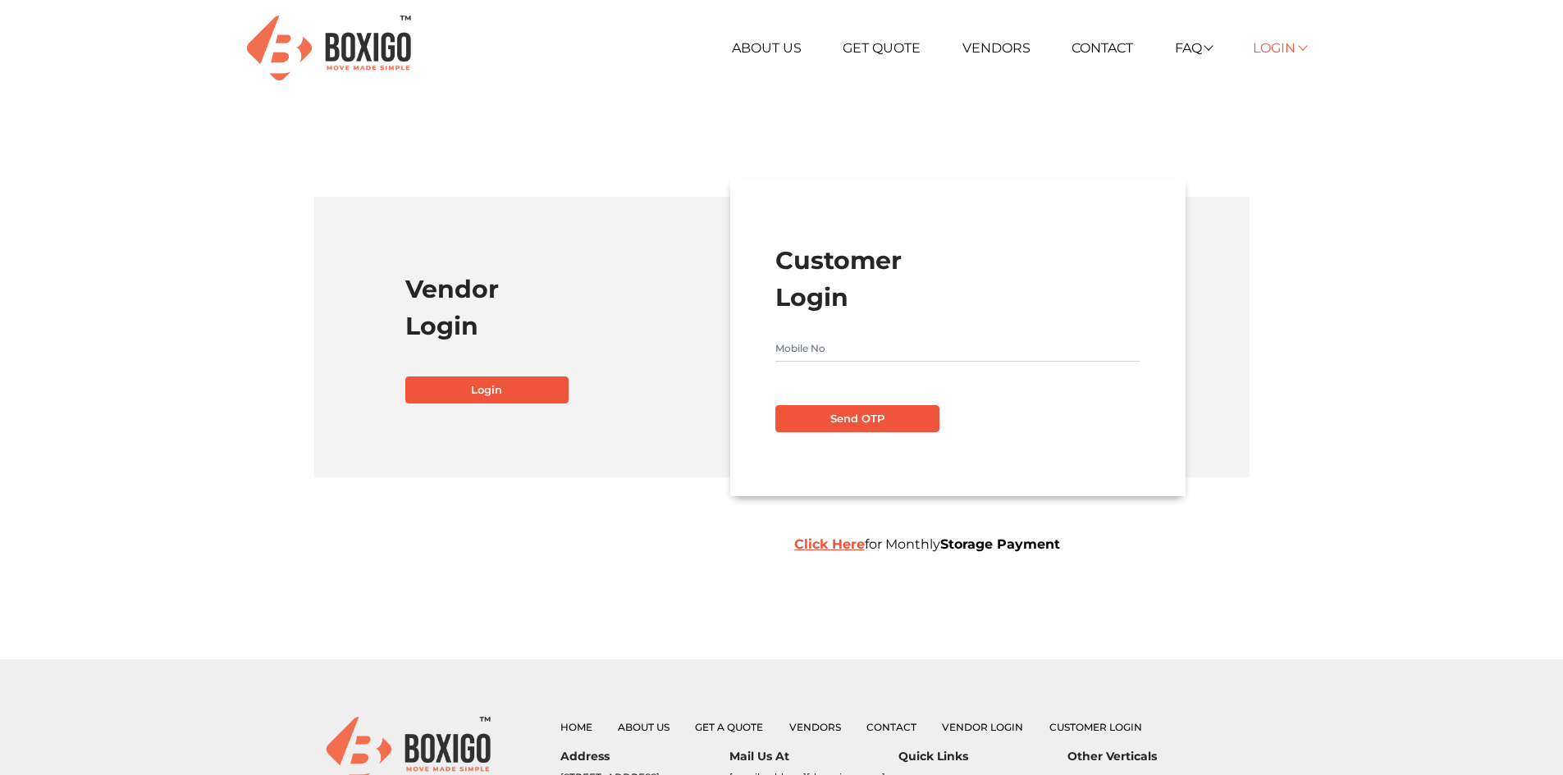
click at [1259, 55] on link "Login" at bounding box center [1278, 48] width 52 height 16
click at [892, 332] on form "Customer Login Send OTP Click Here for Monthly Storage Payment" at bounding box center [957, 337] width 364 height 191
click at [893, 341] on input "text" at bounding box center [957, 348] width 364 height 26
click at [844, 348] on input "text" at bounding box center [957, 348] width 364 height 26
type input "7386867623"
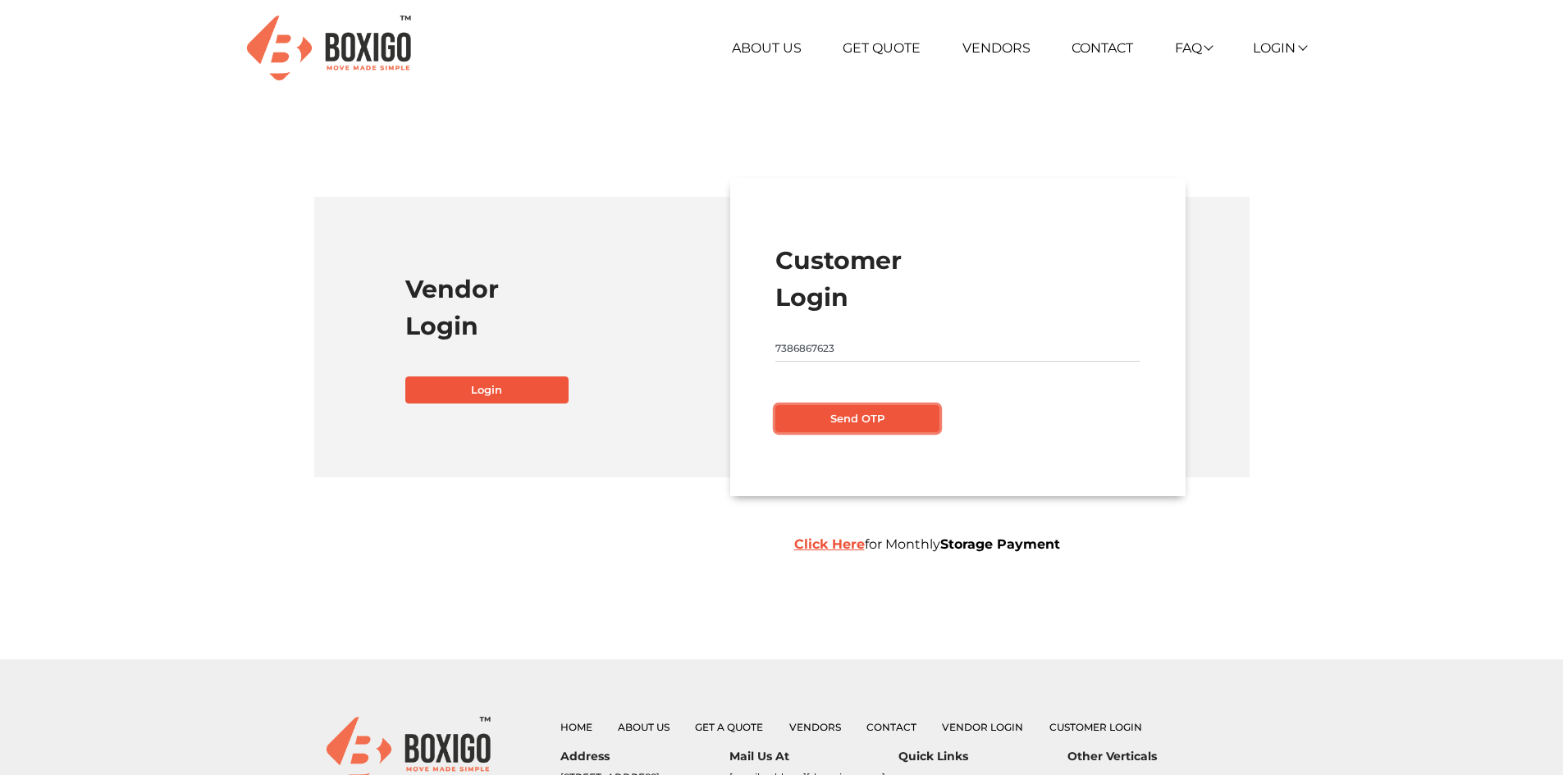
click at [852, 417] on button "Send OTP" at bounding box center [857, 419] width 164 height 28
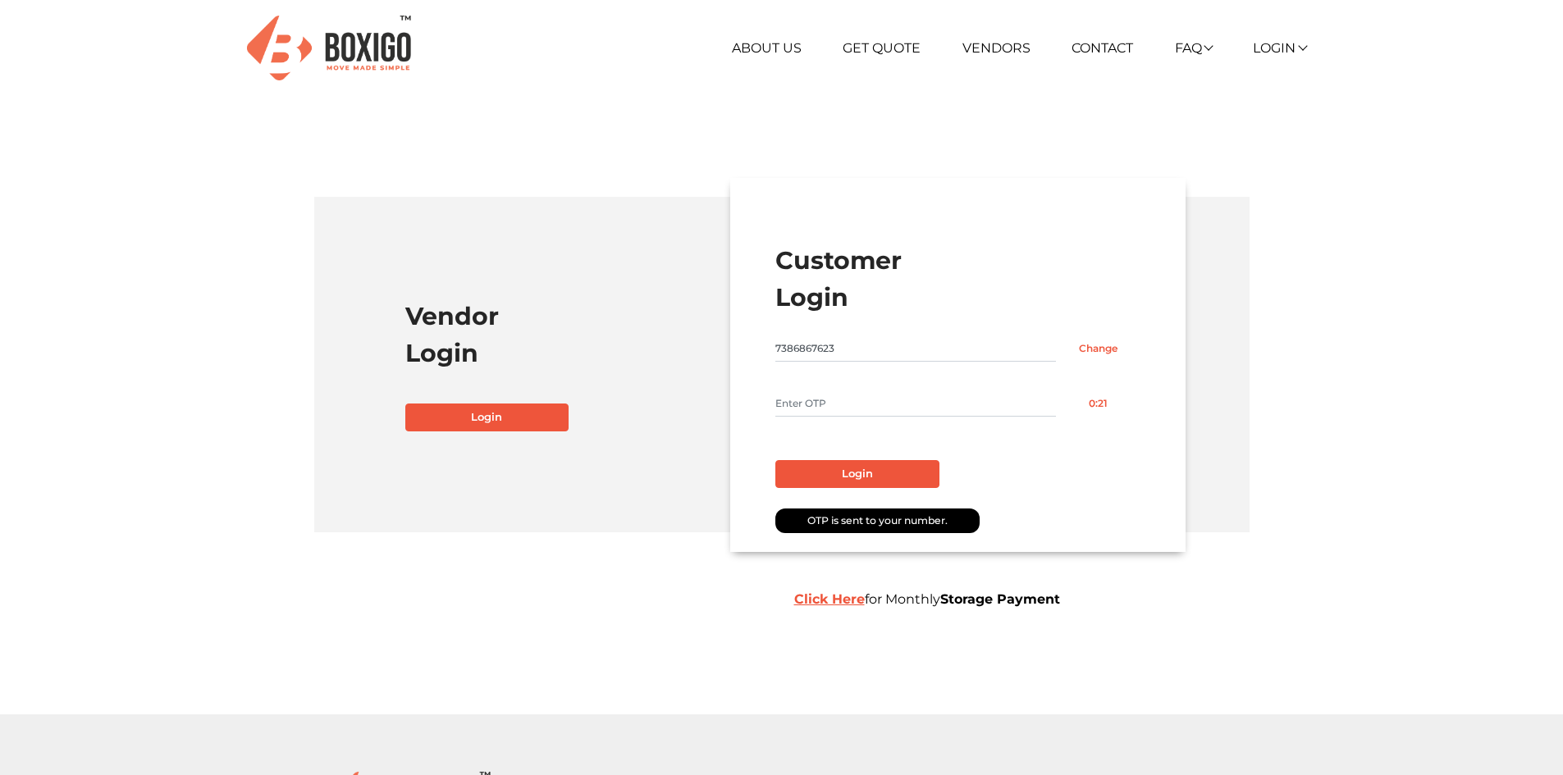
click at [892, 402] on input "text" at bounding box center [915, 403] width 281 height 26
type input "3846"
click at [869, 476] on button "Login" at bounding box center [857, 474] width 164 height 28
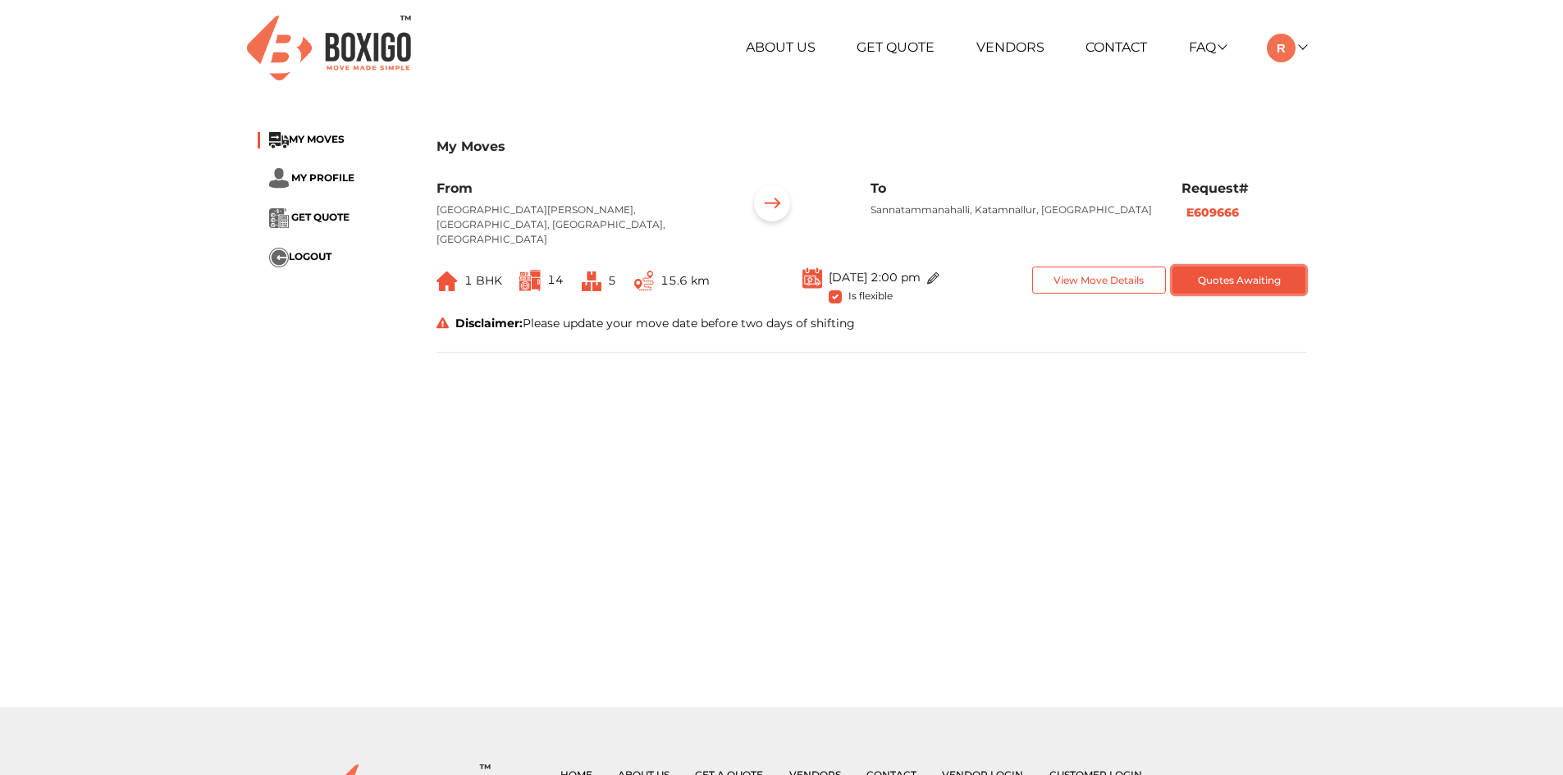
click at [1270, 267] on button "Quotes Awaiting" at bounding box center [1239, 280] width 134 height 27
click at [1283, 57] on img at bounding box center [1280, 48] width 29 height 29
click at [1321, 158] on button "LOGOUT" at bounding box center [1331, 163] width 131 height 30
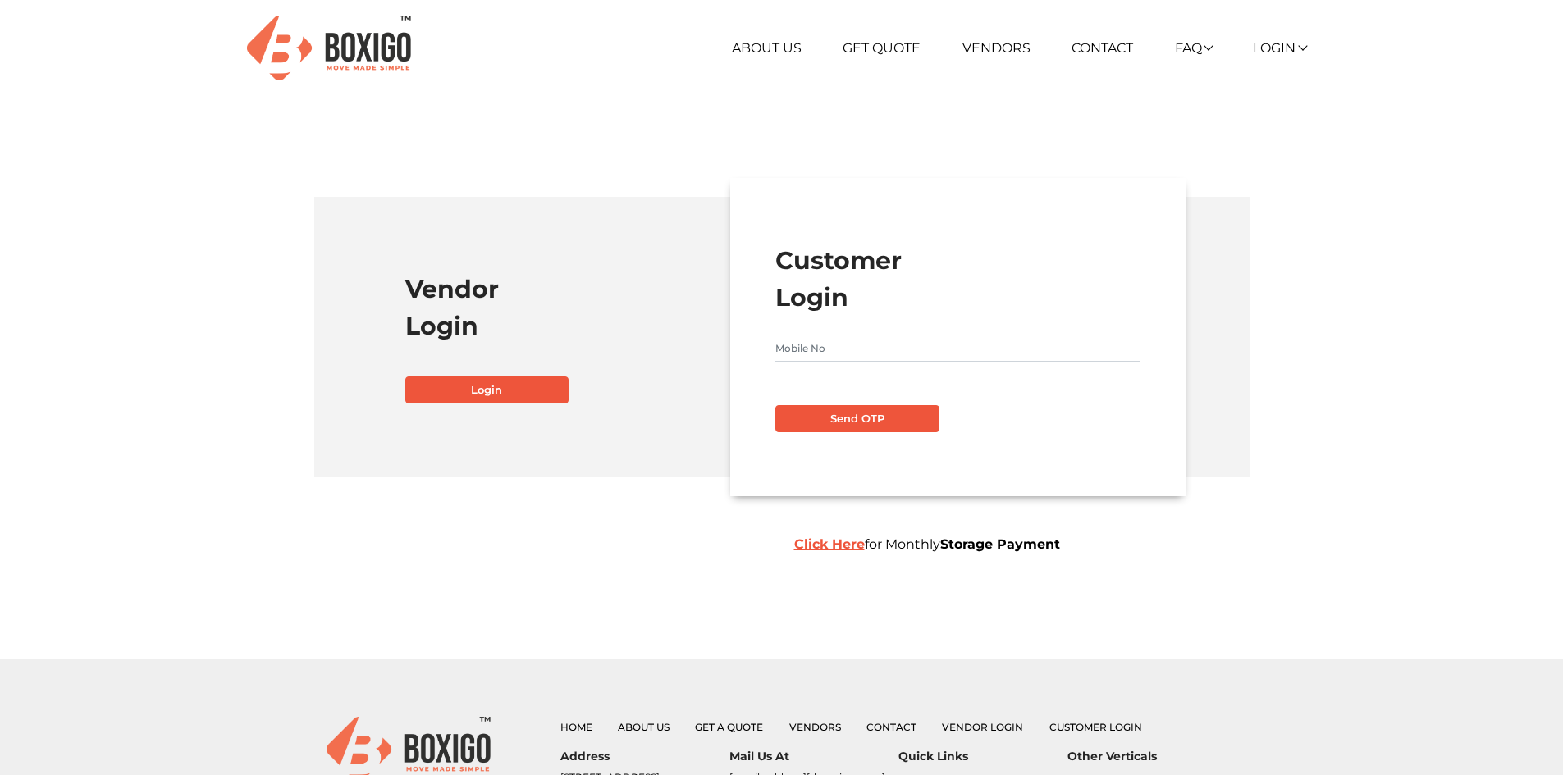
click at [877, 348] on input "text" at bounding box center [957, 348] width 364 height 26
type input "7386867623"
click at [883, 422] on button "Send OTP" at bounding box center [857, 419] width 164 height 28
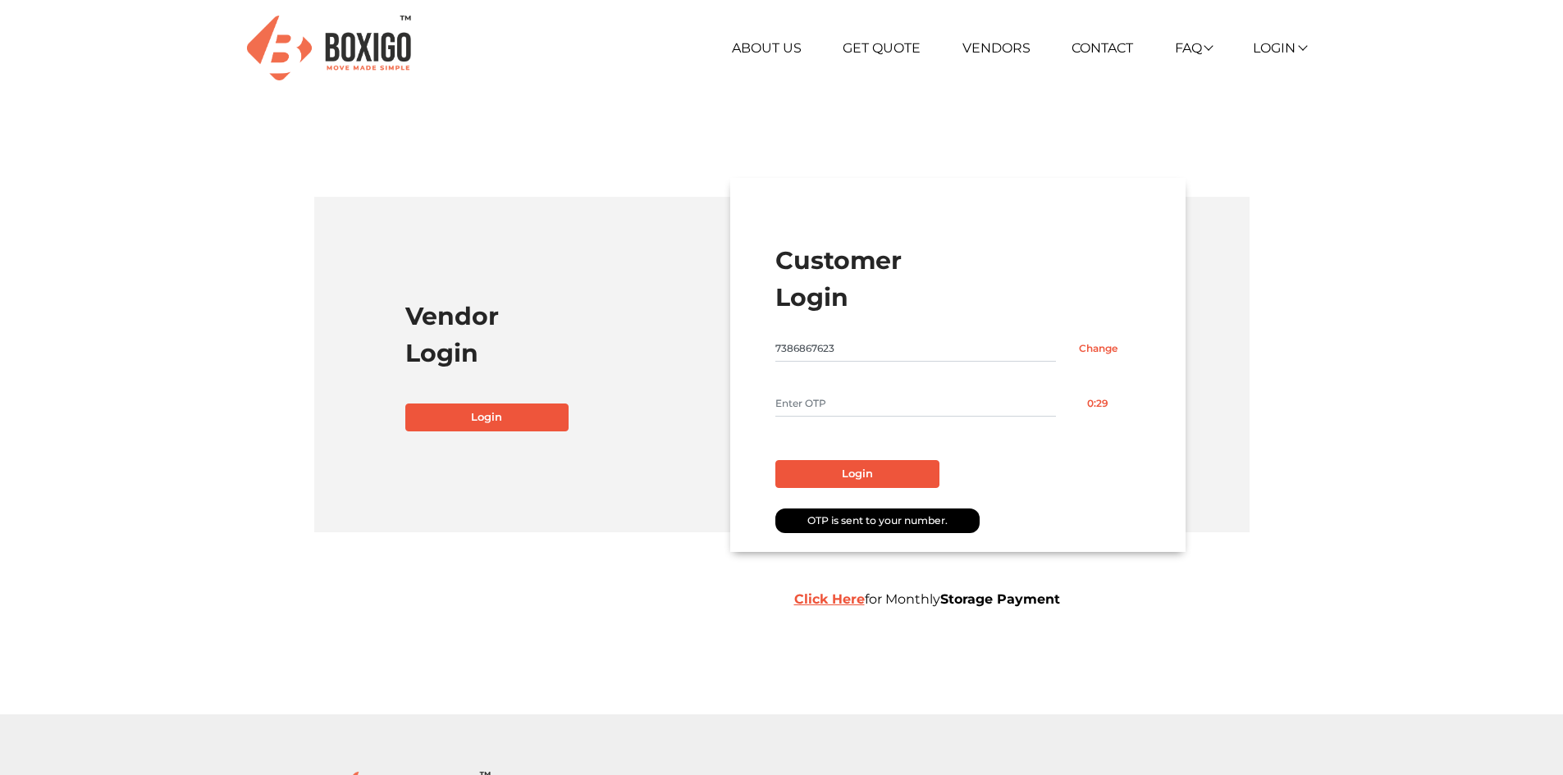
click at [870, 410] on input "text" at bounding box center [915, 403] width 281 height 26
type input "4682"
click at [873, 463] on button "Login" at bounding box center [857, 474] width 164 height 28
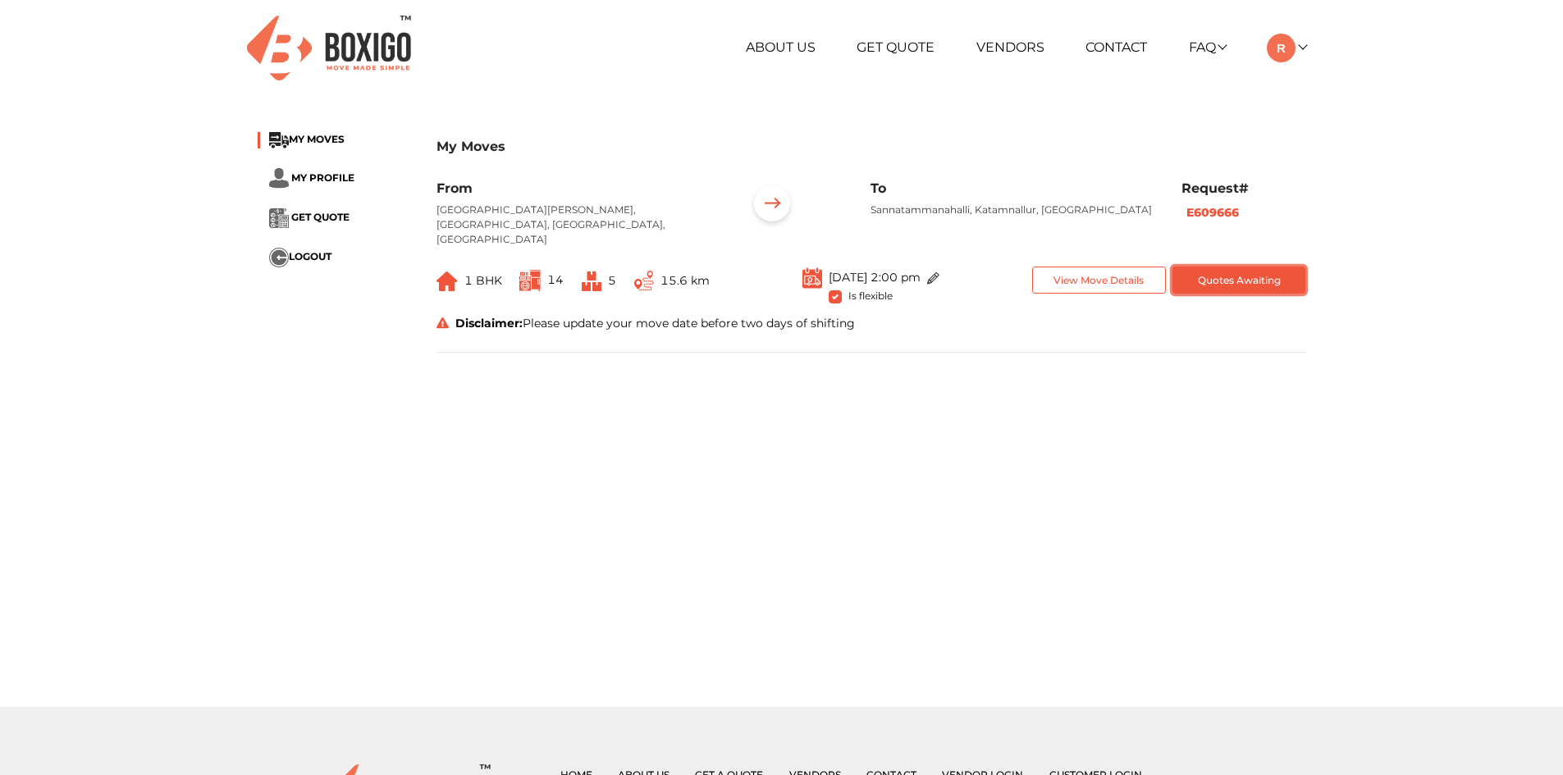
click at [1246, 267] on button "Quotes Awaiting" at bounding box center [1239, 280] width 134 height 27
click at [1302, 50] on link at bounding box center [1285, 47] width 39 height 16
click at [1328, 164] on button "LOGOUT" at bounding box center [1331, 163] width 131 height 30
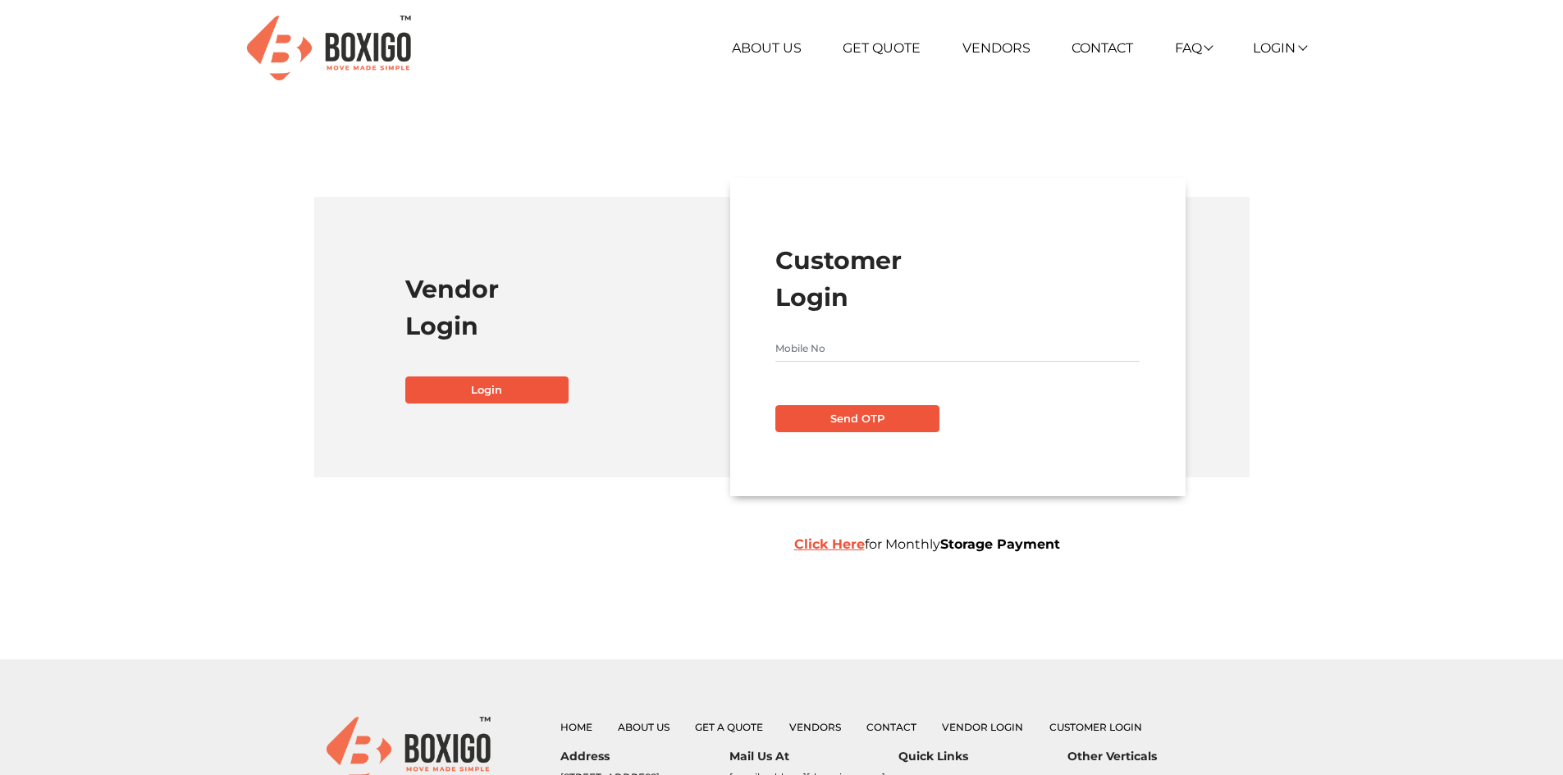
click at [906, 335] on input "text" at bounding box center [957, 348] width 364 height 26
type input "7386867623"
click at [904, 418] on button "Send OTP" at bounding box center [857, 419] width 164 height 28
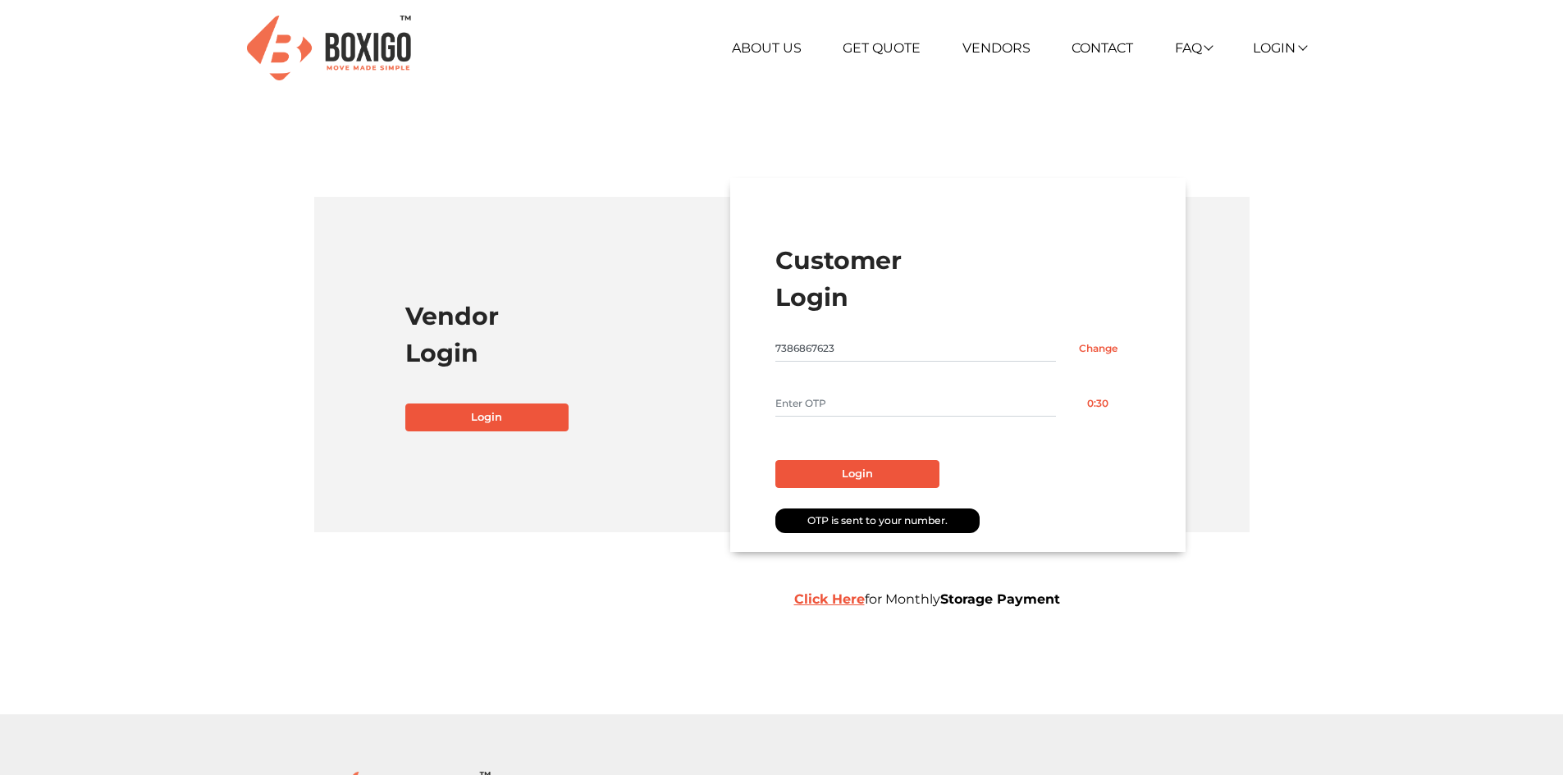
click at [895, 404] on input "text" at bounding box center [915, 403] width 281 height 26
type input "8827"
click at [880, 473] on button "Login" at bounding box center [857, 474] width 164 height 28
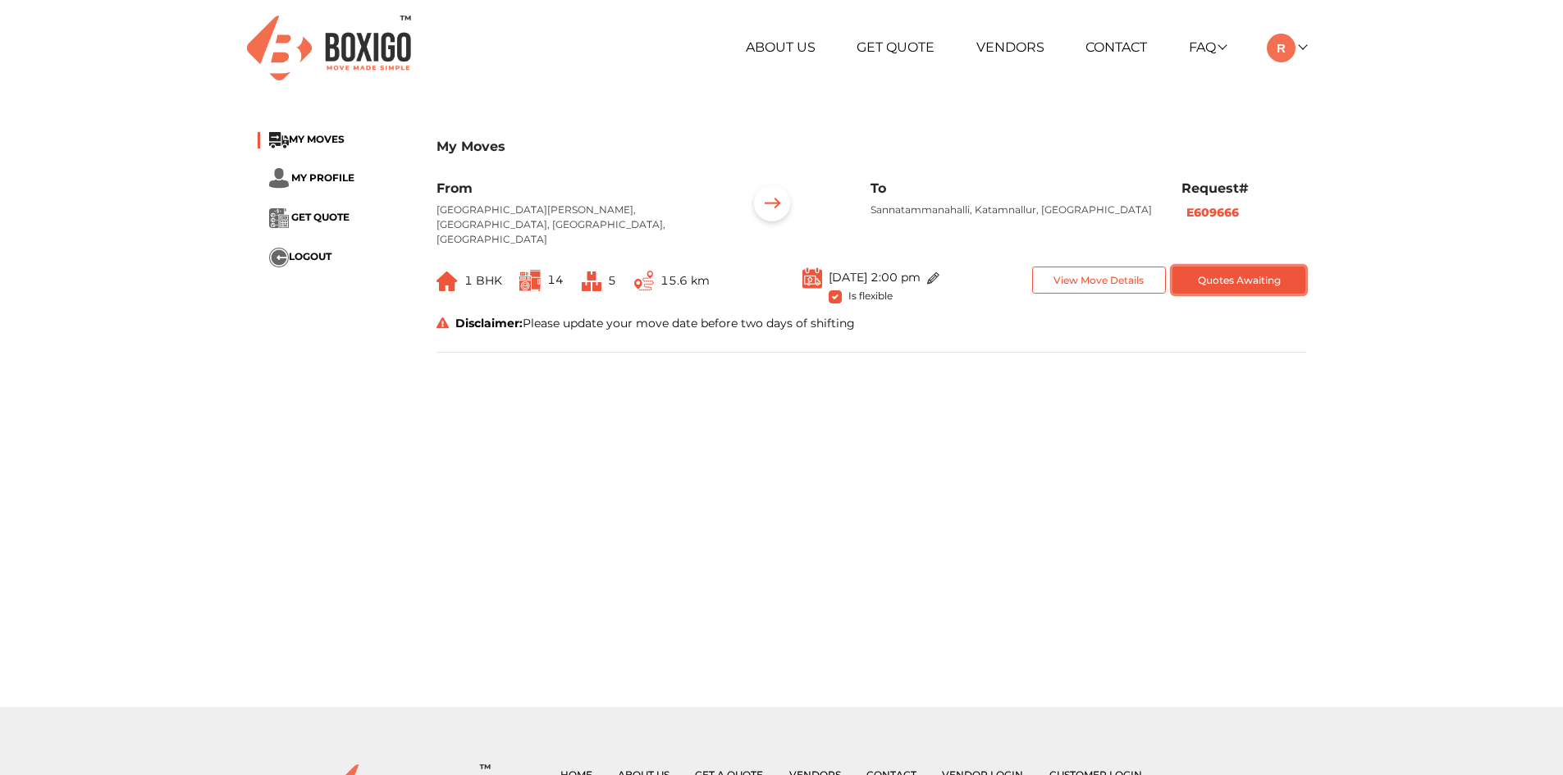
click at [1243, 267] on button "Quotes Awaiting" at bounding box center [1239, 280] width 134 height 27
click at [1290, 57] on img at bounding box center [1280, 48] width 29 height 29
click at [1326, 164] on button "LOGOUT" at bounding box center [1331, 163] width 131 height 30
